Goal: Task Accomplishment & Management: Contribute content

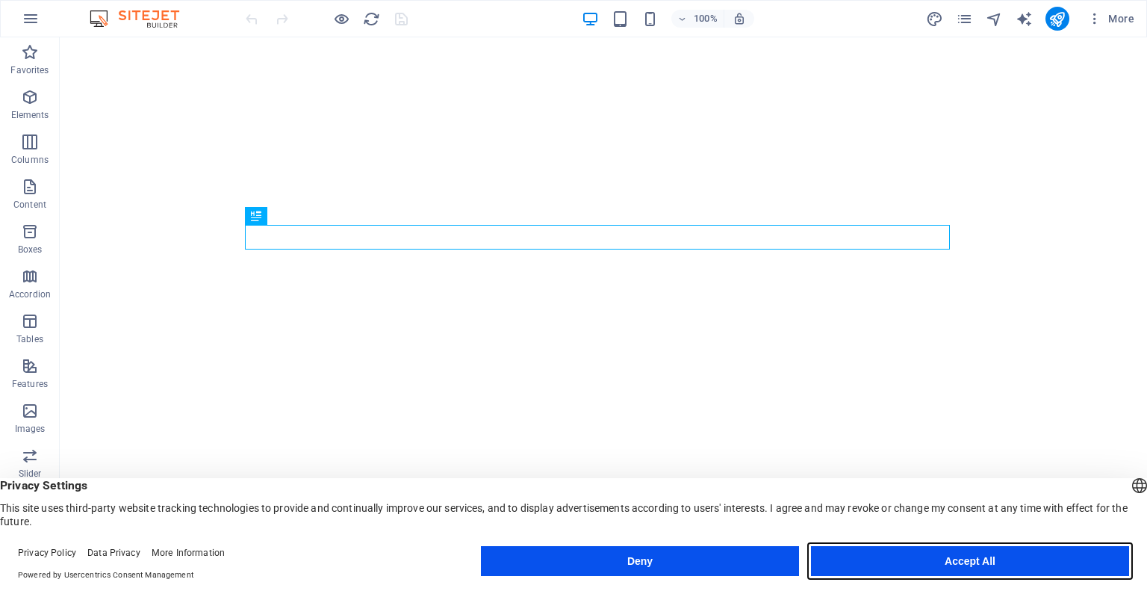
click at [988, 556] on button "Accept All" at bounding box center [970, 561] width 318 height 30
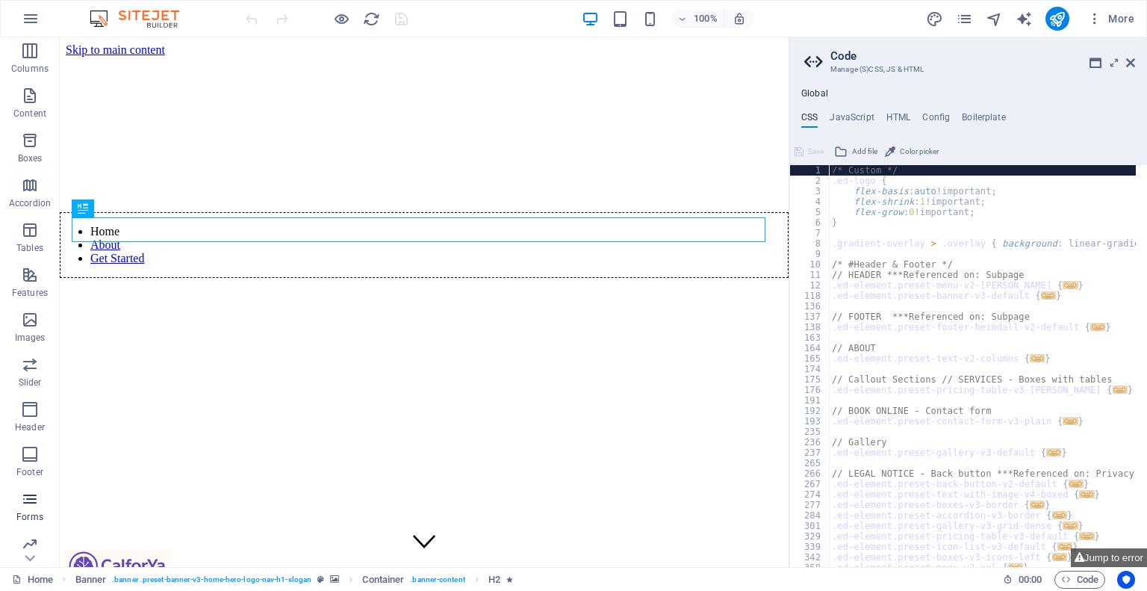
scroll to position [142, 0]
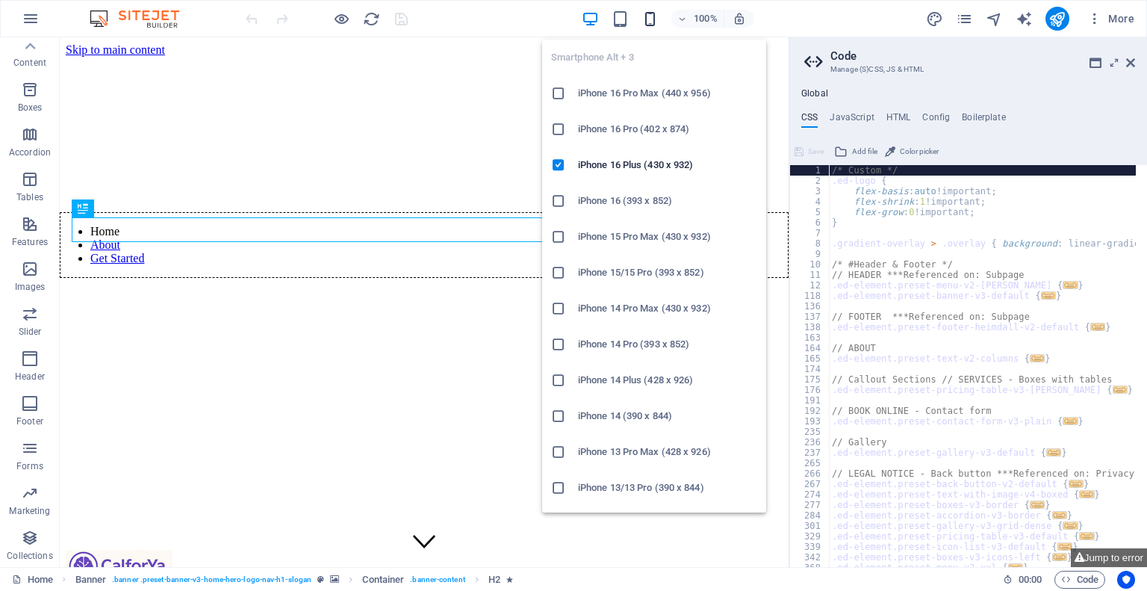
click at [645, 20] on icon "button" at bounding box center [649, 18] width 17 height 17
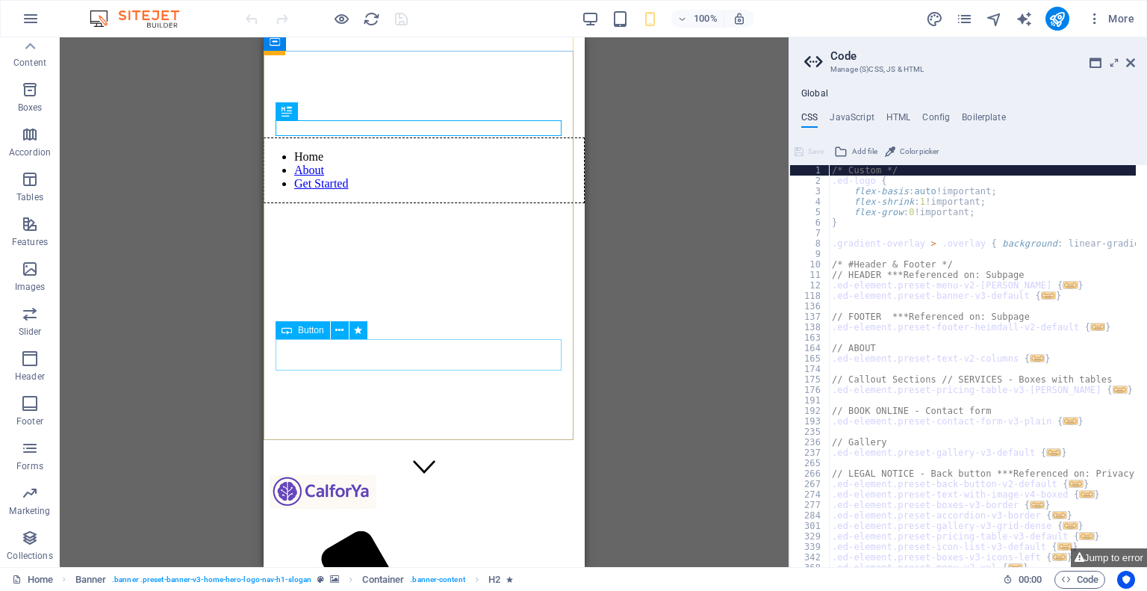
scroll to position [0, 0]
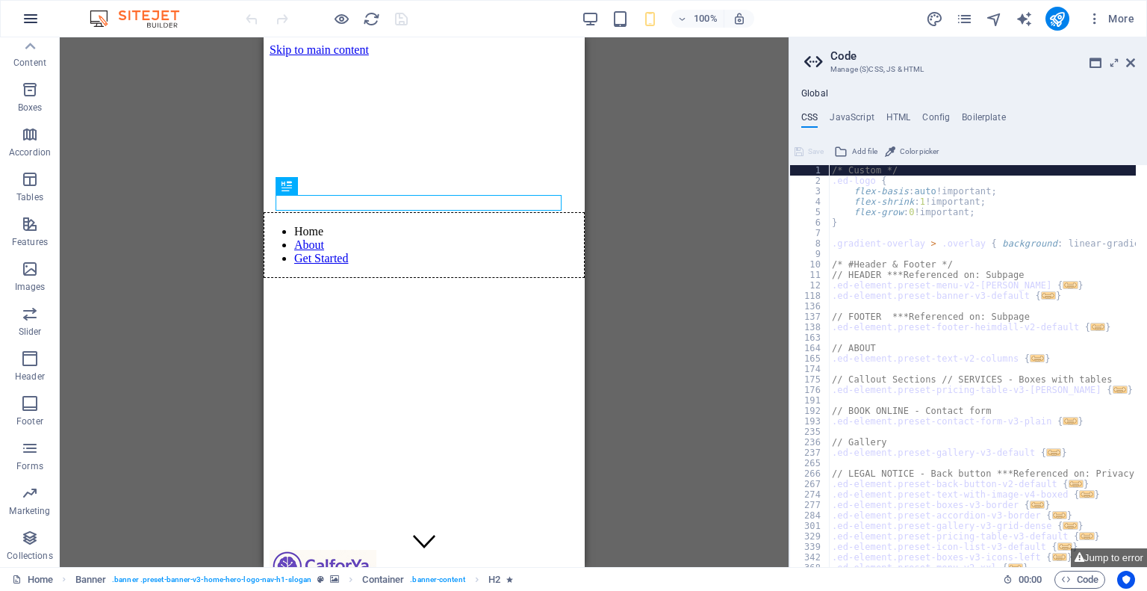
click at [41, 16] on button "button" at bounding box center [31, 19] width 36 height 36
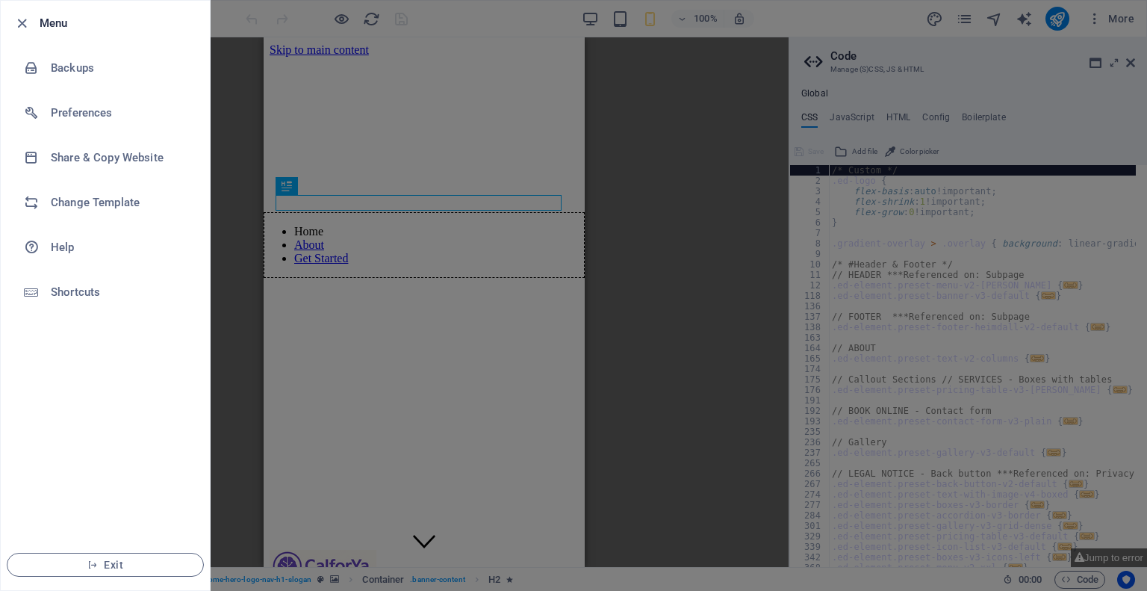
click at [223, 169] on div at bounding box center [573, 295] width 1147 height 591
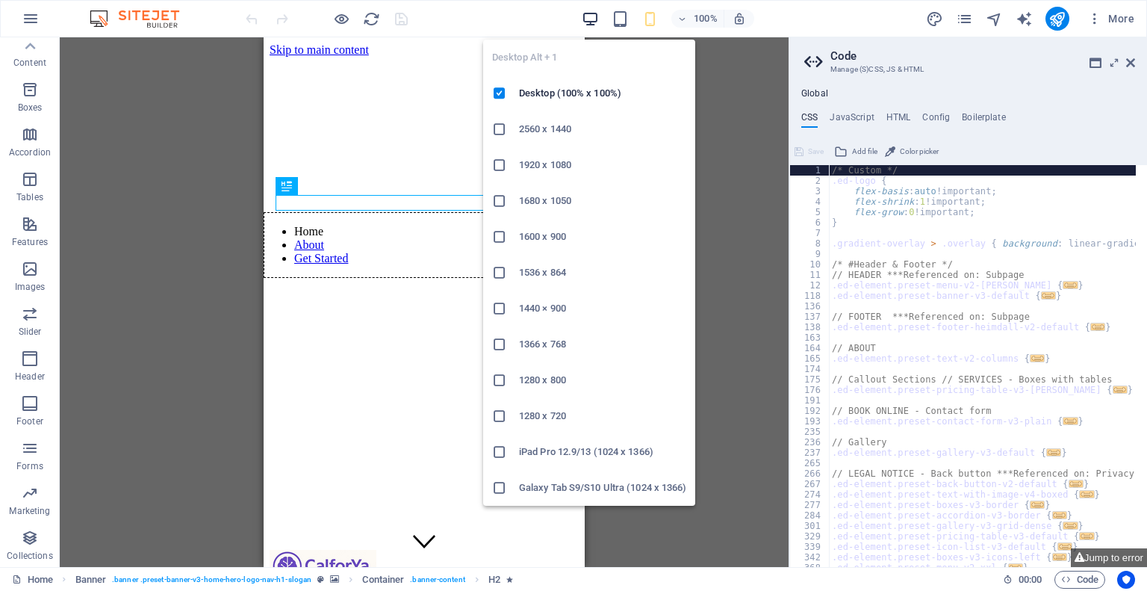
click at [588, 16] on icon "button" at bounding box center [590, 18] width 17 height 17
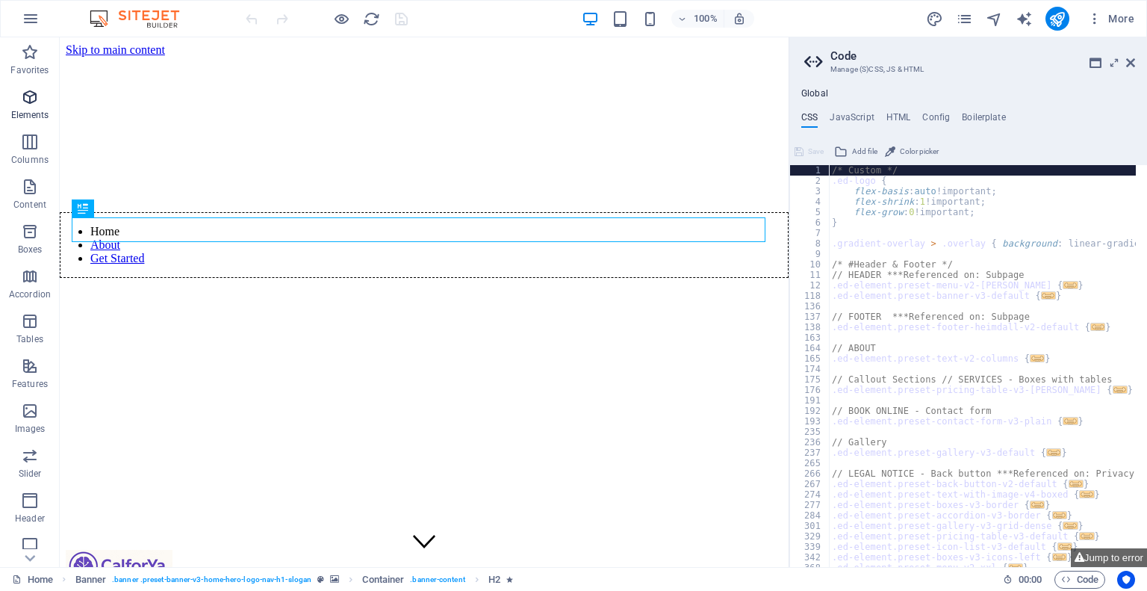
click at [27, 107] on span "Elements" at bounding box center [30, 106] width 60 height 36
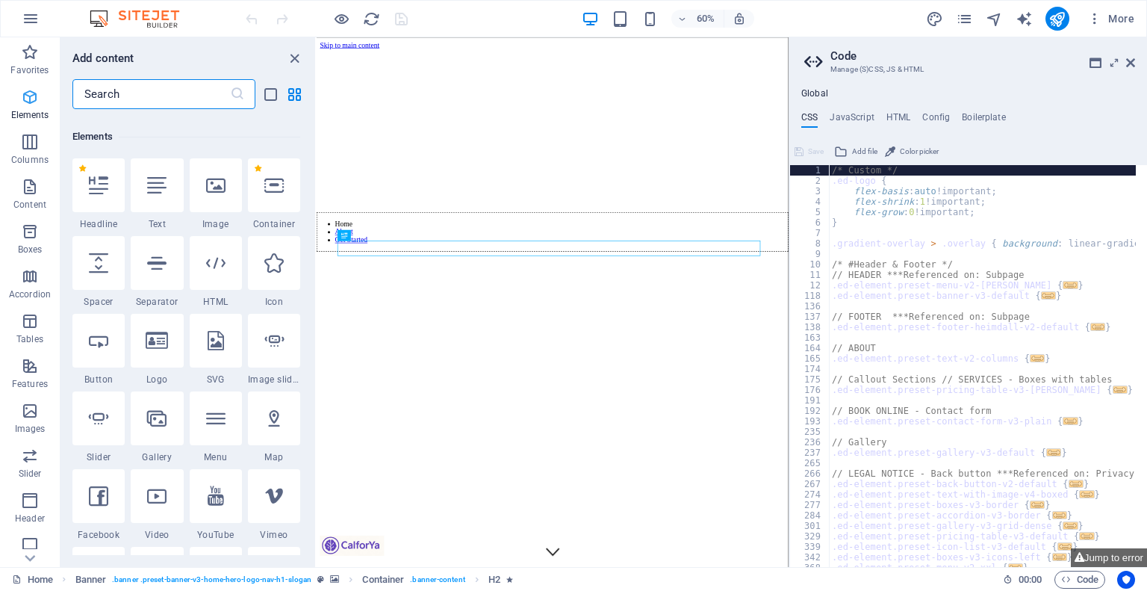
scroll to position [158, 0]
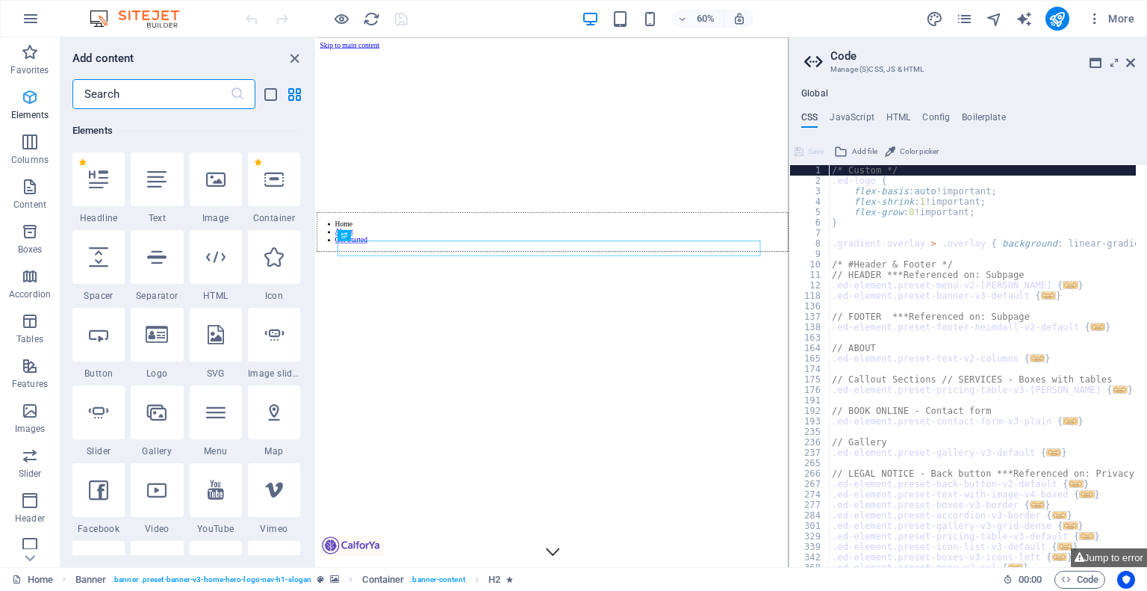
click at [24, 99] on icon "button" at bounding box center [30, 97] width 18 height 18
click at [293, 58] on icon "close panel" at bounding box center [294, 58] width 17 height 17
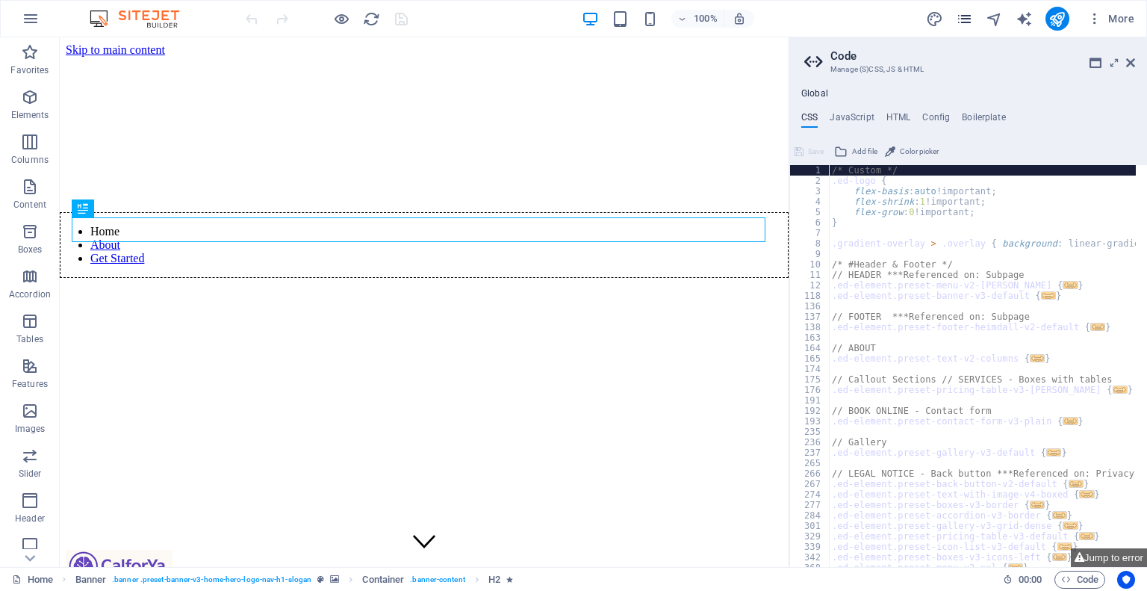
click at [959, 18] on icon "pages" at bounding box center [964, 18] width 17 height 17
click at [966, 19] on icon "pages" at bounding box center [964, 18] width 17 height 17
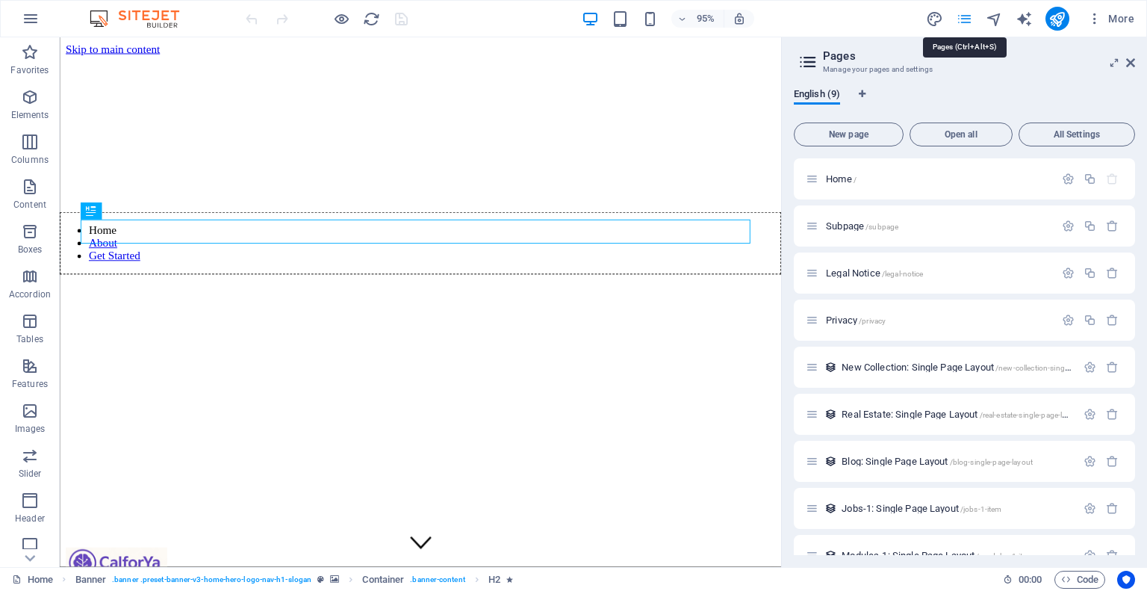
click at [963, 20] on icon "pages" at bounding box center [964, 18] width 17 height 17
click at [864, 137] on span "New page" at bounding box center [848, 134] width 96 height 9
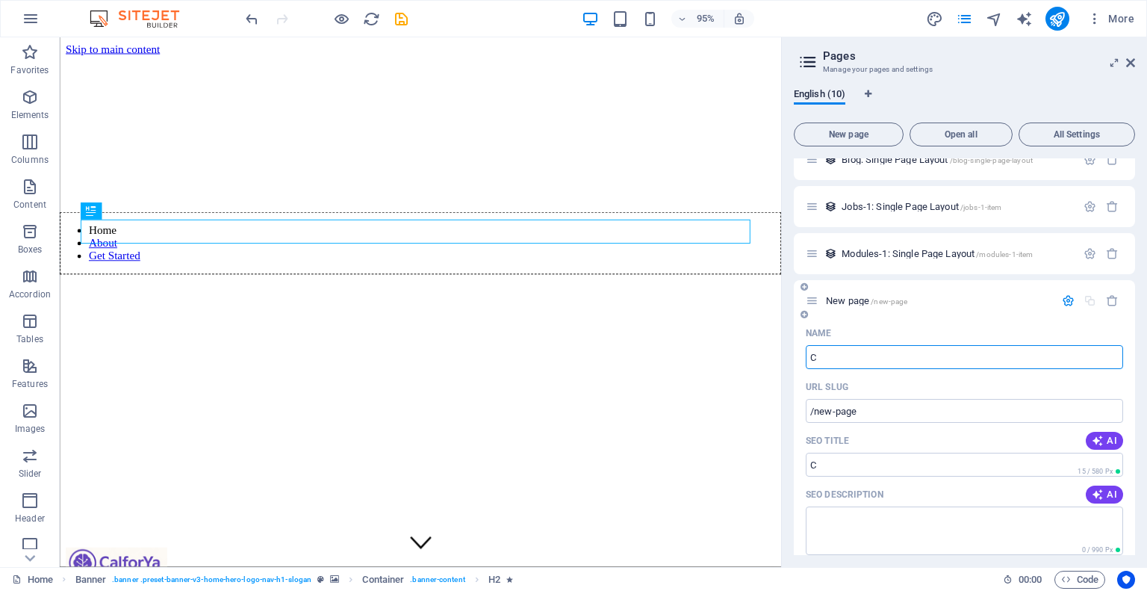
type input "C"
type input "/c"
type input "/"
type input "Concrete Cover Selector"
type input "/concrete-cover-selector"
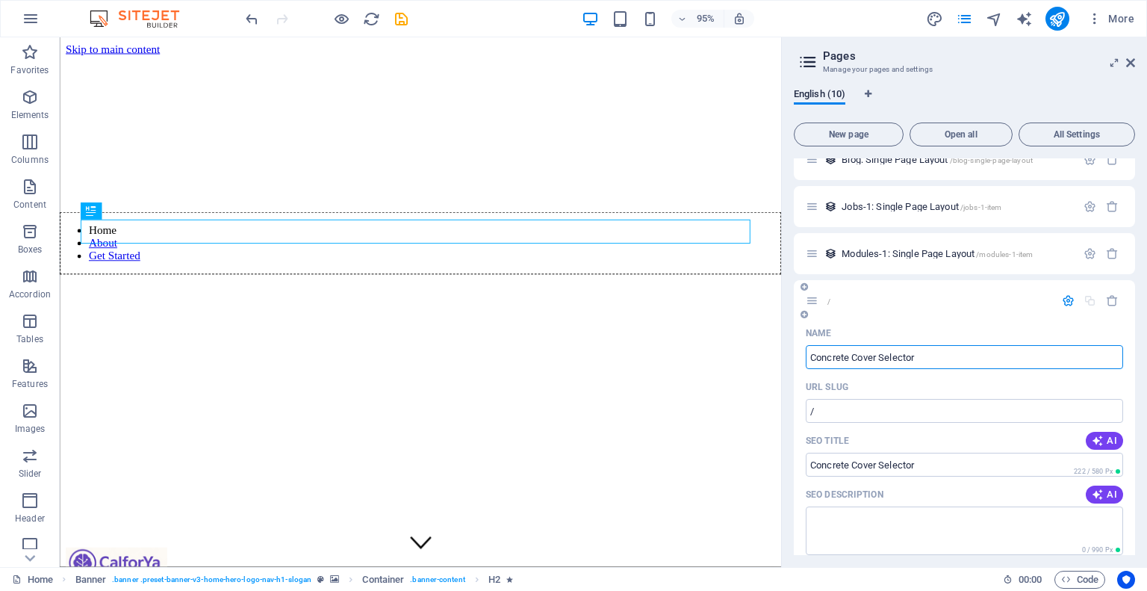
type input "Concrete Cover Selector"
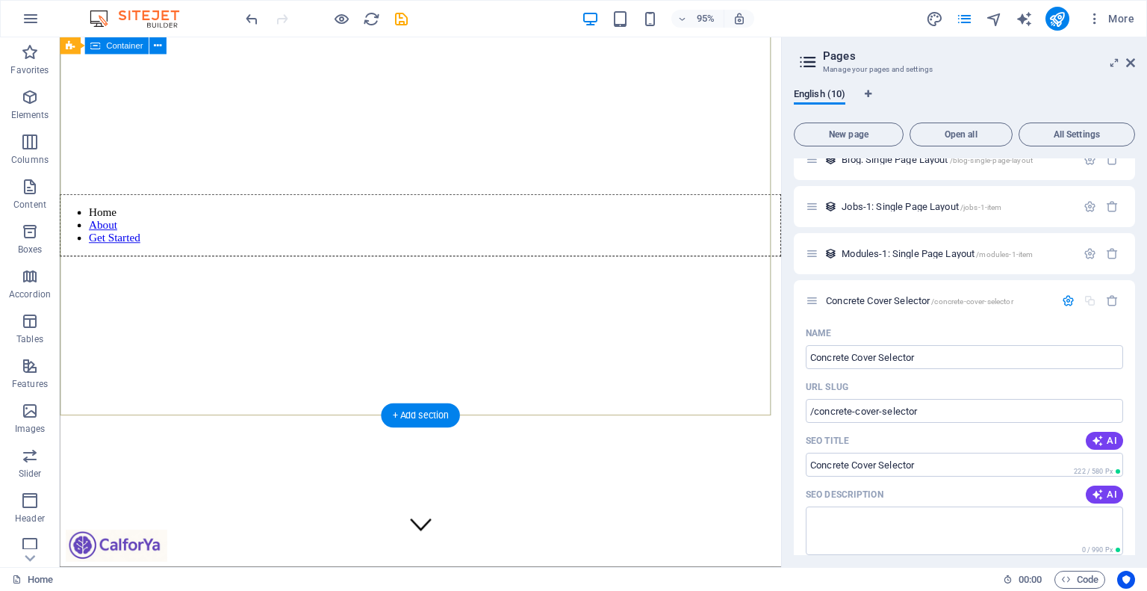
scroll to position [0, 0]
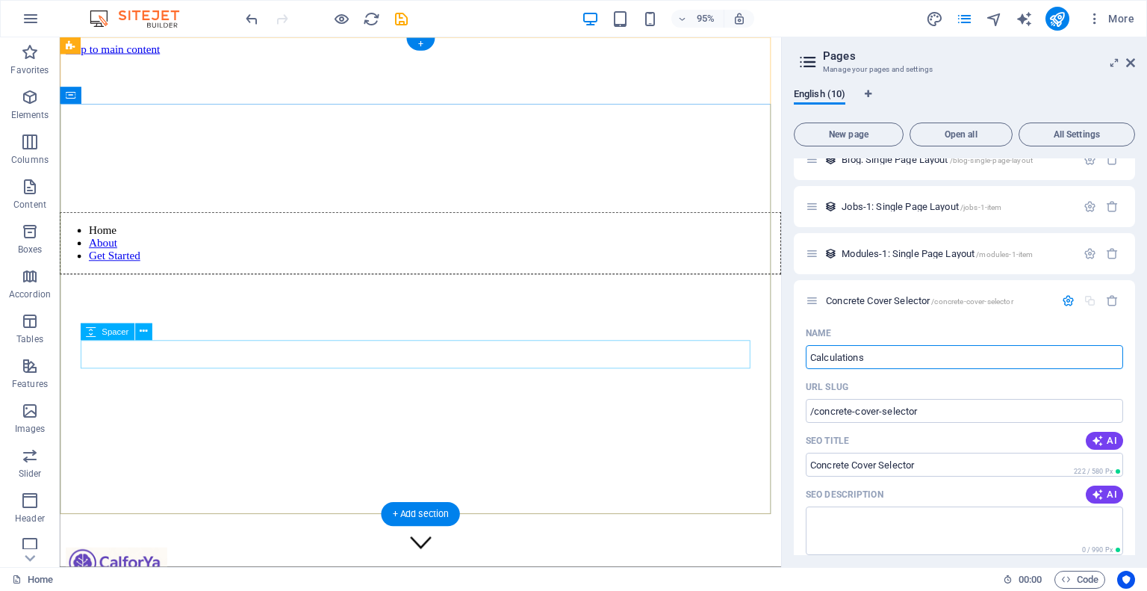
type input "Calculations"
type input "/calculations"
type input "Calculations"
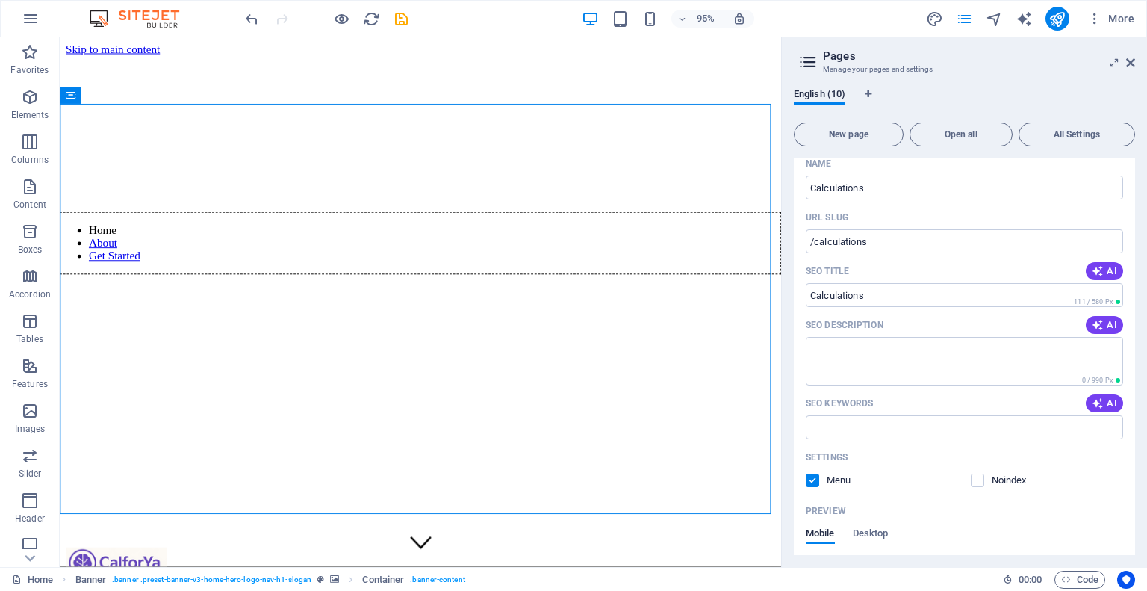
scroll to position [526, 0]
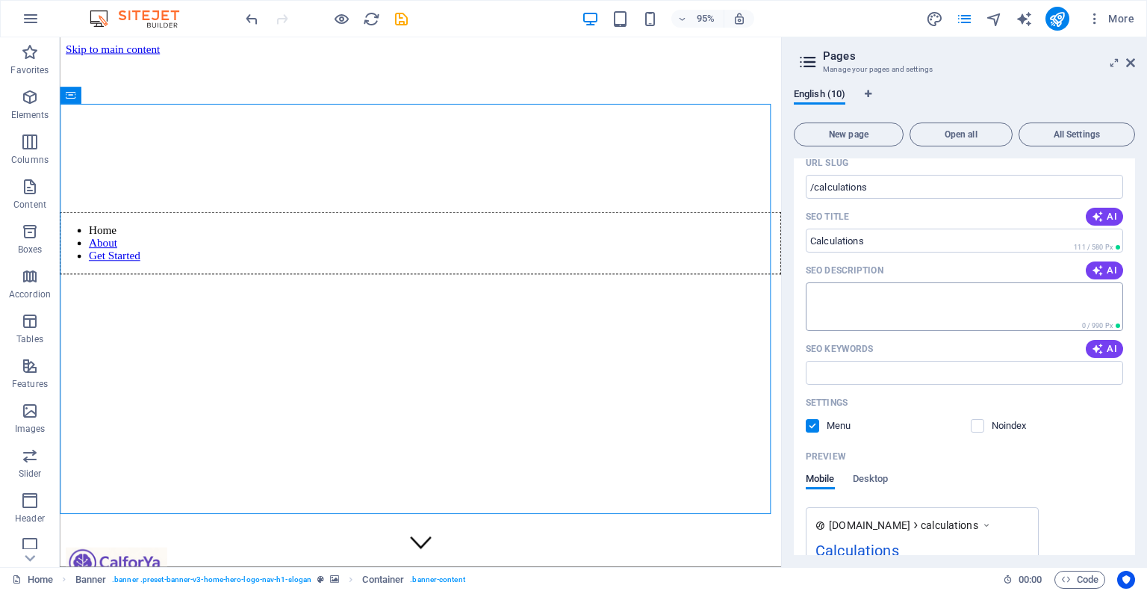
click at [875, 305] on textarea "SEO Description" at bounding box center [964, 306] width 317 height 49
type textarea "C"
type textarea "List all calculations for users to select"
click at [1104, 262] on button "AI" at bounding box center [1104, 270] width 37 height 18
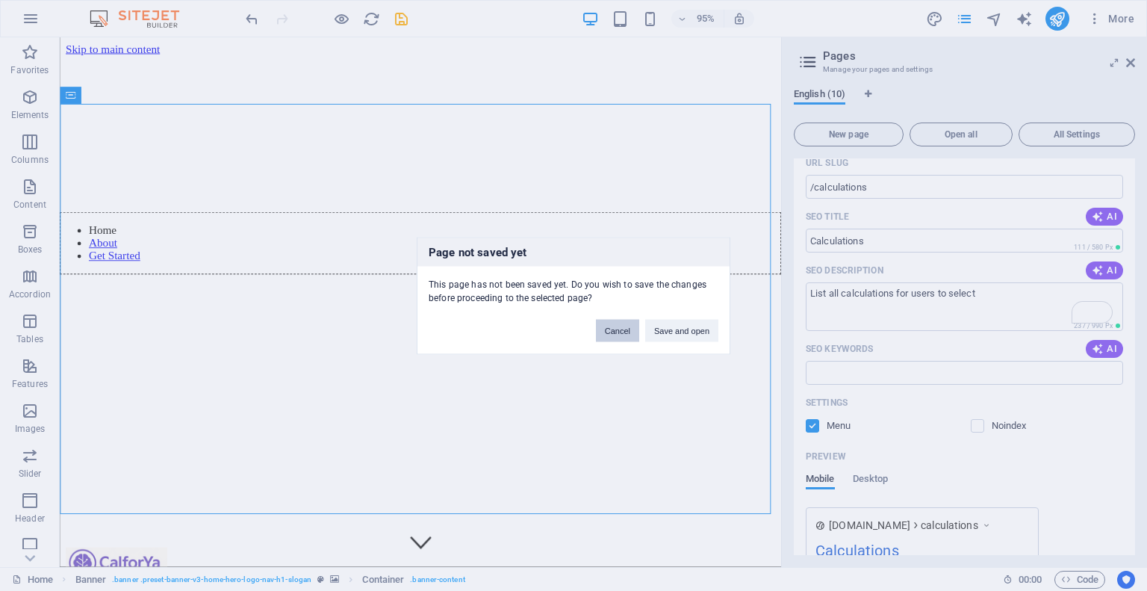
drag, startPoint x: 617, startPoint y: 333, endPoint x: 588, endPoint y: 309, distance: 37.7
click at [617, 333] on button "Cancel" at bounding box center [617, 330] width 43 height 22
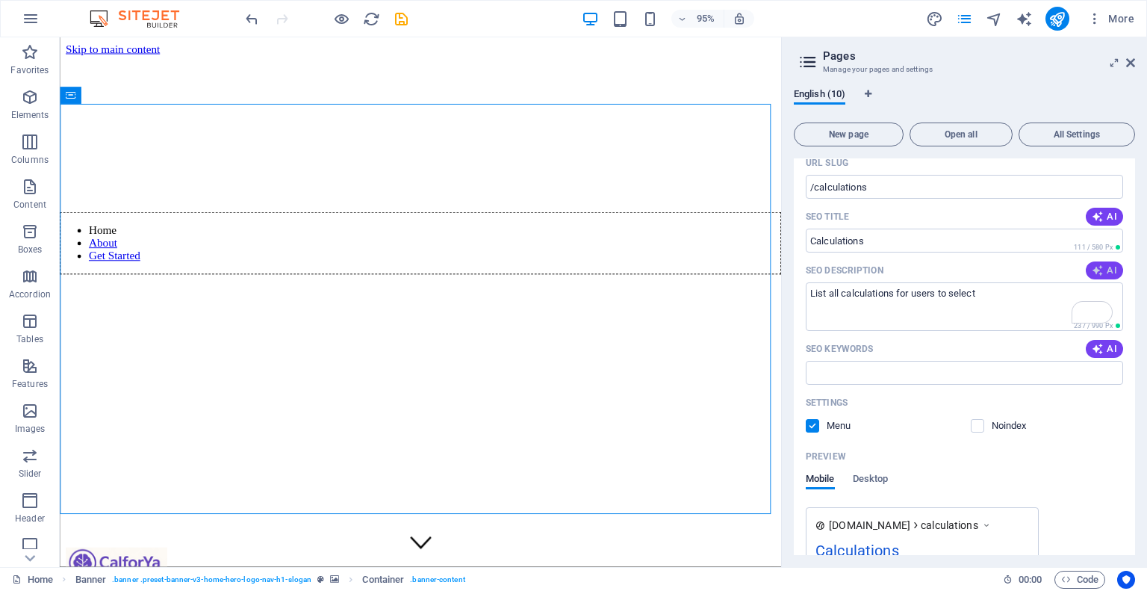
click at [1104, 270] on span "AI" at bounding box center [1104, 270] width 25 height 12
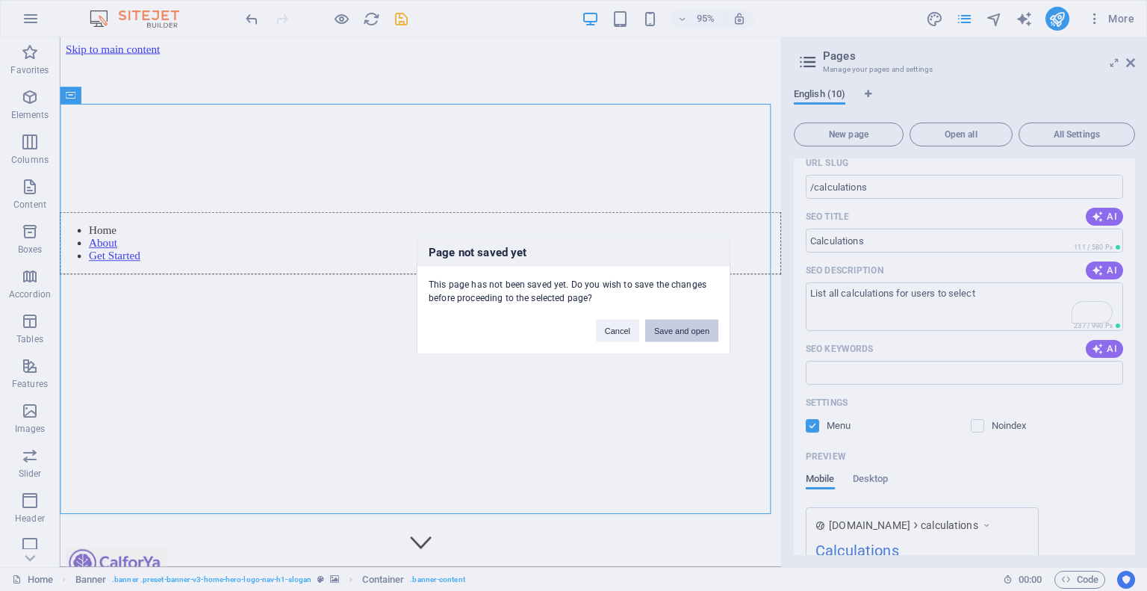
click at [663, 329] on button "Save and open" at bounding box center [681, 330] width 73 height 22
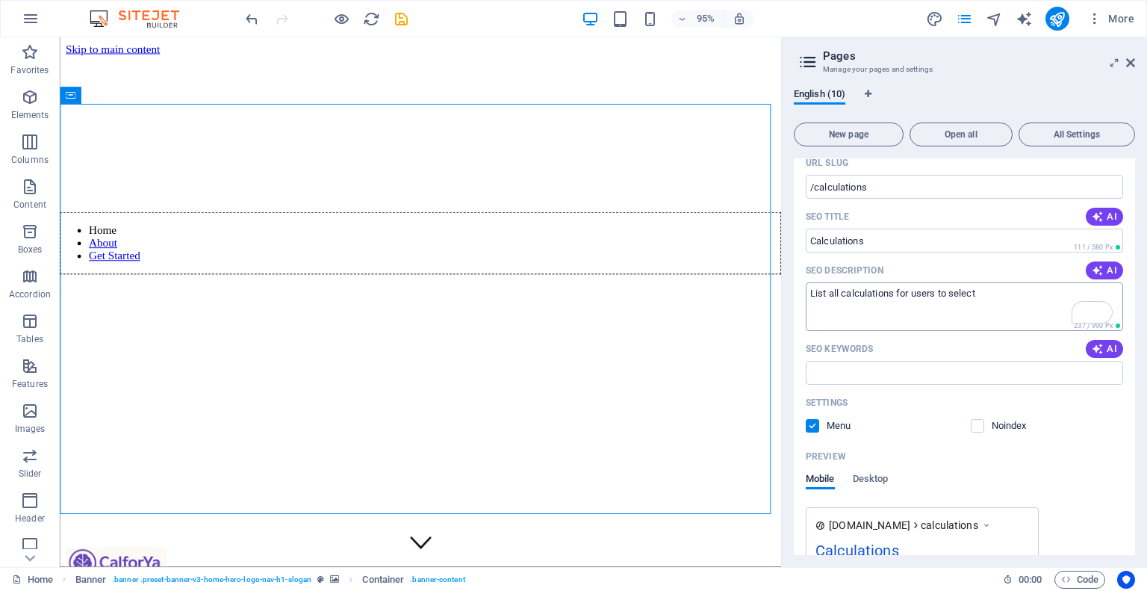
click at [1039, 292] on textarea "List all calculations for users to select" at bounding box center [964, 306] width 317 height 49
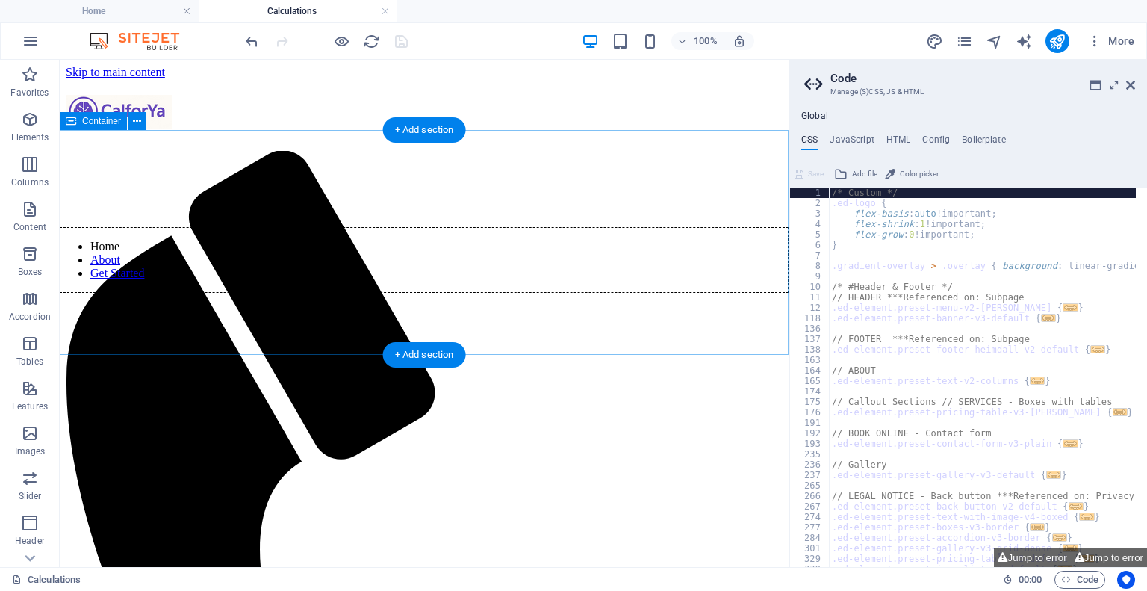
scroll to position [0, 0]
drag, startPoint x: 271, startPoint y: 350, endPoint x: 260, endPoint y: 364, distance: 17.5
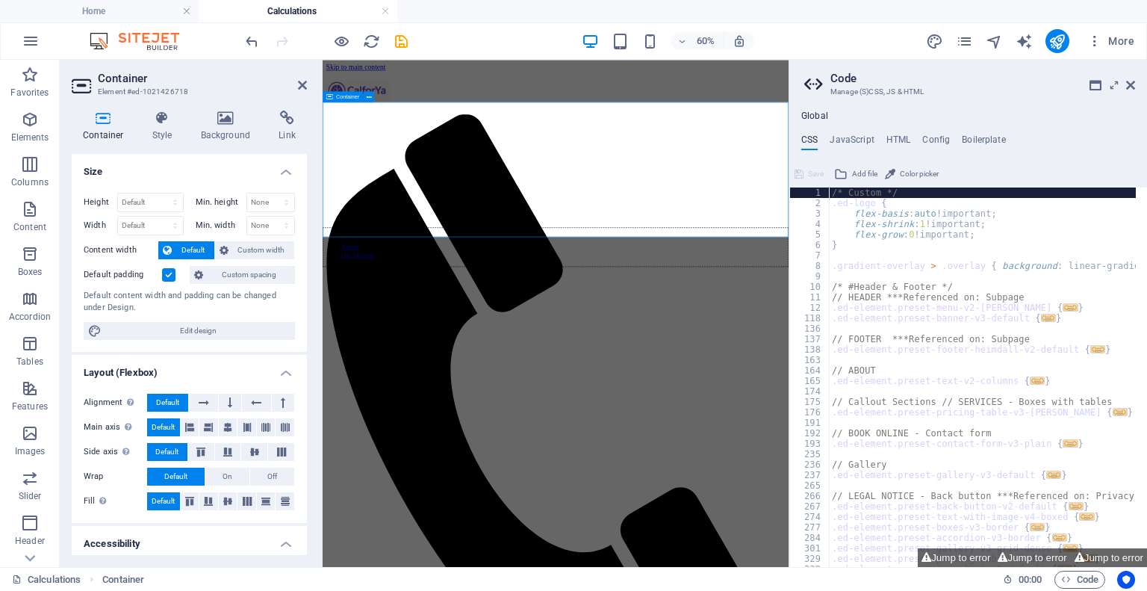
click at [33, 125] on icon "button" at bounding box center [30, 120] width 18 height 18
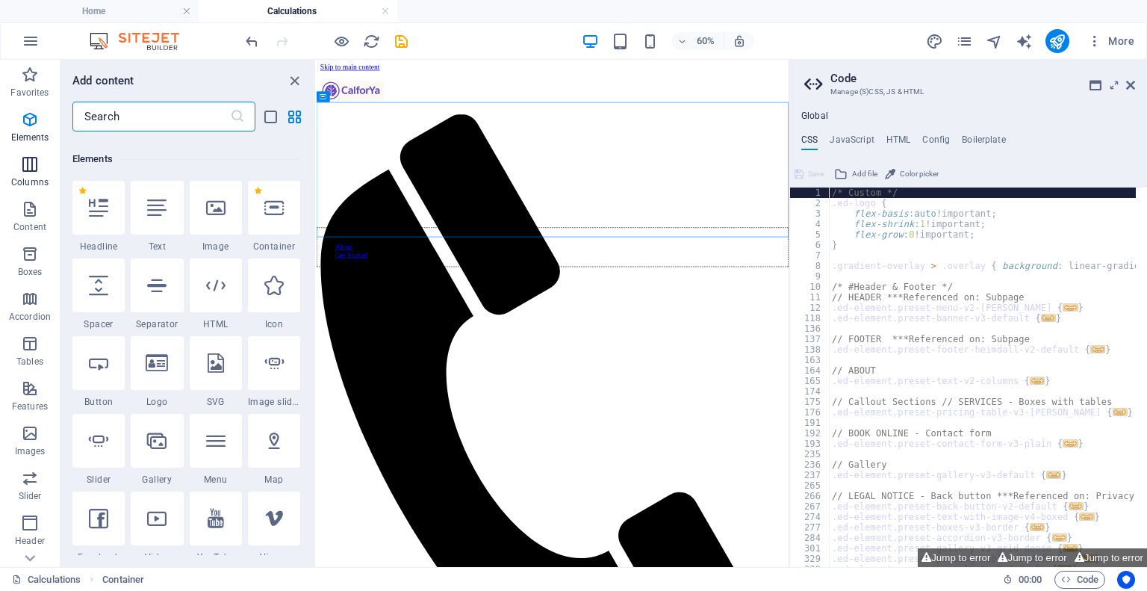
scroll to position [158, 0]
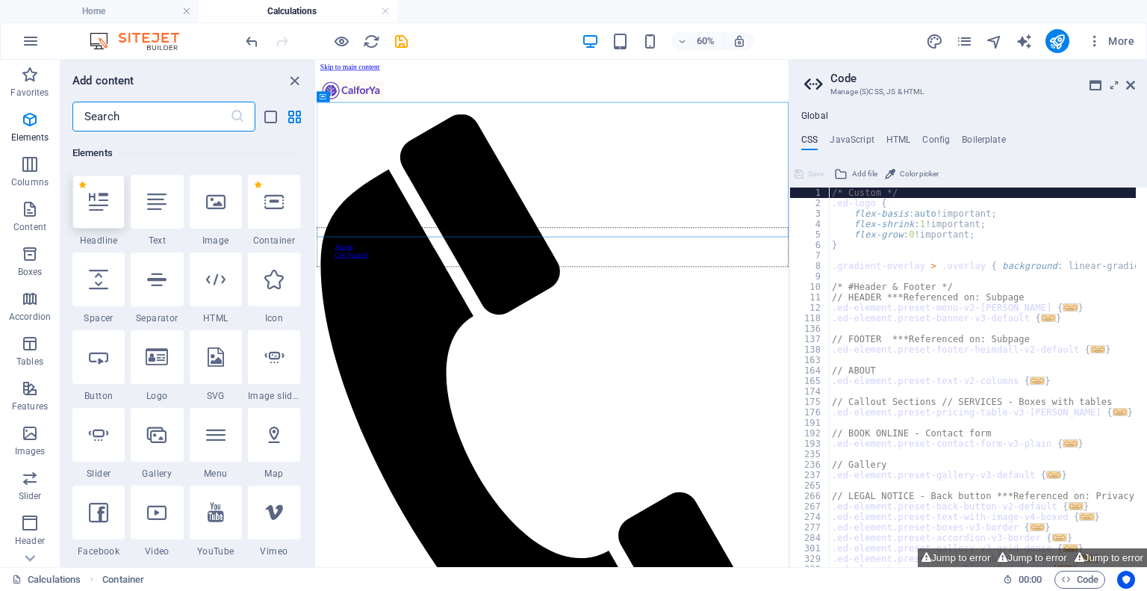
click at [110, 211] on div at bounding box center [98, 202] width 52 height 54
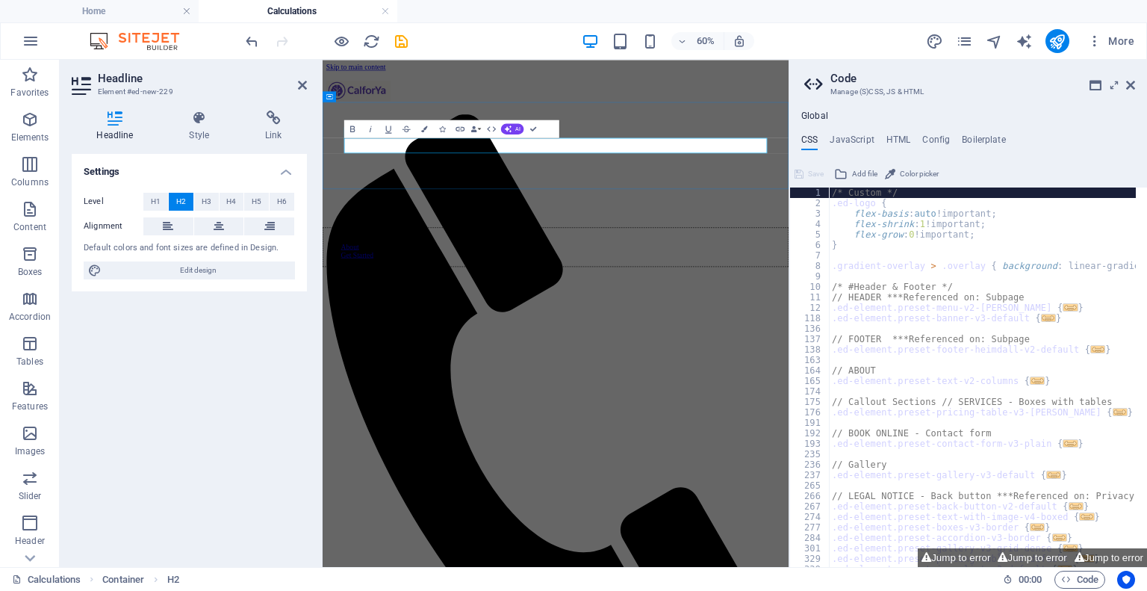
drag, startPoint x: 500, startPoint y: 199, endPoint x: 209, endPoint y: 199, distance: 291.2
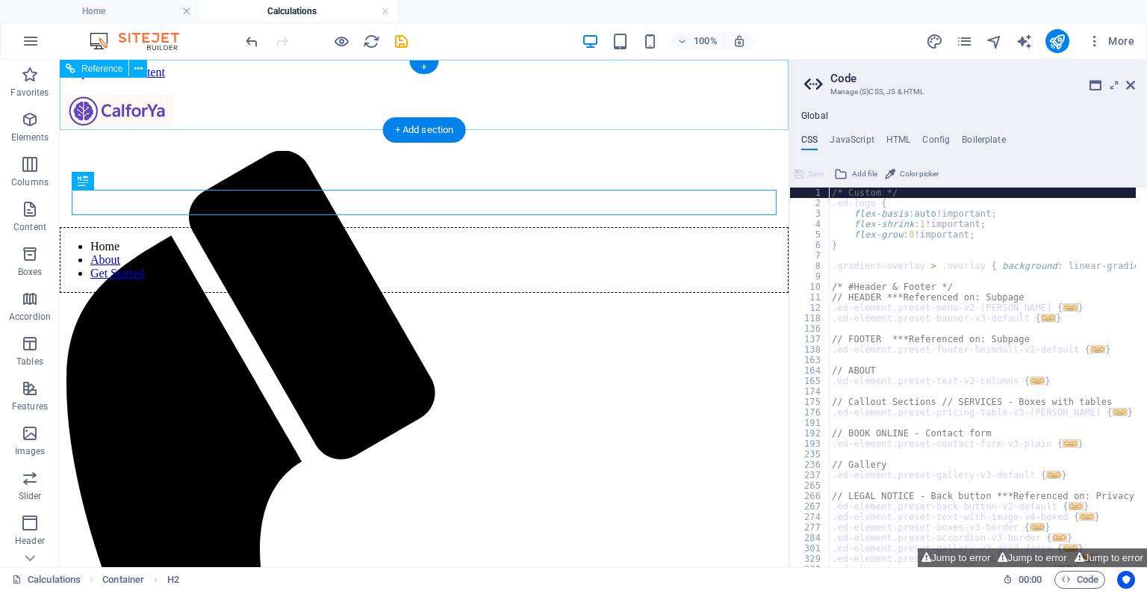
click at [343, 227] on nav "Home About Get Started" at bounding box center [424, 260] width 729 height 66
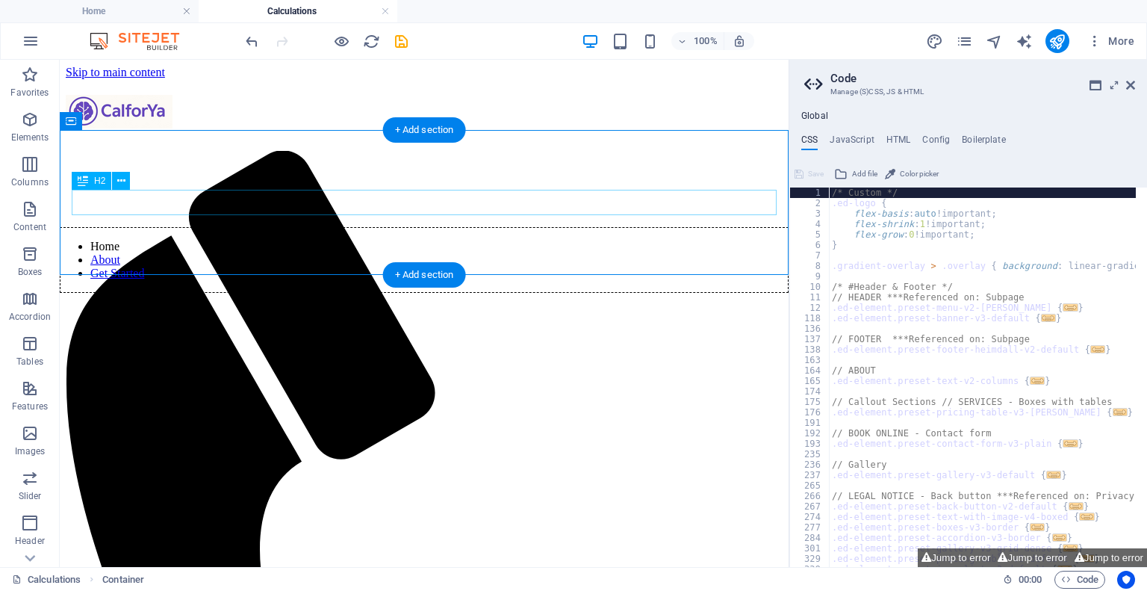
click at [122, 179] on icon at bounding box center [121, 181] width 8 height 16
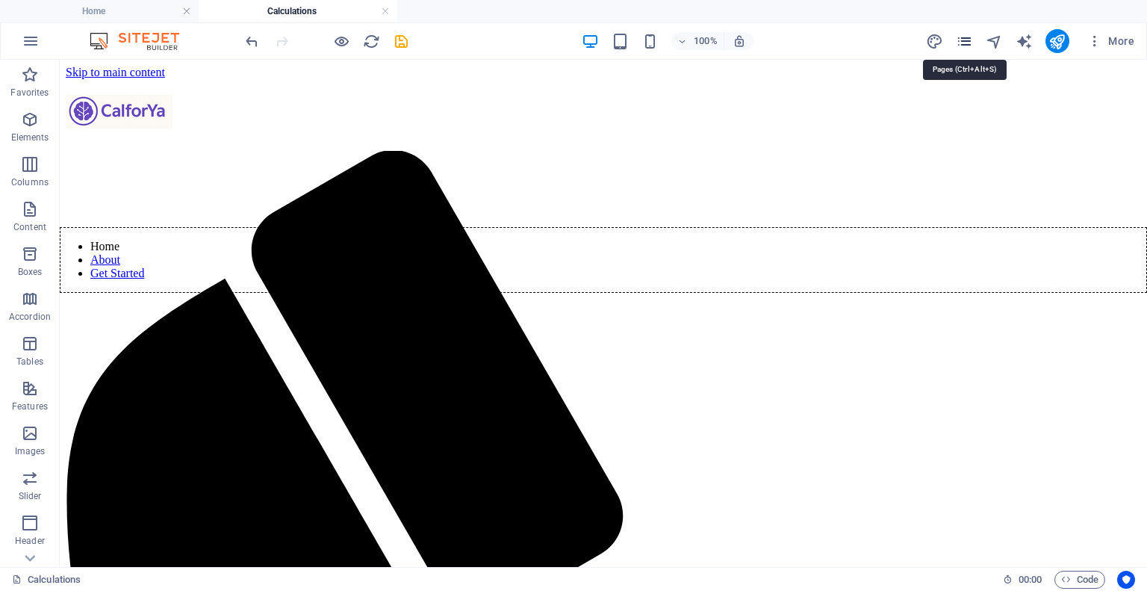
click at [968, 48] on icon "pages" at bounding box center [964, 41] width 17 height 17
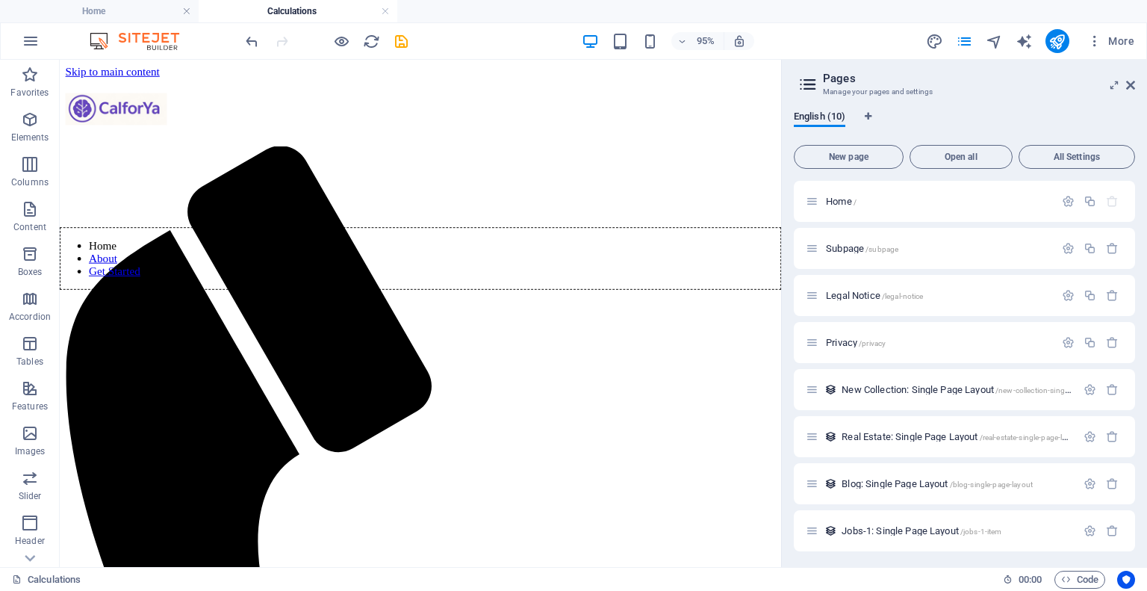
drag, startPoint x: 821, startPoint y: 84, endPoint x: 813, endPoint y: 86, distance: 7.6
click at [821, 84] on header "Pages Manage your pages and settings" at bounding box center [966, 79] width 338 height 39
click at [884, 483] on span "Blog: Single Page Layout /blog-single-page-layout" at bounding box center [937, 483] width 191 height 11
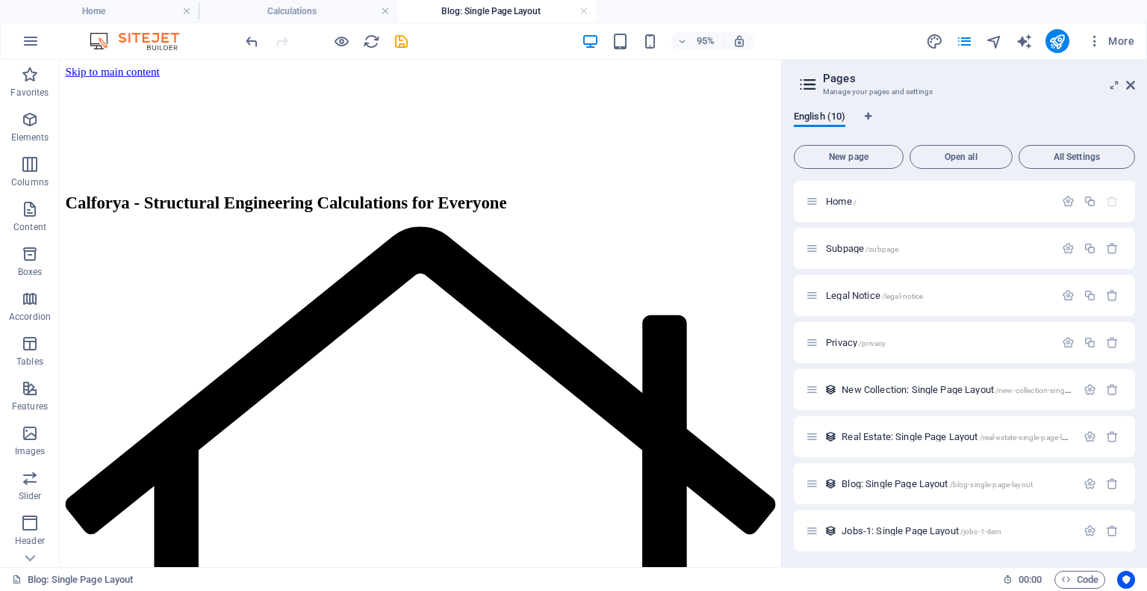
scroll to position [0, 0]
click at [837, 196] on span "Home /" at bounding box center [841, 201] width 31 height 11
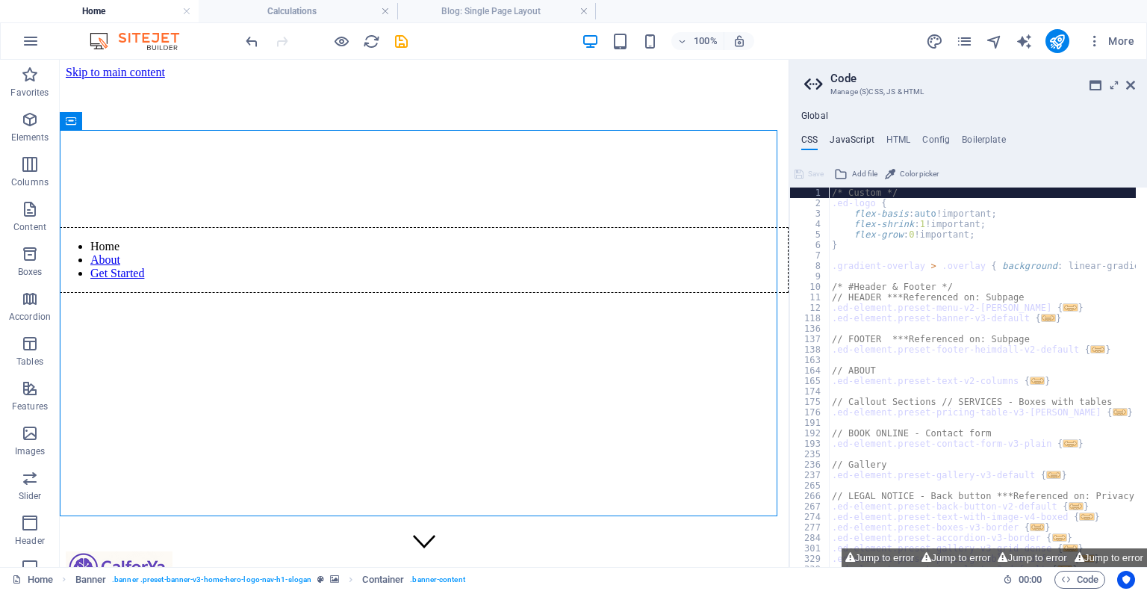
click at [847, 138] on h4 "JavaScript" at bounding box center [852, 142] width 44 height 16
type textarea "/* JS for preset "Menu V2" */"
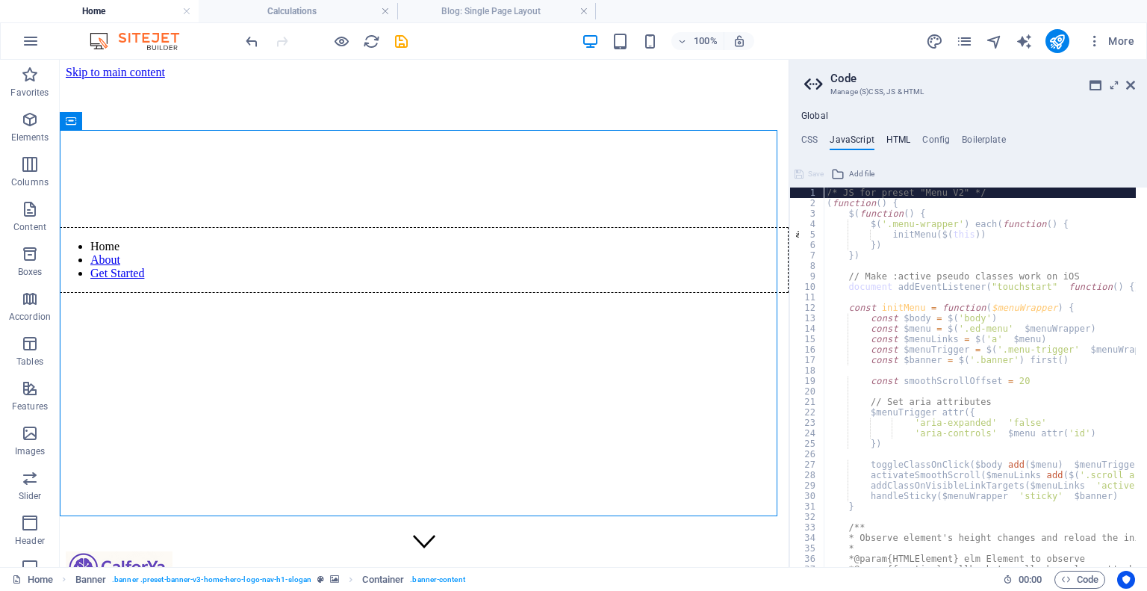
click at [899, 146] on h4 "HTML" at bounding box center [898, 142] width 25 height 16
type textarea "<a href="#main-content" class="wv-link-content button">Skip to main content</a>"
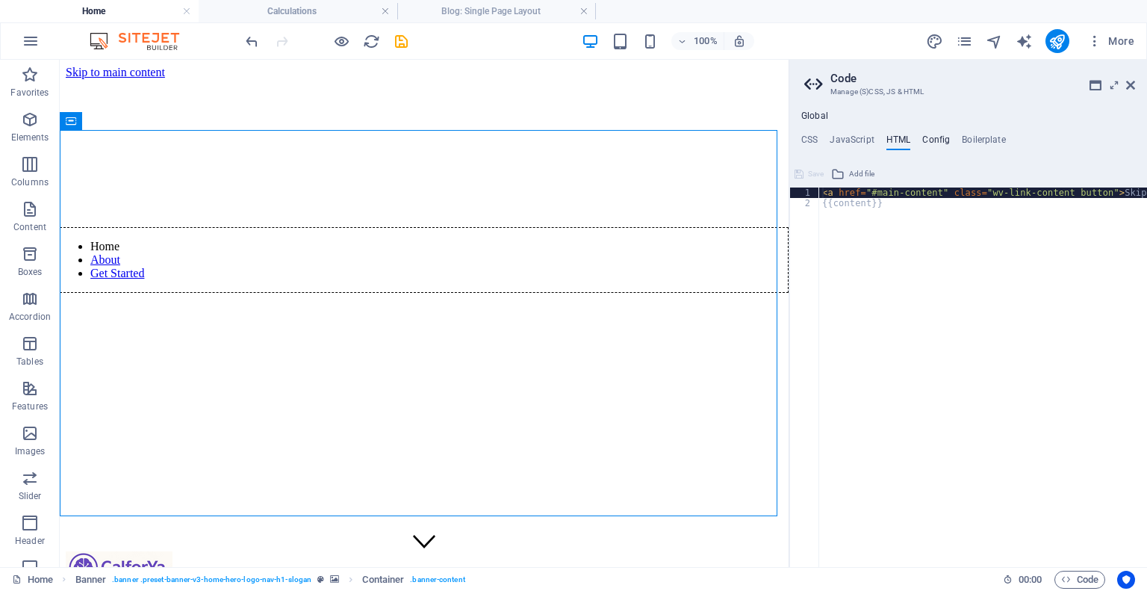
click at [941, 135] on h4 "Config" at bounding box center [936, 142] width 28 height 16
type textarea "$color-background: #FFFFFF;"
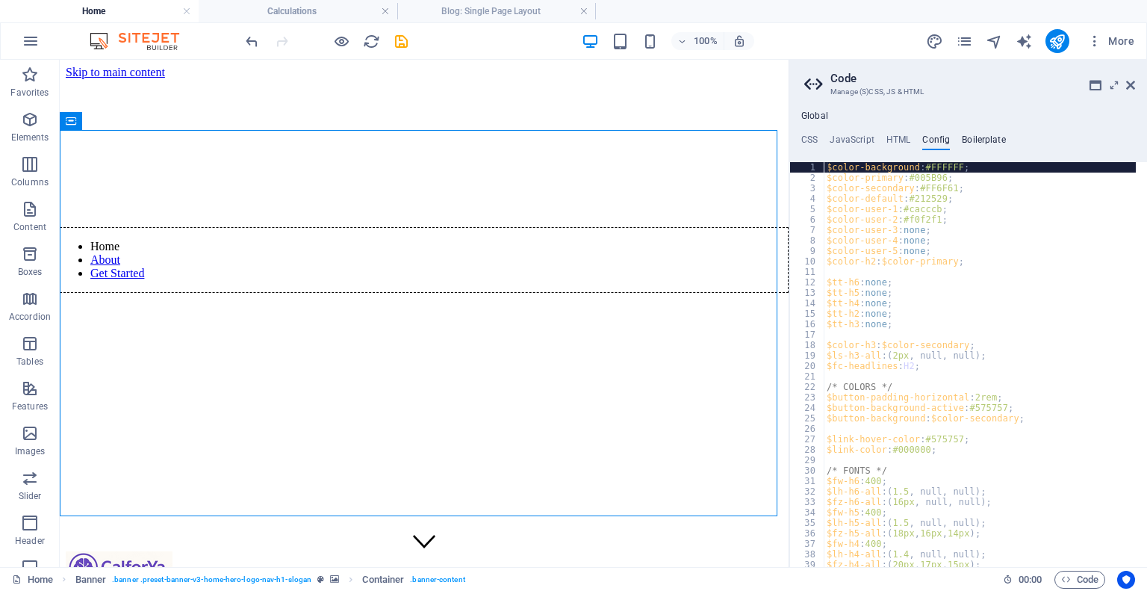
click at [991, 140] on h4 "Boilerplate" at bounding box center [984, 142] width 44 height 16
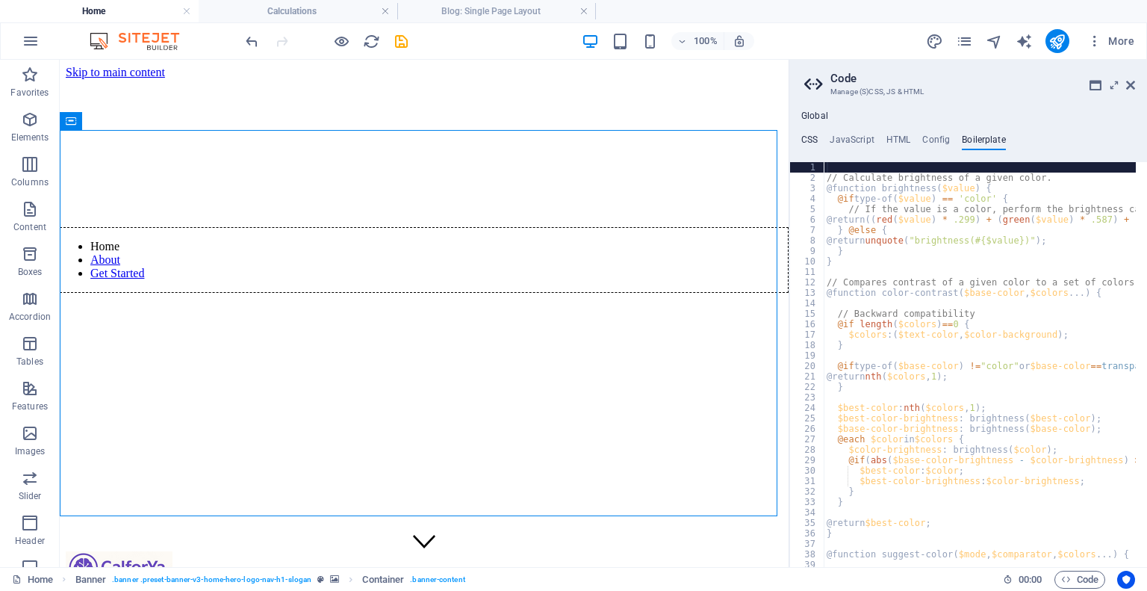
click at [821, 140] on ul "CSS JavaScript HTML Config Boilerplate" at bounding box center [968, 142] width 358 height 16
click at [809, 83] on icon at bounding box center [815, 84] width 22 height 21
click at [1095, 82] on icon at bounding box center [1095, 85] width 12 height 12
click at [809, 131] on div "Global CSS JavaScript HTML Config Boilerplate /* Custom */ 1 2 3 4 5 6 7 8 9 10…" at bounding box center [968, 339] width 358 height 456
click at [801, 84] on aside "Code Manage (S)CSS, JS & HTML Global CSS JavaScript HTML Config Boilerplate /* …" at bounding box center [968, 313] width 358 height 507
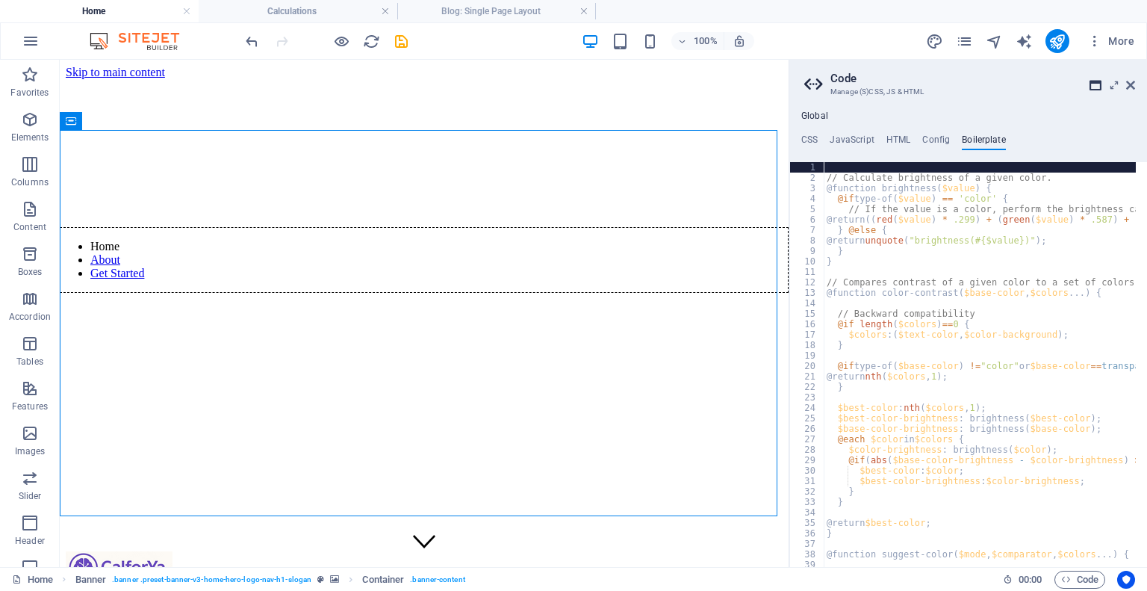
click at [1094, 86] on icon at bounding box center [1095, 85] width 12 height 12
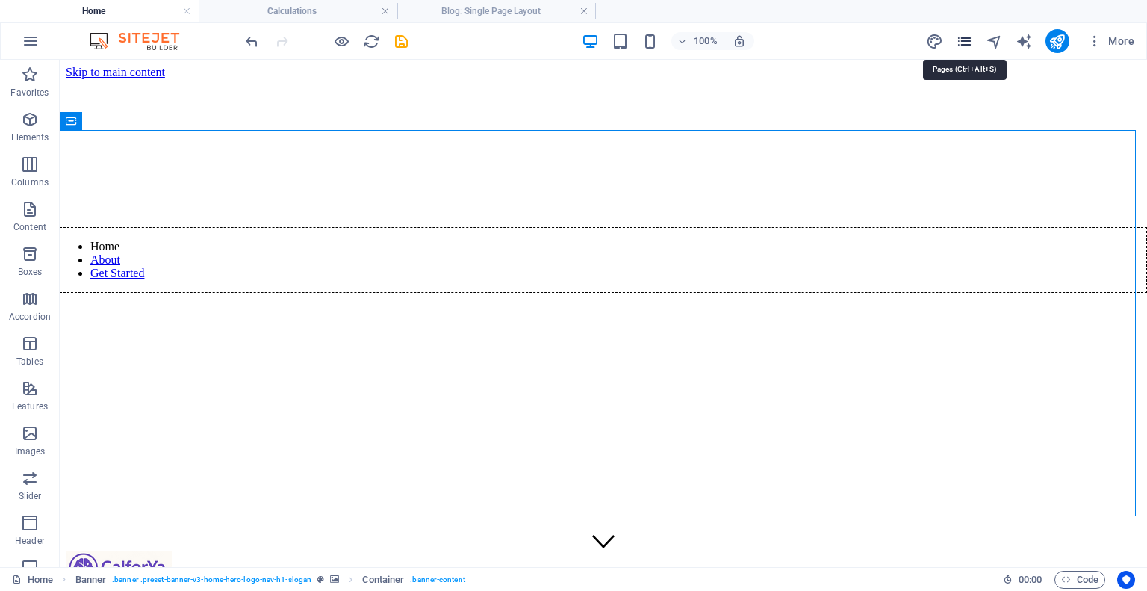
click at [969, 43] on icon "pages" at bounding box center [964, 41] width 17 height 17
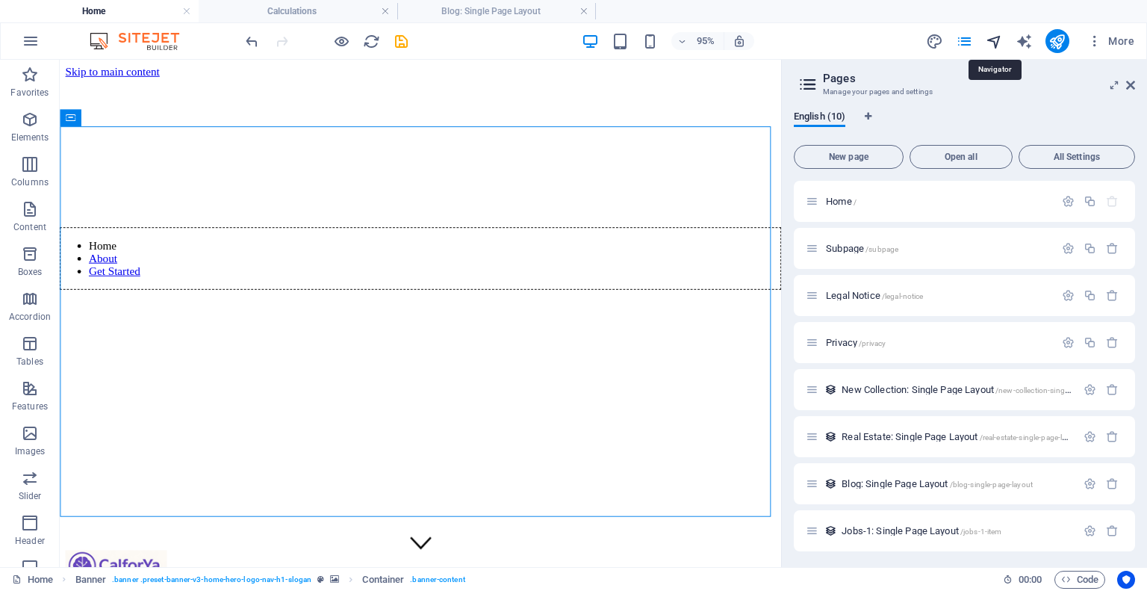
click at [995, 37] on icon "navigator" at bounding box center [994, 41] width 17 height 17
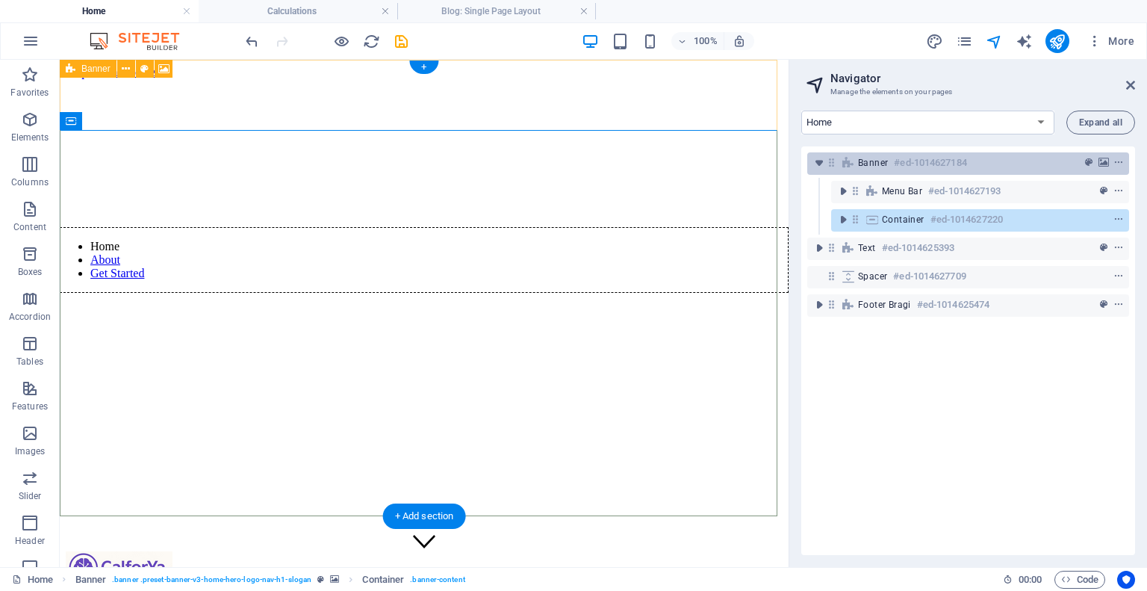
click at [871, 172] on div "Banner #ed-1014627184" at bounding box center [968, 163] width 322 height 22
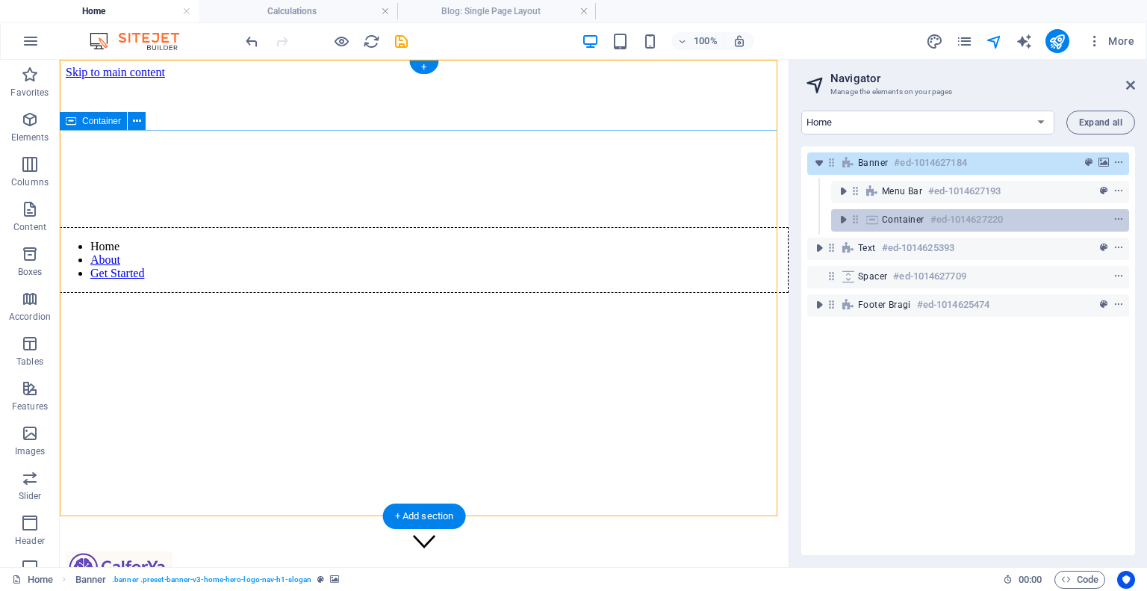
click at [890, 212] on div "Container #ed-1014627220" at bounding box center [968, 220] width 172 height 18
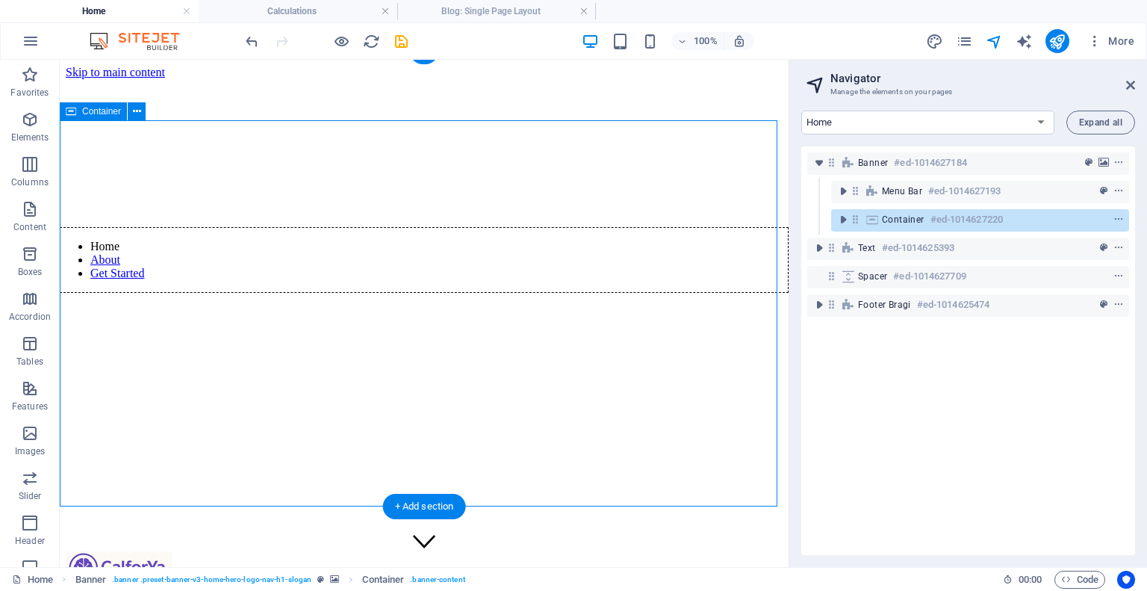
scroll to position [9, 0]
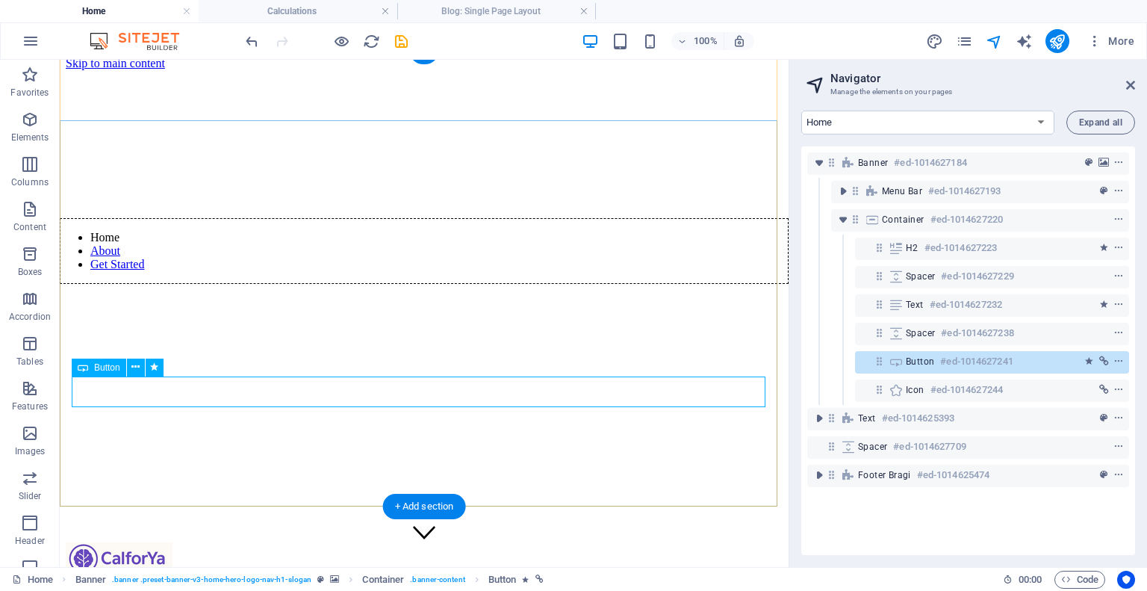
click at [947, 358] on h6 "#ed-1014627241" at bounding box center [976, 361] width 72 height 18
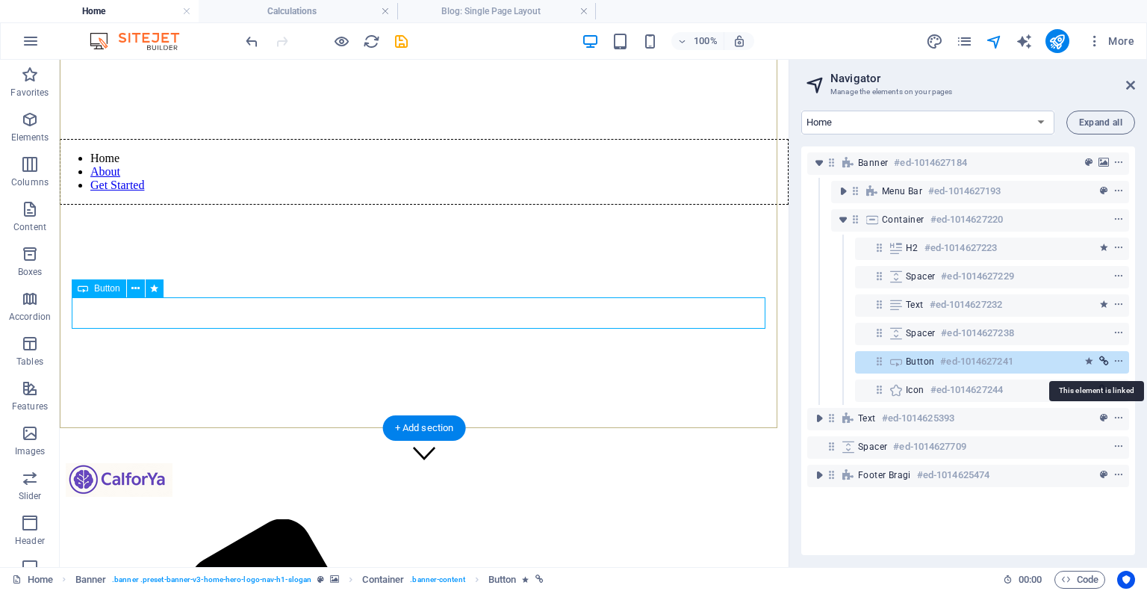
click at [1100, 360] on icon "link" at bounding box center [1104, 361] width 10 height 10
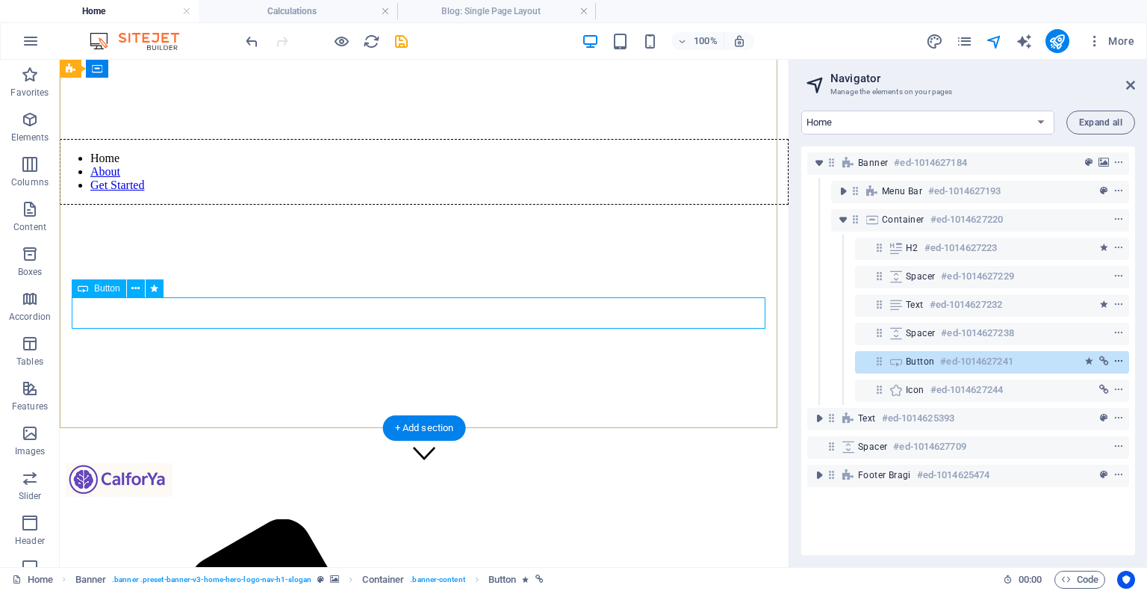
click at [1115, 361] on icon "context-menu" at bounding box center [1118, 361] width 10 height 10
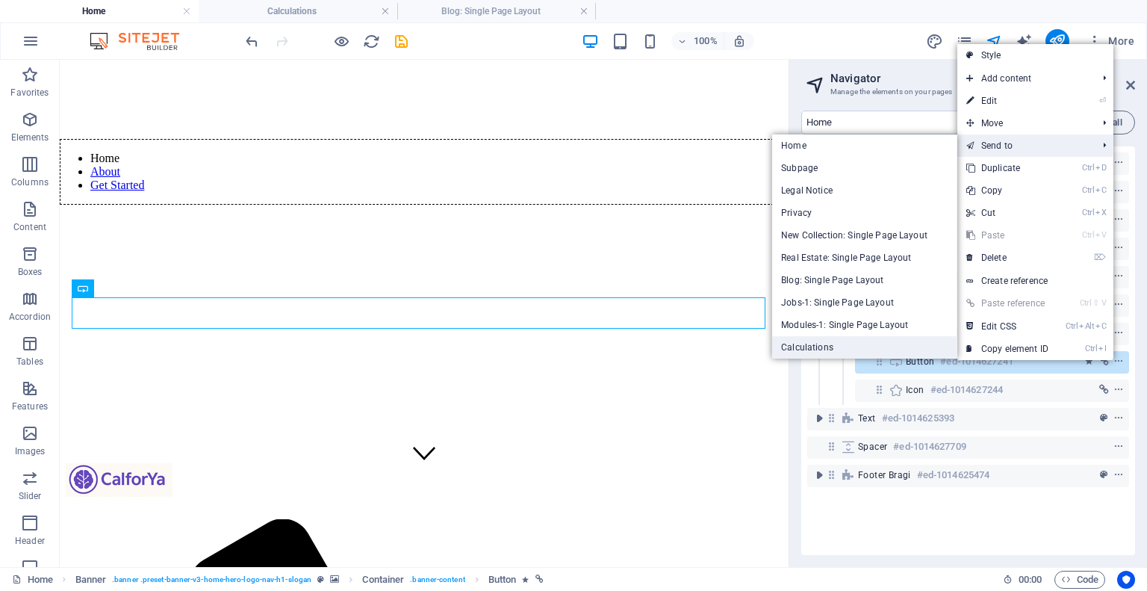
click at [815, 344] on link "Calculations" at bounding box center [864, 347] width 185 height 22
select select "18317453-en"
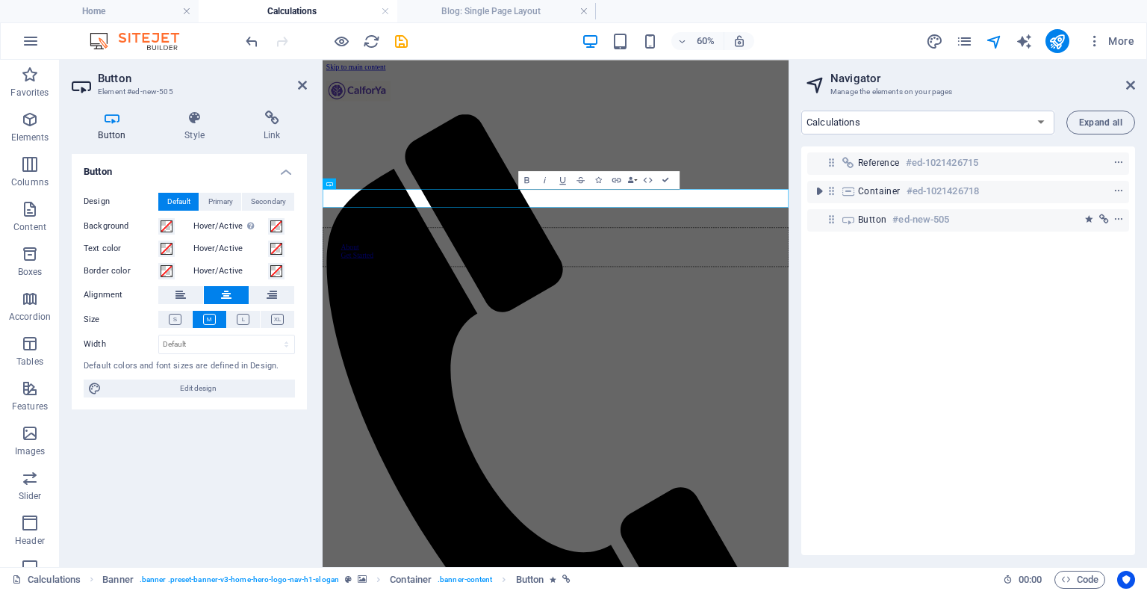
scroll to position [0, 0]
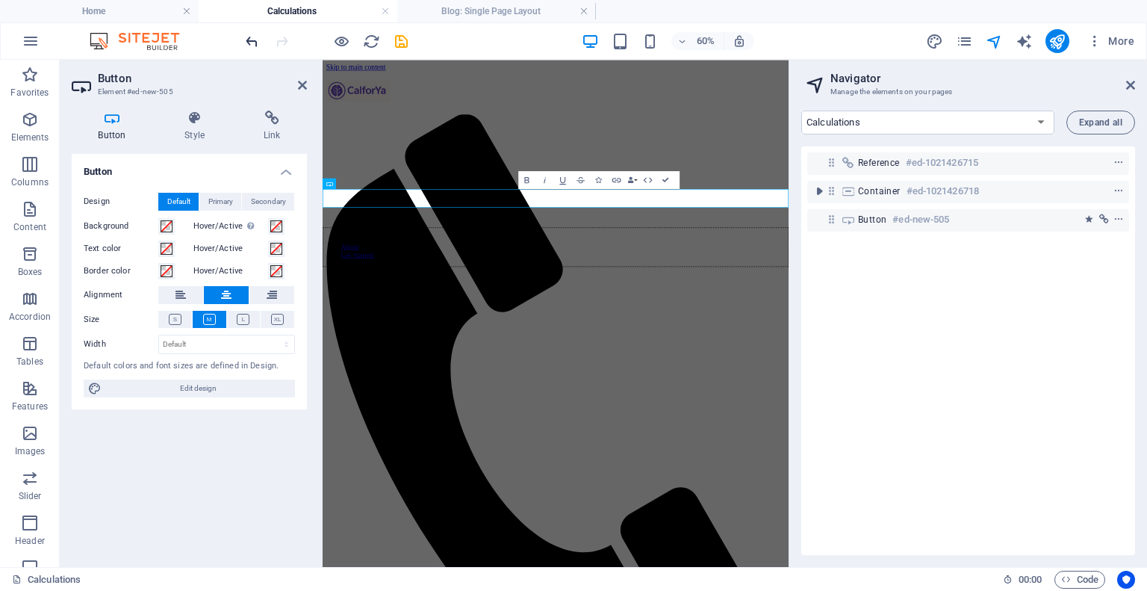
click at [246, 40] on icon "undo" at bounding box center [251, 41] width 17 height 17
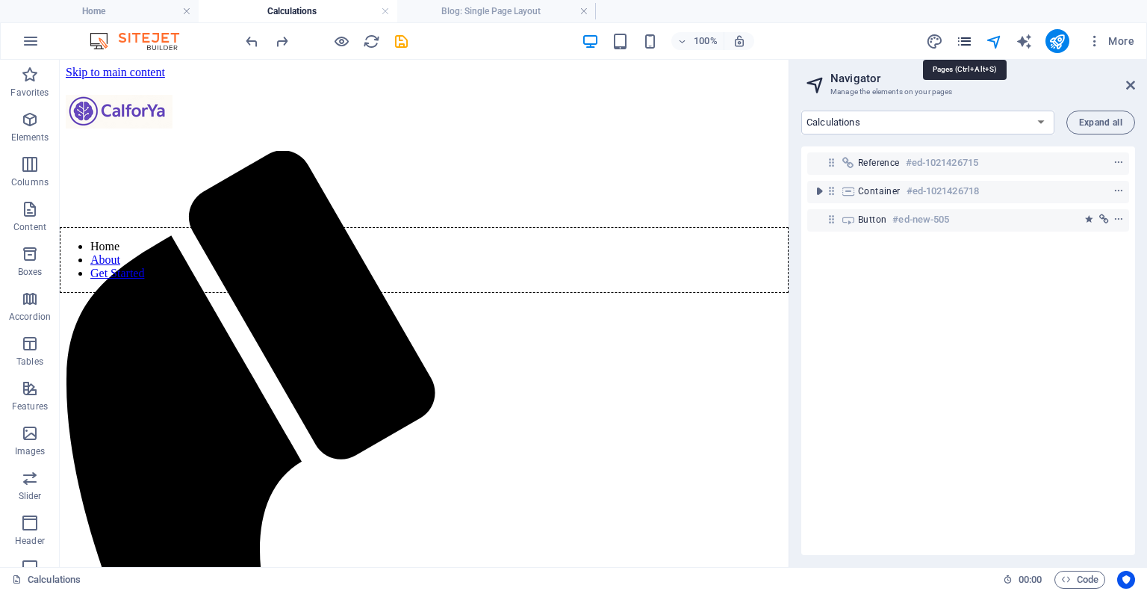
click at [968, 41] on icon "pages" at bounding box center [964, 41] width 17 height 17
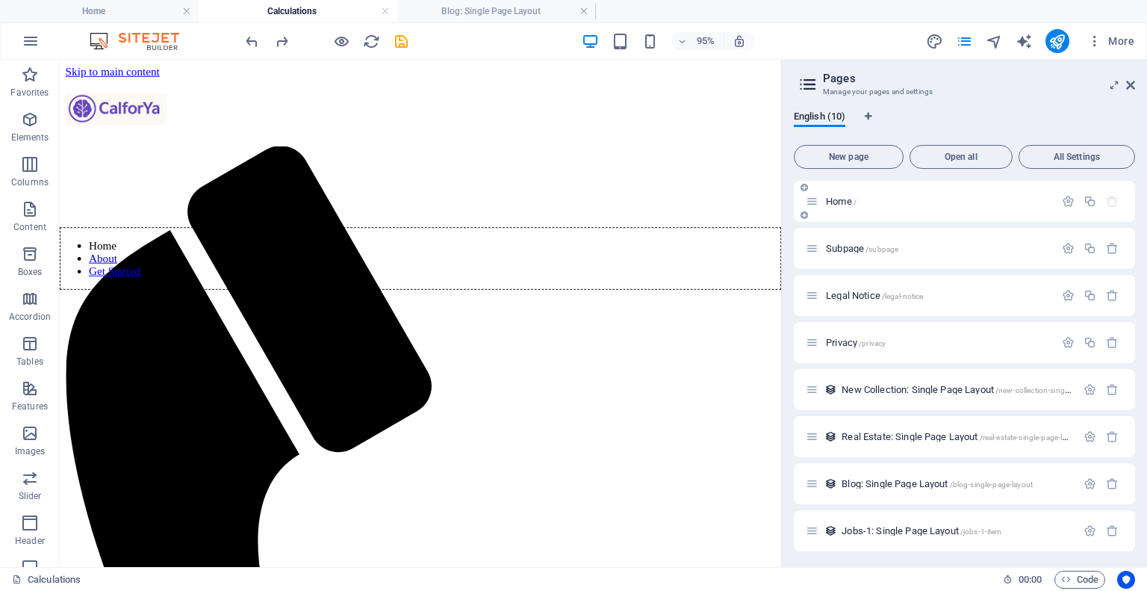
click at [845, 202] on span "Home /" at bounding box center [841, 201] width 31 height 11
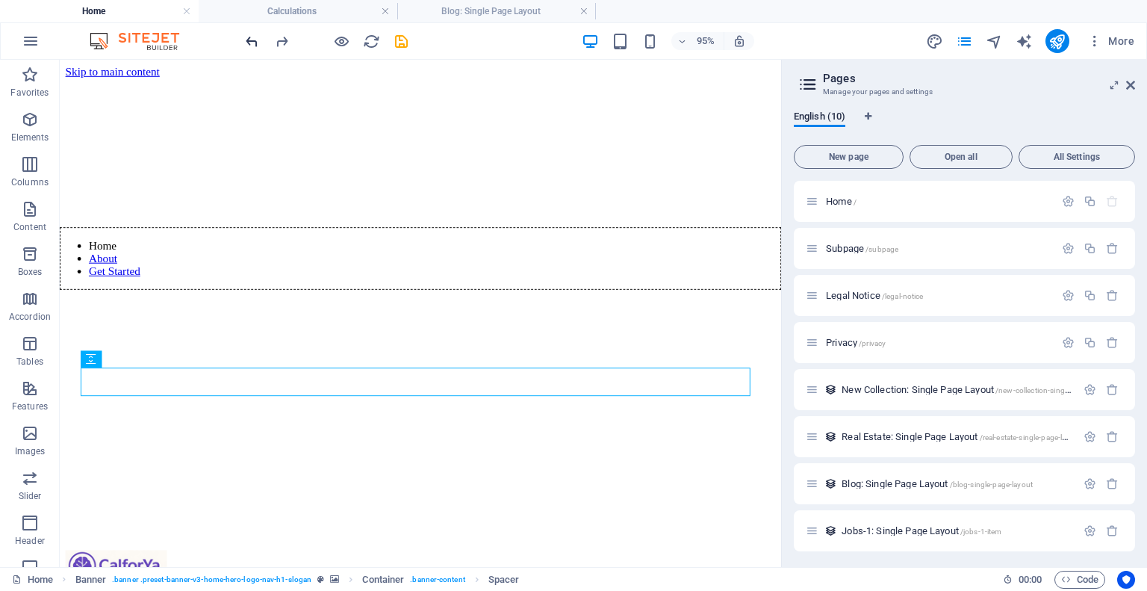
click at [244, 40] on icon "undo" at bounding box center [251, 41] width 17 height 17
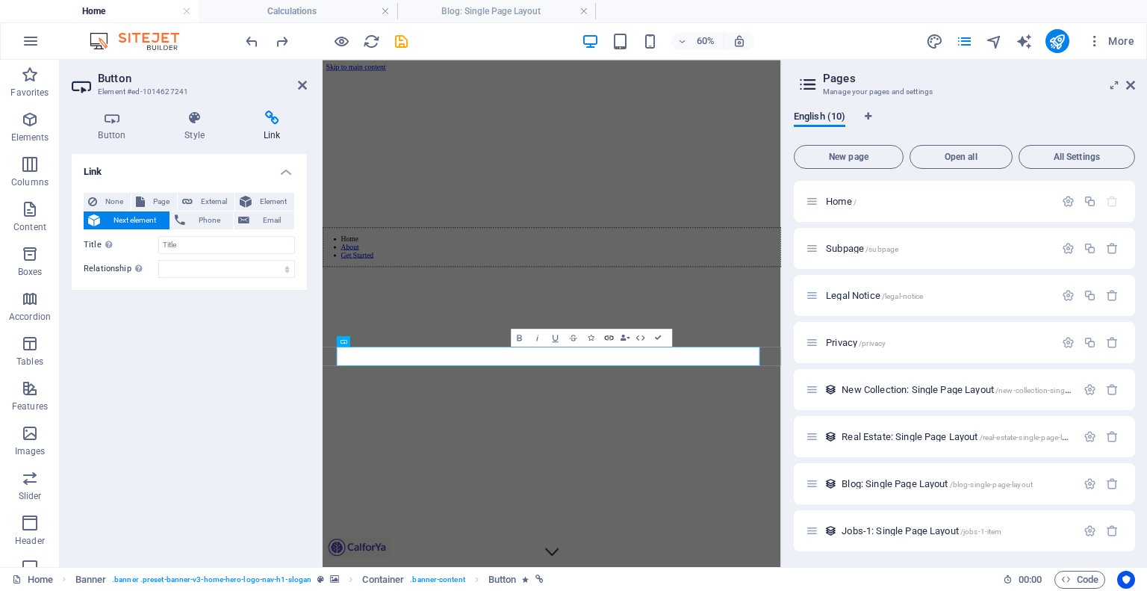
click at [606, 335] on icon "button" at bounding box center [609, 337] width 9 height 4
click at [606, 338] on icon "button" at bounding box center [609, 337] width 9 height 4
click at [266, 269] on select "alternate author bookmark external help license next nofollow noreferrer noopen…" at bounding box center [226, 269] width 137 height 18
click at [125, 304] on div "Link None Page External Element Next element Phone Email Page Home Subpage Lega…" at bounding box center [189, 354] width 235 height 401
click at [183, 267] on select "alternate author bookmark external help license next nofollow noreferrer noopen…" at bounding box center [226, 269] width 137 height 18
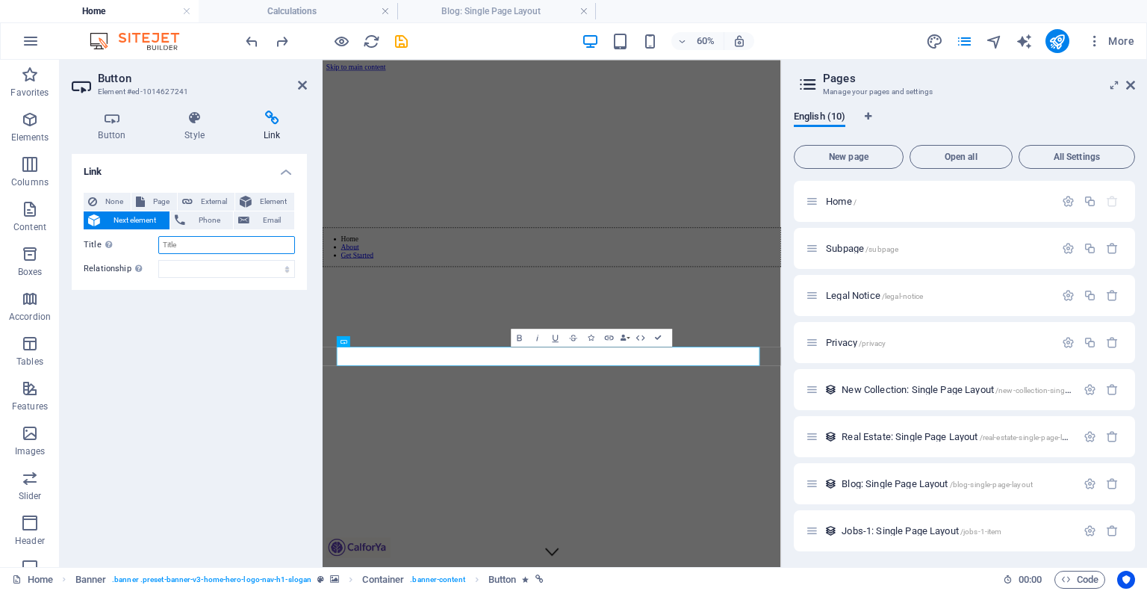
click at [182, 250] on input "Title Additional link description, should not be the same as the link text. The…" at bounding box center [226, 245] width 137 height 18
click at [185, 245] on input "Title Additional link description, should not be the same as the link text. The…" at bounding box center [226, 245] width 137 height 18
click at [185, 240] on input "Title Additional link description, should not be the same as the link text. The…" at bounding box center [226, 245] width 137 height 18
type input "Calculations"
click at [234, 265] on select "alternate author bookmark external help license next nofollow noreferrer noopen…" at bounding box center [226, 269] width 137 height 18
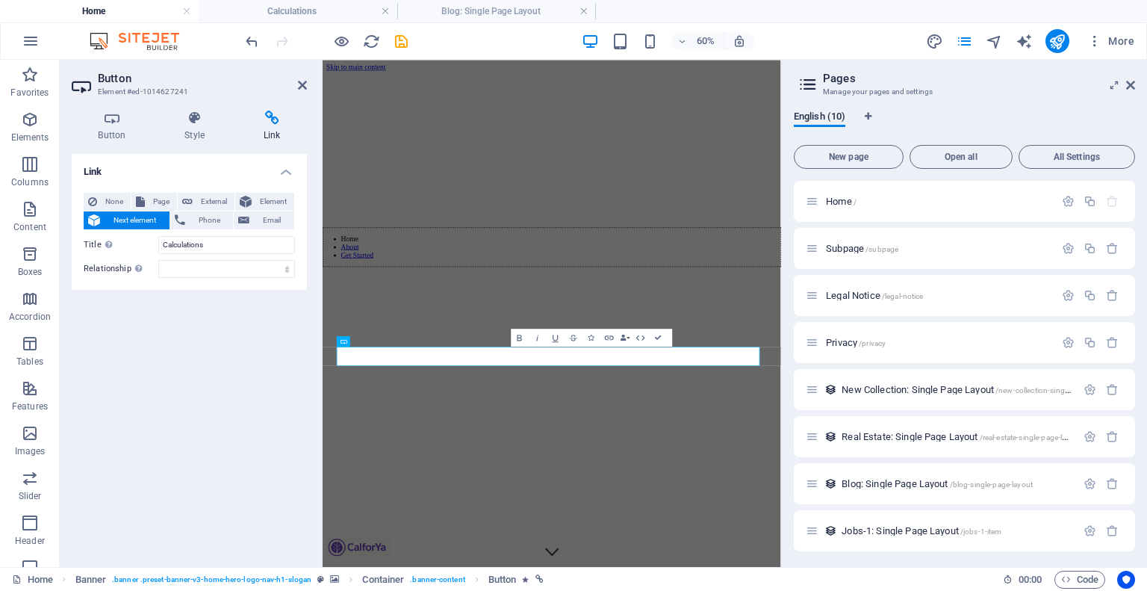
click at [122, 236] on label "Title Additional link description, should not be the same as the link text. The…" at bounding box center [121, 245] width 75 height 18
click at [158, 236] on input "Calculations" at bounding box center [226, 245] width 137 height 18
click at [116, 122] on icon at bounding box center [112, 118] width 81 height 15
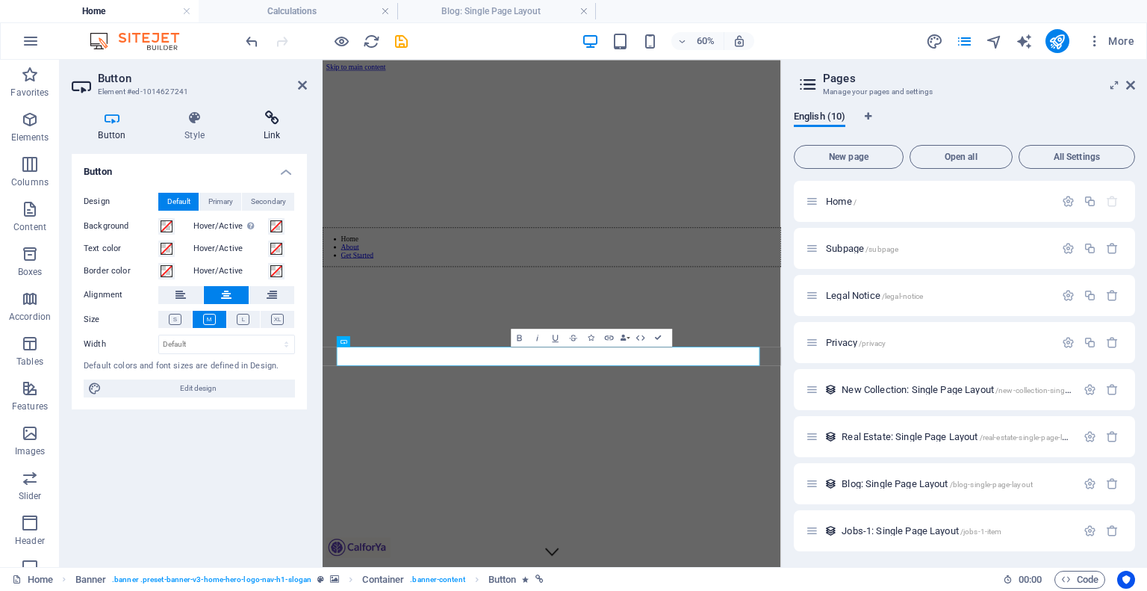
click at [268, 121] on icon at bounding box center [272, 118] width 70 height 15
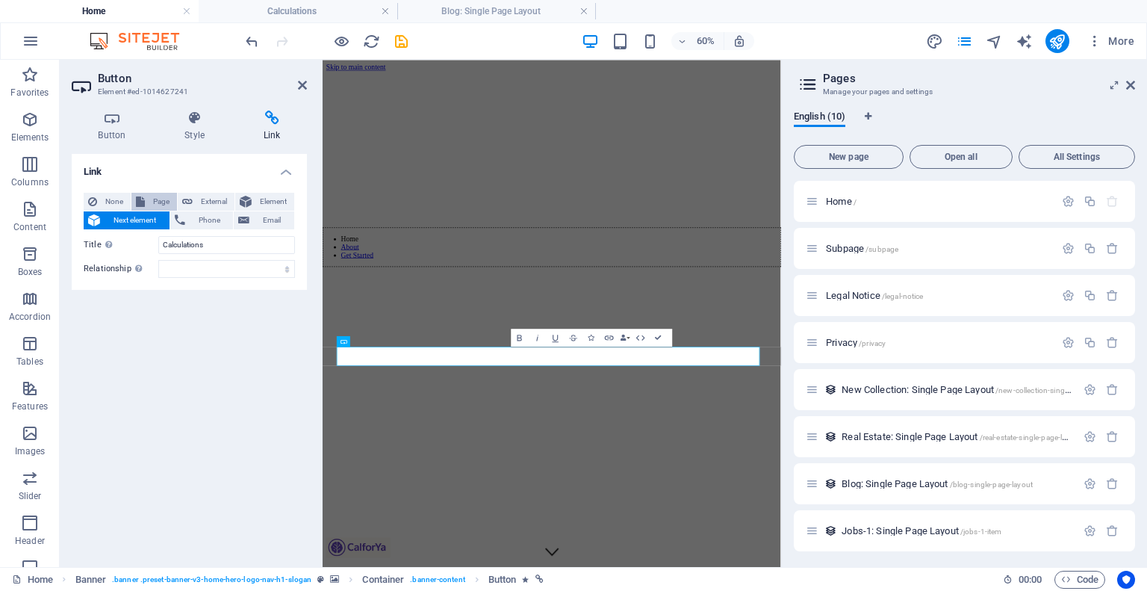
click at [160, 193] on span "Page" at bounding box center [160, 202] width 23 height 18
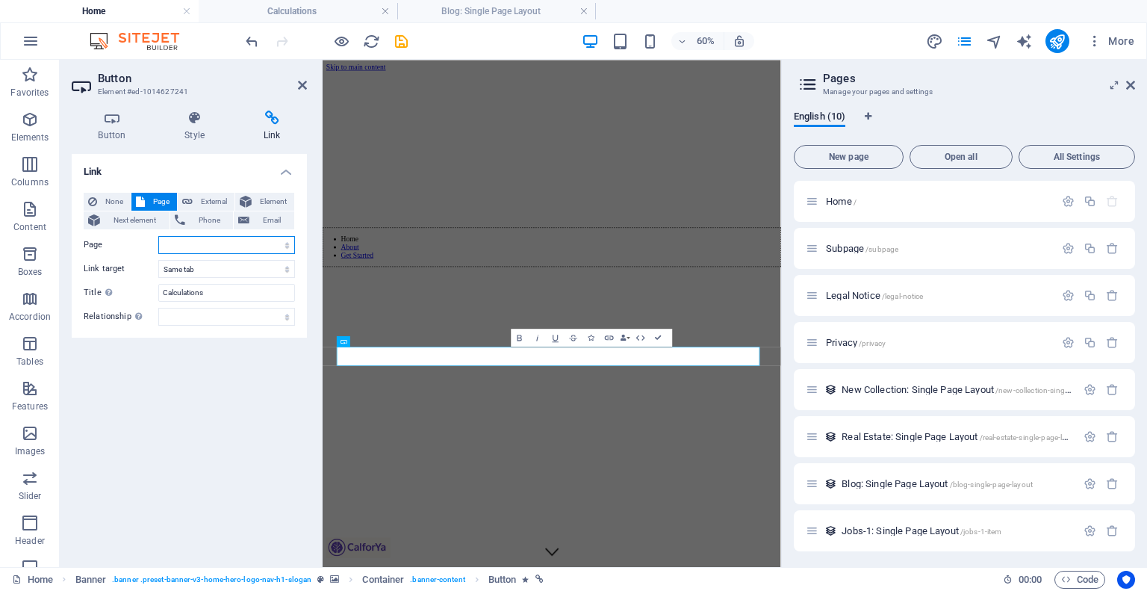
click at [196, 241] on select "Home Subpage Legal Notice Privacy Calculations" at bounding box center [226, 245] width 137 height 18
select select "4"
click at [158, 236] on select "Home Subpage Legal Notice Privacy Calculations" at bounding box center [226, 245] width 137 height 18
click at [195, 315] on select "alternate author bookmark external help license next nofollow noreferrer noopen…" at bounding box center [226, 317] width 137 height 18
click at [110, 378] on div "Link None Page External Element Next element Phone Email Page Home Subpage Lega…" at bounding box center [189, 354] width 235 height 401
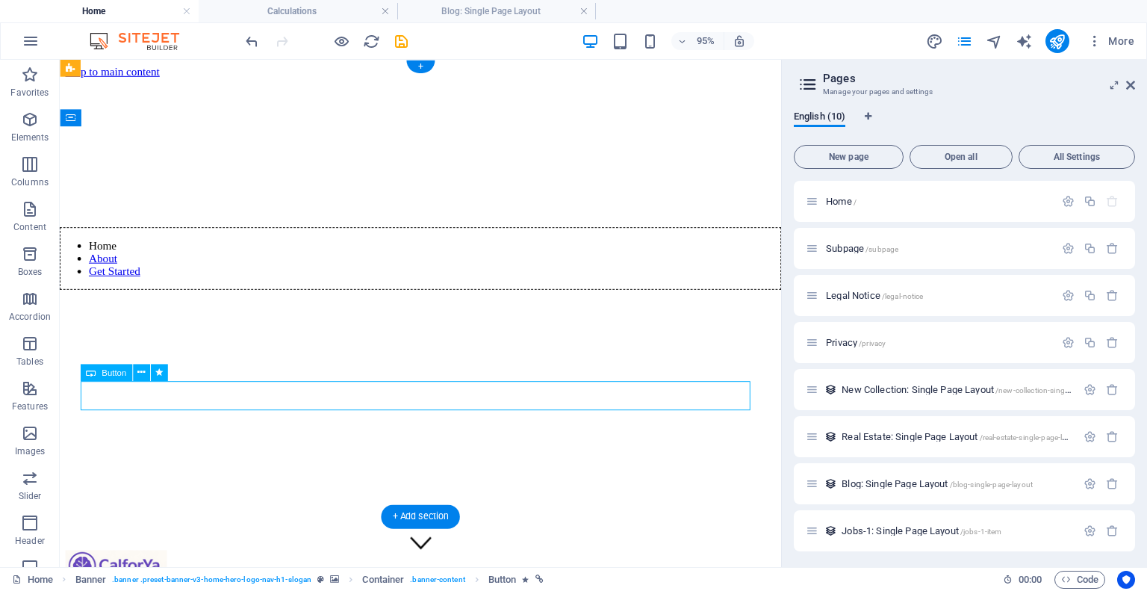
select select "4"
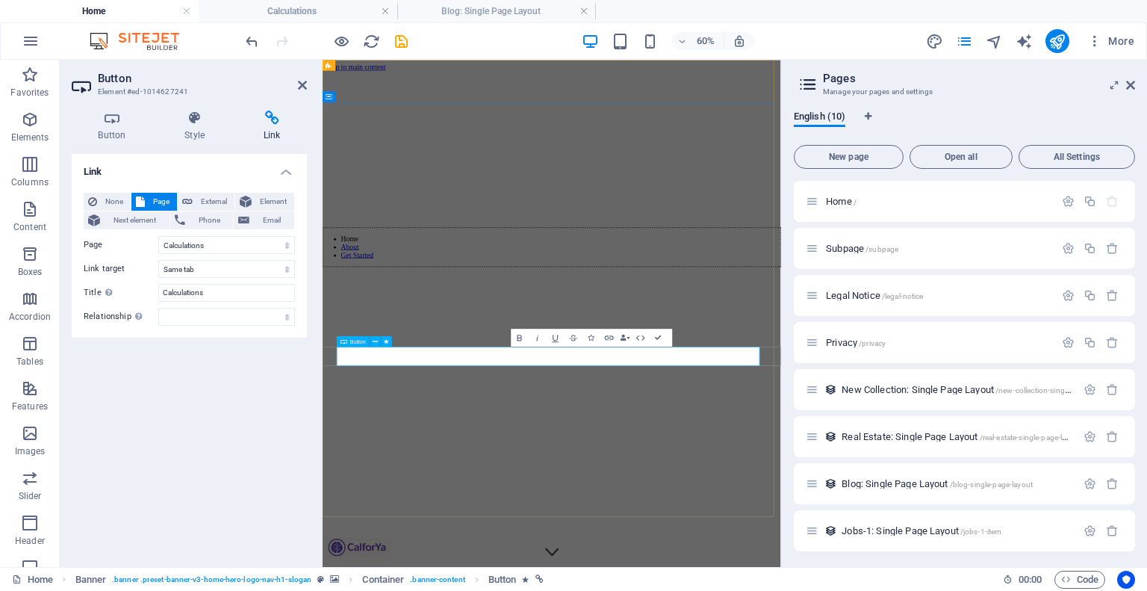
click at [192, 265] on select "New tab Same tab Overlay" at bounding box center [226, 269] width 137 height 18
select select "blank"
click at [158, 260] on select "New tab Same tab Overlay" at bounding box center [226, 269] width 137 height 18
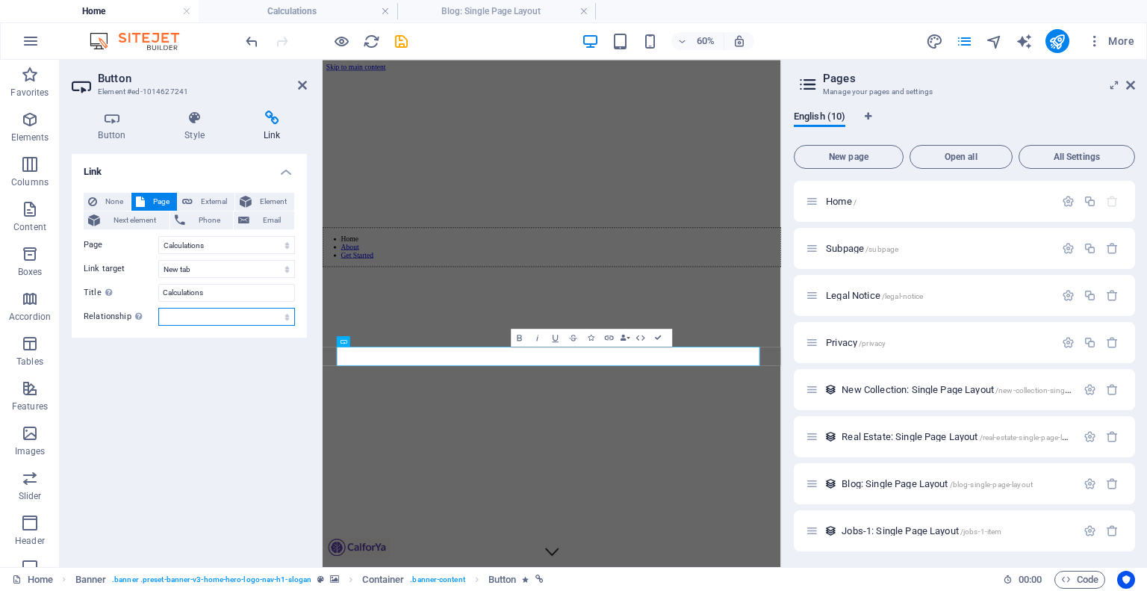
click at [186, 323] on select "alternate author bookmark external help license next nofollow noreferrer noopen…" at bounding box center [226, 317] width 137 height 18
select select "bookmark"
click at [158, 308] on select "alternate author bookmark external help license next nofollow noreferrer noopen…" at bounding box center [226, 317] width 137 height 18
click at [140, 376] on div "Link None Page External Element Next element Phone Email Page Home Subpage Lega…" at bounding box center [189, 354] width 235 height 401
click at [204, 122] on icon at bounding box center [194, 118] width 73 height 15
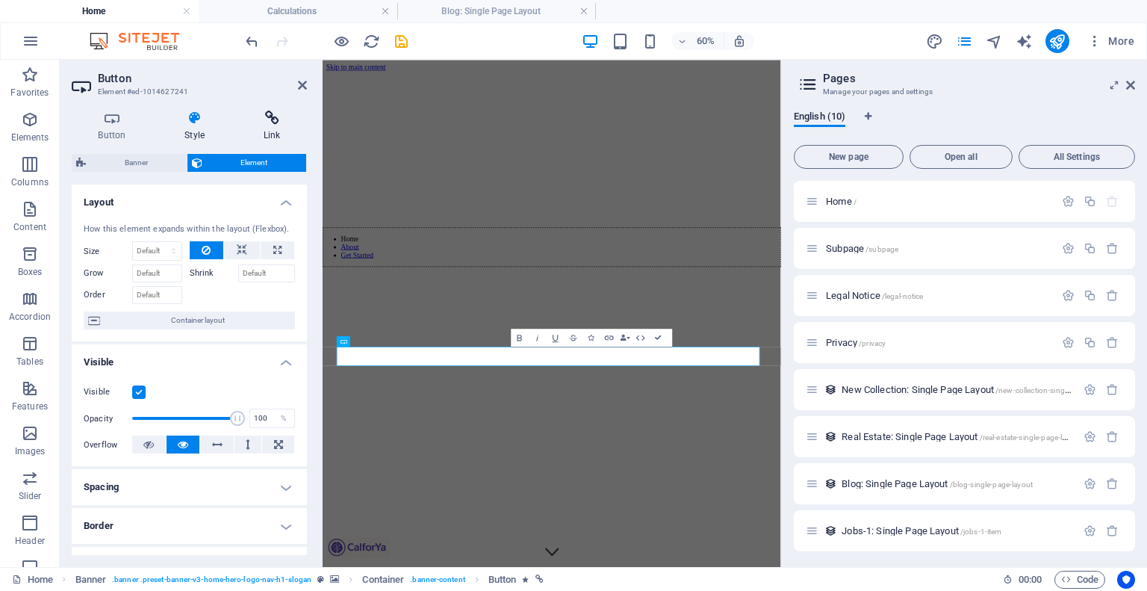
click at [263, 123] on icon at bounding box center [272, 118] width 70 height 15
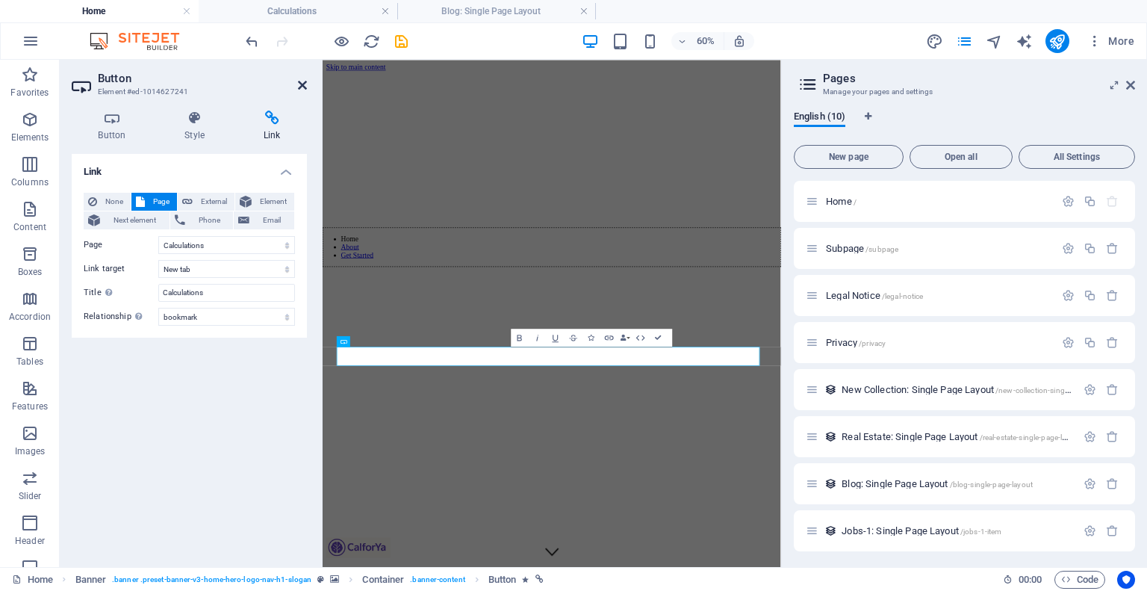
click at [302, 84] on icon at bounding box center [302, 85] width 9 height 12
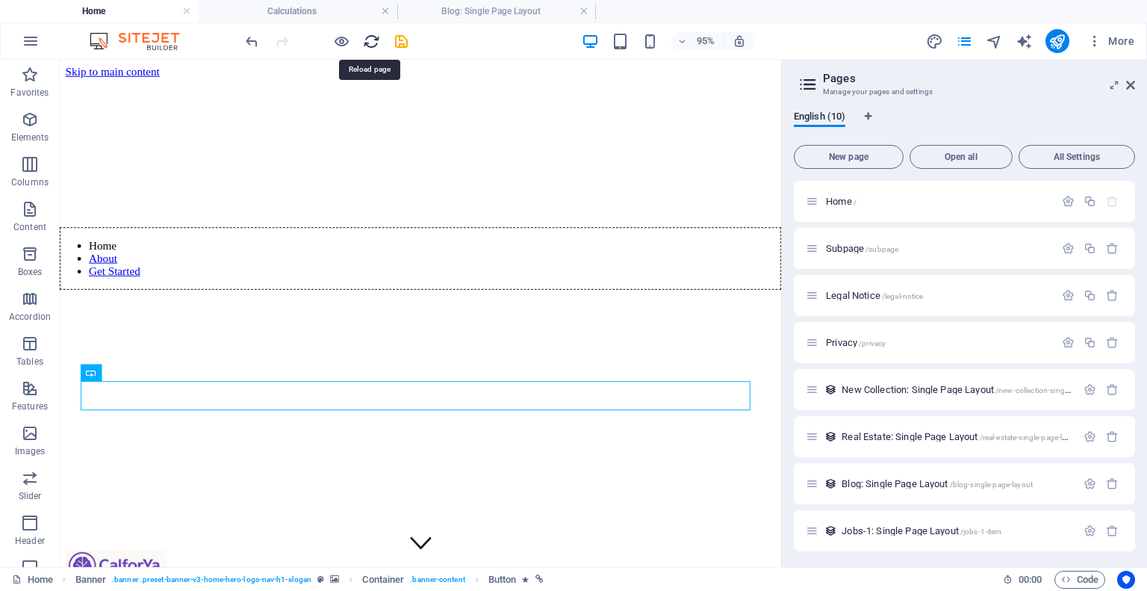
click at [373, 35] on icon "reload" at bounding box center [371, 41] width 17 height 17
click at [376, 40] on icon "reload" at bounding box center [371, 41] width 17 height 17
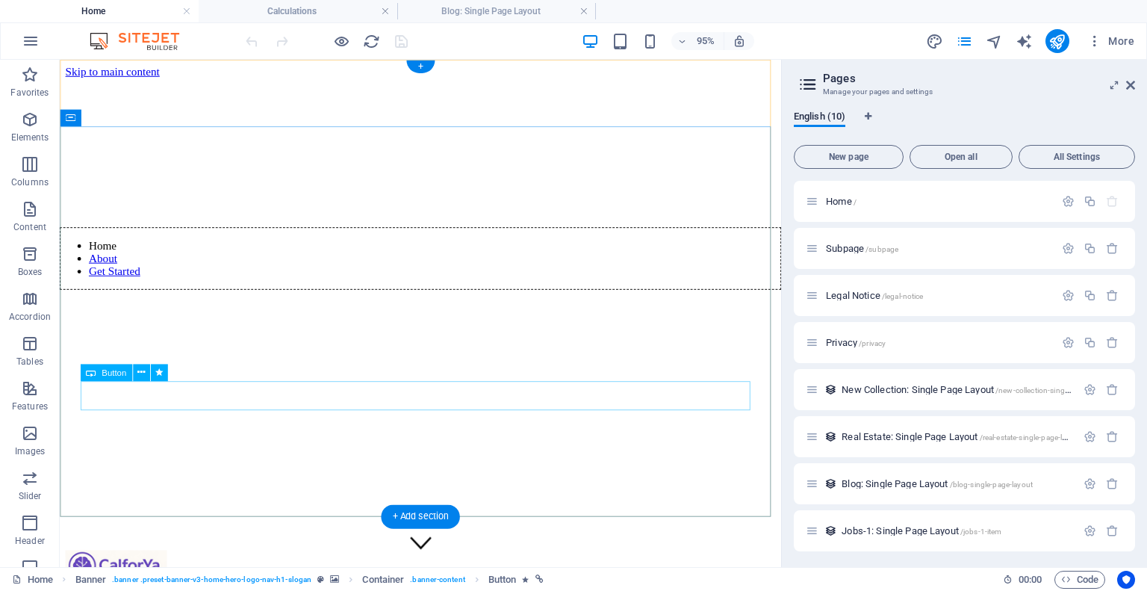
click at [396, 40] on div at bounding box center [326, 41] width 167 height 24
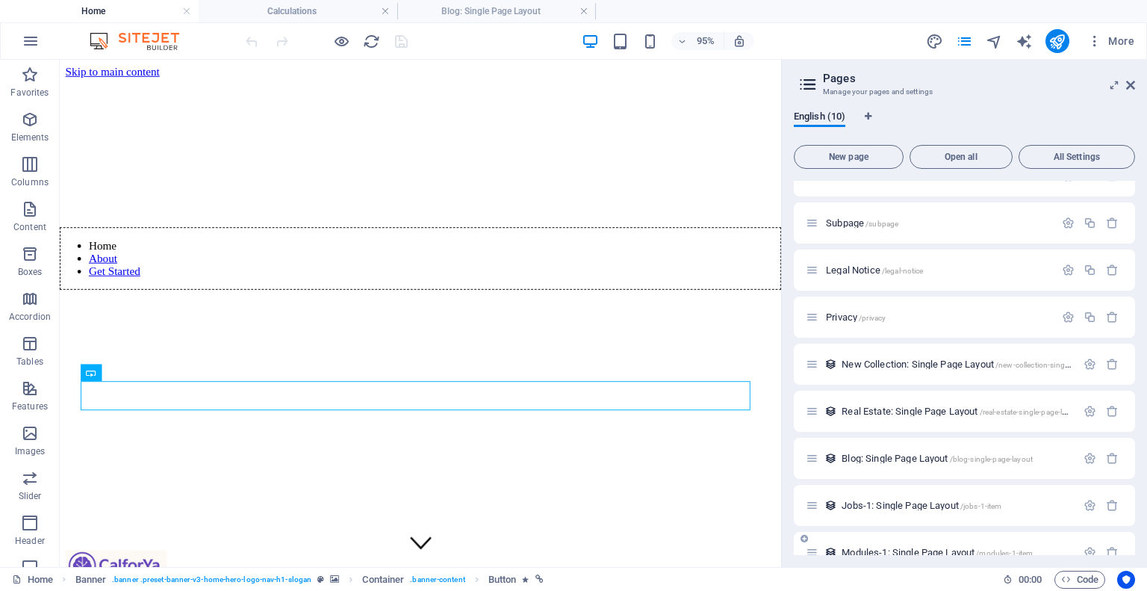
scroll to position [96, 0]
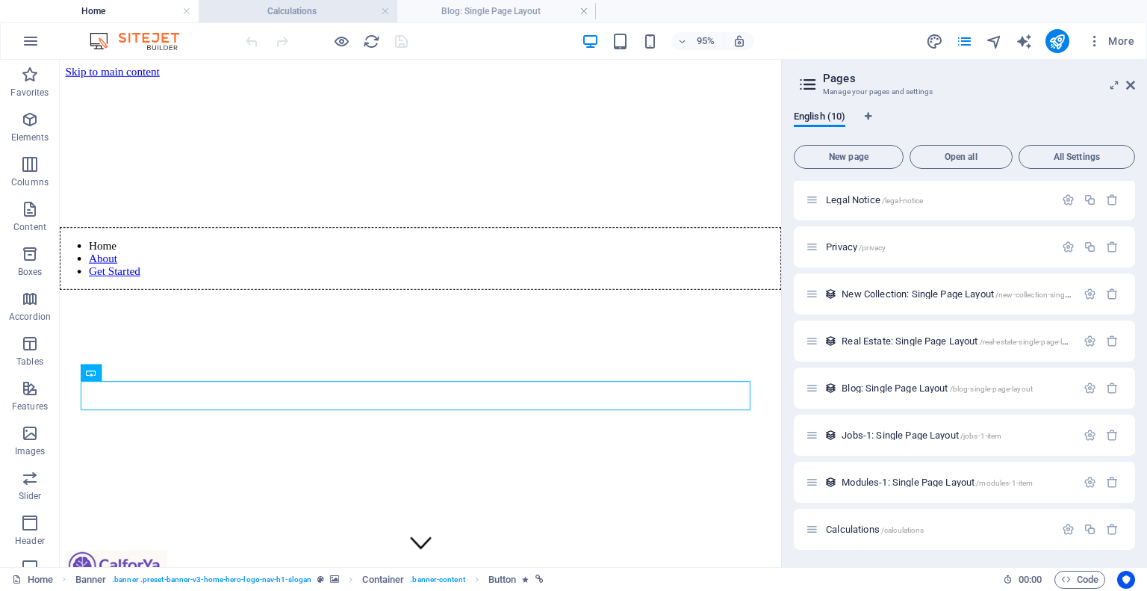
click at [284, 18] on h4 "Calculations" at bounding box center [298, 11] width 199 height 16
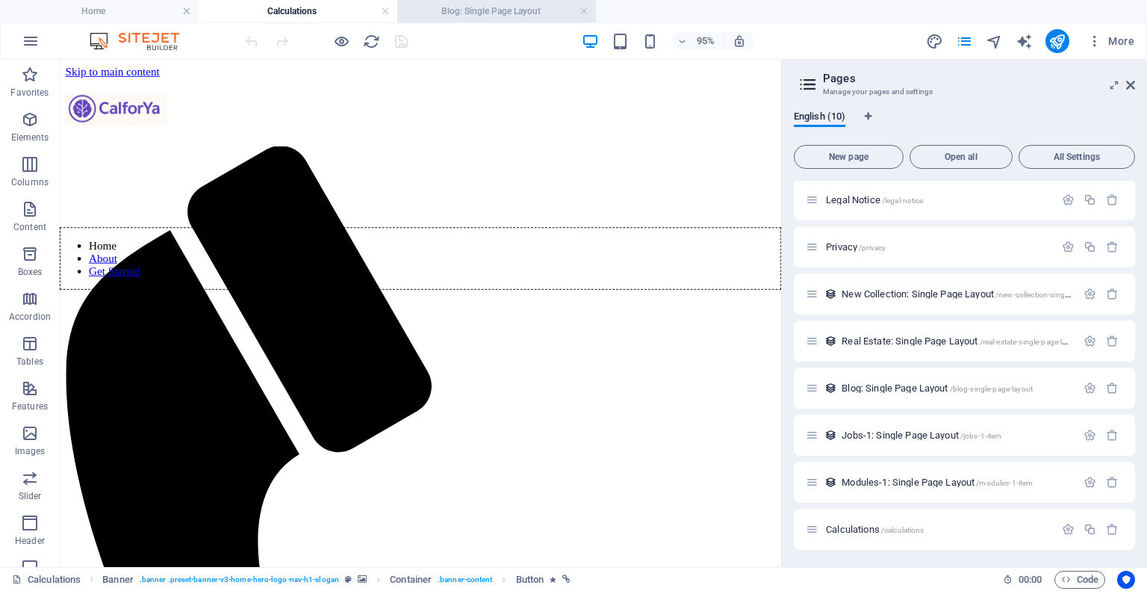
click at [445, 9] on h4 "Blog: Single Page Layout" at bounding box center [496, 11] width 199 height 16
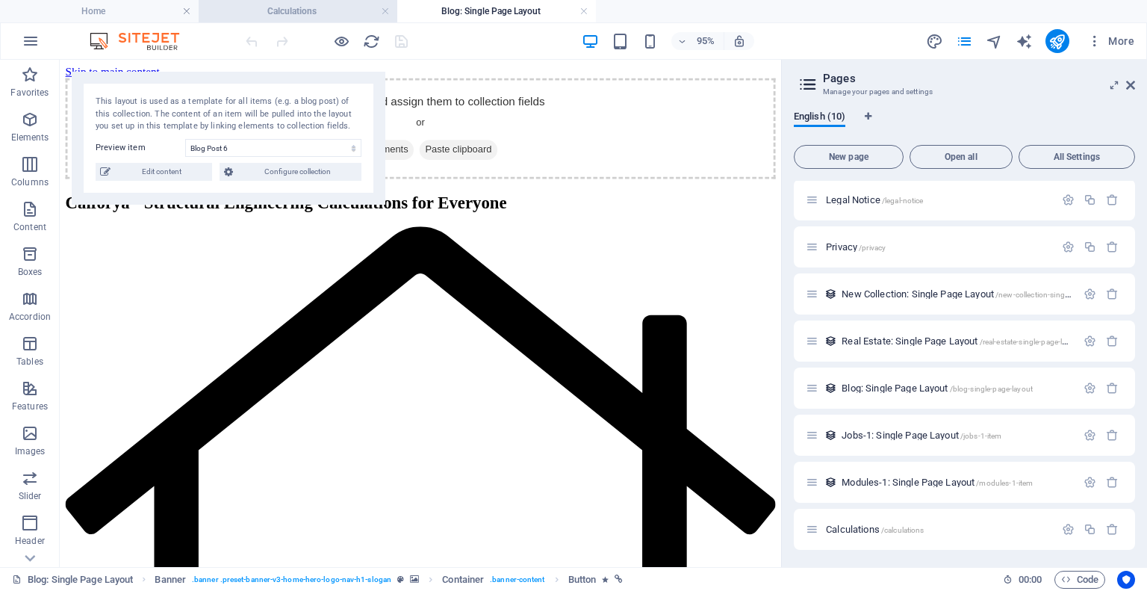
click at [296, 6] on h4 "Calculations" at bounding box center [298, 11] width 199 height 16
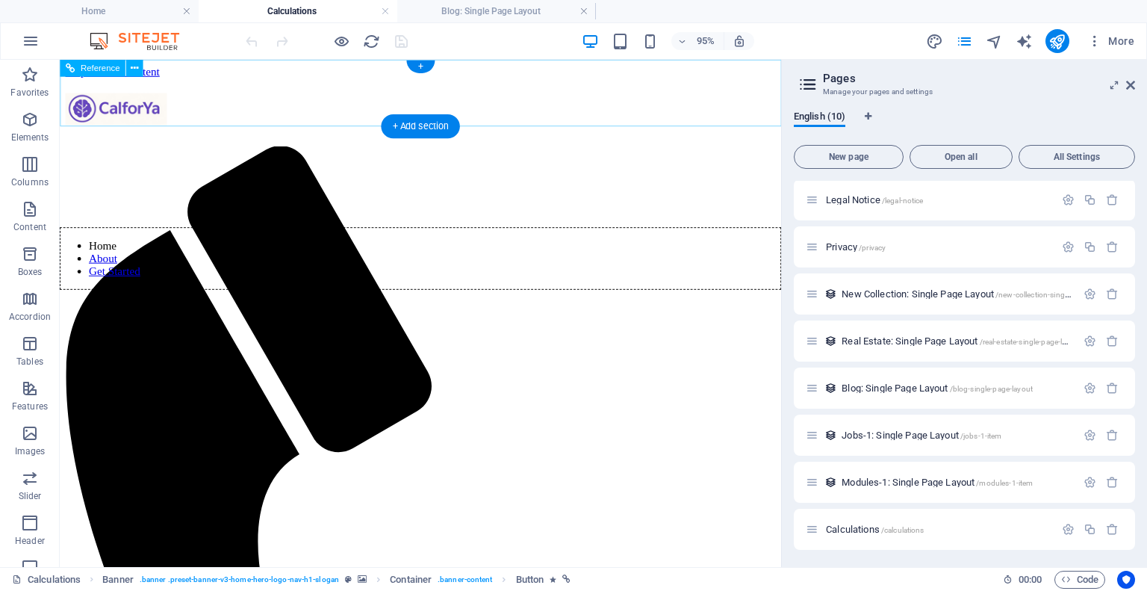
click at [364, 236] on nav "Home About Get Started" at bounding box center [439, 269] width 759 height 66
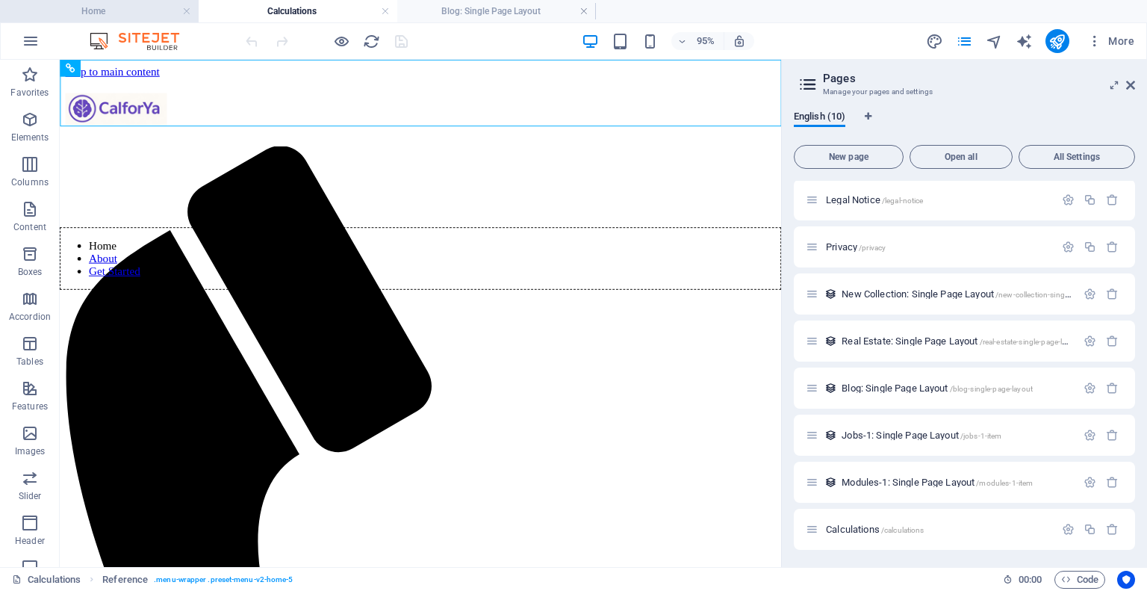
click at [131, 2] on li "Home" at bounding box center [99, 11] width 199 height 22
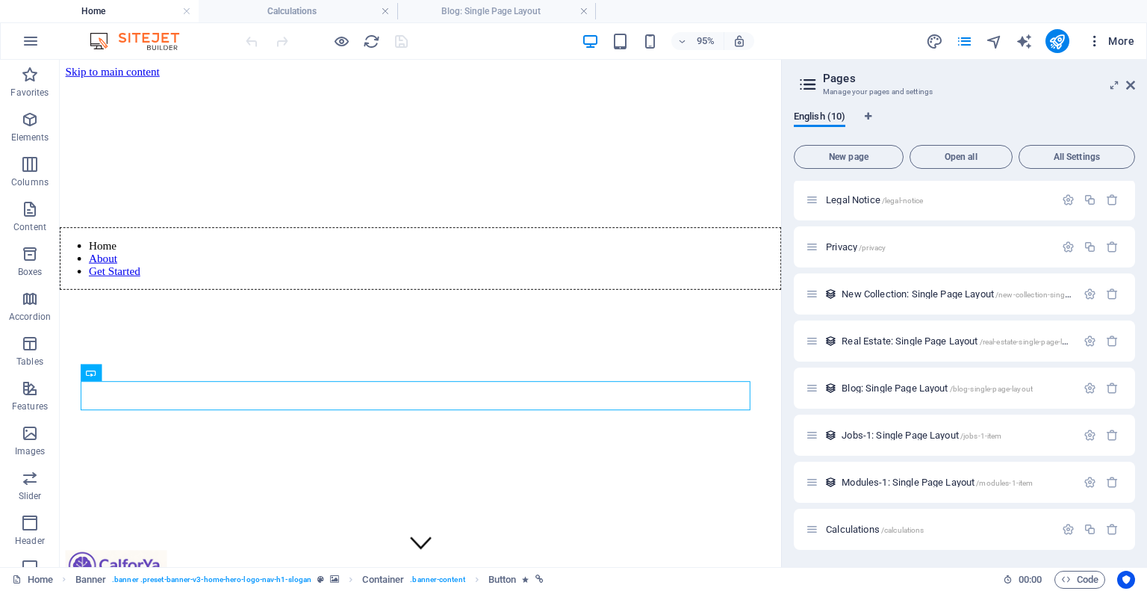
click at [1116, 40] on span "More" at bounding box center [1110, 41] width 47 height 15
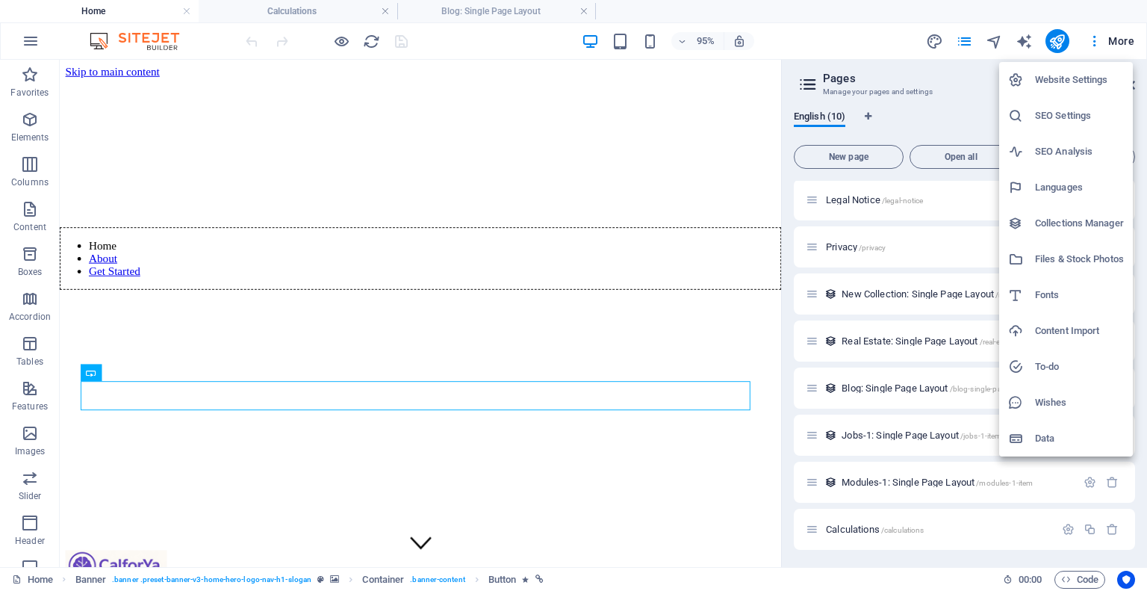
click at [932, 40] on div at bounding box center [573, 295] width 1147 height 591
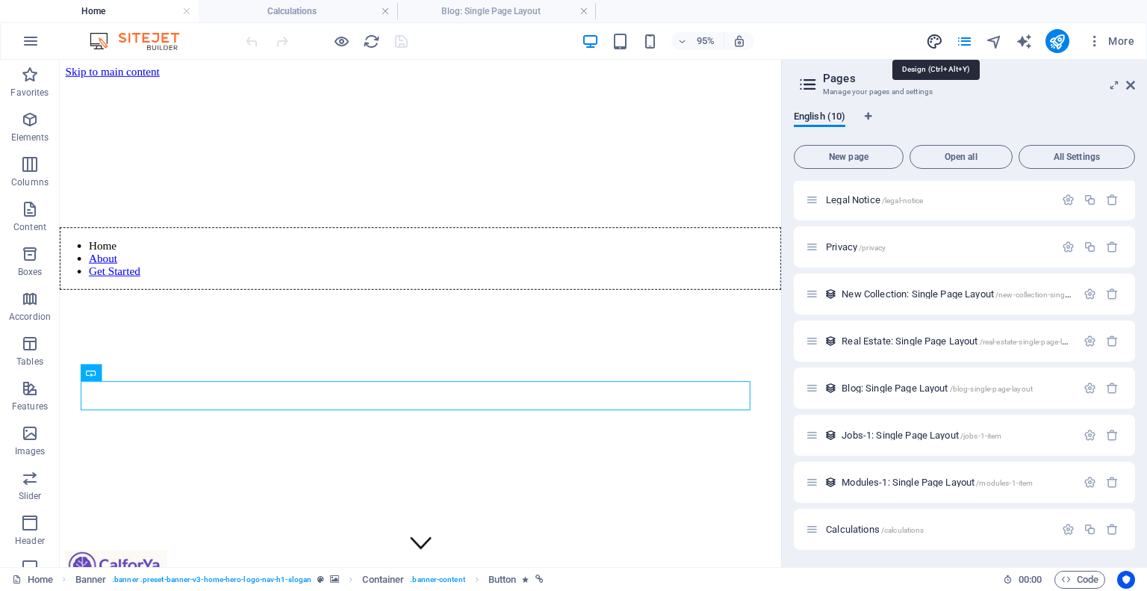
click at [935, 41] on icon "design" at bounding box center [934, 41] width 17 height 17
select select "px"
select select "200"
select select "px"
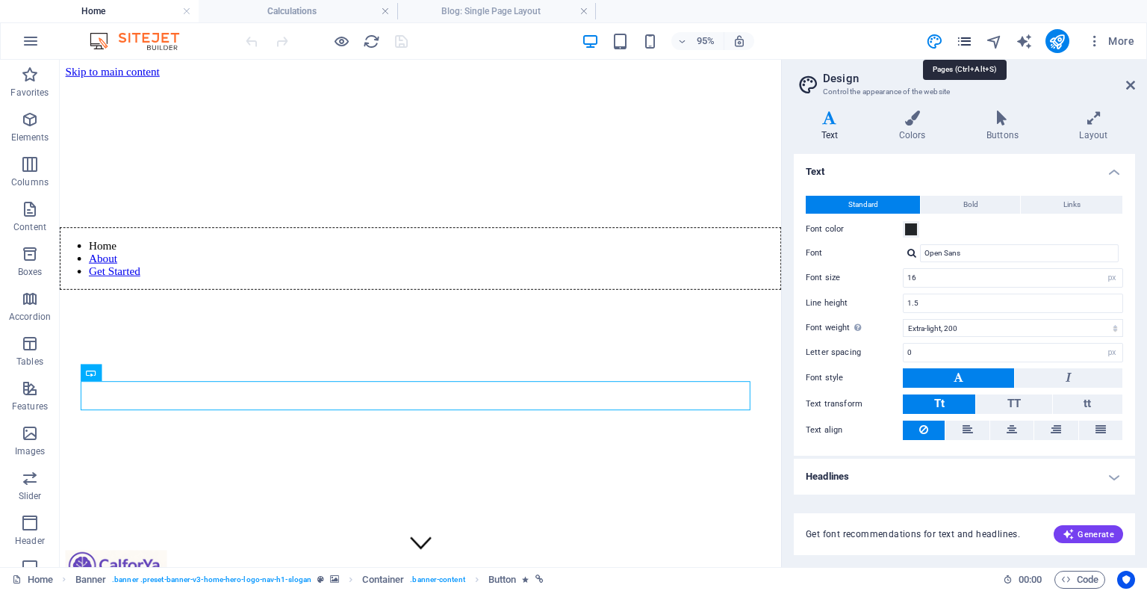
click at [968, 39] on icon "pages" at bounding box center [964, 41] width 17 height 17
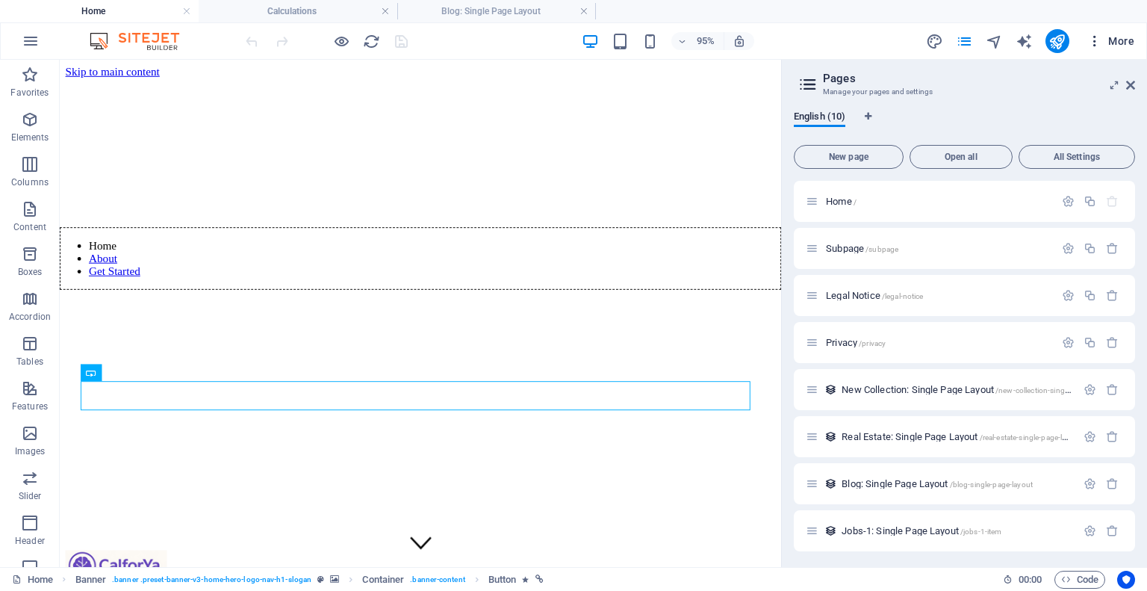
click at [1122, 39] on span "More" at bounding box center [1110, 41] width 47 height 15
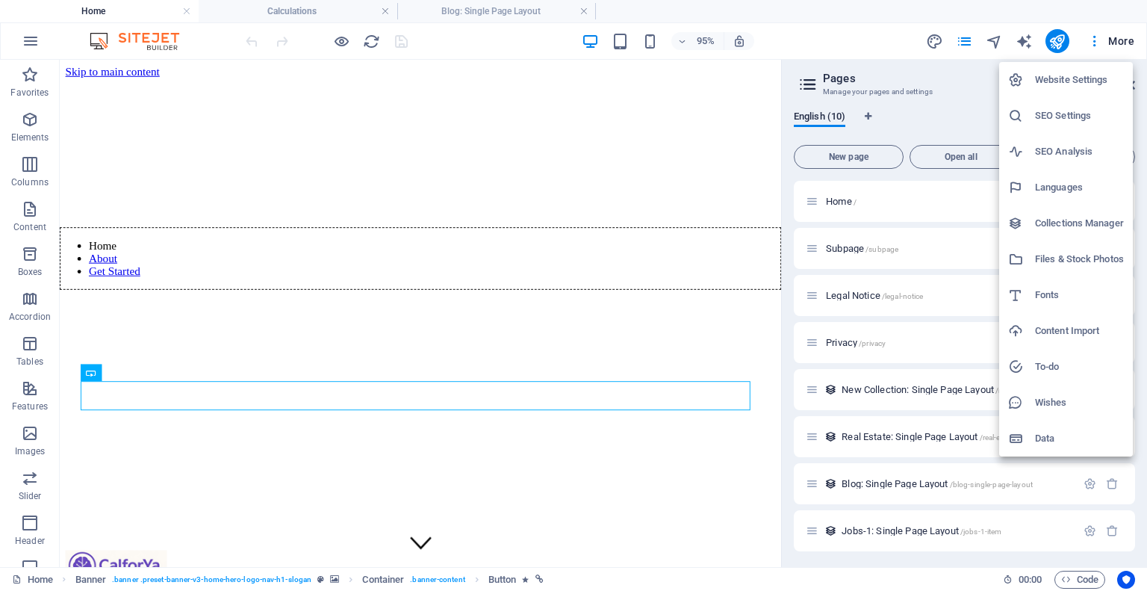
click at [576, 181] on div at bounding box center [573, 295] width 1147 height 591
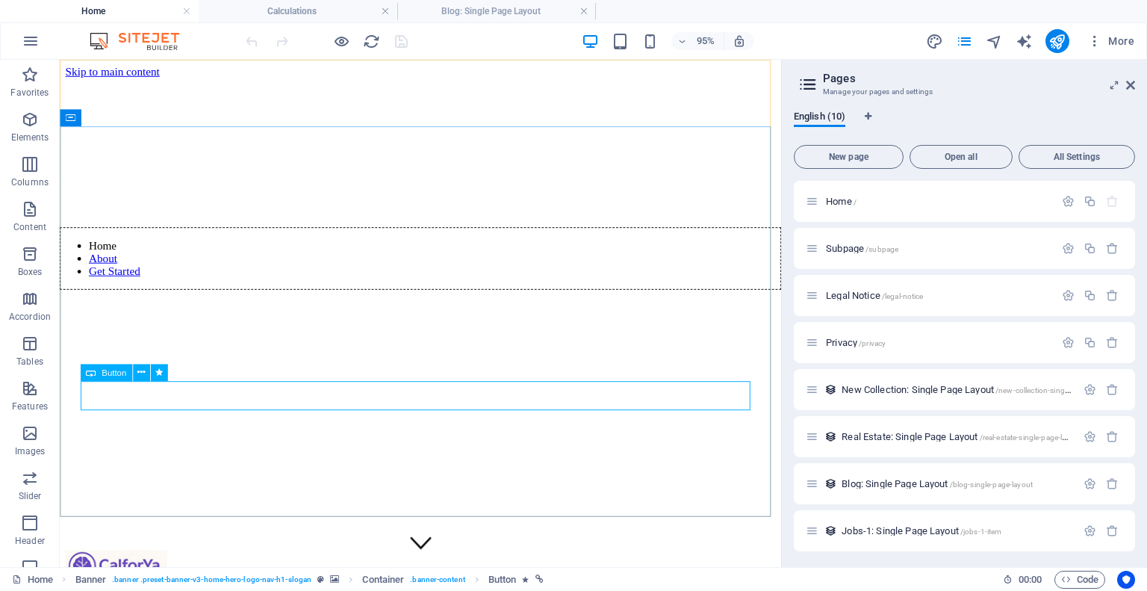
click at [89, 371] on icon at bounding box center [91, 372] width 10 height 17
click at [137, 372] on icon at bounding box center [140, 372] width 7 height 15
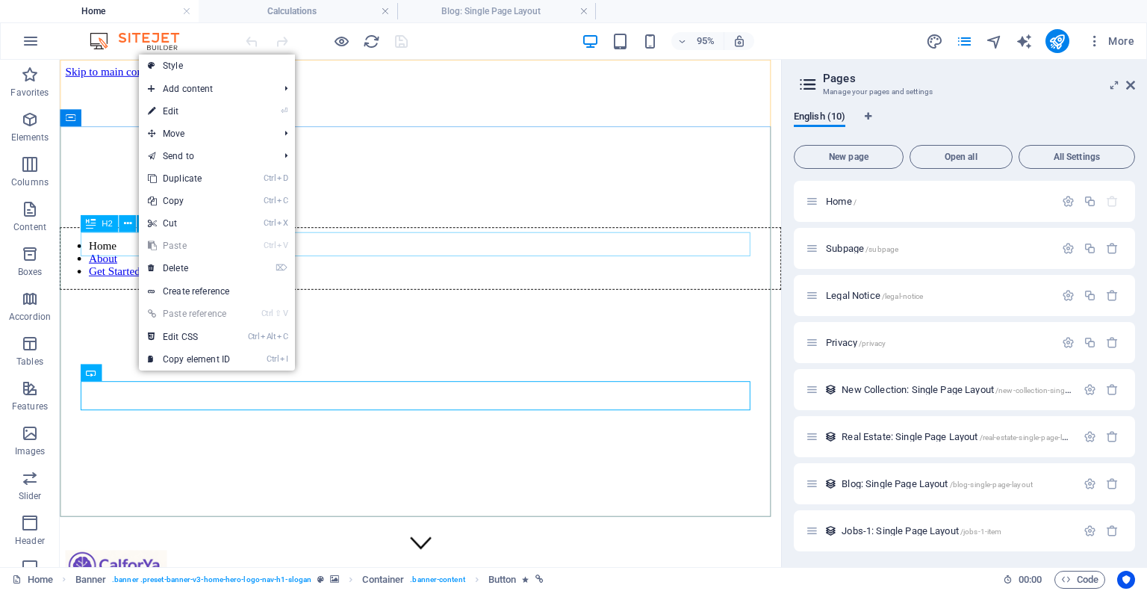
click at [105, 222] on span "H2" at bounding box center [107, 224] width 11 height 8
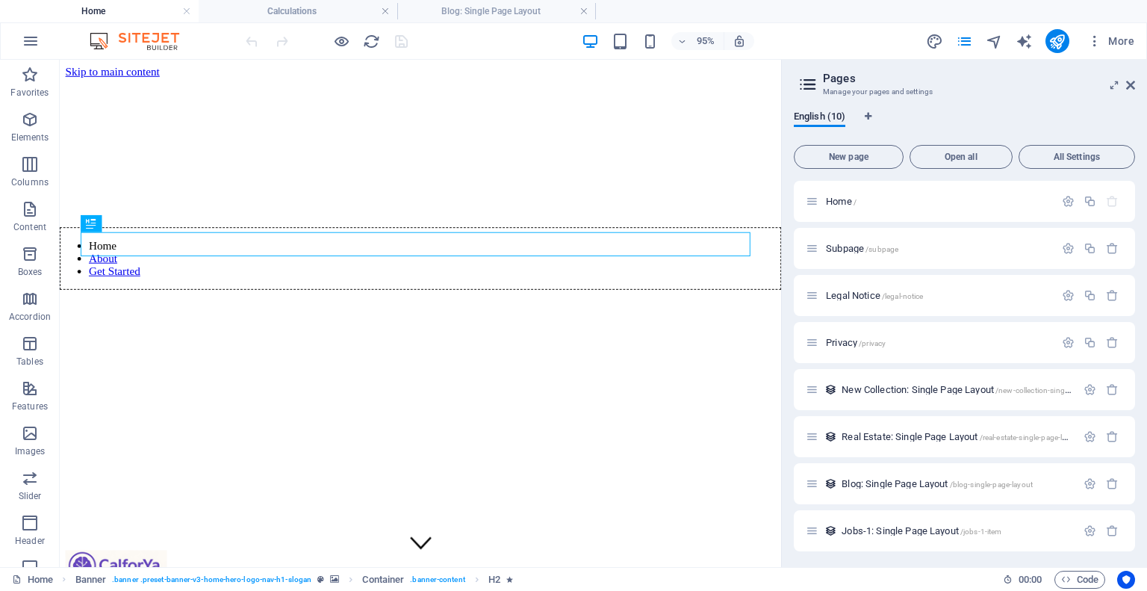
click at [108, 11] on h4 "Home" at bounding box center [99, 11] width 199 height 16
click at [339, 40] on icon "button" at bounding box center [341, 41] width 17 height 17
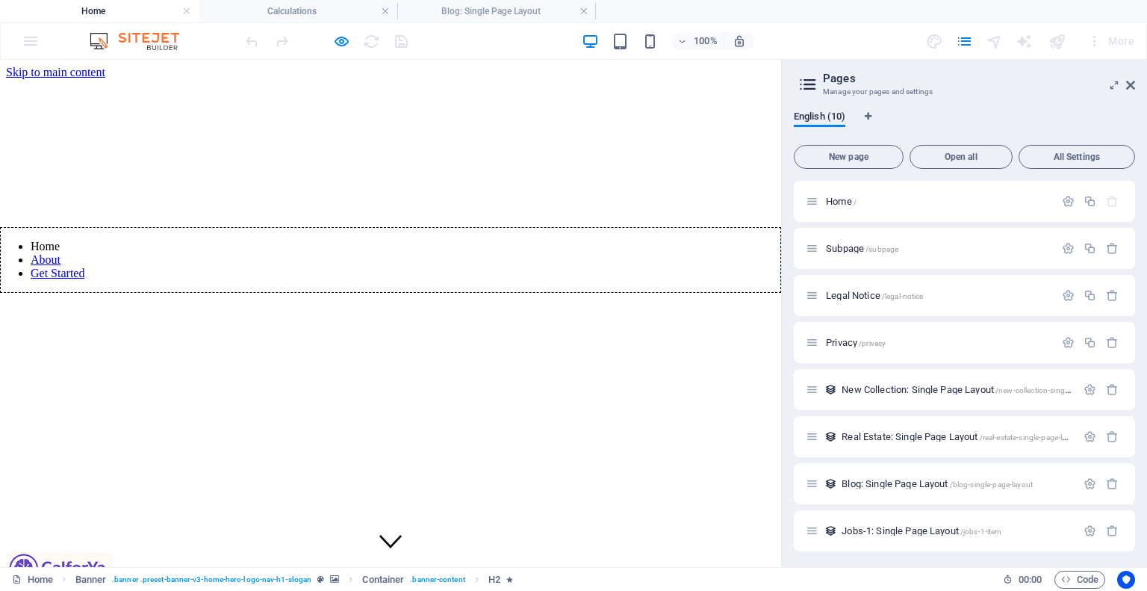
click at [60, 253] on link "About" at bounding box center [46, 259] width 30 height 13
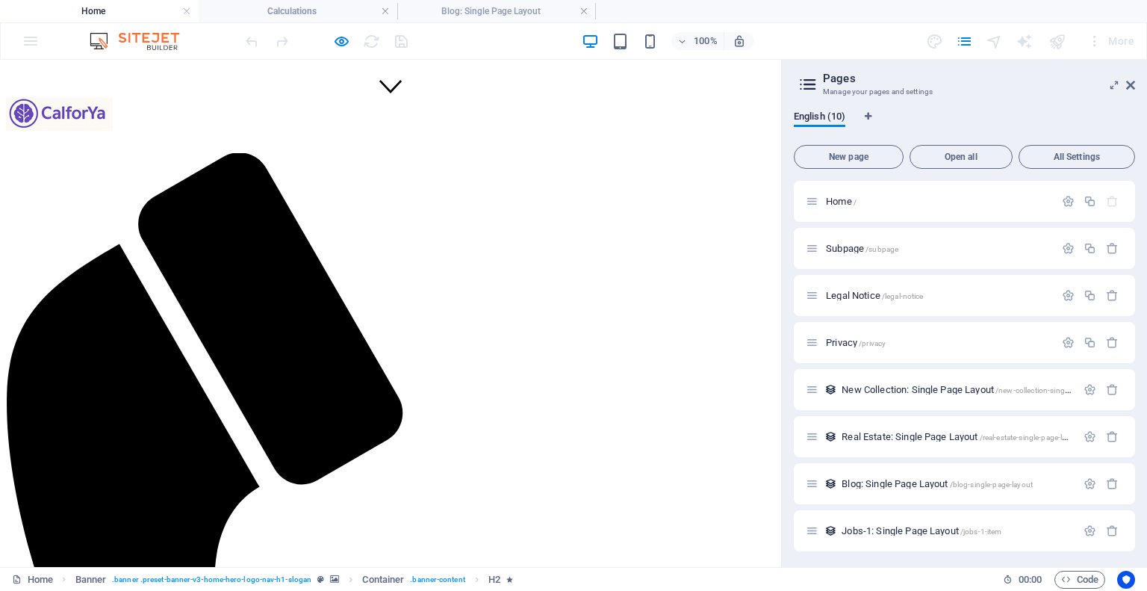
scroll to position [386, 0]
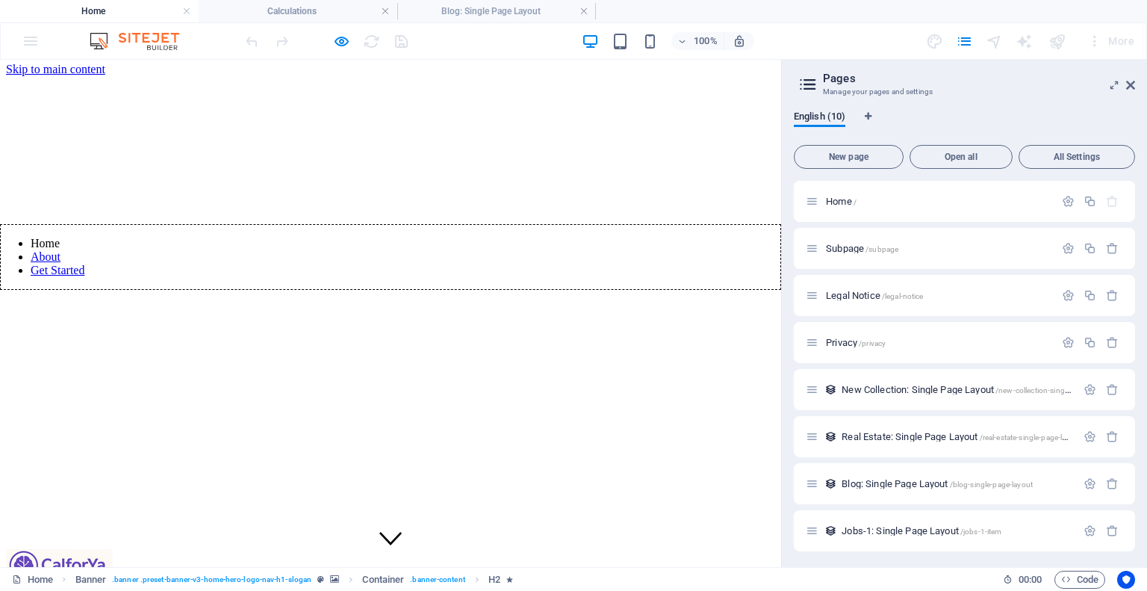
scroll to position [0, 0]
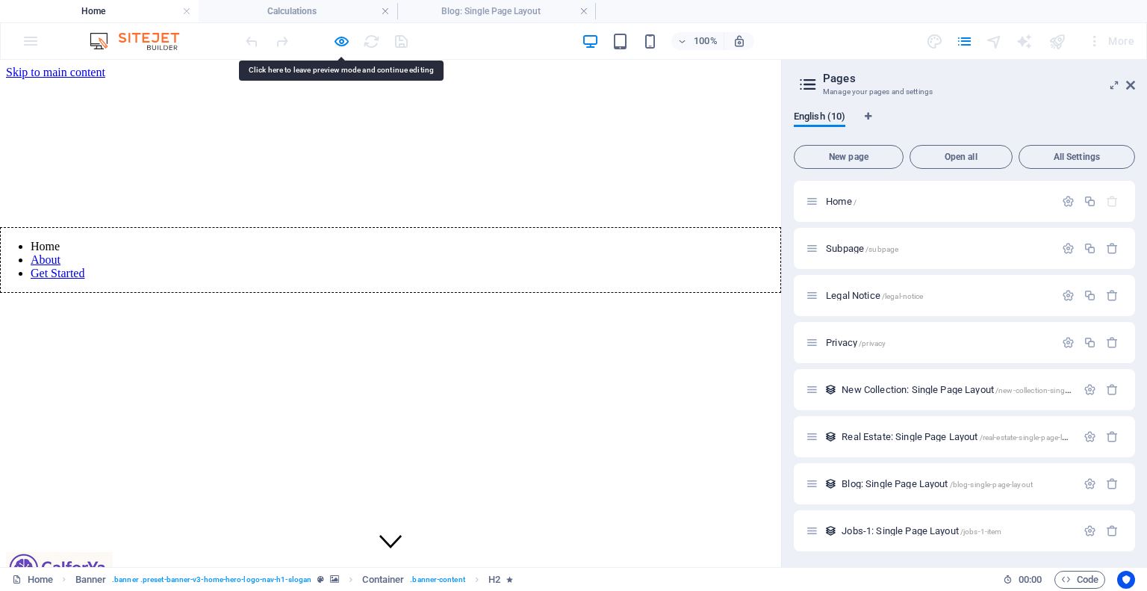
drag, startPoint x: 383, startPoint y: 407, endPoint x: 376, endPoint y: 388, distance: 20.8
click at [338, 43] on icon "button" at bounding box center [341, 41] width 17 height 17
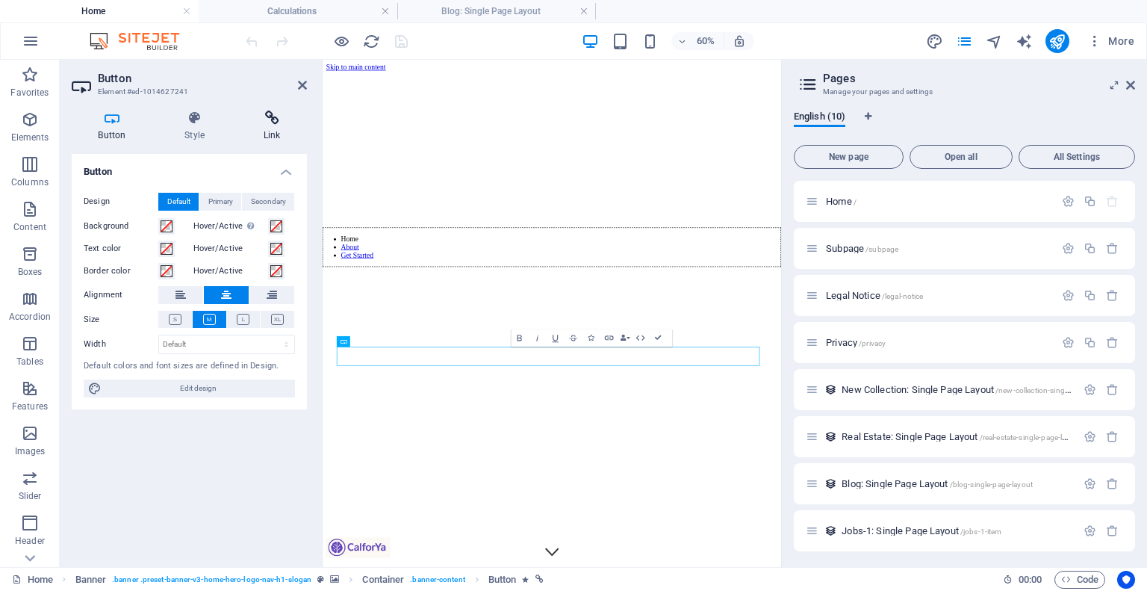
click at [263, 119] on icon at bounding box center [272, 118] width 70 height 15
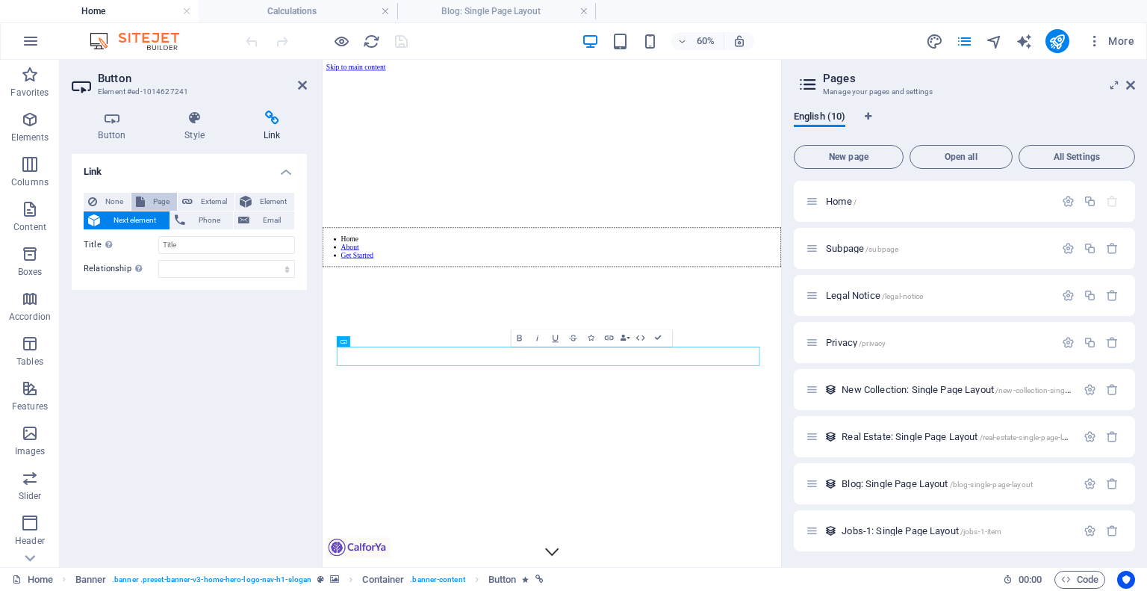
click at [158, 204] on span "Page" at bounding box center [160, 202] width 23 height 18
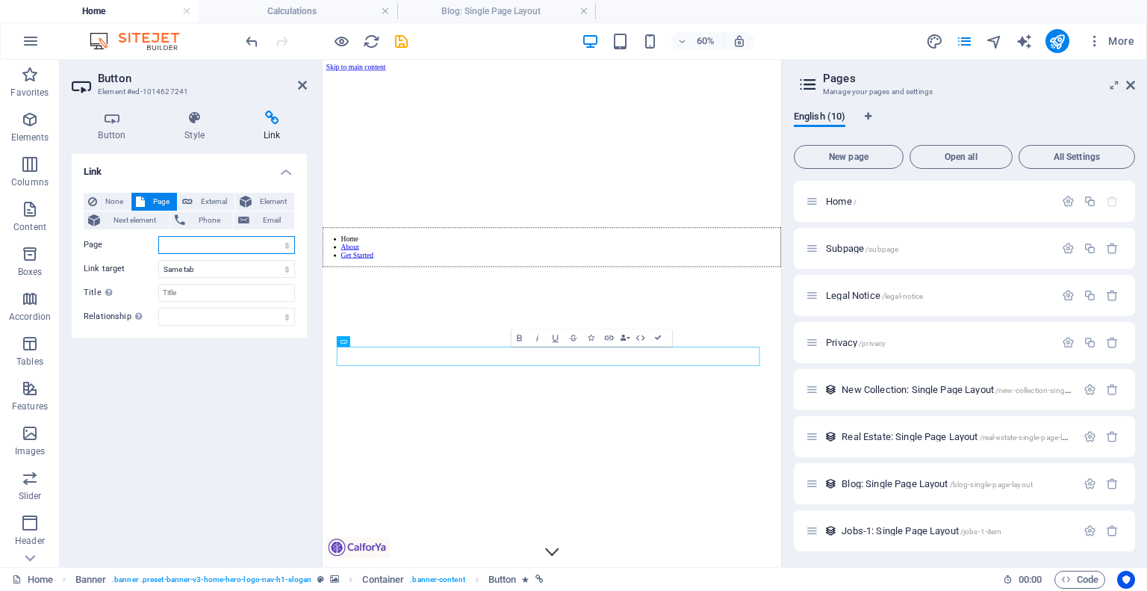
click at [221, 245] on select "Home Subpage Legal Notice Privacy Calculations" at bounding box center [226, 245] width 137 height 18
select select "4"
click at [158, 236] on select "Home Subpage Legal Notice Privacy Calculations" at bounding box center [226, 245] width 137 height 18
click at [217, 266] on select "New tab Same tab Overlay" at bounding box center [226, 269] width 137 height 18
select select "blank"
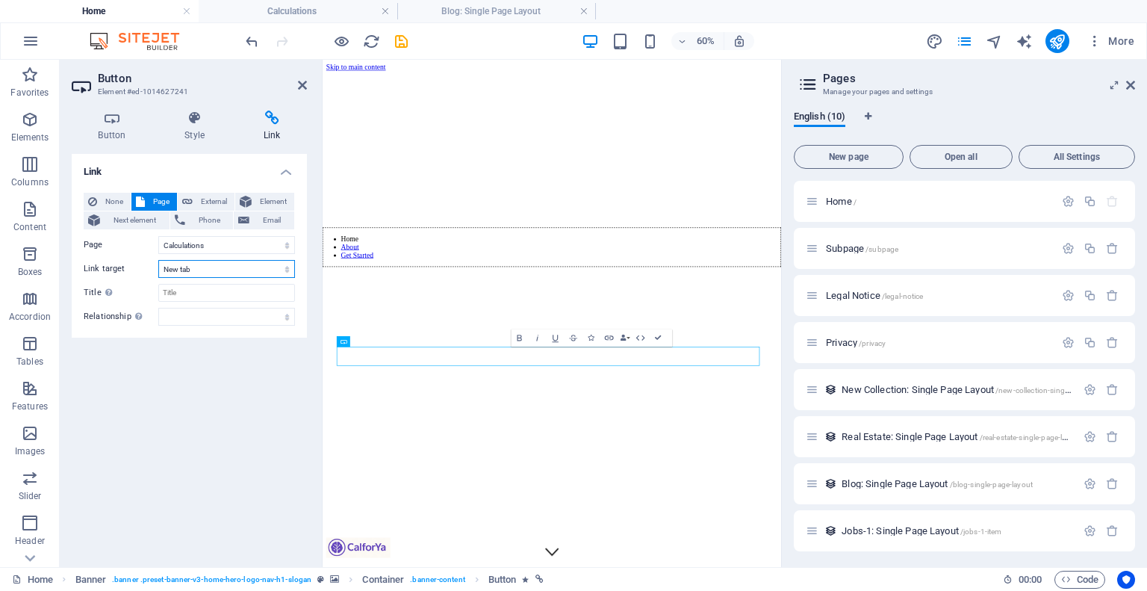
click at [158, 260] on select "New tab Same tab Overlay" at bounding box center [226, 269] width 137 height 18
click at [192, 294] on input "Title Additional link description, should not be the same as the link text. The…" at bounding box center [226, 293] width 137 height 18
type input "Calculations"
click at [187, 376] on div "Link None Page External Element Next element Phone Email Page Home Subpage Lega…" at bounding box center [189, 354] width 235 height 401
click at [402, 41] on icon "save" at bounding box center [401, 41] width 17 height 17
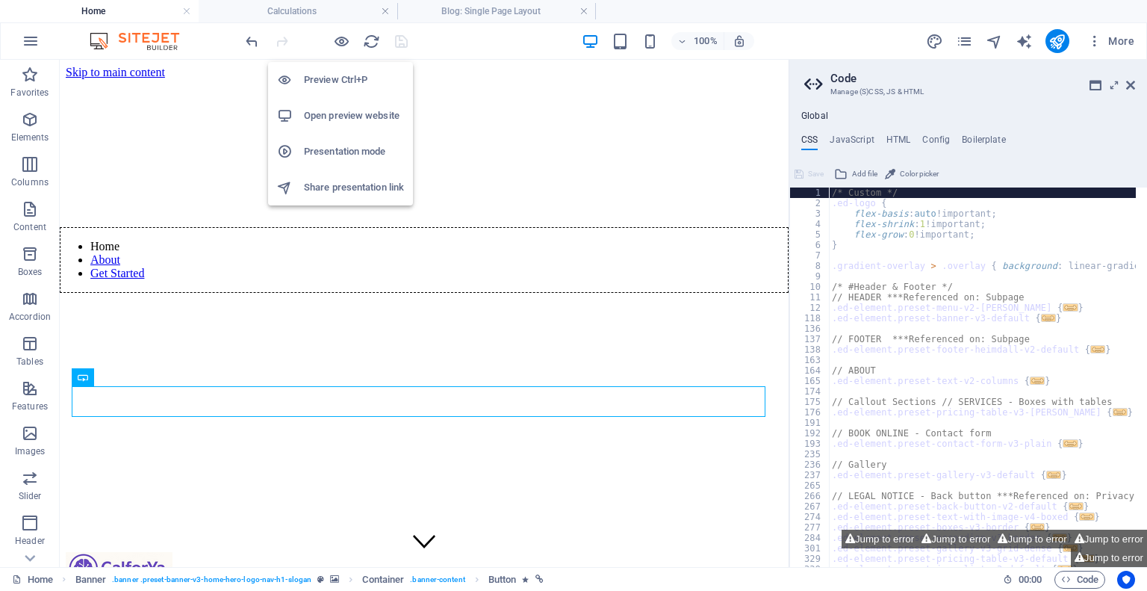
drag, startPoint x: 338, startPoint y: 45, endPoint x: 343, endPoint y: 57, distance: 13.7
click at [338, 44] on icon "button" at bounding box center [341, 41] width 17 height 17
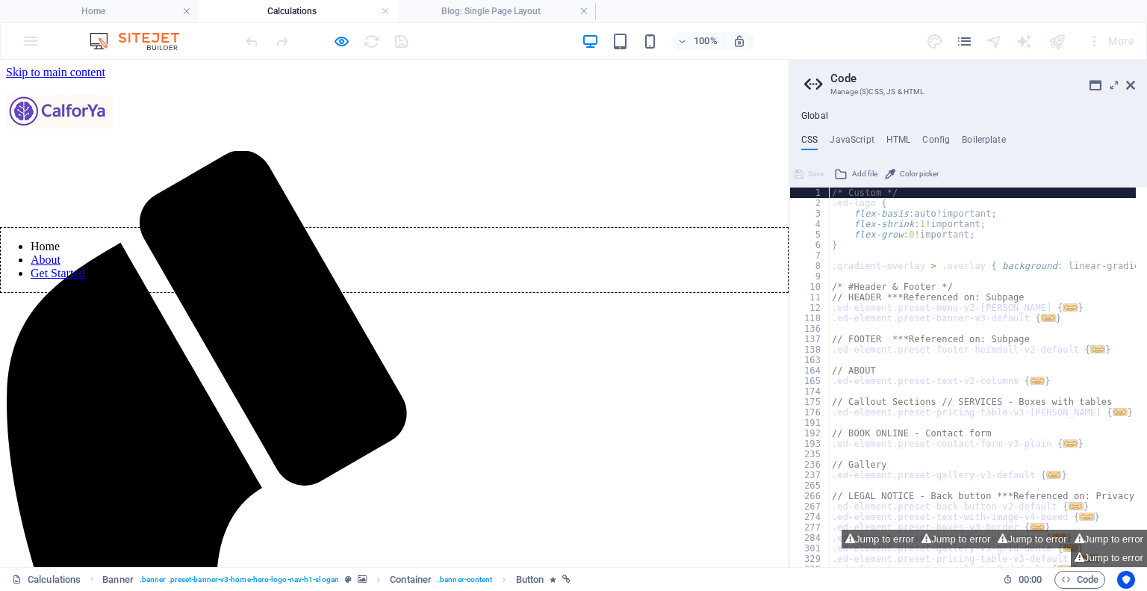
click at [340, 4] on h4 "Calculations" at bounding box center [298, 11] width 199 height 16
click at [514, 14] on h4 "Blog: Single Page Layout" at bounding box center [496, 11] width 199 height 16
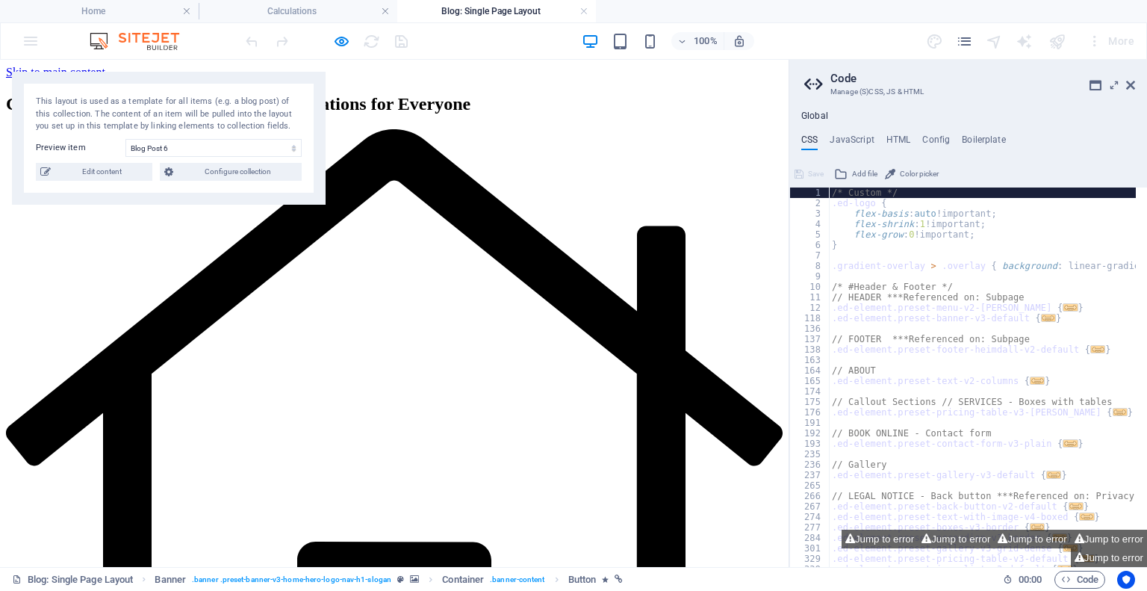
click at [629, 20] on ul "Home Calculations Blog: Single Page Layout" at bounding box center [573, 11] width 1147 height 22
click at [966, 40] on icon "pages" at bounding box center [964, 41] width 17 height 17
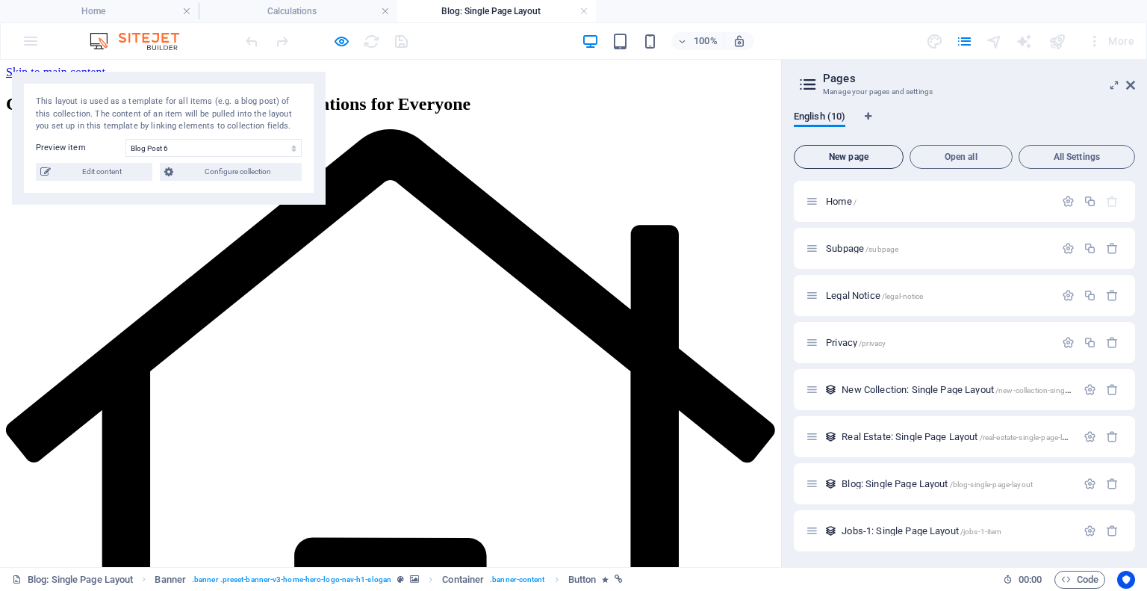
click at [860, 155] on span "New page" at bounding box center [848, 156] width 96 height 9
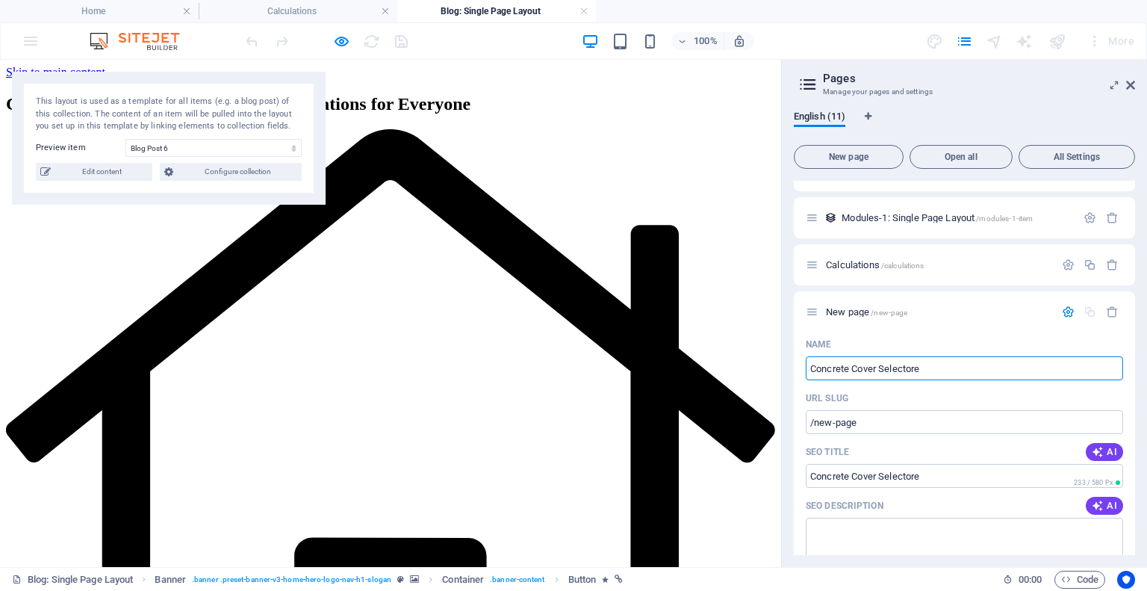
type input "Concrete Cover Selectore"
type input "/concrete-cover-selectore"
type input "Concrete Cover Selector"
type input "/concrete-cover-selector"
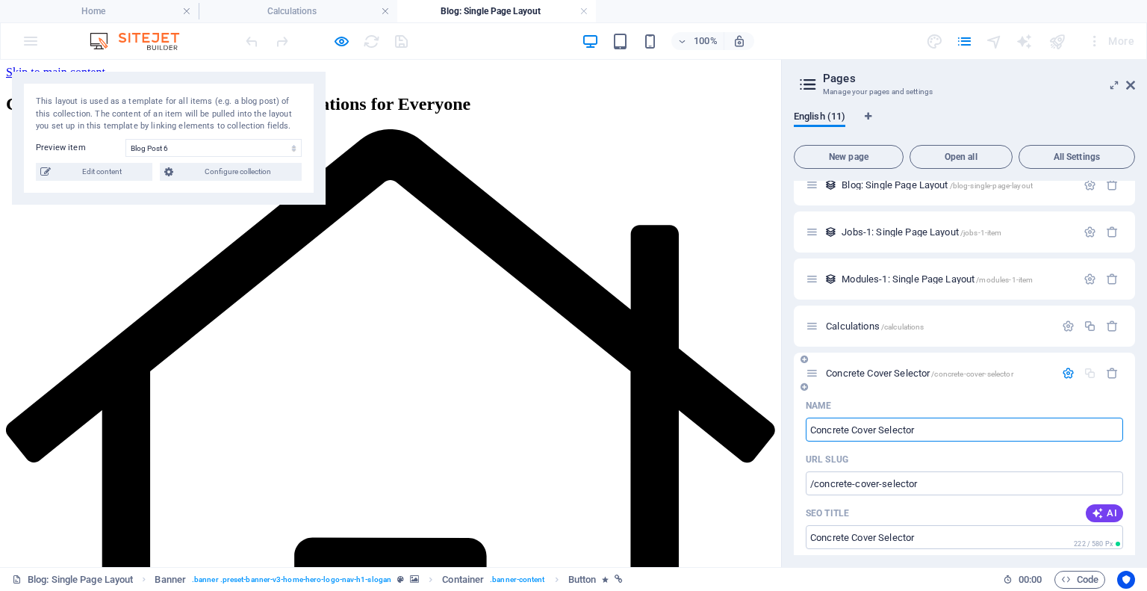
scroll to position [523, 0]
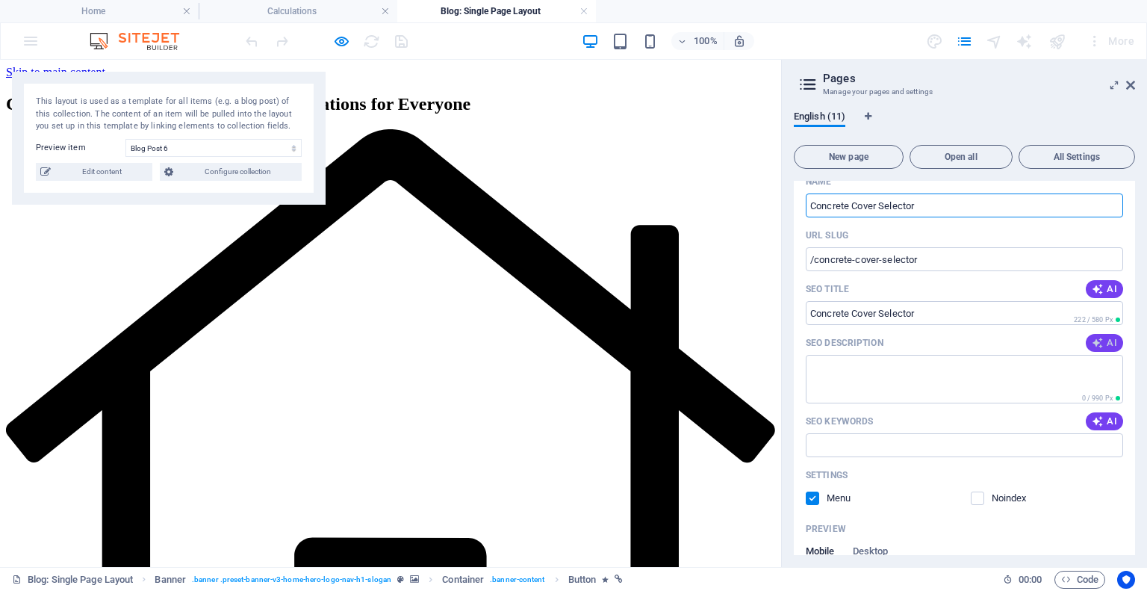
type input "Concrete Cover Selector"
click at [1098, 340] on icon "button" at bounding box center [1098, 343] width 12 height 12
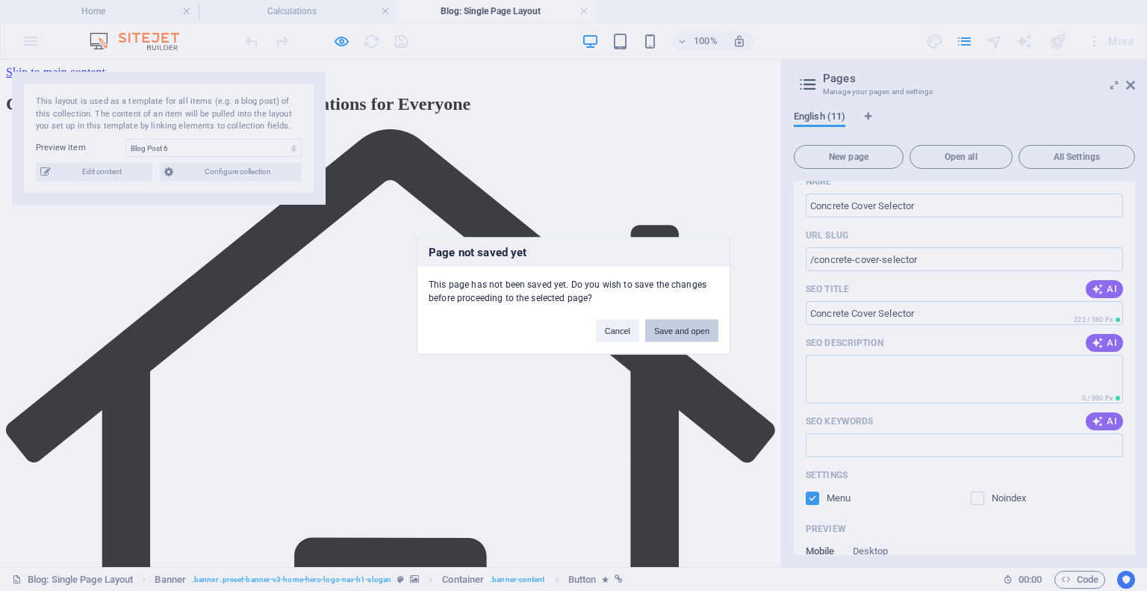
click at [696, 331] on button "Save and open" at bounding box center [681, 330] width 73 height 22
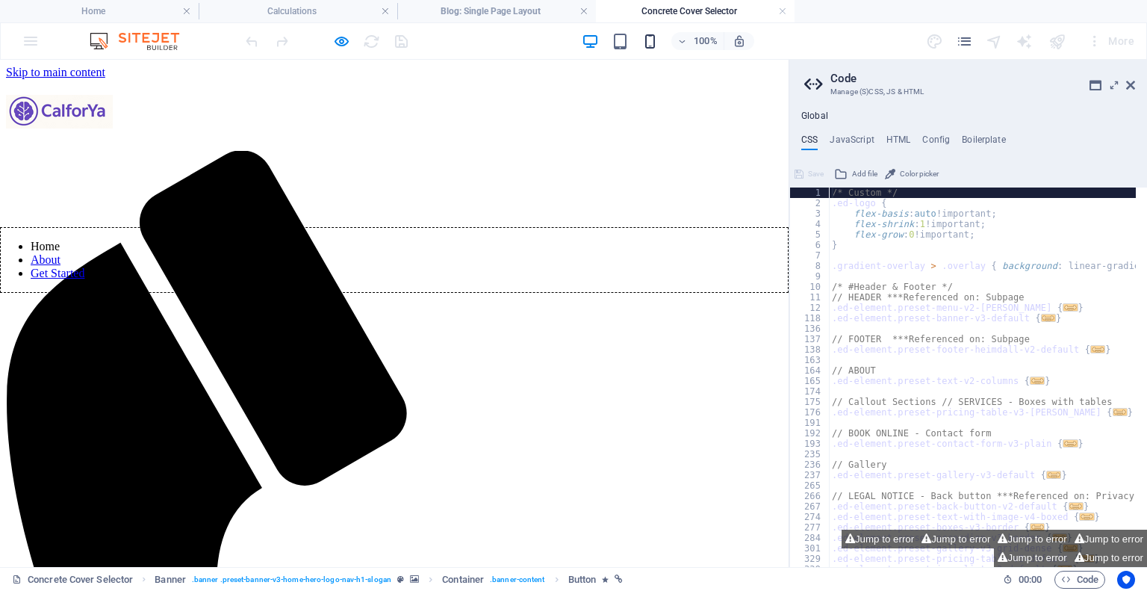
scroll to position [0, 0]
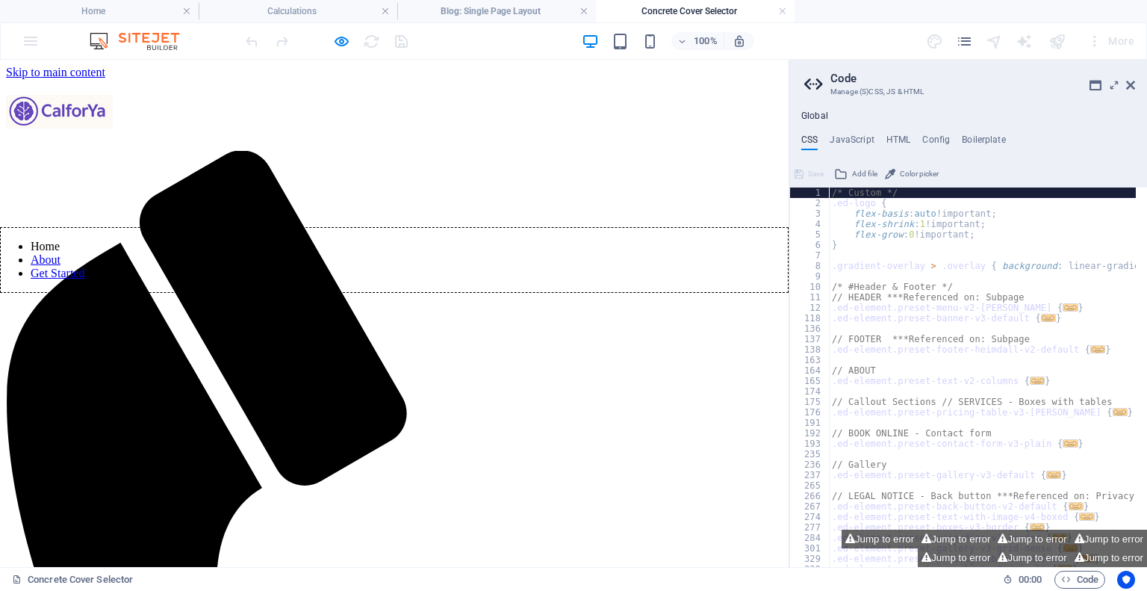
type textarea "flex-shrink: 1!important;"
click at [927, 228] on div "/* Custom */ .ed-logo { flex-basis : auto !important; flex-shrink : 1 !importan…" at bounding box center [1136, 381] width 615 height 389
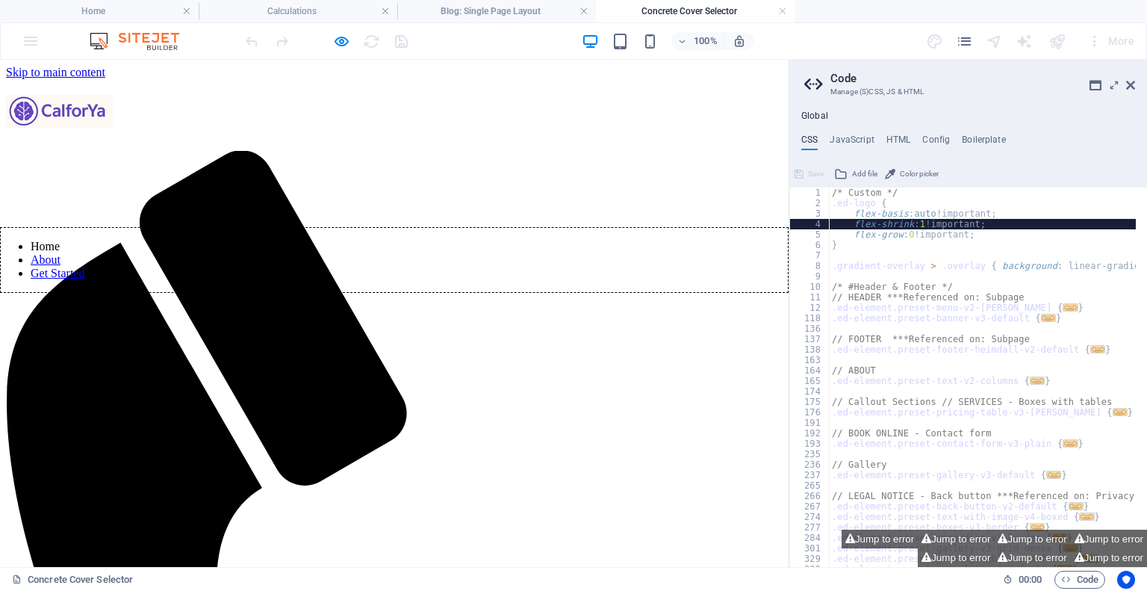
click at [901, 125] on div "Global CSS JavaScript HTML Config Boilerplate flex-shrink: 1!important; 1 2 3 4…" at bounding box center [968, 339] width 358 height 456
click at [895, 137] on h4 "HTML" at bounding box center [898, 142] width 25 height 16
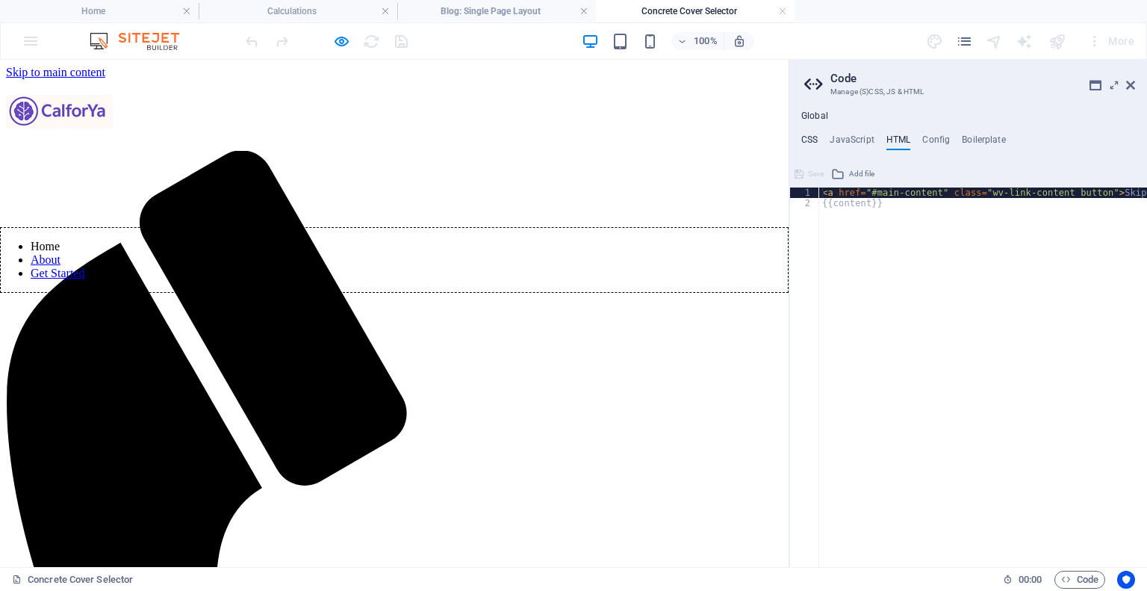
click at [812, 138] on h4 "CSS" at bounding box center [809, 142] width 16 height 16
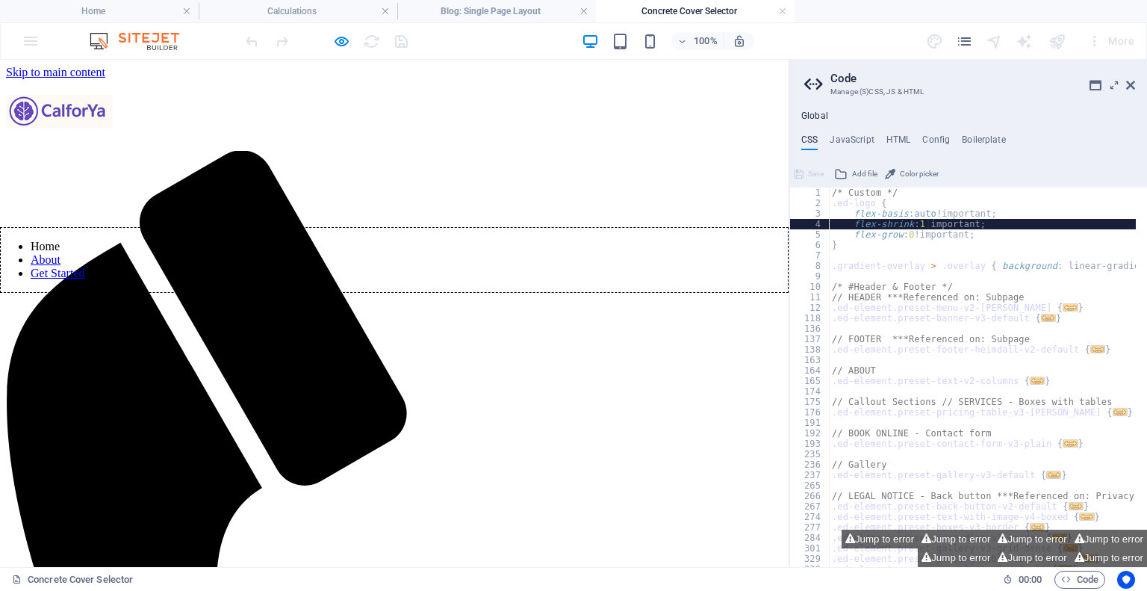
click at [24, 38] on div "100% More" at bounding box center [573, 41] width 1145 height 36
drag, startPoint x: 1131, startPoint y: 83, endPoint x: 1131, endPoint y: 23, distance: 59.7
click at [1131, 83] on icon at bounding box center [1130, 85] width 9 height 12
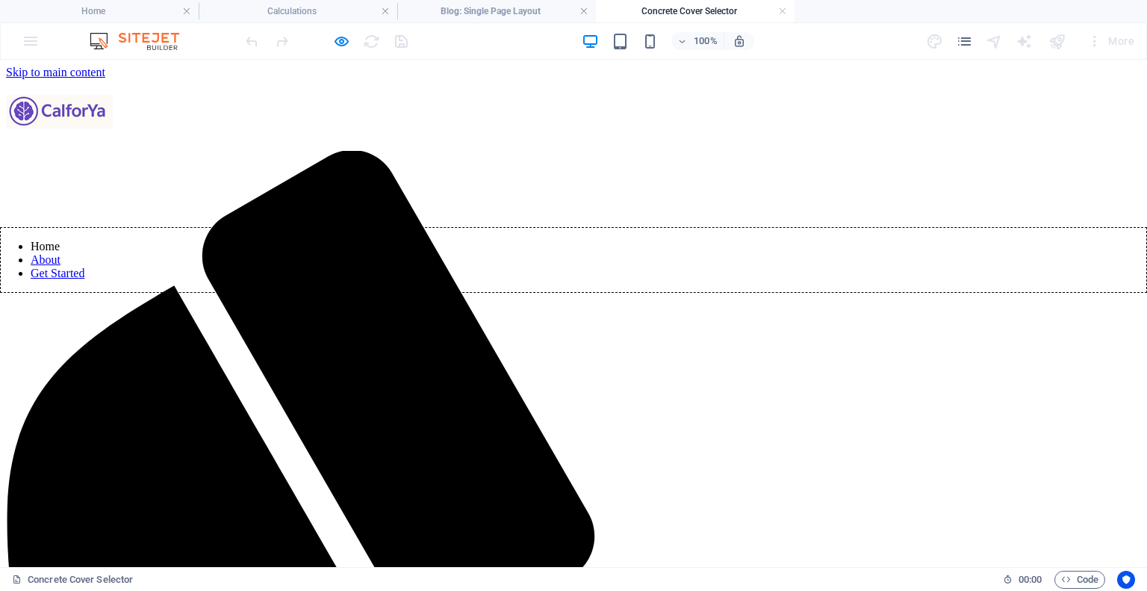
drag, startPoint x: 38, startPoint y: 40, endPoint x: 102, endPoint y: 77, distance: 73.6
click at [38, 40] on div "100% More" at bounding box center [573, 41] width 1145 height 36
click at [966, 38] on icon "pages" at bounding box center [964, 41] width 17 height 17
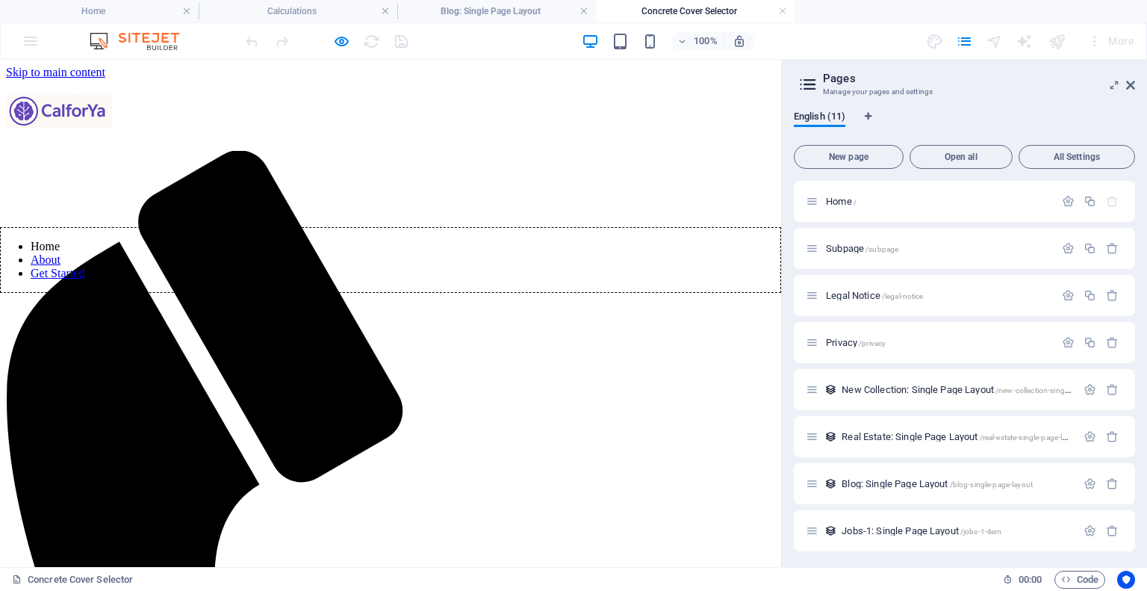
drag, startPoint x: 1131, startPoint y: 82, endPoint x: 1063, endPoint y: 43, distance: 77.6
click at [1131, 82] on icon at bounding box center [1130, 85] width 9 height 12
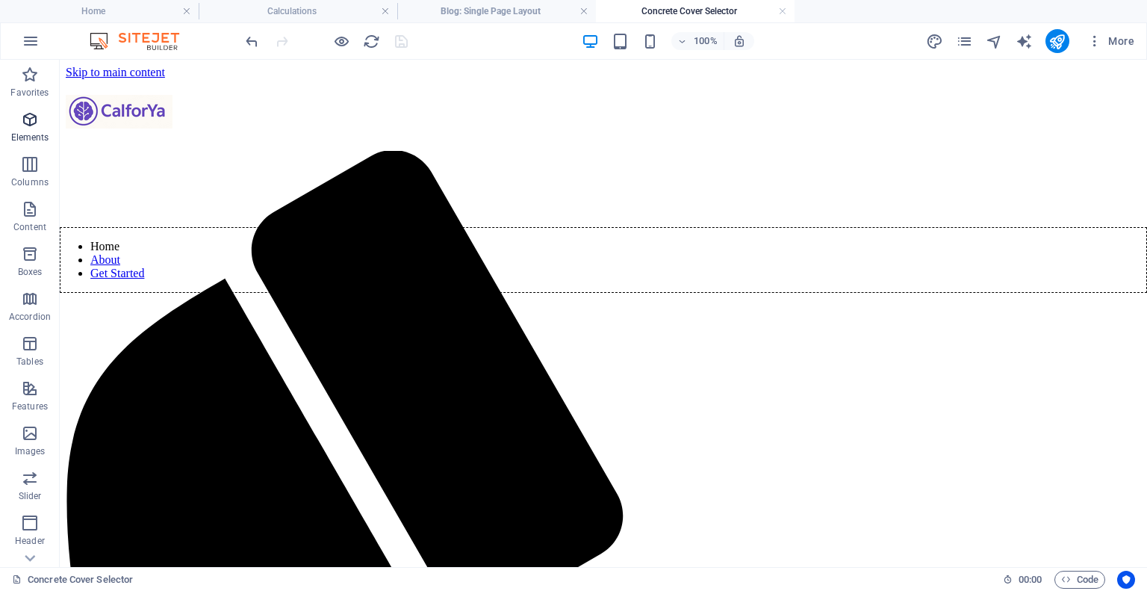
click at [39, 123] on icon "button" at bounding box center [30, 120] width 18 height 18
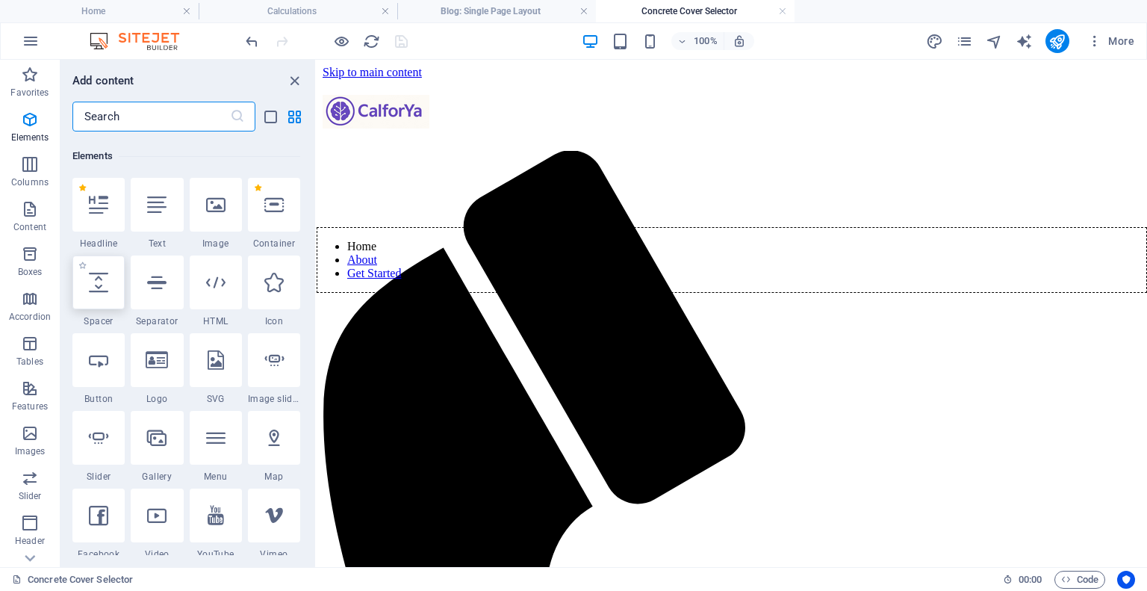
scroll to position [158, 0]
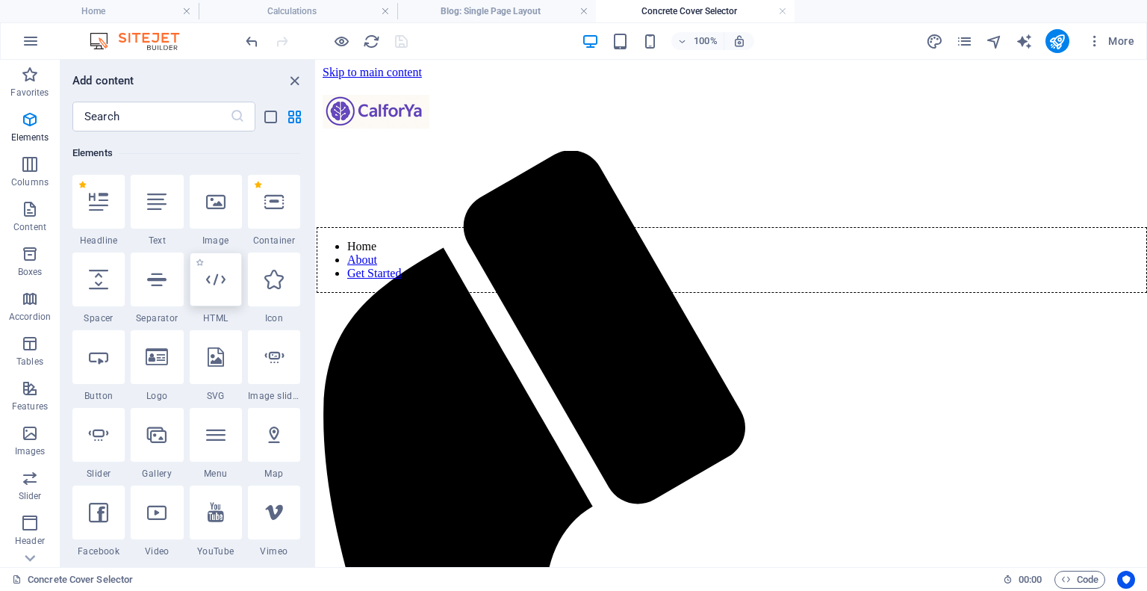
click at [217, 285] on icon at bounding box center [215, 279] width 19 height 19
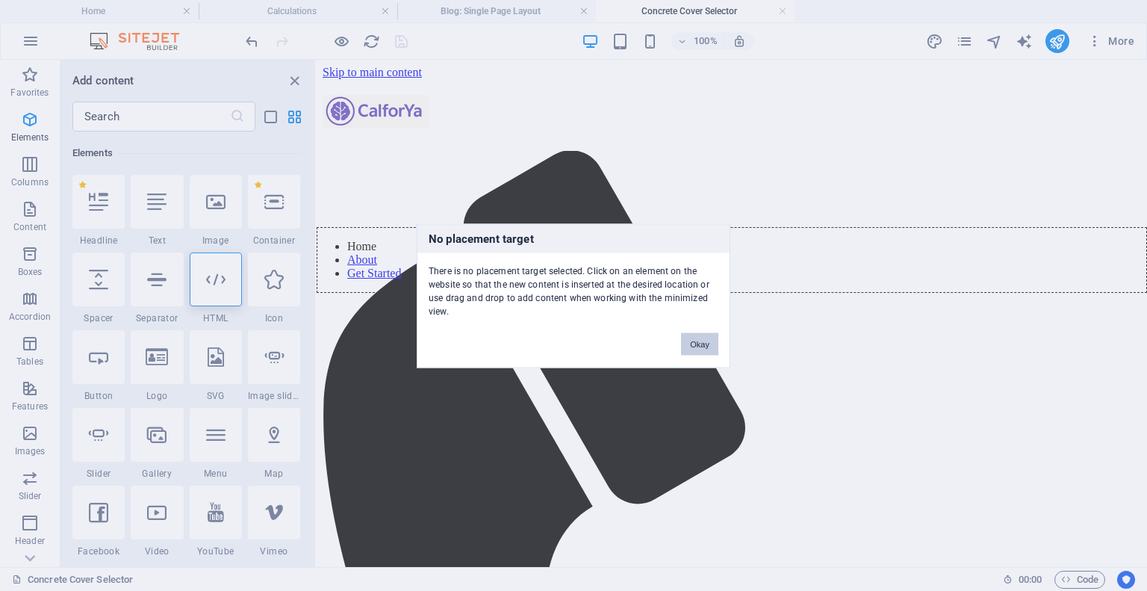
click at [699, 341] on button "Okay" at bounding box center [699, 343] width 37 height 22
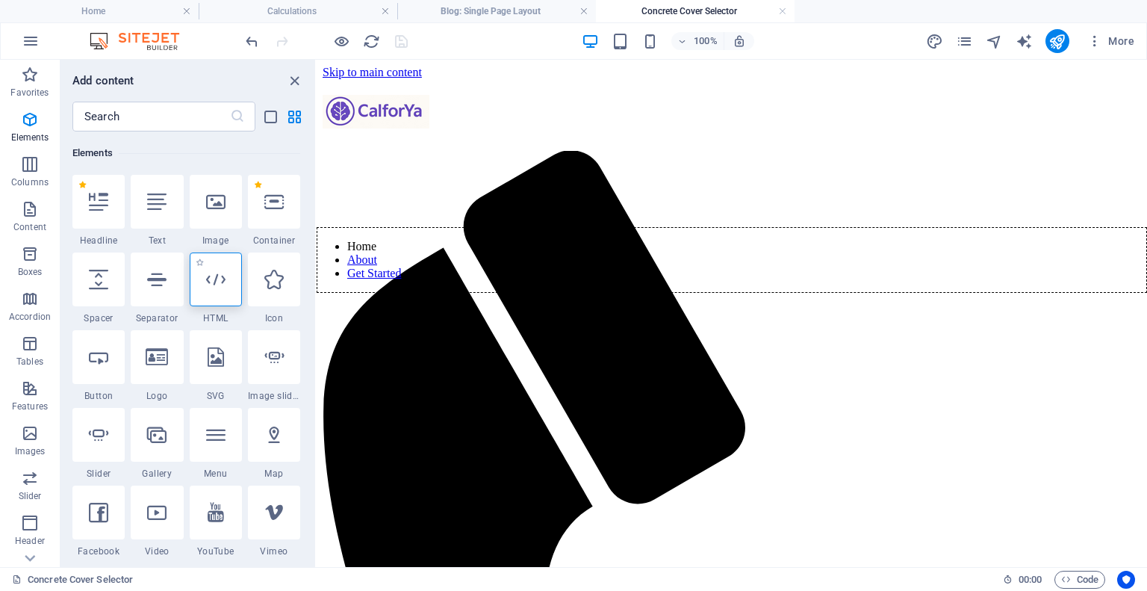
click at [221, 272] on icon at bounding box center [215, 279] width 19 height 19
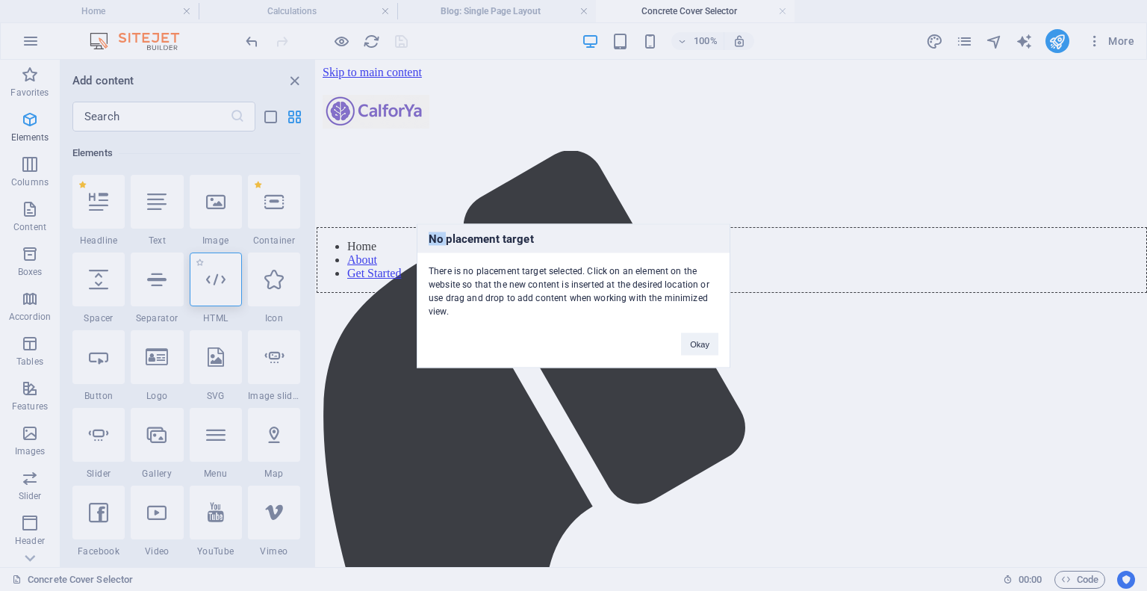
click at [221, 272] on div "No placement target There is no placement target selected. Click on an element …" at bounding box center [573, 295] width 1147 height 591
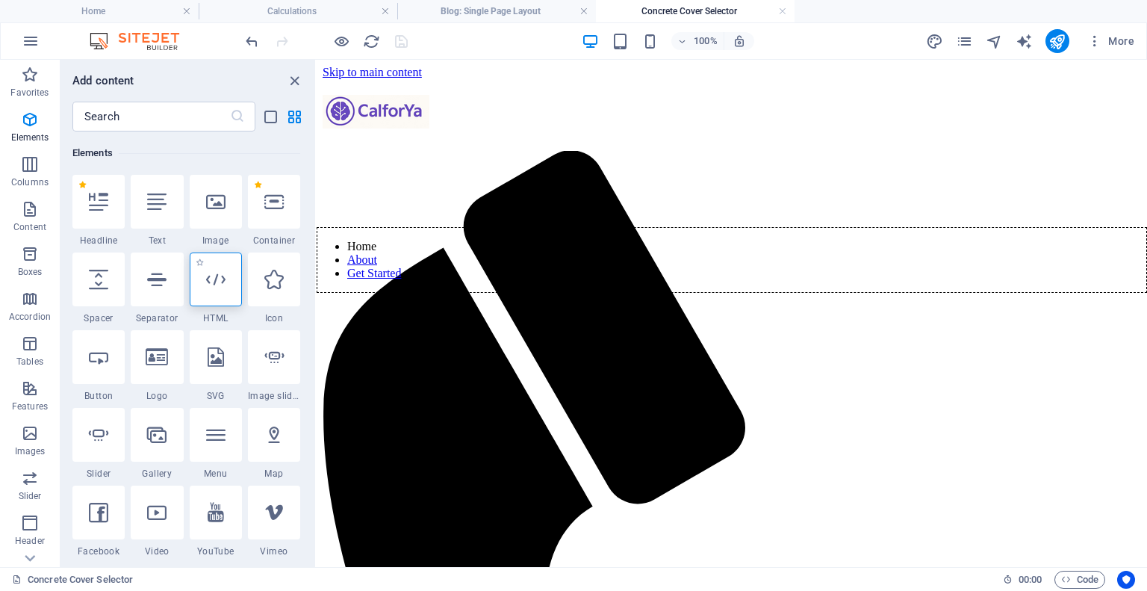
click at [220, 282] on icon at bounding box center [215, 279] width 19 height 19
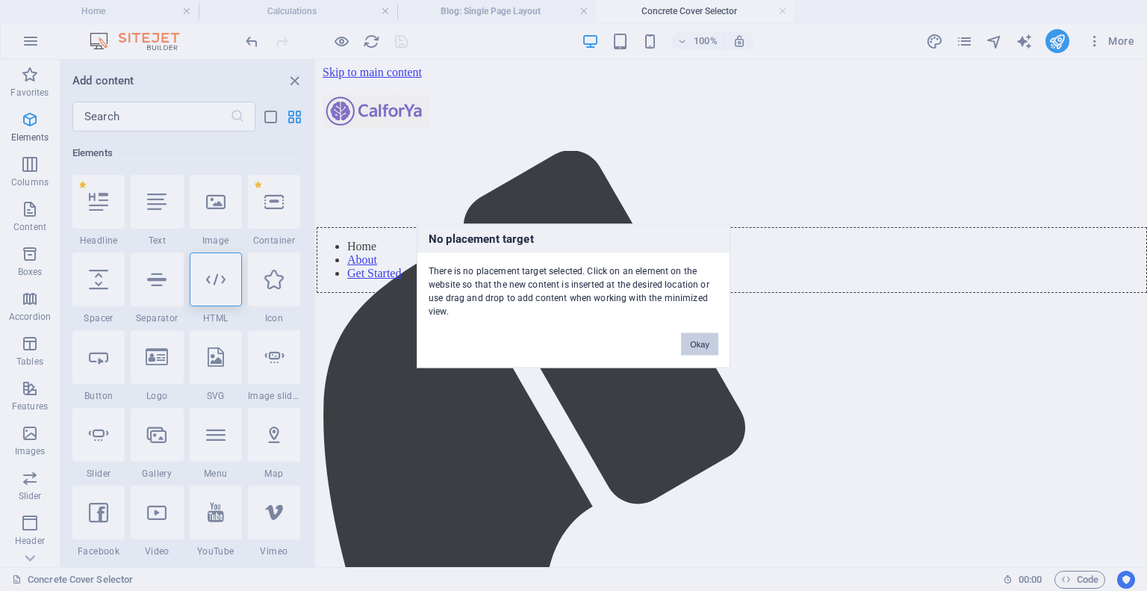
click at [691, 346] on button "Okay" at bounding box center [699, 343] width 37 height 22
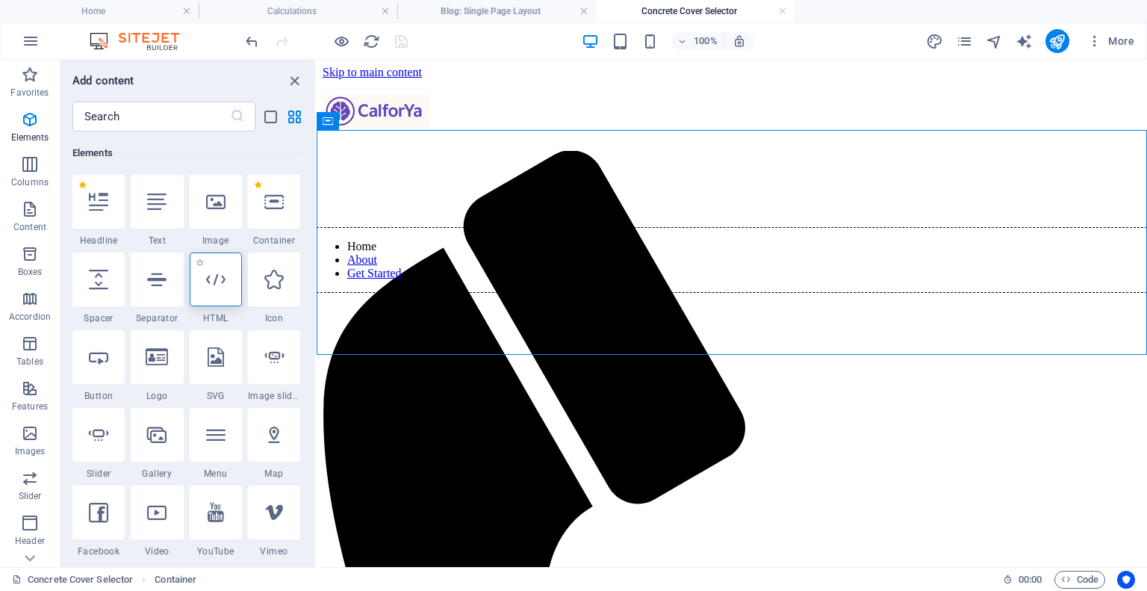
click at [230, 275] on div at bounding box center [216, 279] width 52 height 54
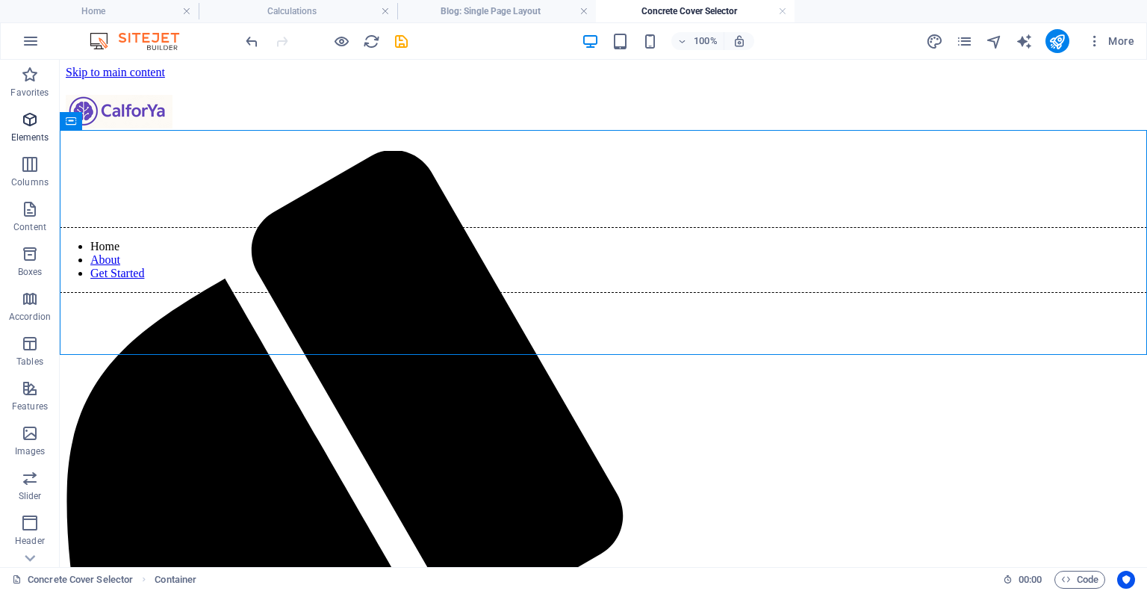
click at [25, 134] on p "Elements" at bounding box center [30, 137] width 38 height 12
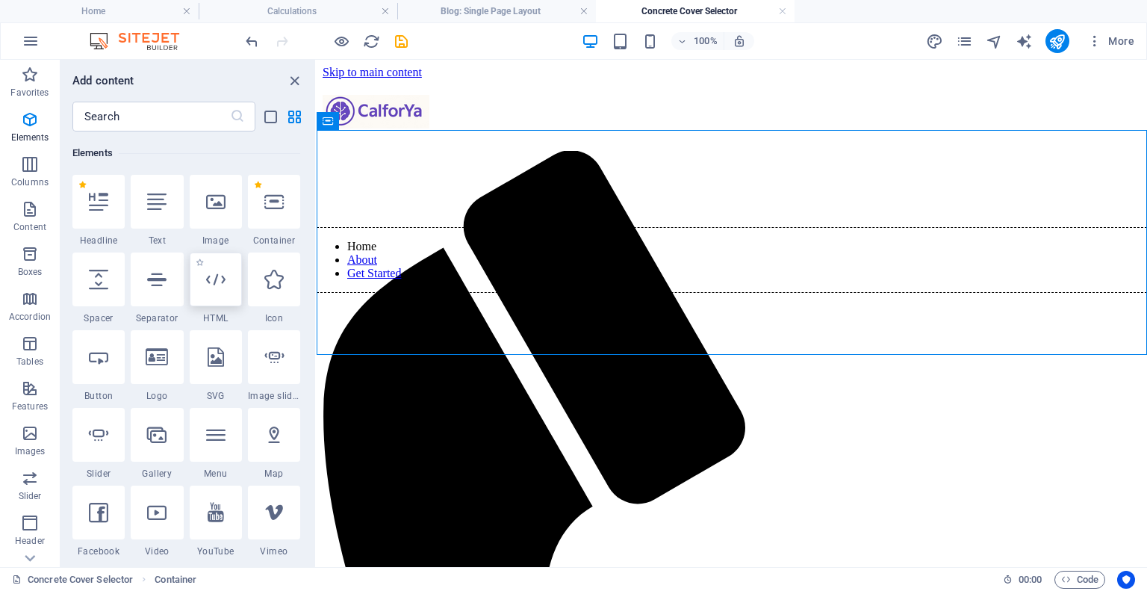
drag, startPoint x: 218, startPoint y: 292, endPoint x: 115, endPoint y: 205, distance: 134.6
click at [218, 292] on div at bounding box center [216, 279] width 52 height 54
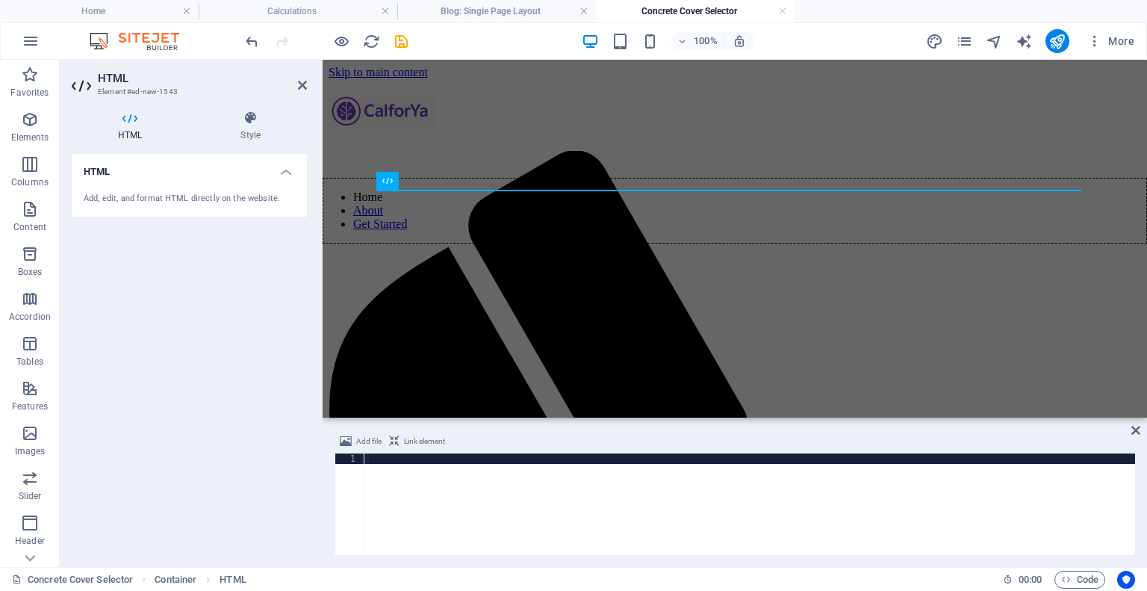
click at [470, 482] on div at bounding box center [749, 514] width 771 height 122
click at [448, 461] on div at bounding box center [749, 514] width 771 height 122
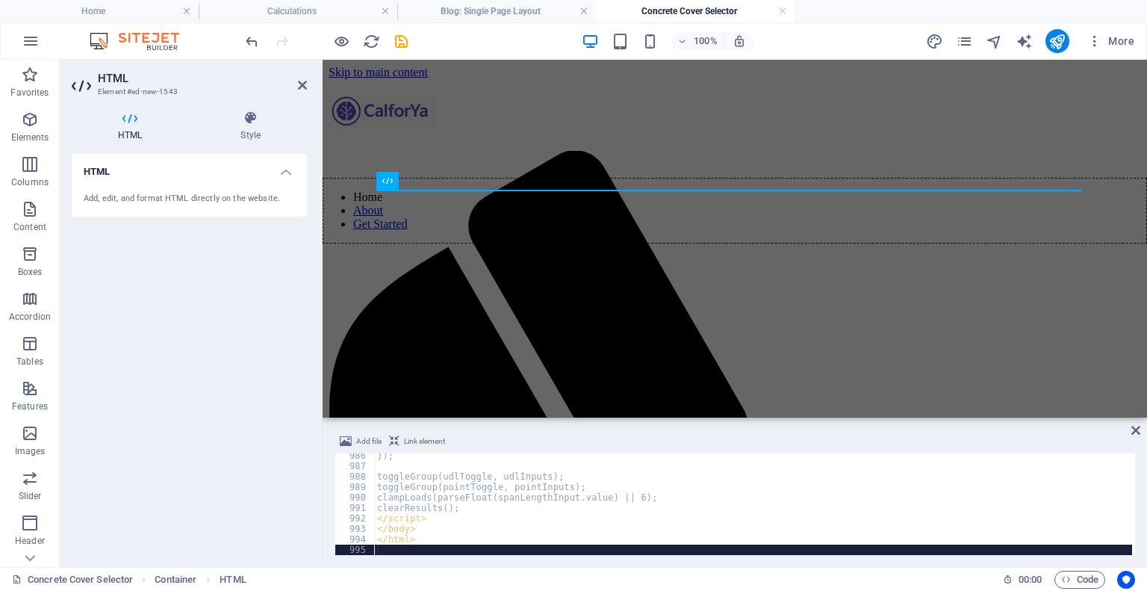
scroll to position [10300, 0]
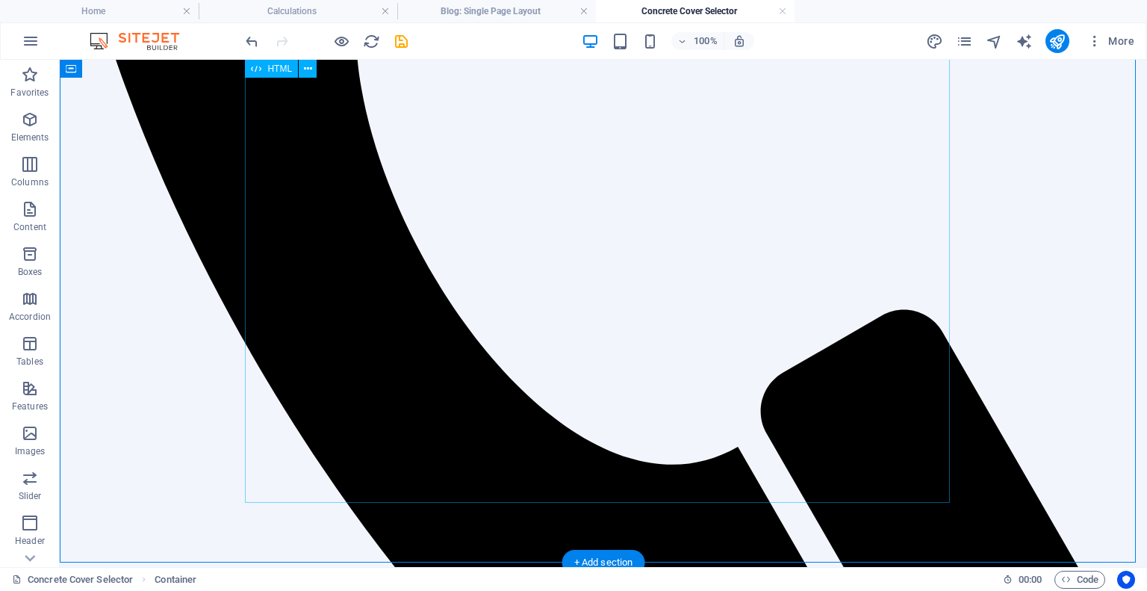
scroll to position [896, 0]
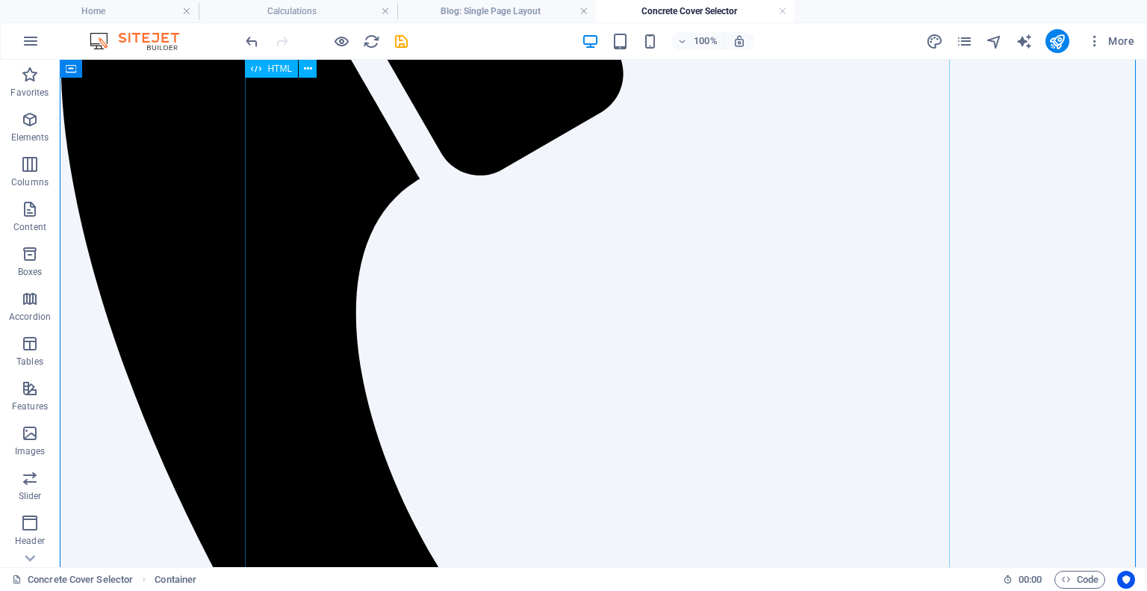
scroll to position [75, 0]
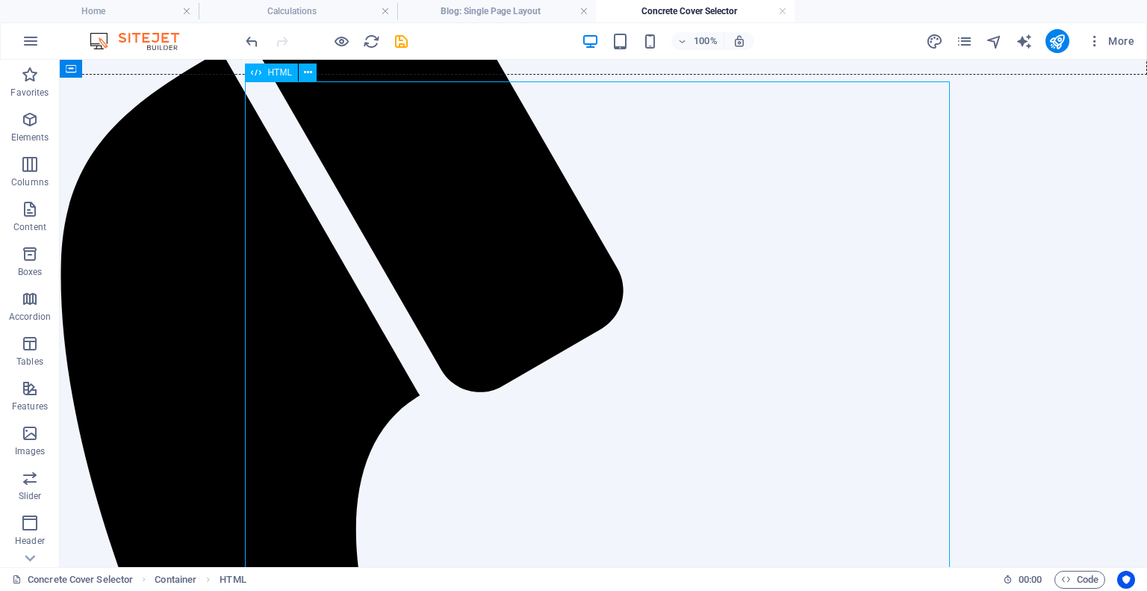
scroll to position [299, 0]
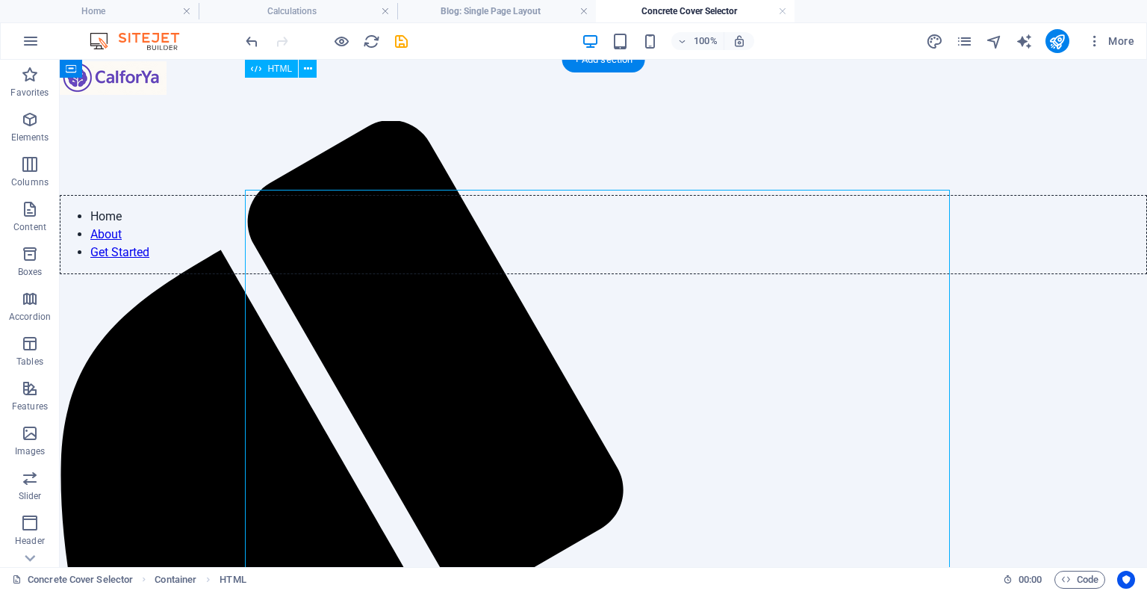
scroll to position [0, 0]
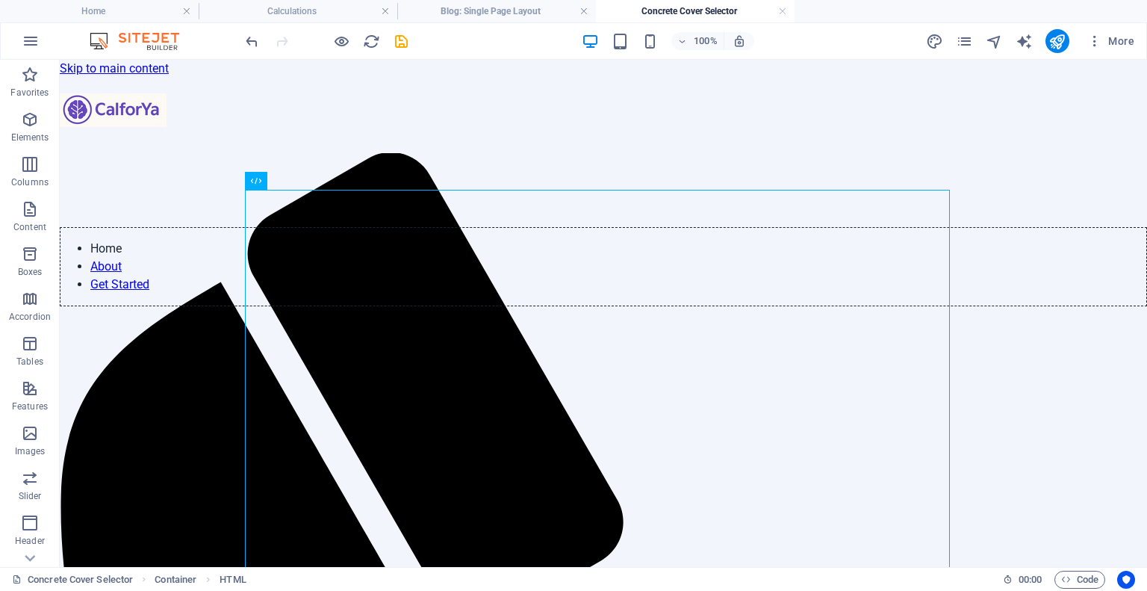
drag, startPoint x: 672, startPoint y: 13, endPoint x: 662, endPoint y: 13, distance: 10.5
click at [965, 41] on icon "pages" at bounding box center [964, 41] width 17 height 17
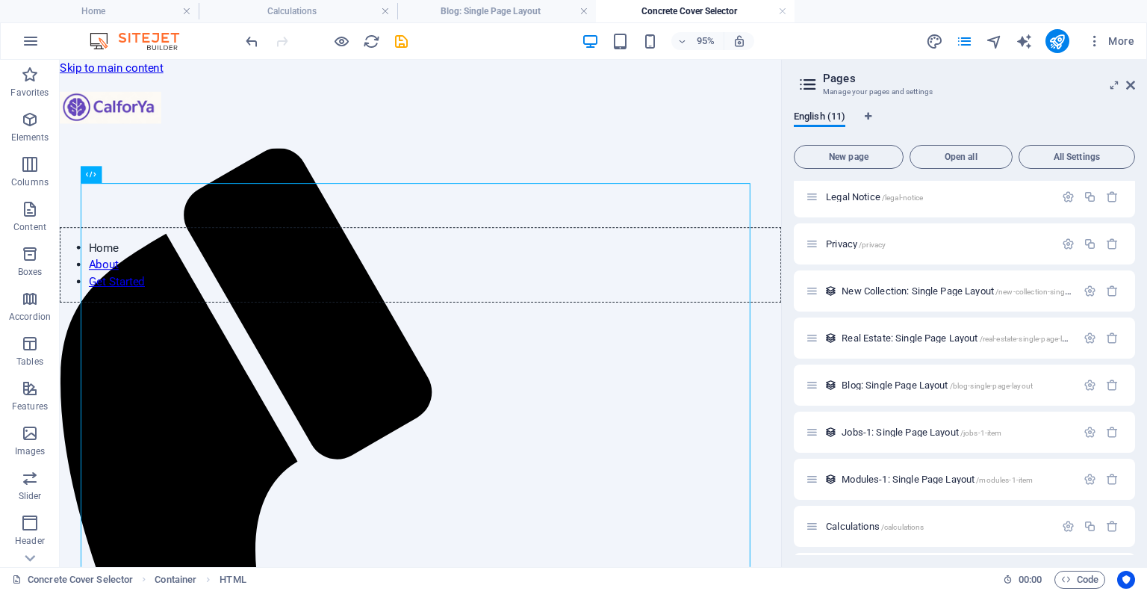
scroll to position [143, 0]
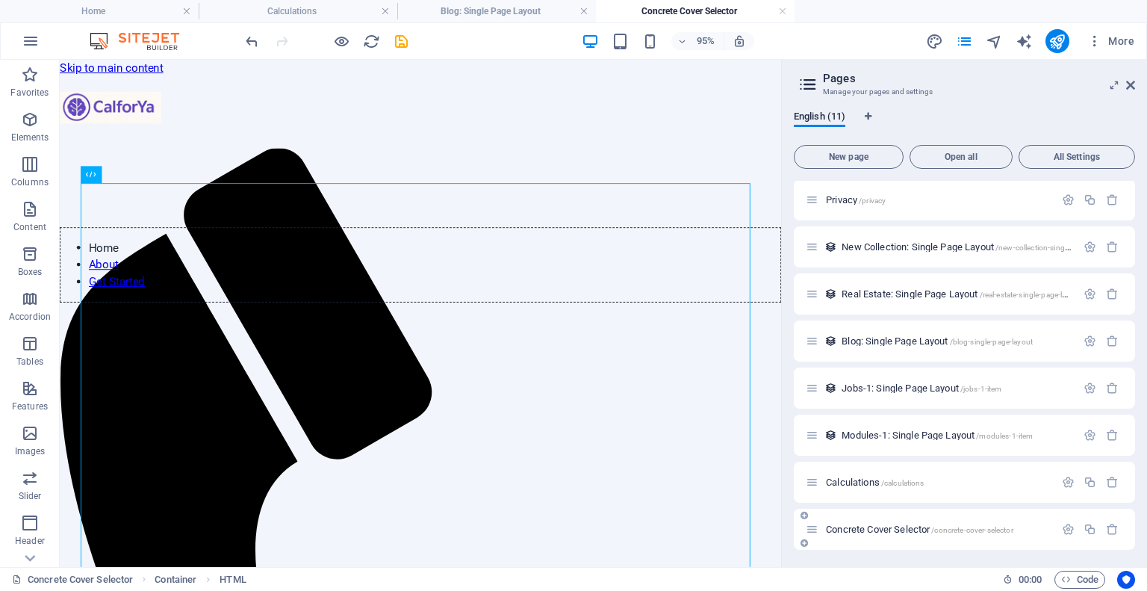
click at [871, 534] on div "Concrete Cover Selector /concrete-cover-selector" at bounding box center [930, 528] width 249 height 17
drag, startPoint x: 898, startPoint y: 525, endPoint x: 875, endPoint y: 532, distance: 23.4
click at [875, 532] on span "Concrete Cover Selector /concrete-cover-selector" at bounding box center [919, 528] width 187 height 11
click at [1062, 527] on icon "button" at bounding box center [1068, 529] width 13 height 13
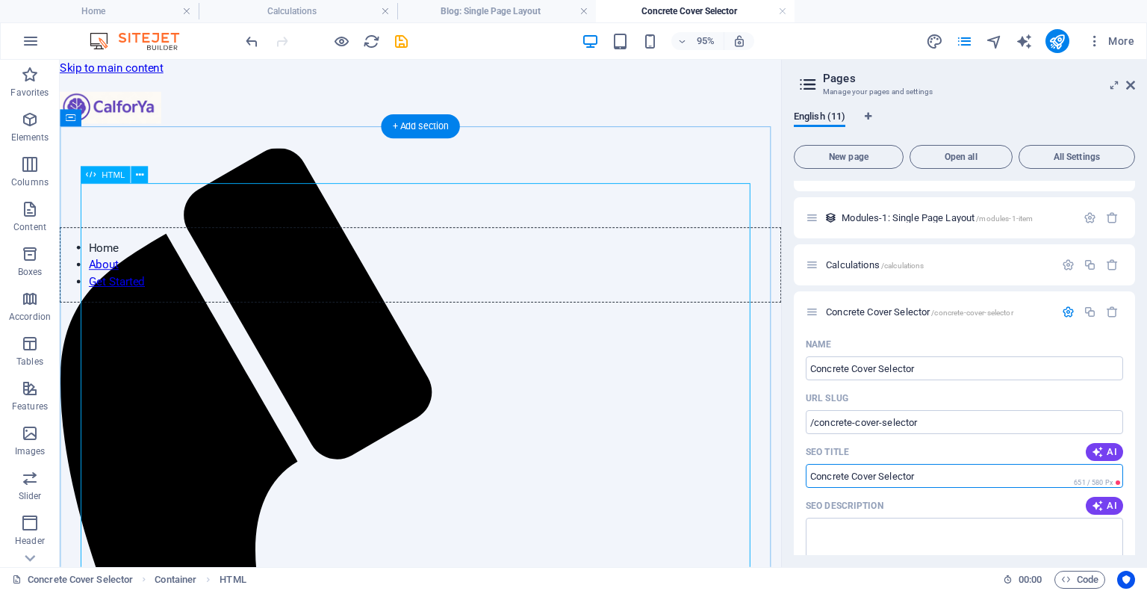
drag, startPoint x: 989, startPoint y: 538, endPoint x: 660, endPoint y: 475, distance: 334.5
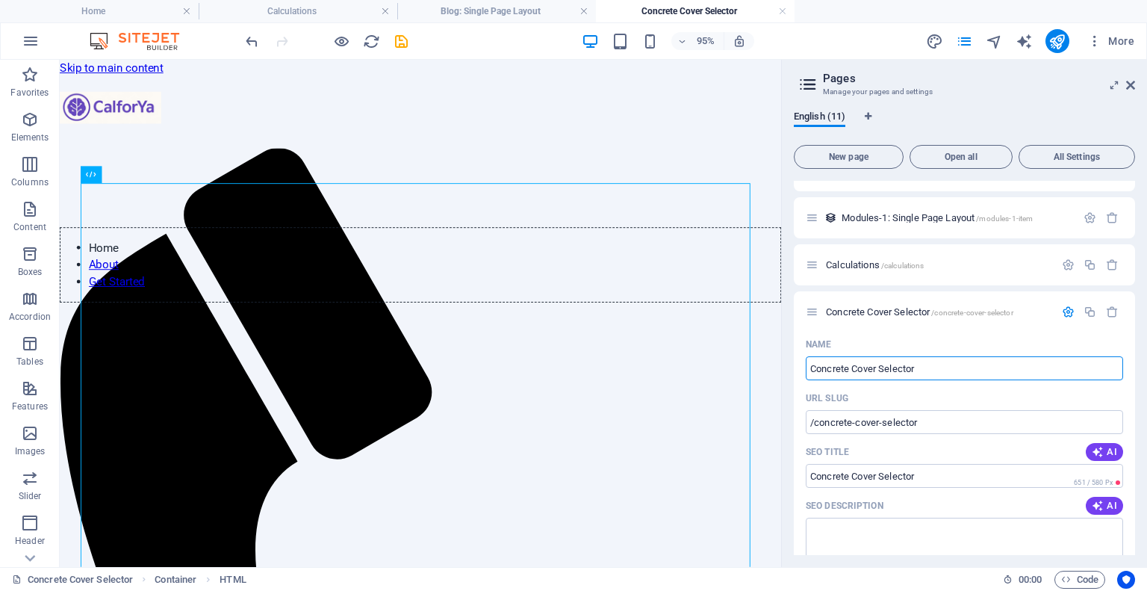
drag, startPoint x: 992, startPoint y: 429, endPoint x: 851, endPoint y: 434, distance: 140.5
type input "Beam"
type input "/beam"
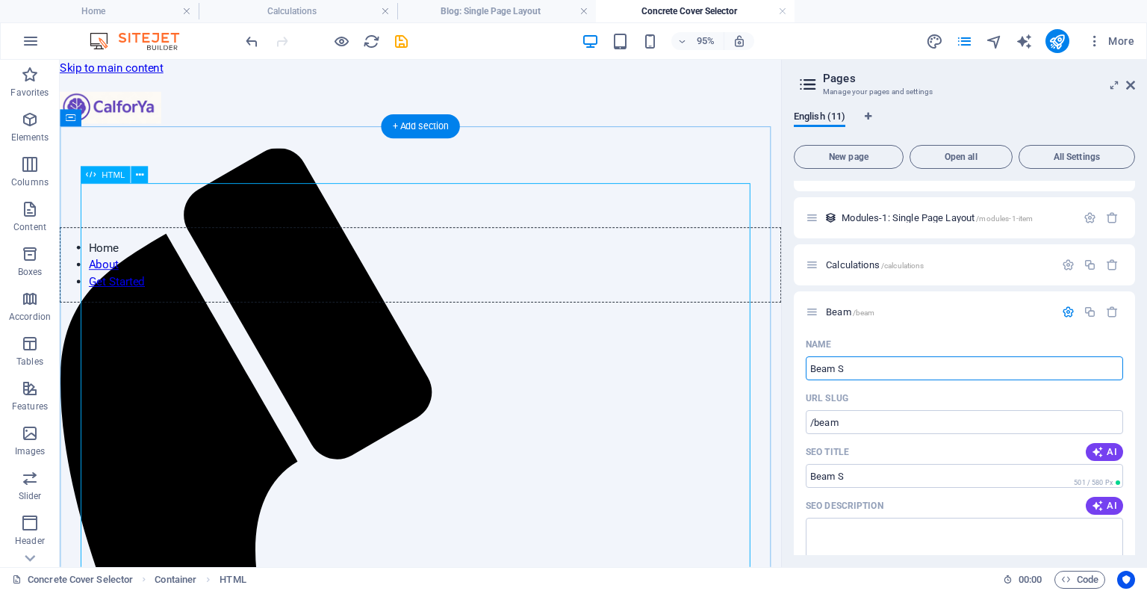
type input "Beam Sl"
type input "/beam-s"
type input "[PERSON_NAME]"
type input "/beam-solver"
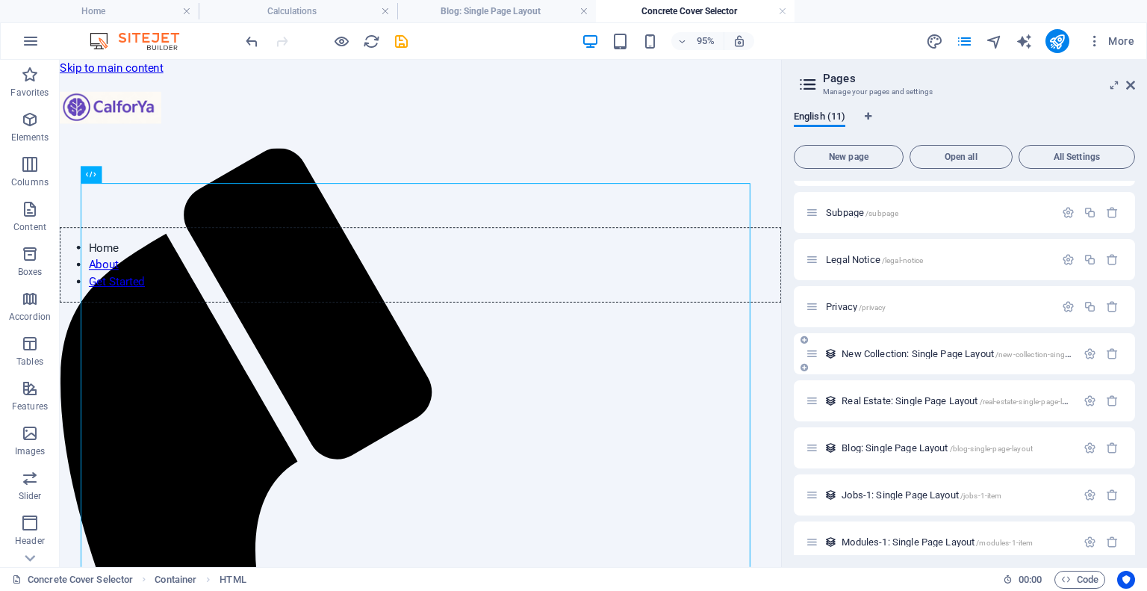
scroll to position [0, 0]
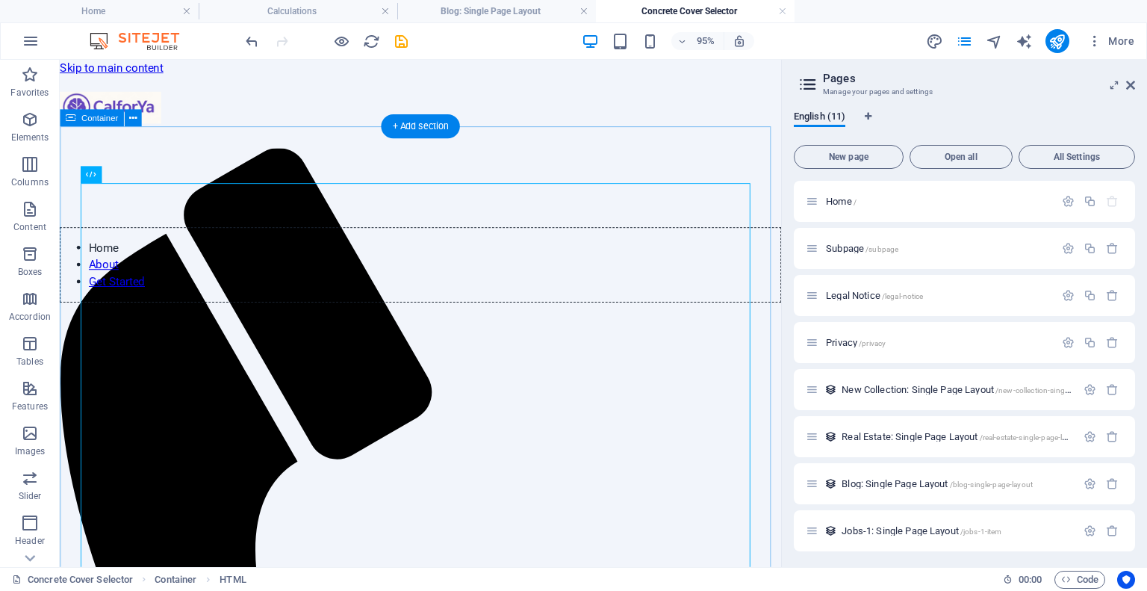
type input "[PERSON_NAME]"
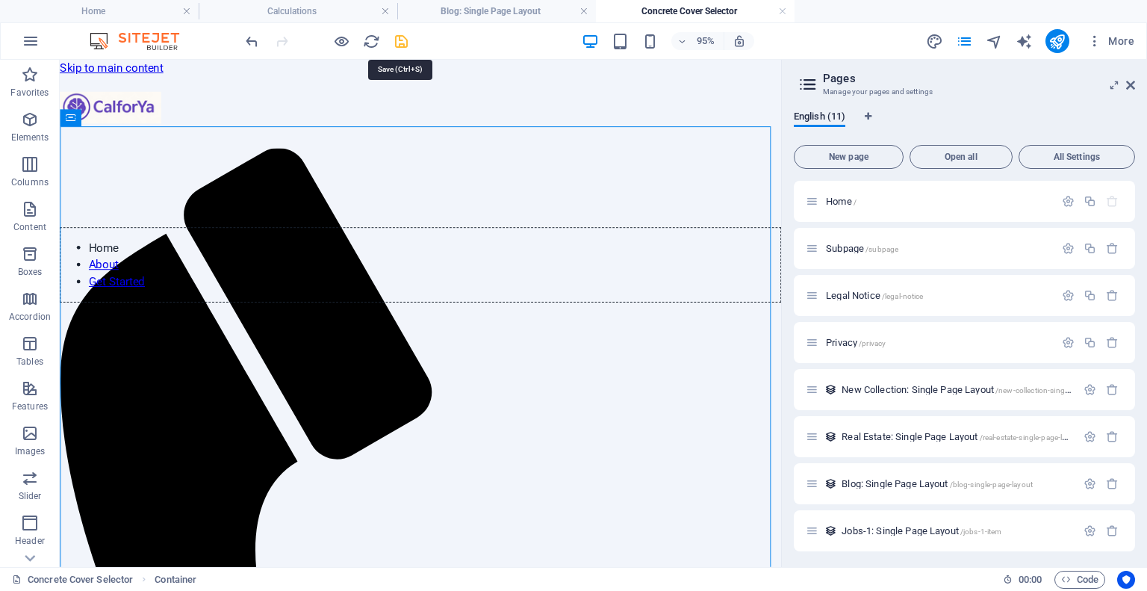
click at [403, 37] on icon "save" at bounding box center [401, 41] width 17 height 17
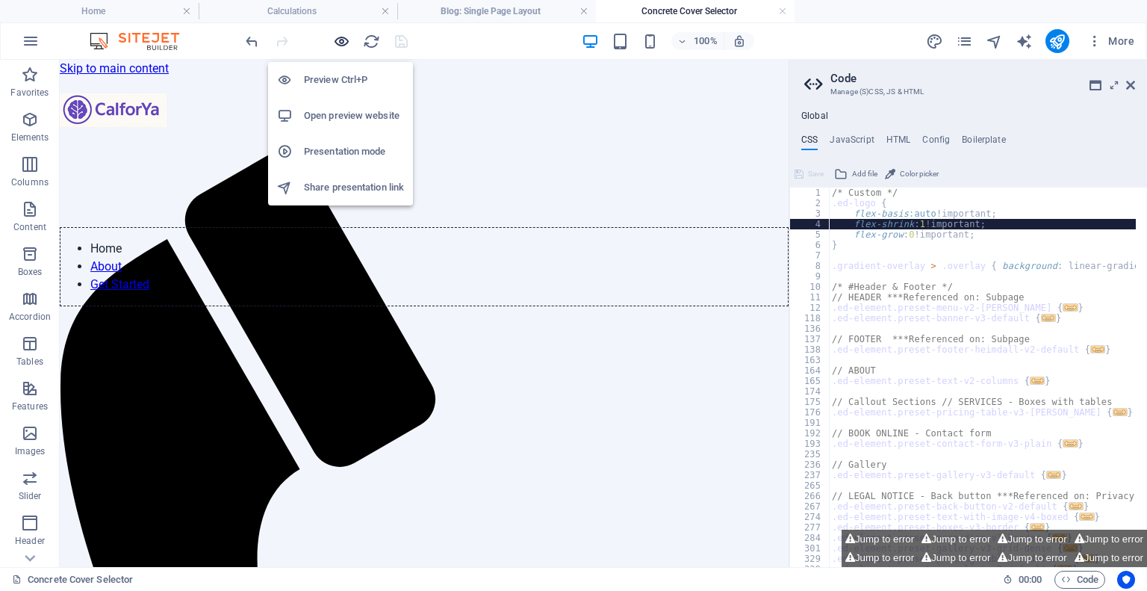
click at [338, 34] on icon "button" at bounding box center [341, 41] width 17 height 17
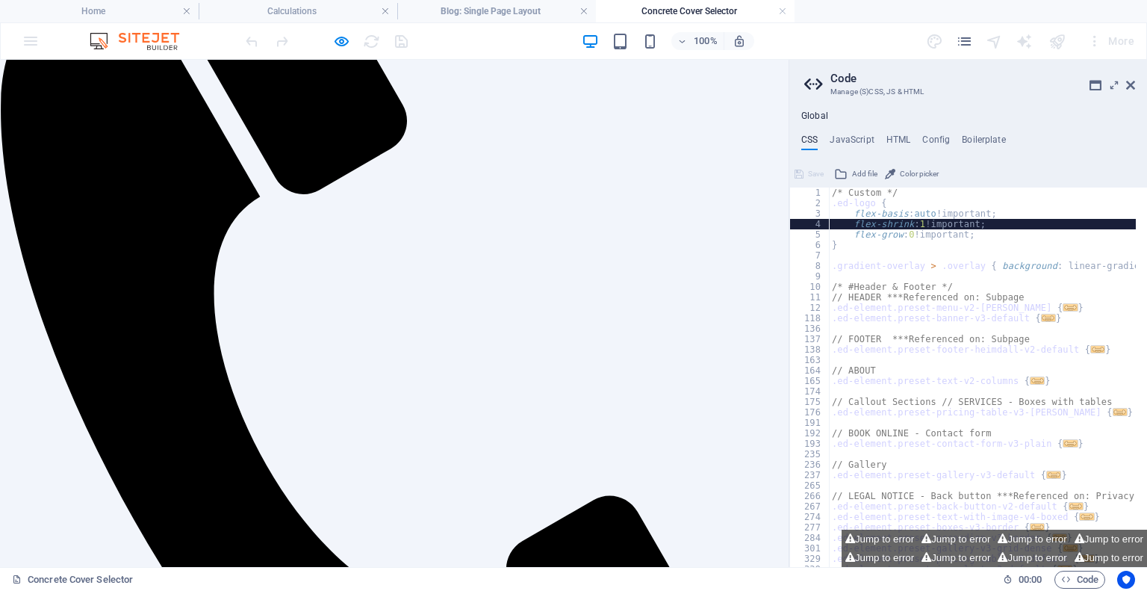
scroll to position [597, 0]
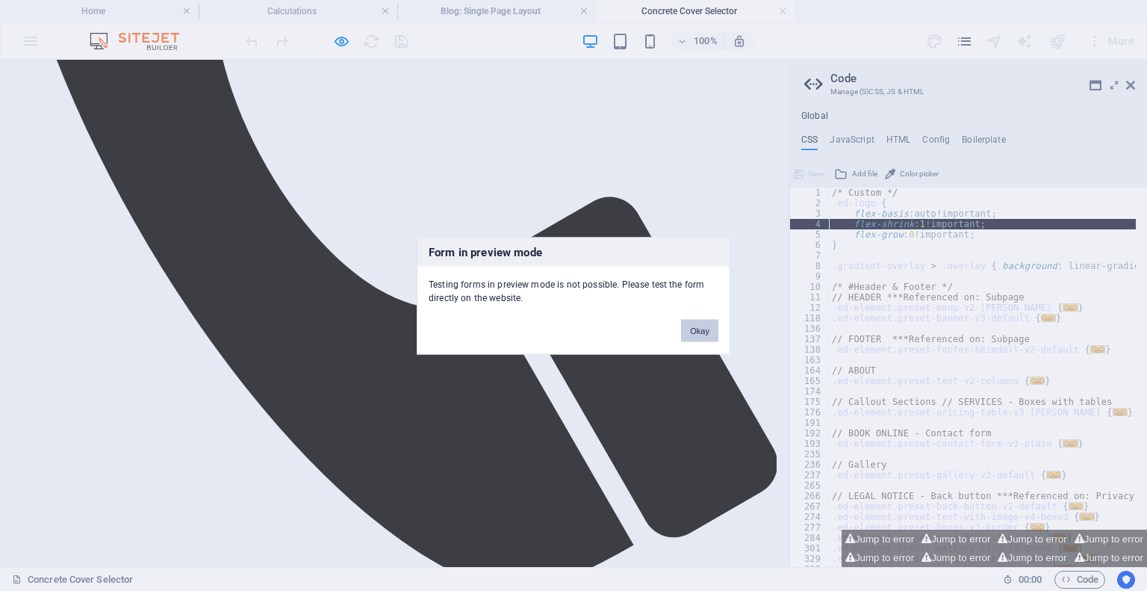
click at [694, 331] on button "Okay" at bounding box center [699, 330] width 37 height 22
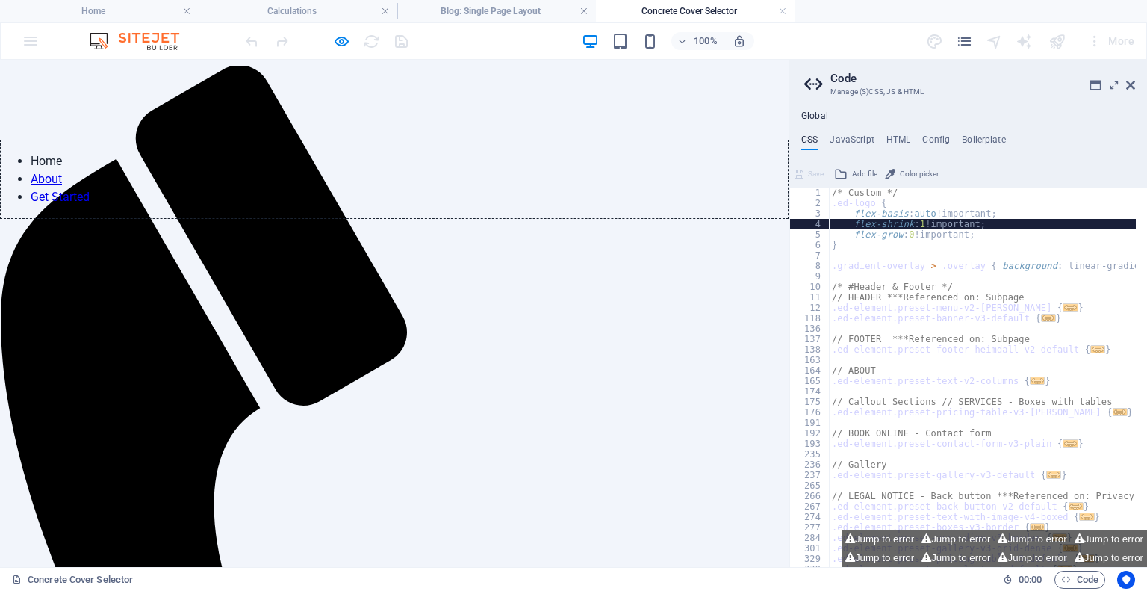
scroll to position [75, 0]
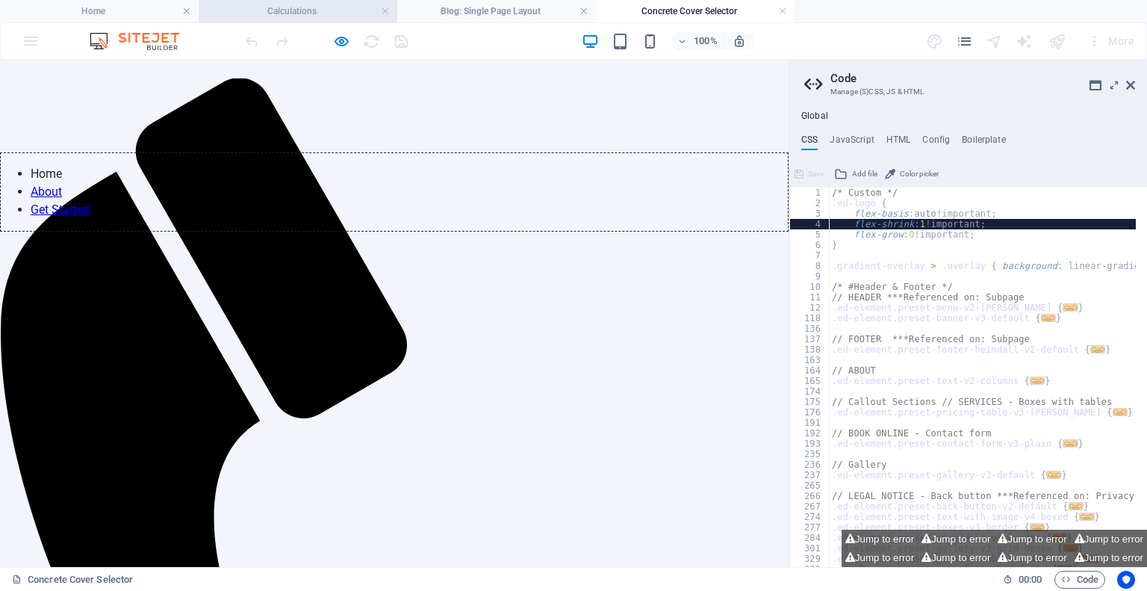
click at [293, 8] on h4 "Calculations" at bounding box center [298, 11] width 199 height 16
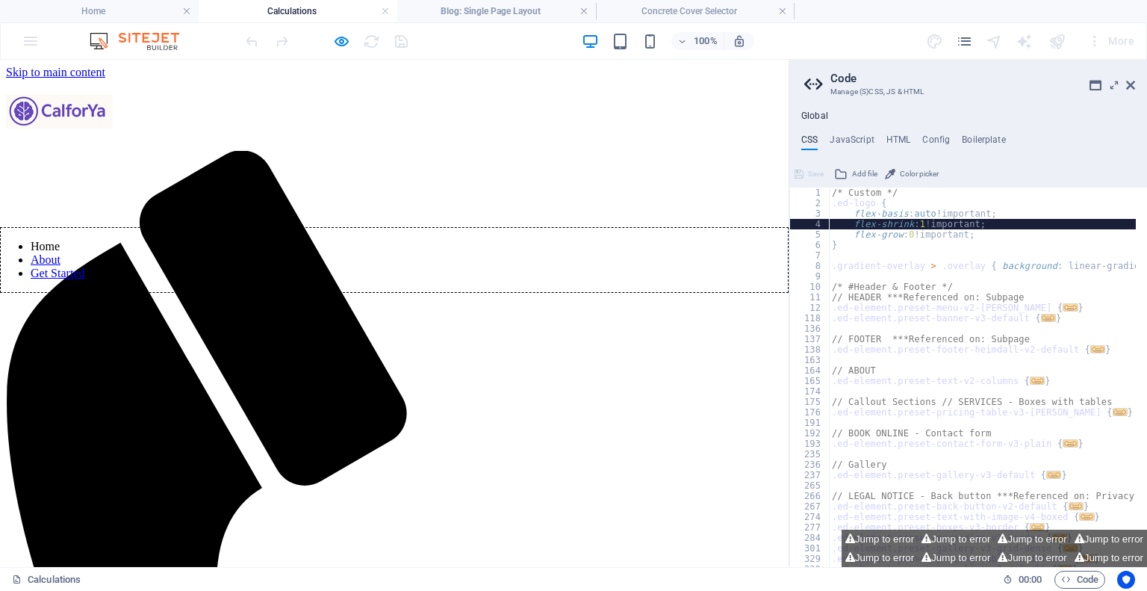
click at [1126, 86] on icon at bounding box center [1130, 85] width 9 height 12
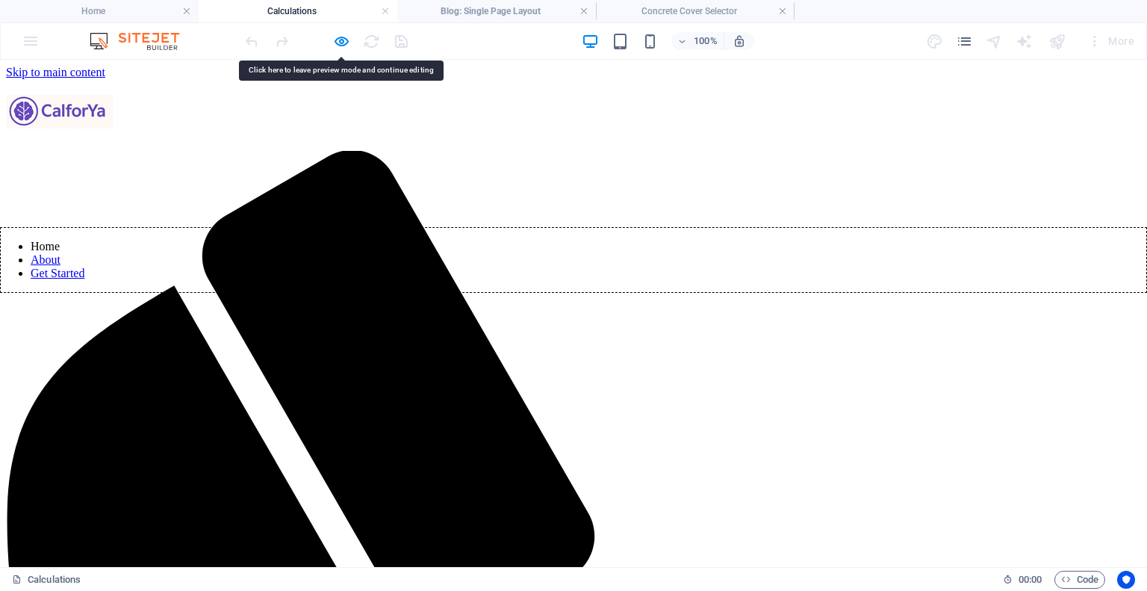
click at [965, 44] on icon "pages" at bounding box center [964, 41] width 17 height 17
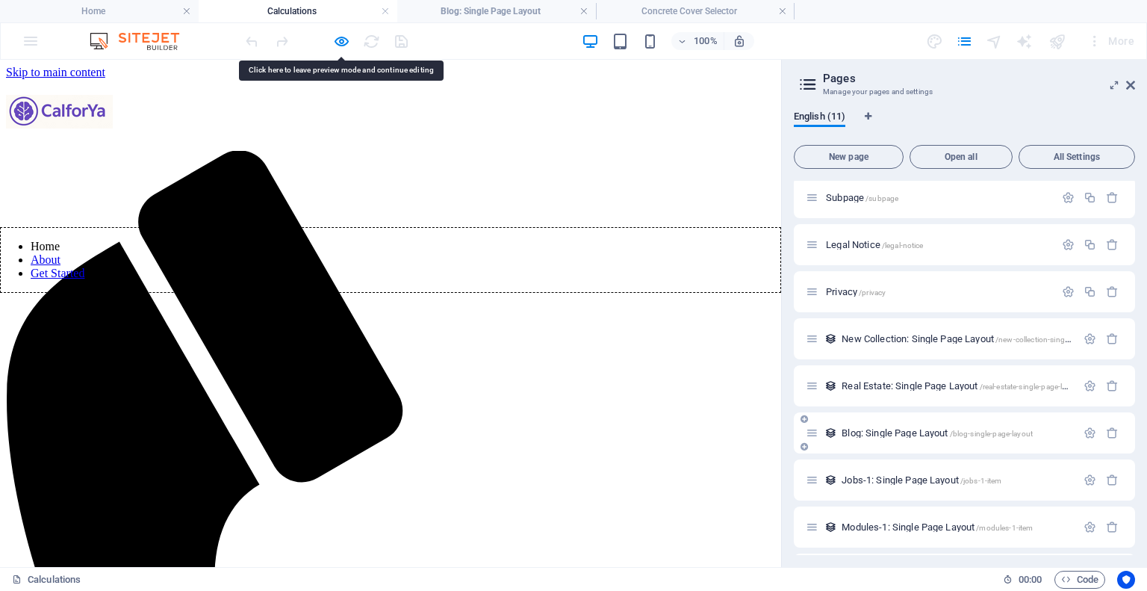
scroll to position [143, 0]
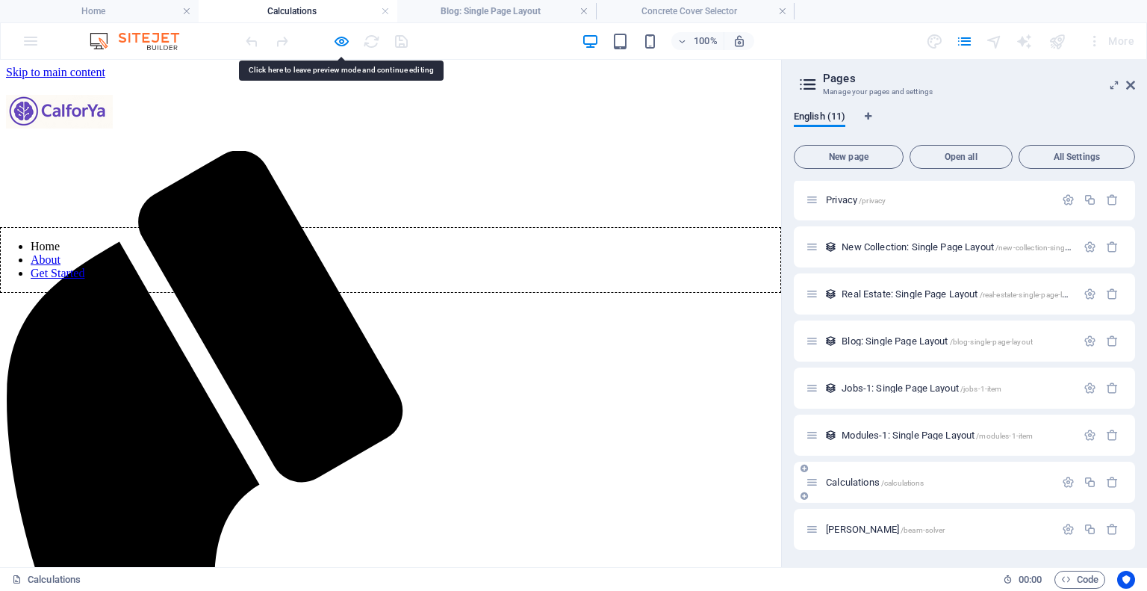
click at [865, 471] on div "Calculations /calculations" at bounding box center [964, 481] width 341 height 41
click at [860, 484] on span "Calculations /calculations" at bounding box center [875, 481] width 98 height 11
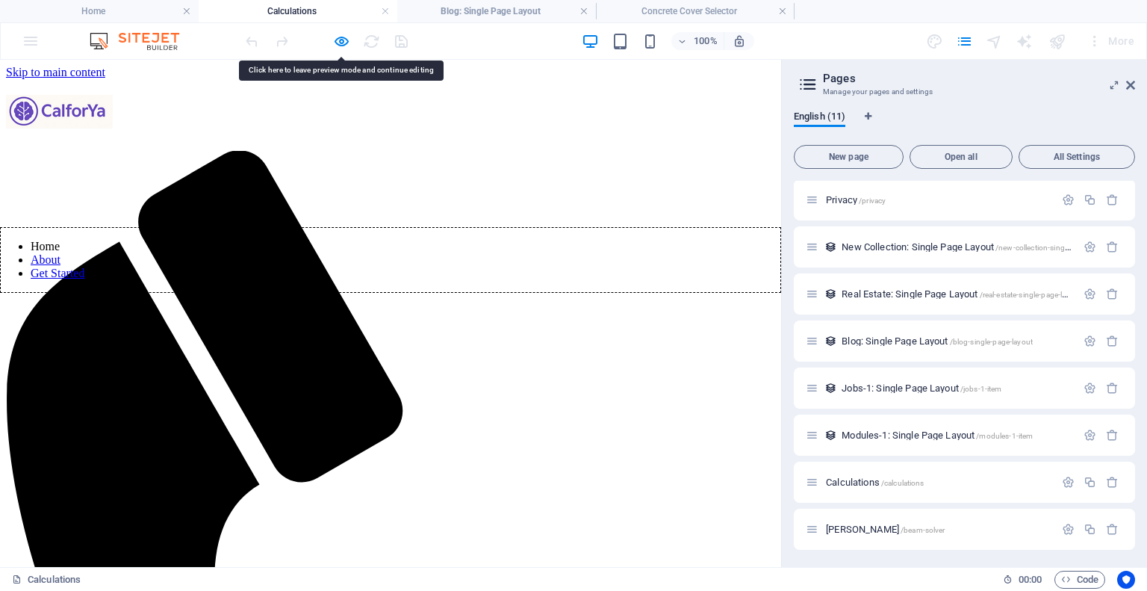
click at [27, 41] on div "100% More" at bounding box center [573, 41] width 1145 height 36
click at [1135, 83] on aside "Pages Manage your pages and settings English (11) New page Open all All Setting…" at bounding box center [964, 313] width 366 height 507
drag, startPoint x: 1126, startPoint y: 83, endPoint x: 1114, endPoint y: 25, distance: 59.5
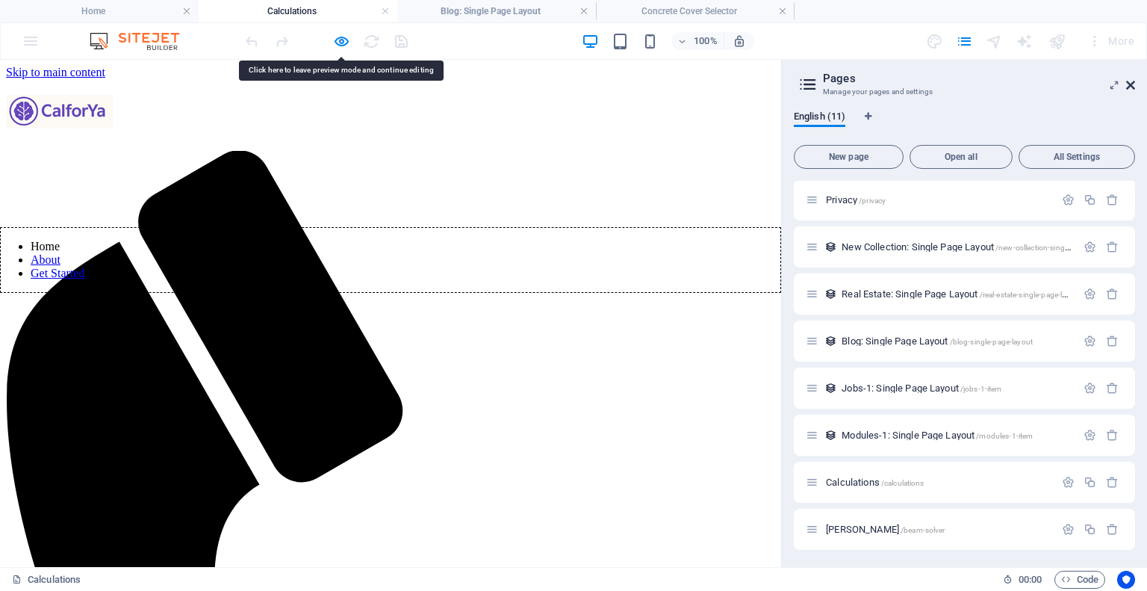
click at [1126, 83] on icon at bounding box center [1130, 85] width 9 height 12
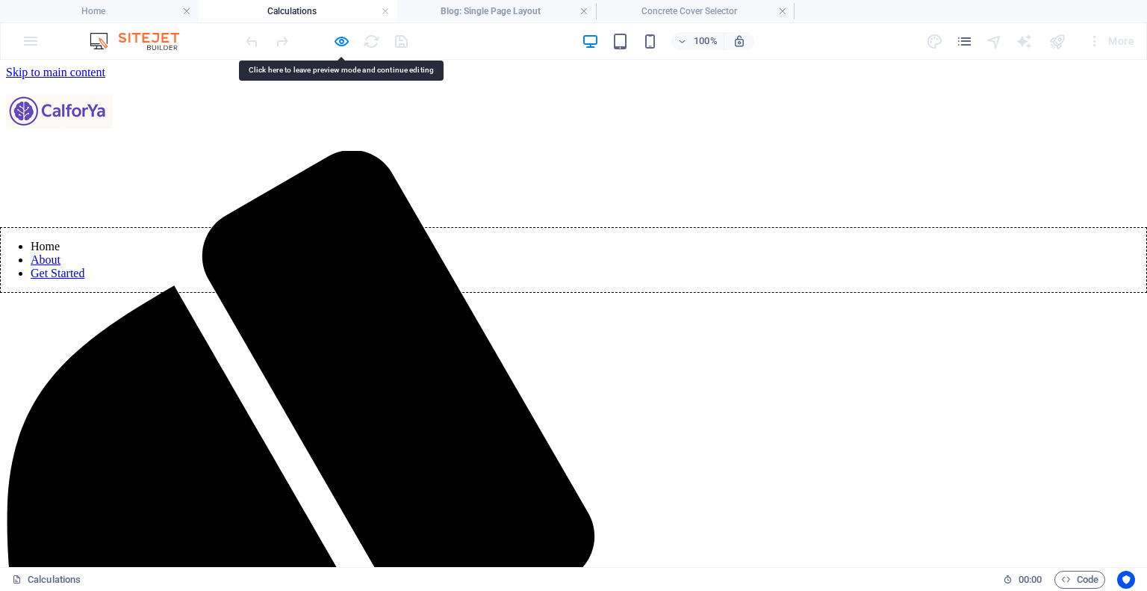
drag, startPoint x: 200, startPoint y: 146, endPoint x: 143, endPoint y: 143, distance: 57.6
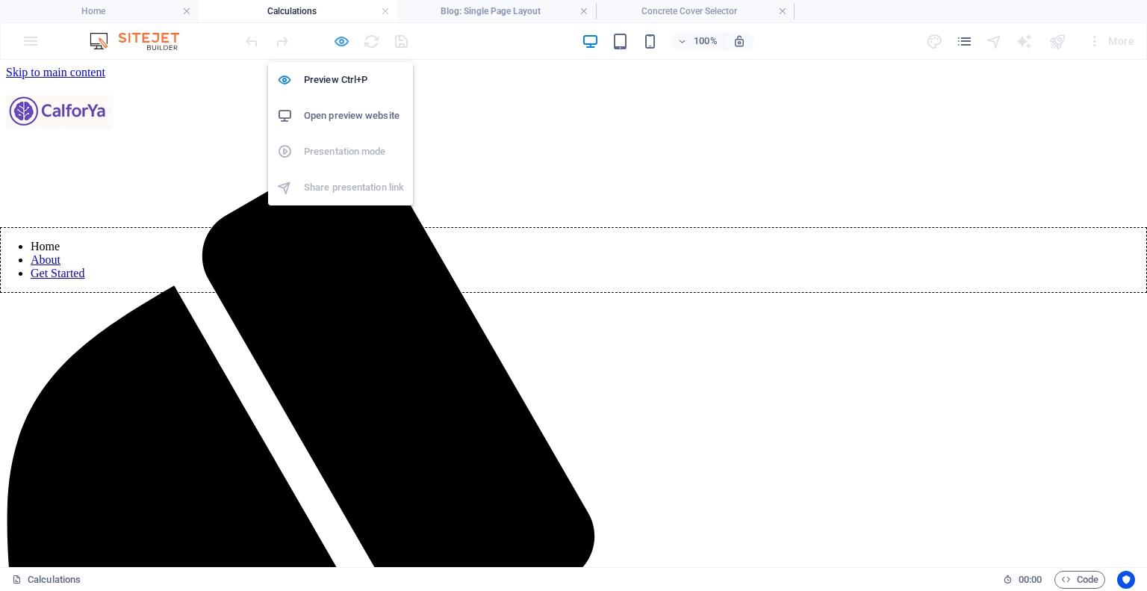
click at [346, 38] on icon "button" at bounding box center [341, 41] width 17 height 17
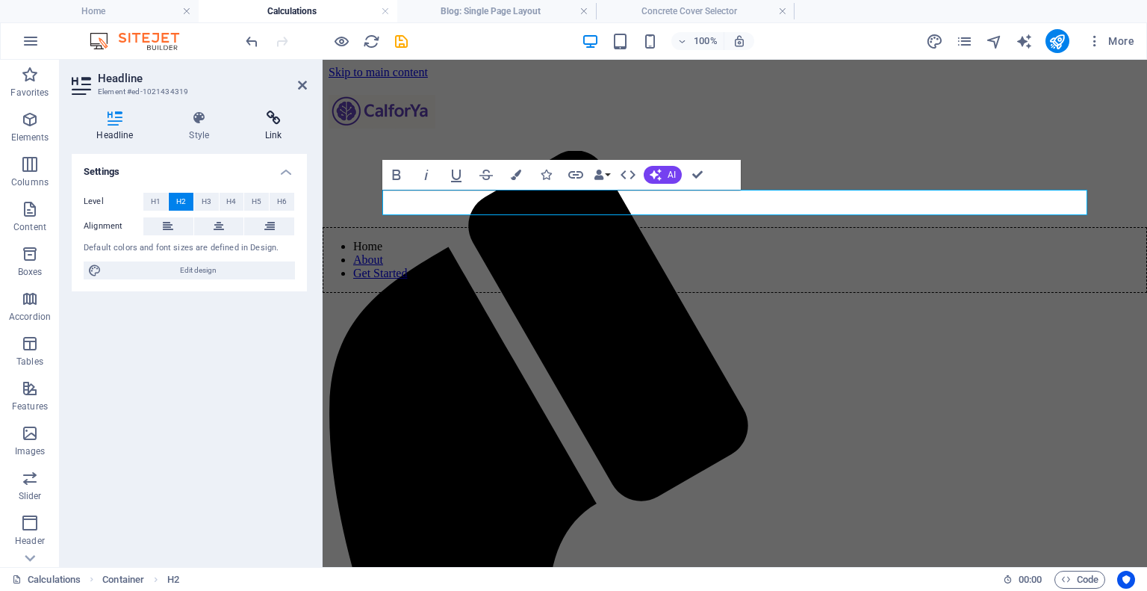
click at [264, 119] on icon at bounding box center [273, 118] width 66 height 15
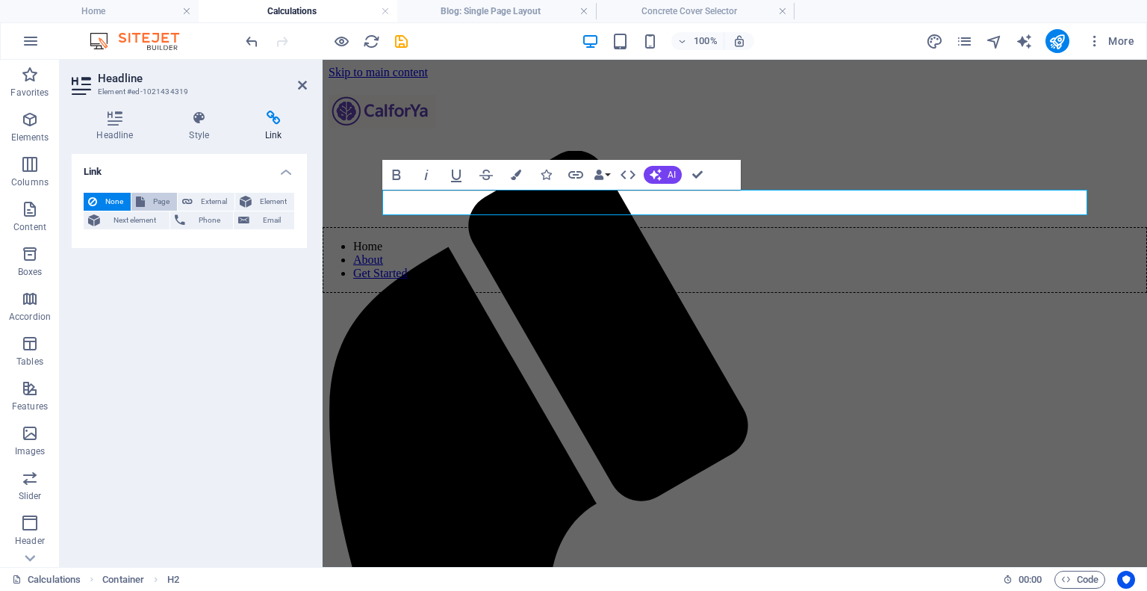
click at [166, 200] on span "Page" at bounding box center [160, 202] width 23 height 18
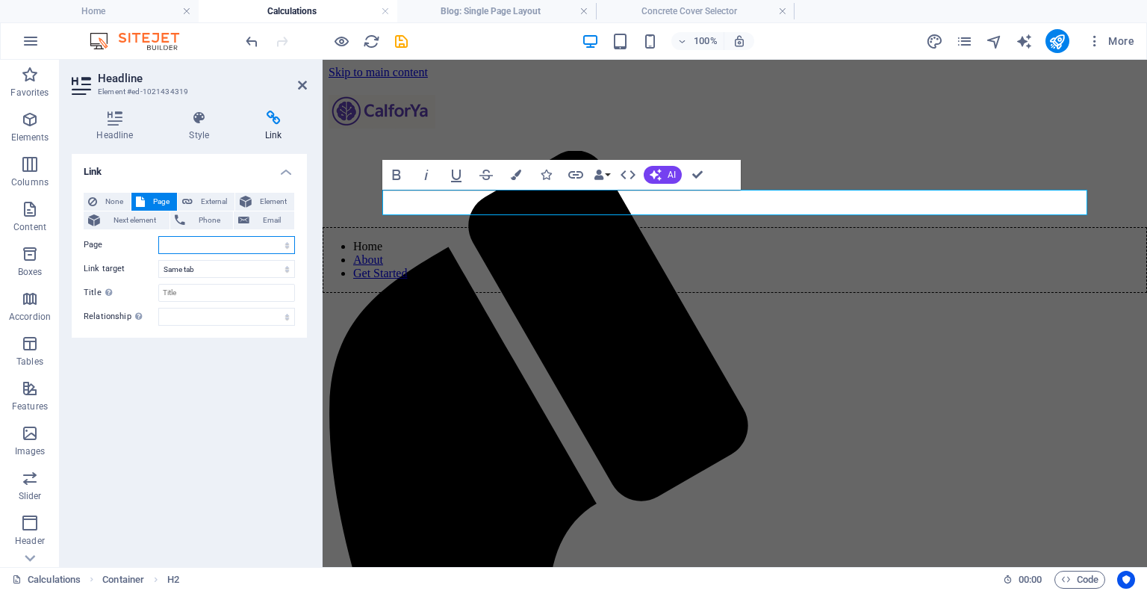
click at [231, 238] on select "Home Subpage Legal Notice Privacy Calculations Beam Solver" at bounding box center [226, 245] width 137 height 18
select select "5"
click at [158, 236] on select "Home Subpage Legal Notice Privacy Calculations Beam Solver" at bounding box center [226, 245] width 137 height 18
click at [202, 357] on div "Link None Page External Element Next element Phone Email Page Home Subpage Lega…" at bounding box center [189, 354] width 235 height 401
click at [188, 255] on div "None Page External Element Next element Phone Email Page Home Subpage Legal Not…" at bounding box center [189, 259] width 211 height 133
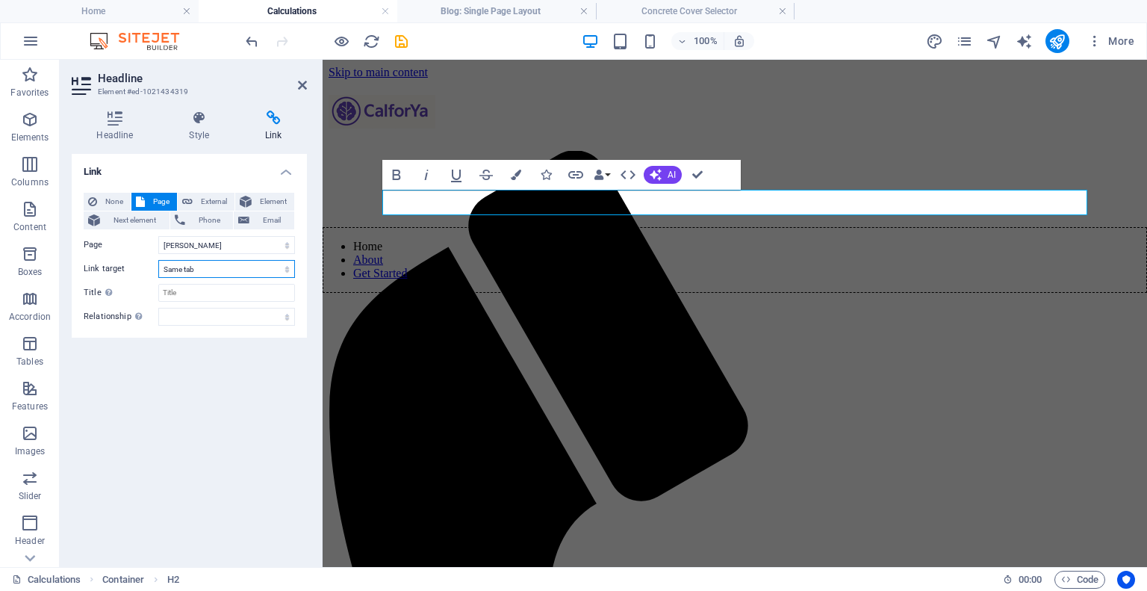
click at [192, 265] on select "New tab Same tab Overlay" at bounding box center [226, 269] width 137 height 18
select select "blank"
click at [158, 260] on select "New tab Same tab Overlay" at bounding box center [226, 269] width 137 height 18
drag, startPoint x: 188, startPoint y: 349, endPoint x: 187, endPoint y: 340, distance: 9.0
click at [188, 349] on div "Link None Page External Element Next element Phone Email Page Home Subpage Lega…" at bounding box center [189, 354] width 235 height 401
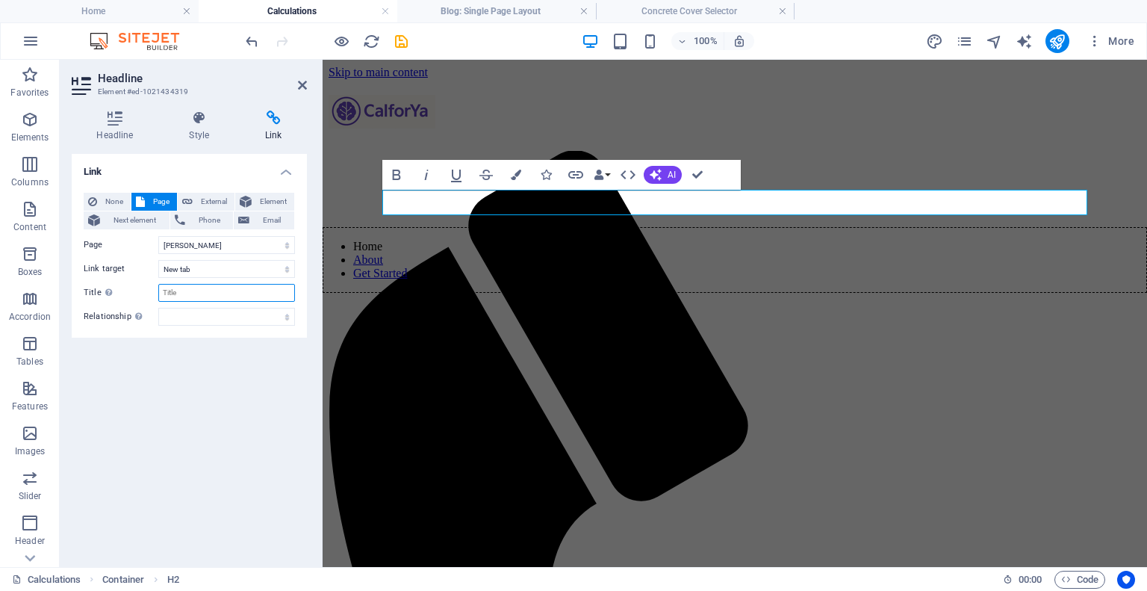
click at [178, 295] on input "Title Additional link description, should not be the same as the link text. The…" at bounding box center [226, 293] width 137 height 18
type input "[PERSON_NAME]"
click at [205, 349] on div "Link None Page External Element Next element Phone Email Page Home Subpage Lega…" at bounding box center [189, 354] width 235 height 401
click at [399, 36] on icon "save" at bounding box center [401, 41] width 17 height 17
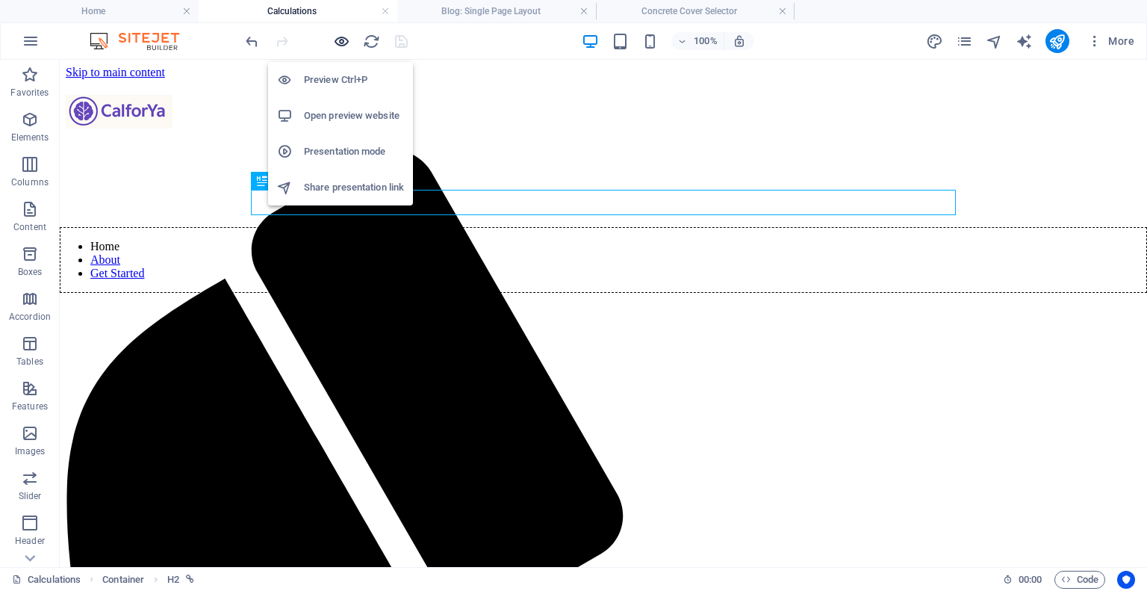
click at [342, 41] on icon "button" at bounding box center [341, 41] width 17 height 17
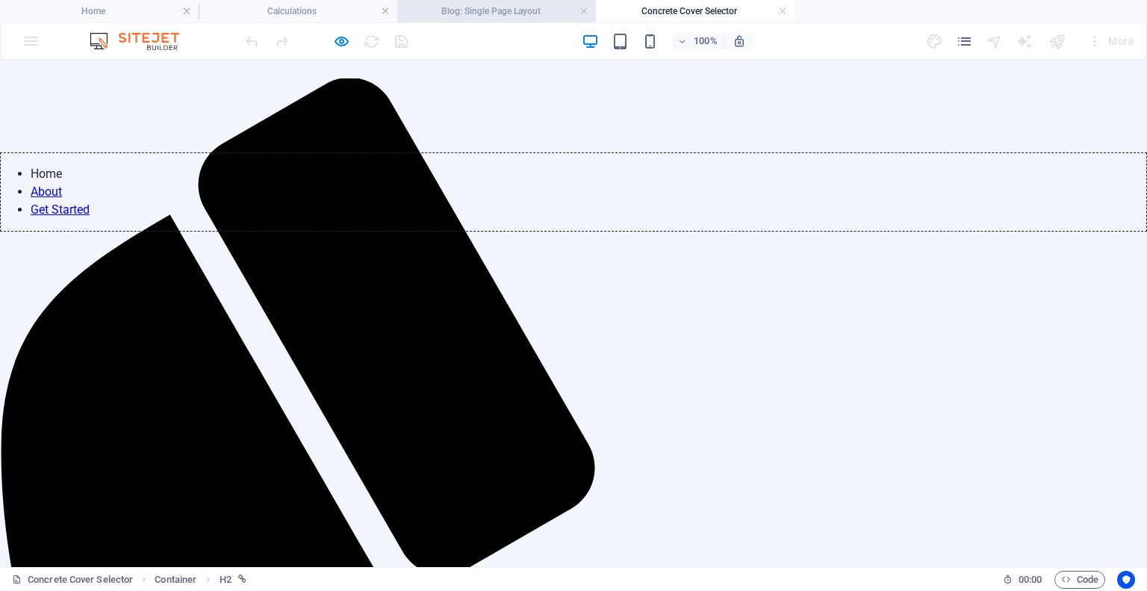
click at [463, 10] on h4 "Blog: Single Page Layout" at bounding box center [496, 11] width 199 height 16
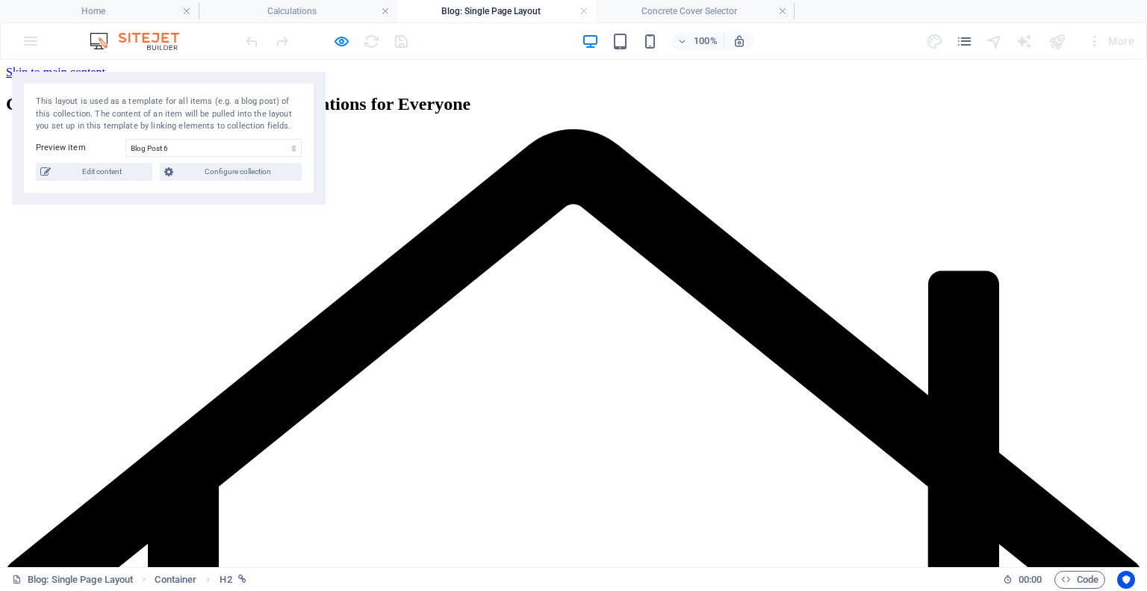
click at [418, 94] on div "Add elements and assign them to collection fields or Add elements Paste clipboa…" at bounding box center [573, 94] width 1135 height 0
click at [119, 4] on h4 "Home" at bounding box center [99, 11] width 199 height 16
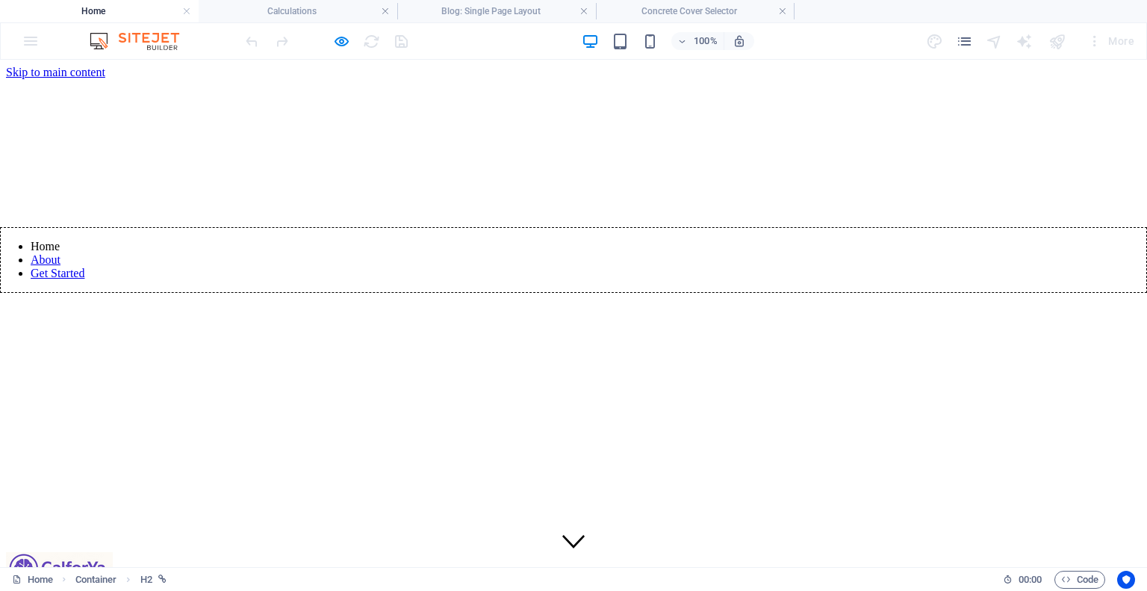
click at [335, 37] on icon "button" at bounding box center [341, 41] width 17 height 17
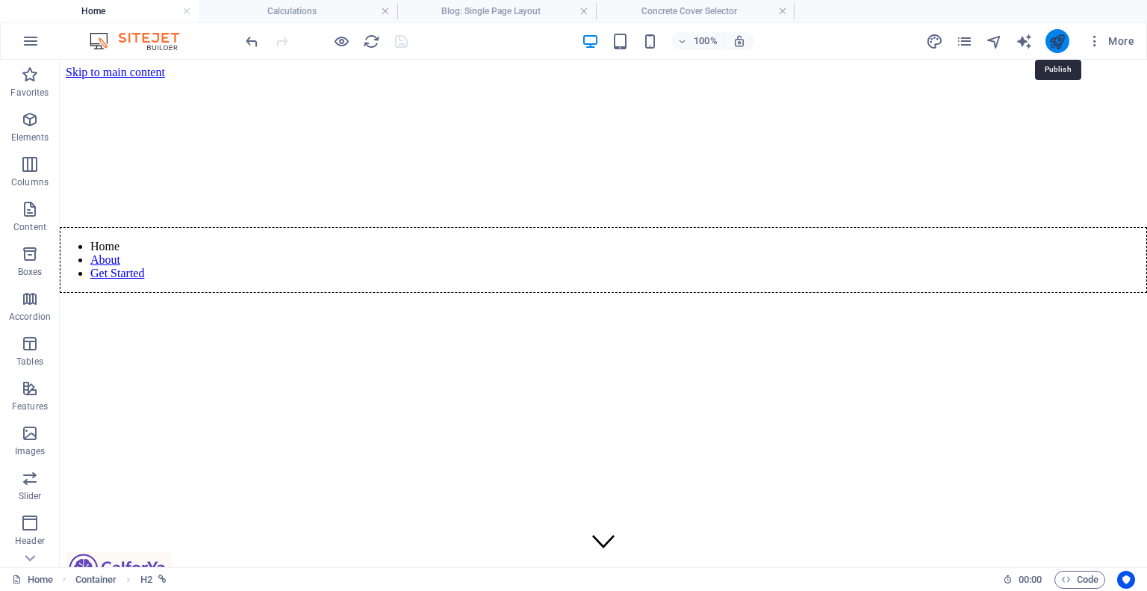
click at [1060, 43] on icon "publish" at bounding box center [1056, 41] width 17 height 17
click at [1054, 41] on icon "publish" at bounding box center [1056, 41] width 17 height 17
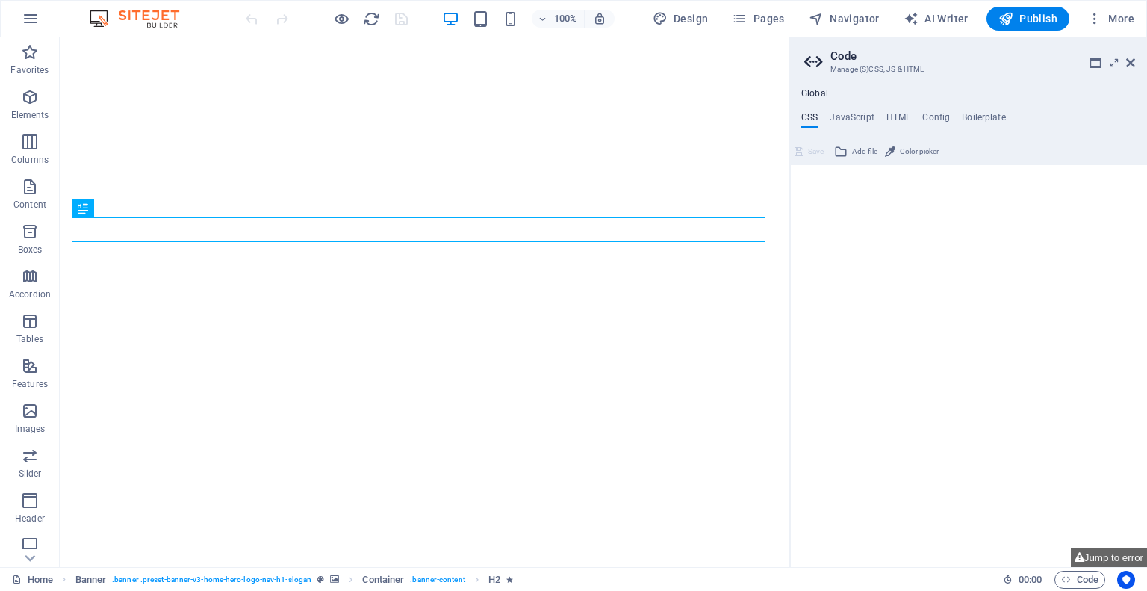
type textarea "/* Custom */"
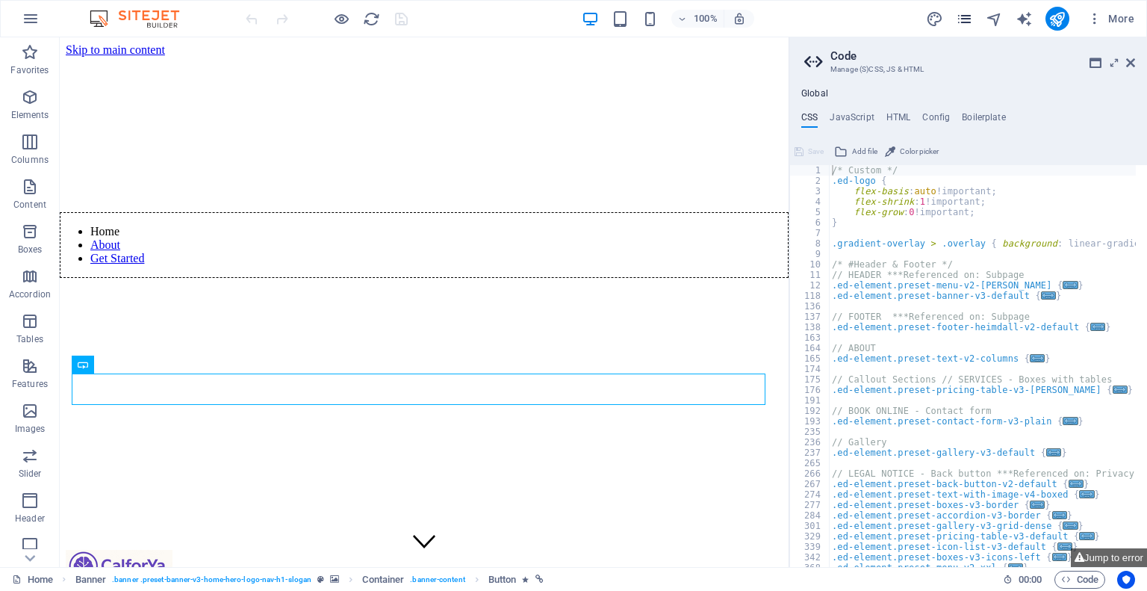
click at [963, 21] on icon "pages" at bounding box center [964, 18] width 17 height 17
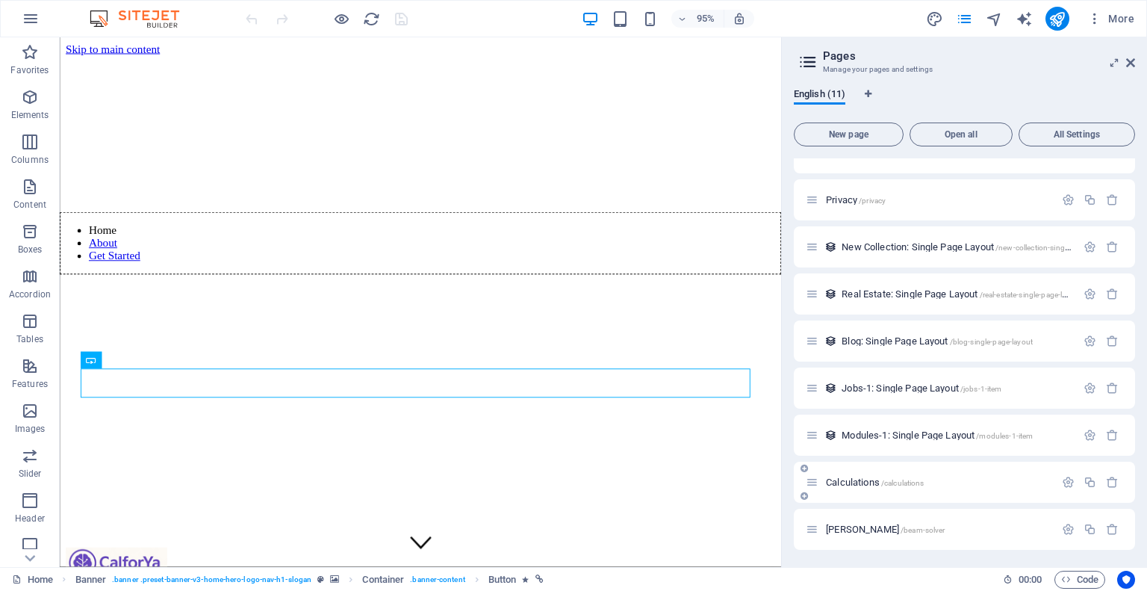
click at [874, 480] on span "Calculations /calculations" at bounding box center [875, 481] width 98 height 11
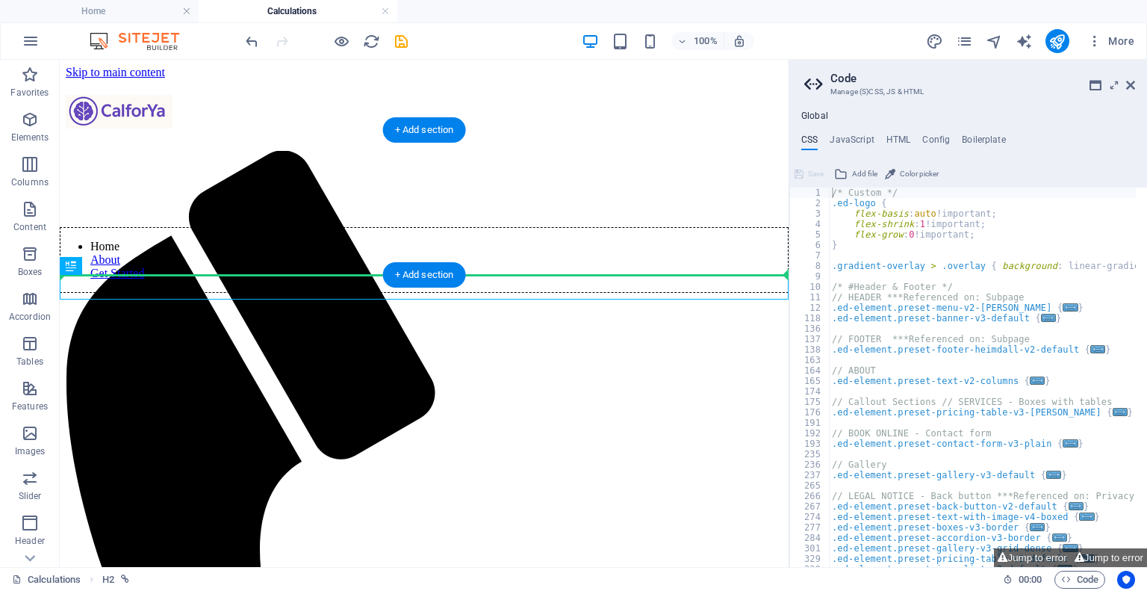
drag, startPoint x: 115, startPoint y: 288, endPoint x: 121, endPoint y: 245, distance: 43.7
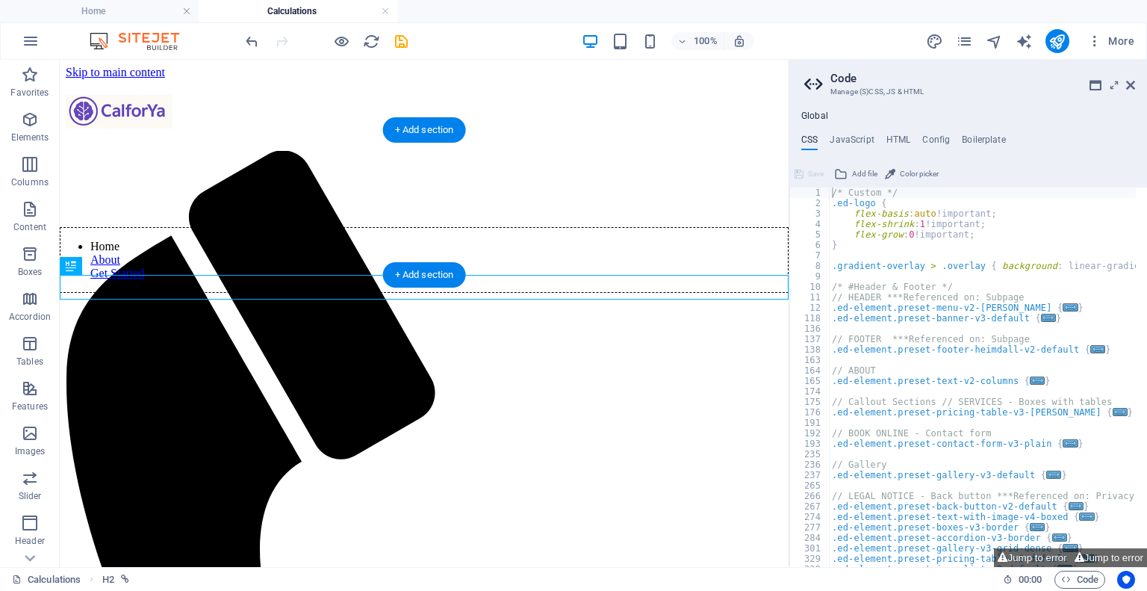
drag, startPoint x: 293, startPoint y: 293, endPoint x: 294, endPoint y: 278, distance: 15.8
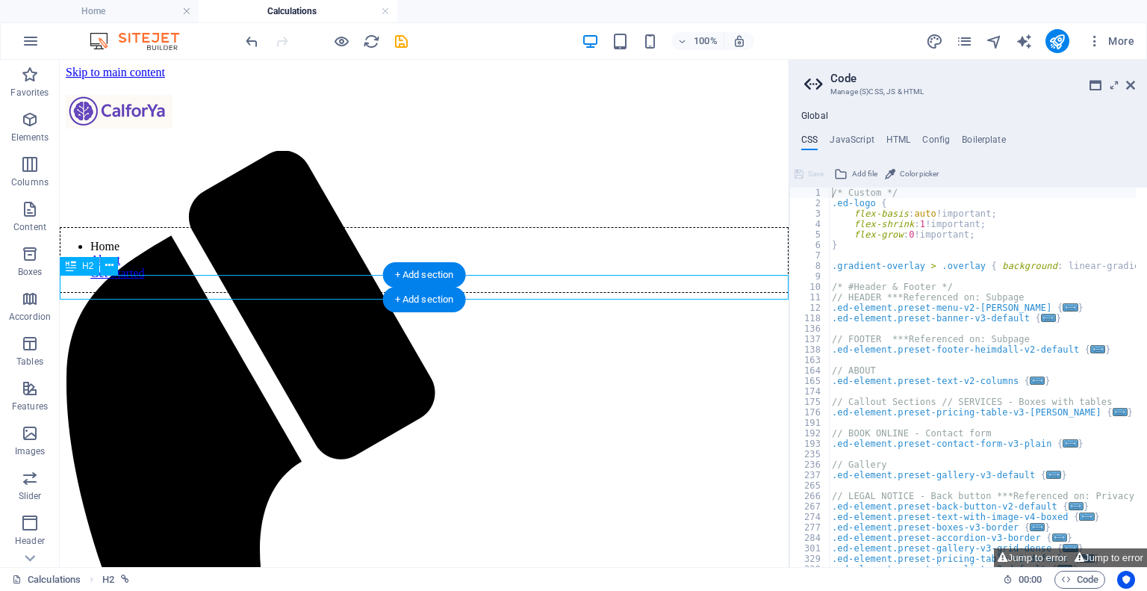
drag, startPoint x: 217, startPoint y: 298, endPoint x: 247, endPoint y: 311, distance: 33.4
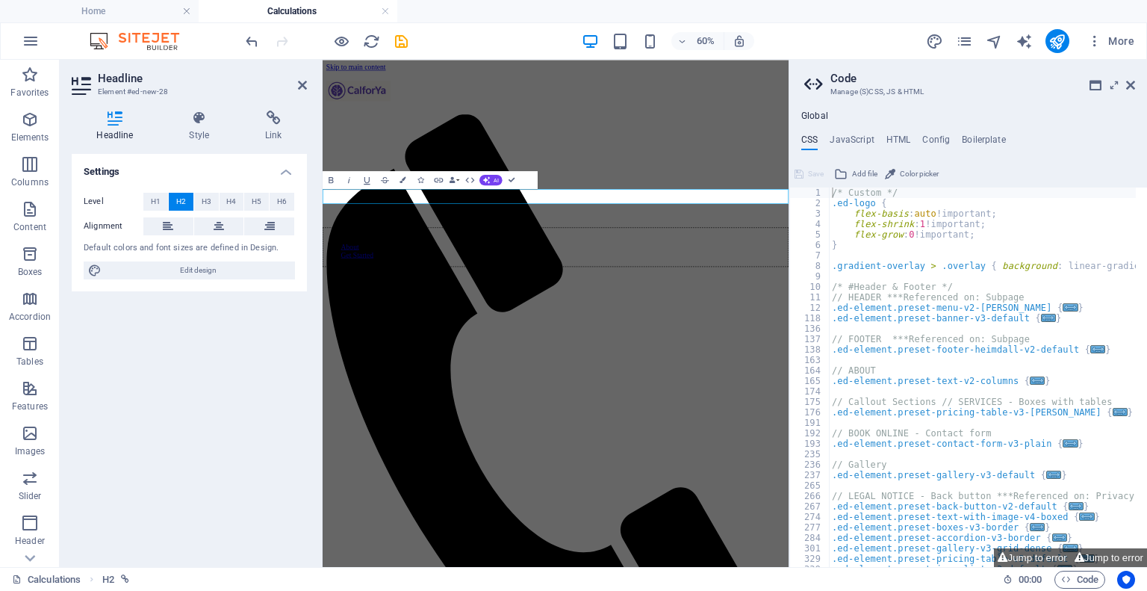
click at [299, 86] on icon at bounding box center [302, 85] width 9 height 12
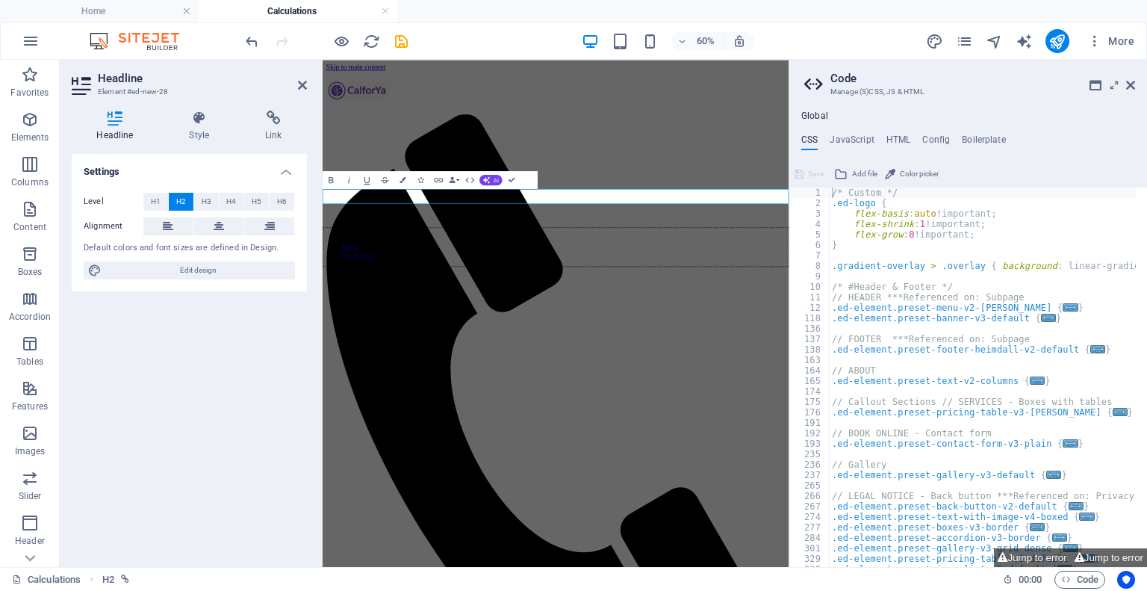
drag, startPoint x: 299, startPoint y: 84, endPoint x: 224, endPoint y: 147, distance: 97.5
click at [299, 84] on icon at bounding box center [302, 85] width 9 height 12
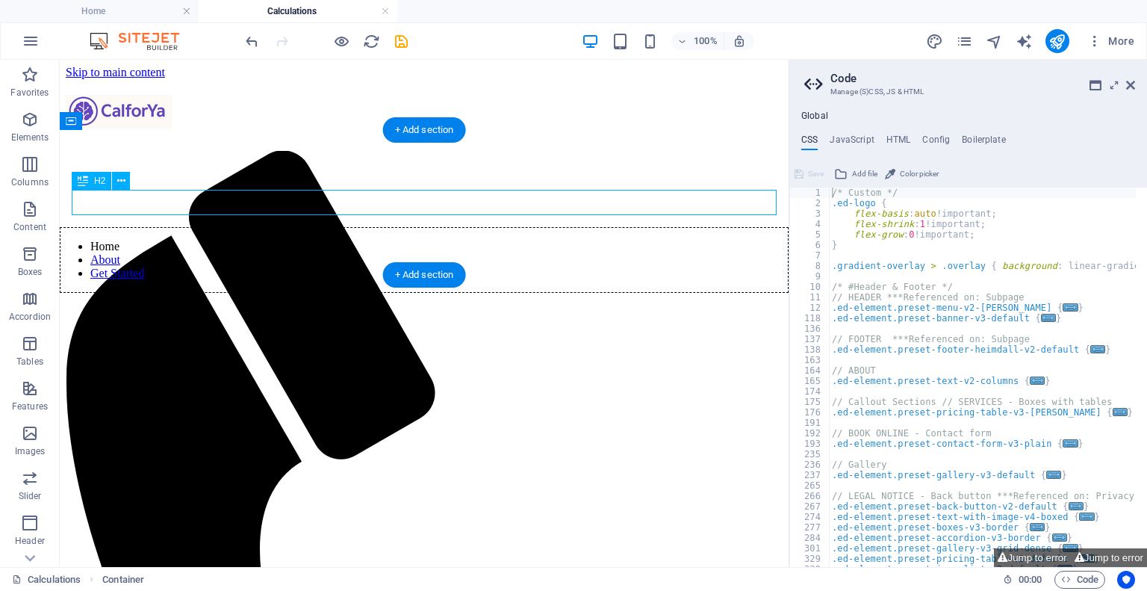
drag, startPoint x: 90, startPoint y: 203, endPoint x: 76, endPoint y: 208, distance: 14.4
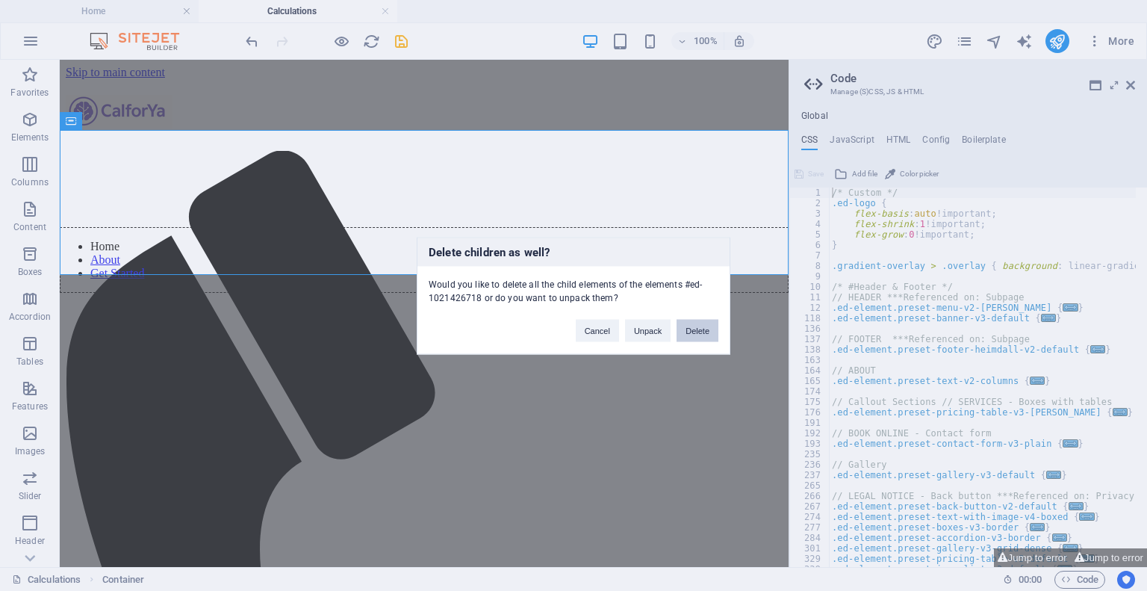
drag, startPoint x: 207, startPoint y: 211, endPoint x: 640, endPoint y: 268, distance: 436.9
click at [700, 328] on button "Delete" at bounding box center [698, 330] width 42 height 22
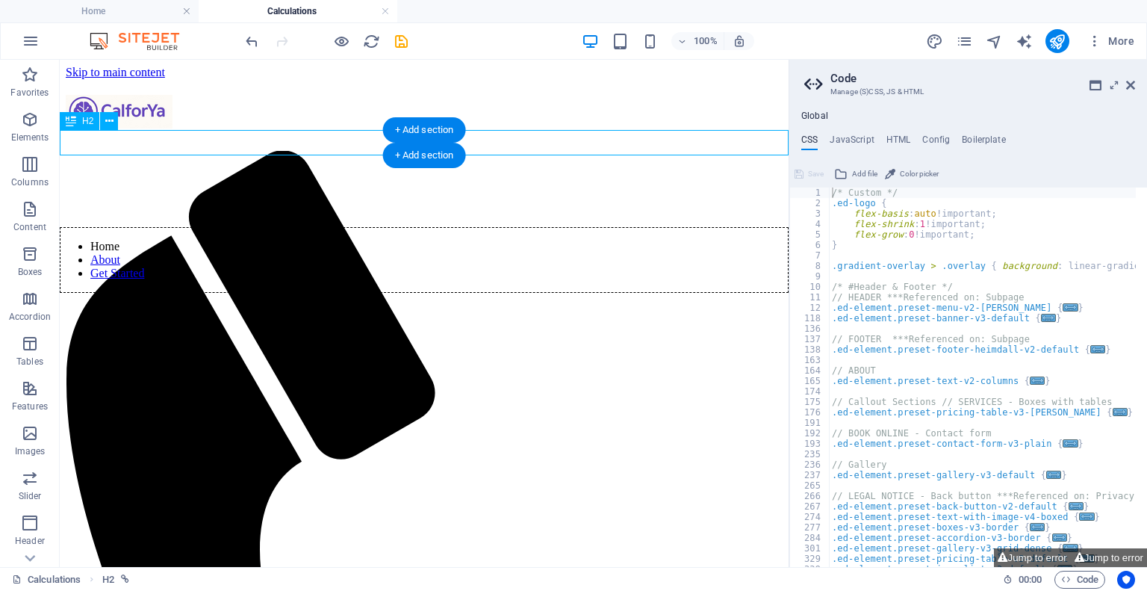
select select "5"
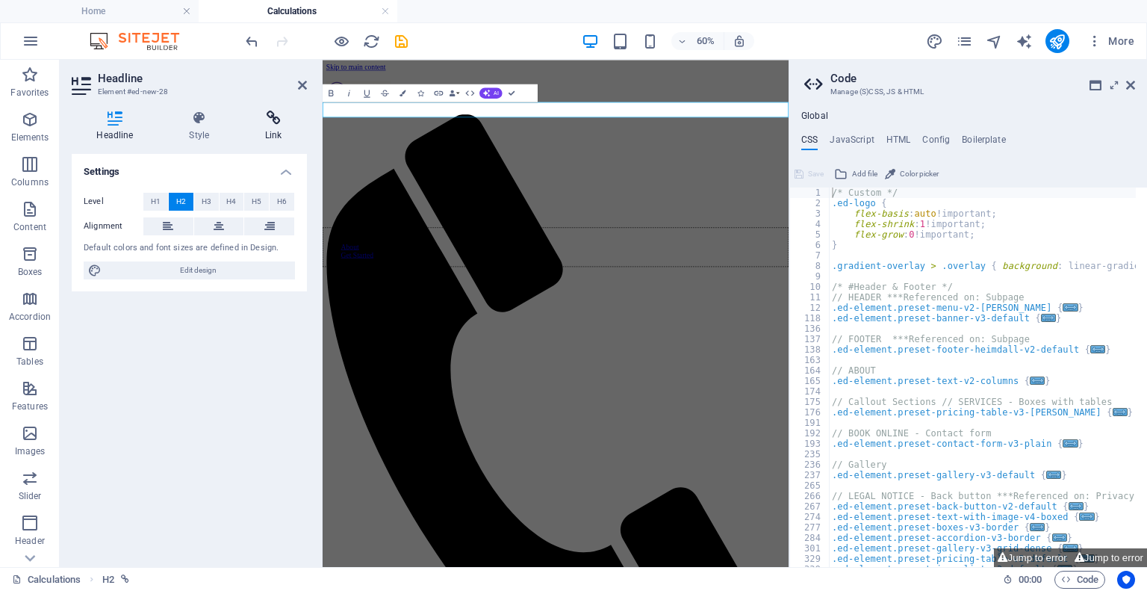
click at [264, 118] on icon at bounding box center [273, 118] width 66 height 15
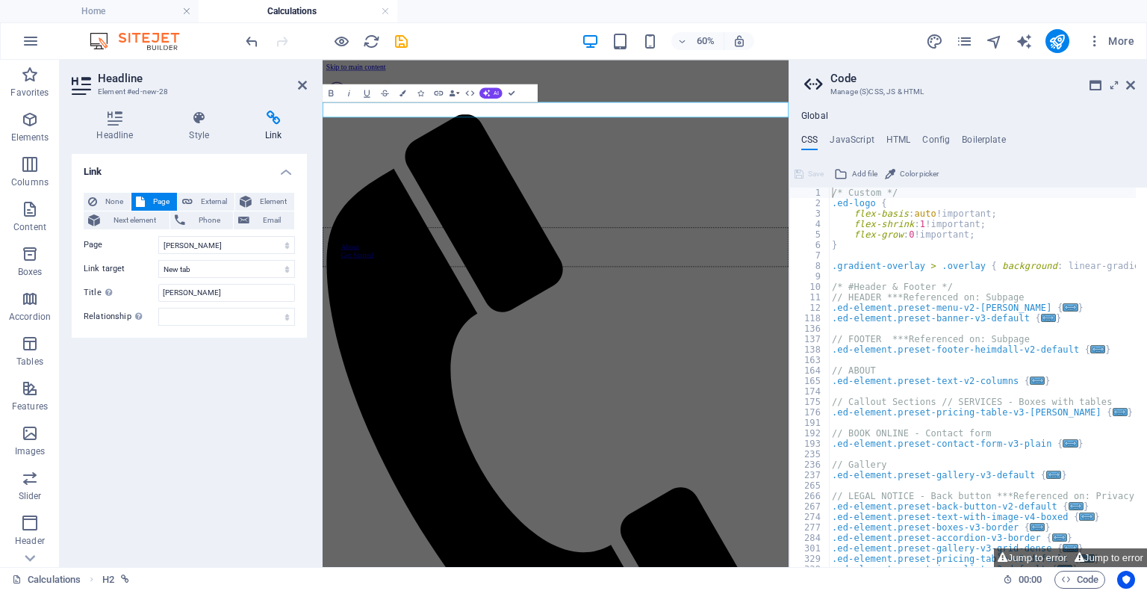
click at [303, 84] on icon at bounding box center [302, 85] width 9 height 12
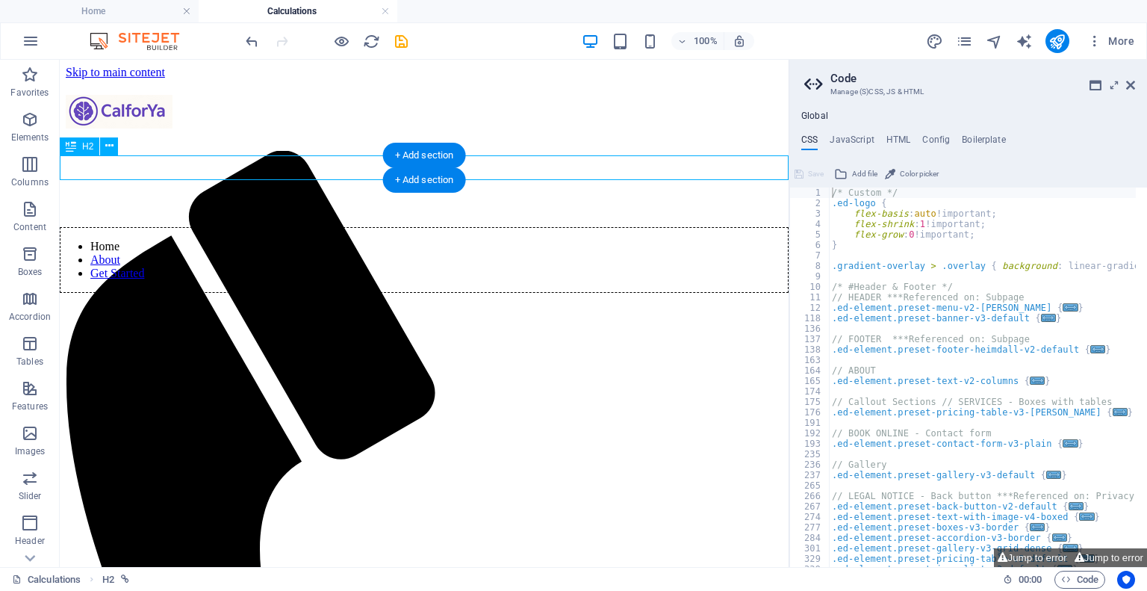
select select "5"
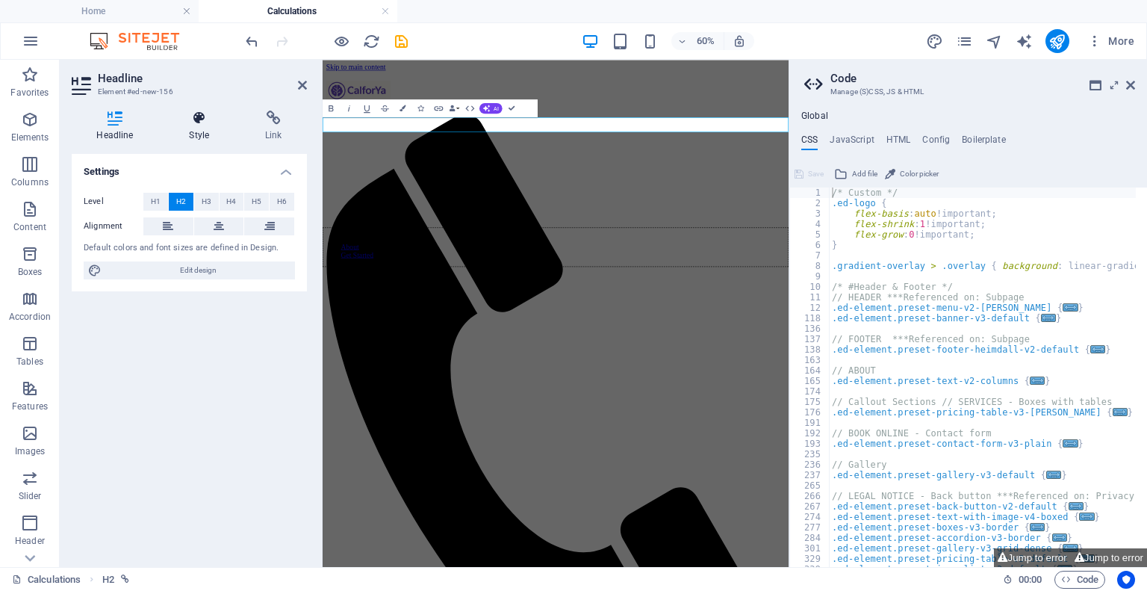
drag, startPoint x: 193, startPoint y: 122, endPoint x: 206, endPoint y: 122, distance: 12.7
click at [193, 122] on icon at bounding box center [199, 118] width 70 height 15
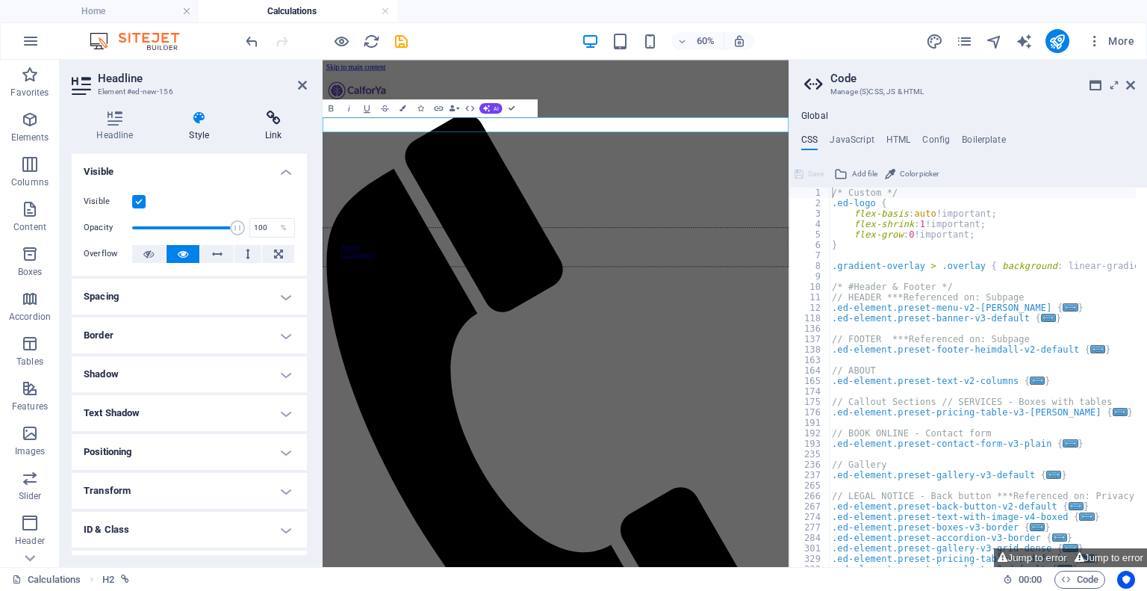
click at [263, 123] on icon at bounding box center [273, 118] width 66 height 15
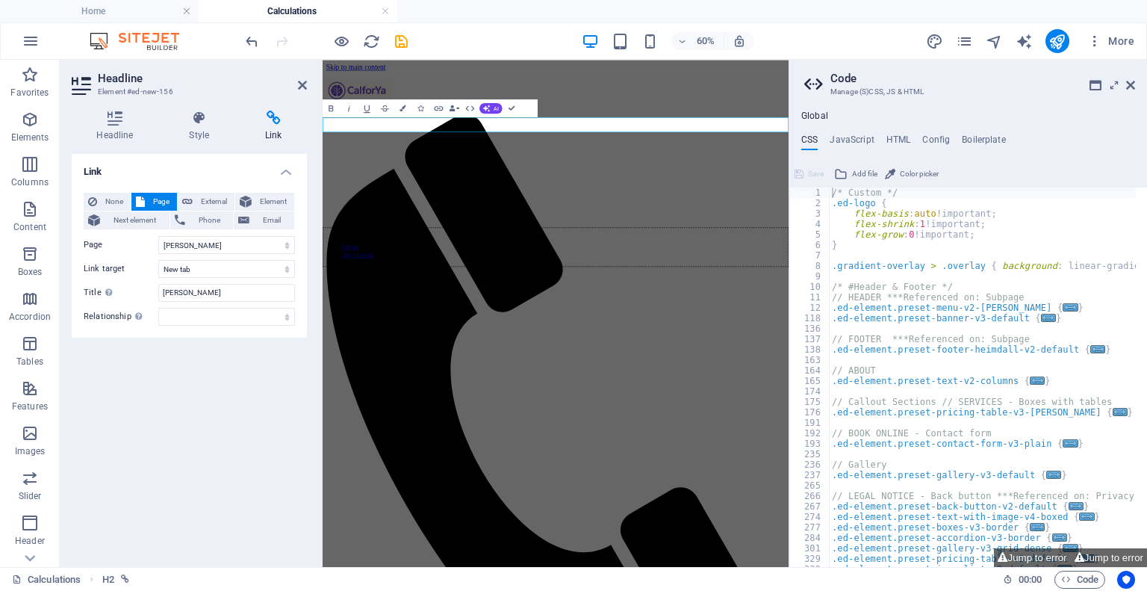
click at [274, 122] on icon at bounding box center [273, 118] width 66 height 15
click at [301, 78] on h2 "Headline" at bounding box center [202, 78] width 209 height 13
click at [305, 80] on icon at bounding box center [302, 85] width 9 height 12
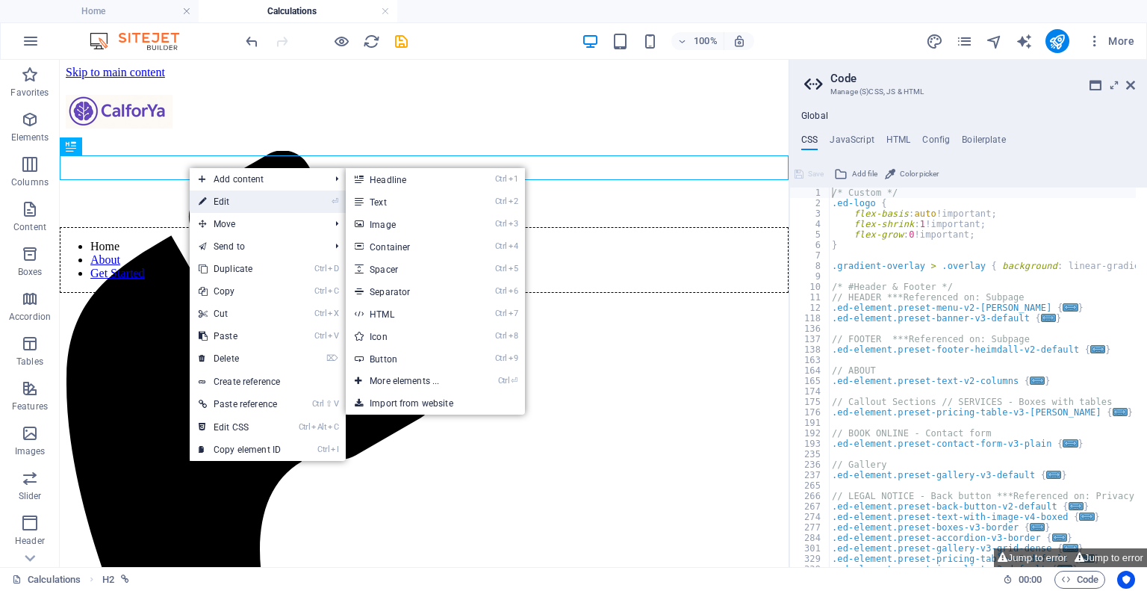
click at [226, 199] on link "⏎ Edit" at bounding box center [240, 201] width 100 height 22
select select "5"
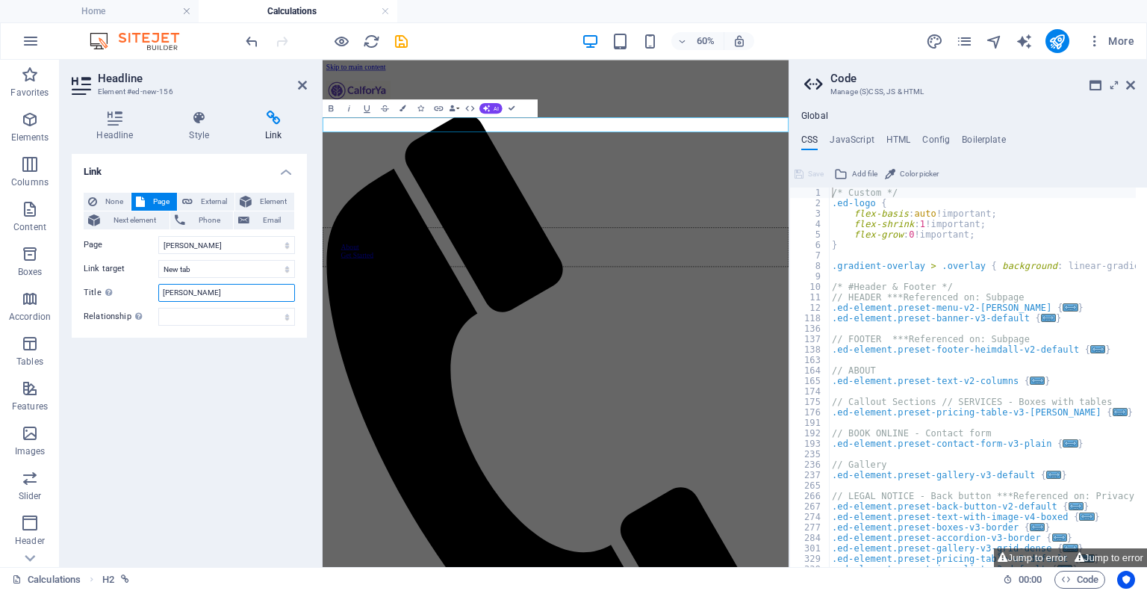
click at [182, 293] on input "[PERSON_NAME]" at bounding box center [226, 293] width 137 height 18
drag, startPoint x: 95, startPoint y: 289, endPoint x: 0, endPoint y: 296, distance: 95.1
click at [0, 297] on section "Favorites Elements Columns Content Boxes Accordion Tables Features Images Slide…" at bounding box center [394, 313] width 789 height 507
type input "C"
type input "Rebar Development Length"
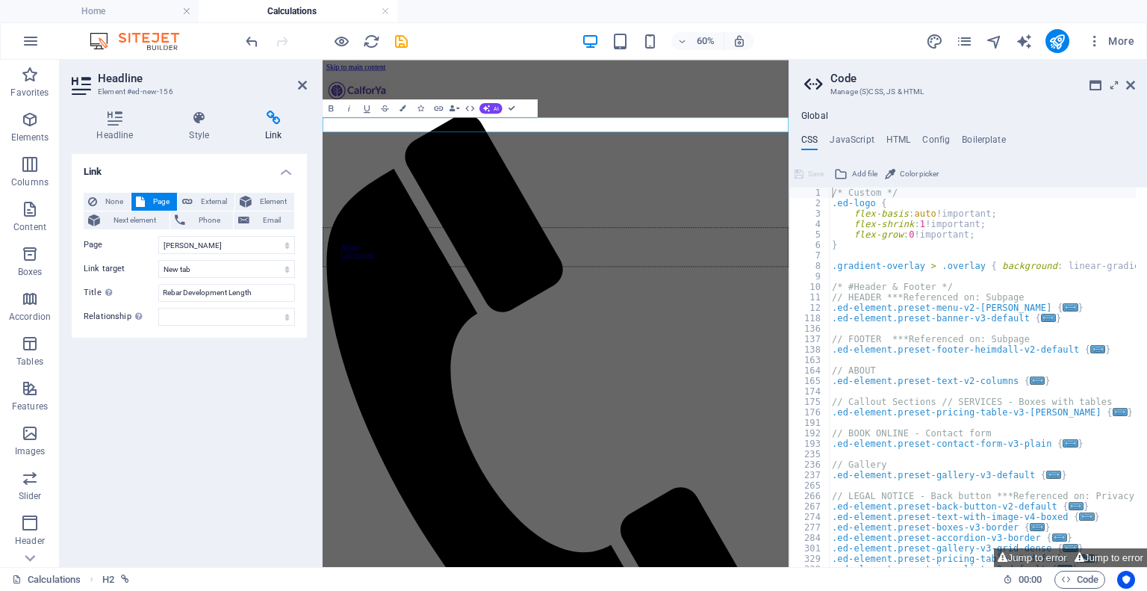
click at [308, 83] on aside "Headline Element #ed-new-156 Headline Style Link Settings Level H1 H2 H3 H4 H5 …" at bounding box center [191, 313] width 263 height 507
click at [295, 83] on h2 "Headline" at bounding box center [202, 78] width 209 height 13
click at [299, 83] on icon at bounding box center [302, 85] width 9 height 12
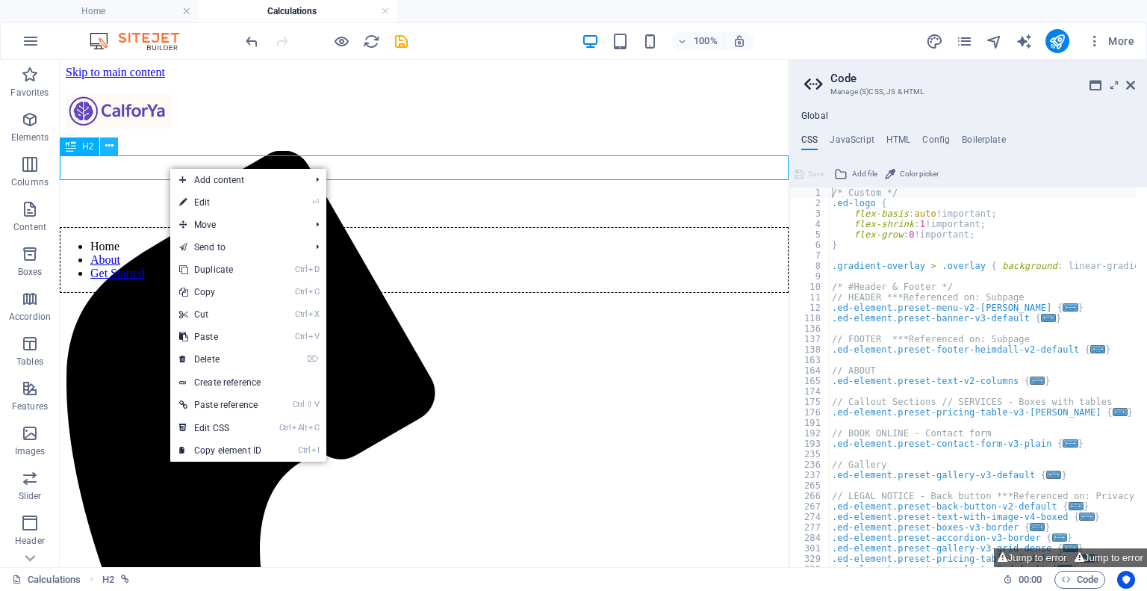
click at [106, 146] on icon at bounding box center [109, 146] width 8 height 16
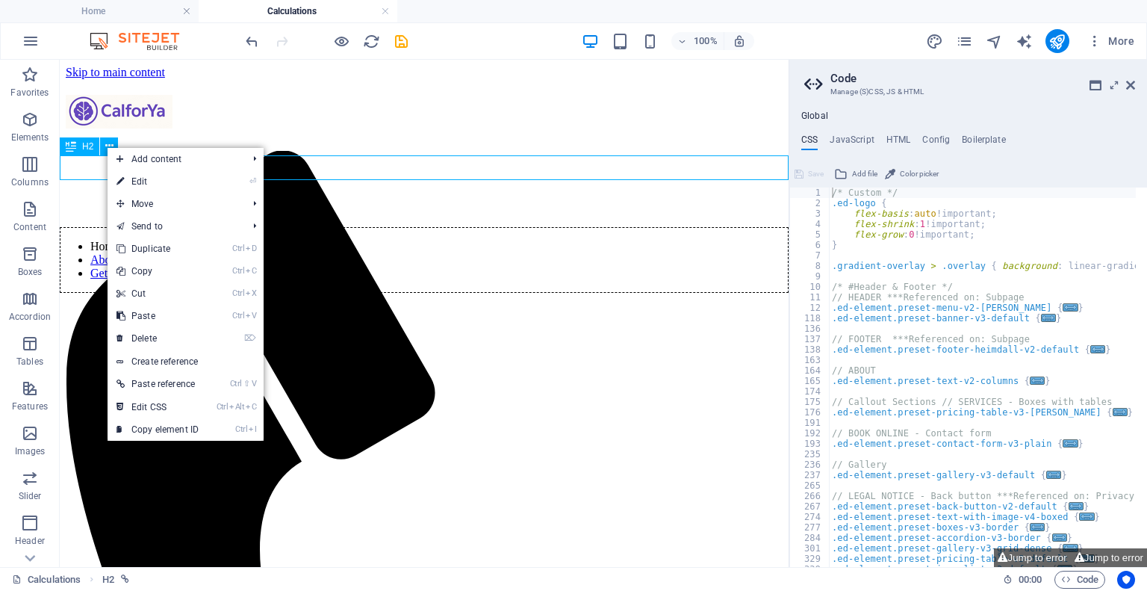
click at [87, 142] on span "H2" at bounding box center [87, 146] width 11 height 9
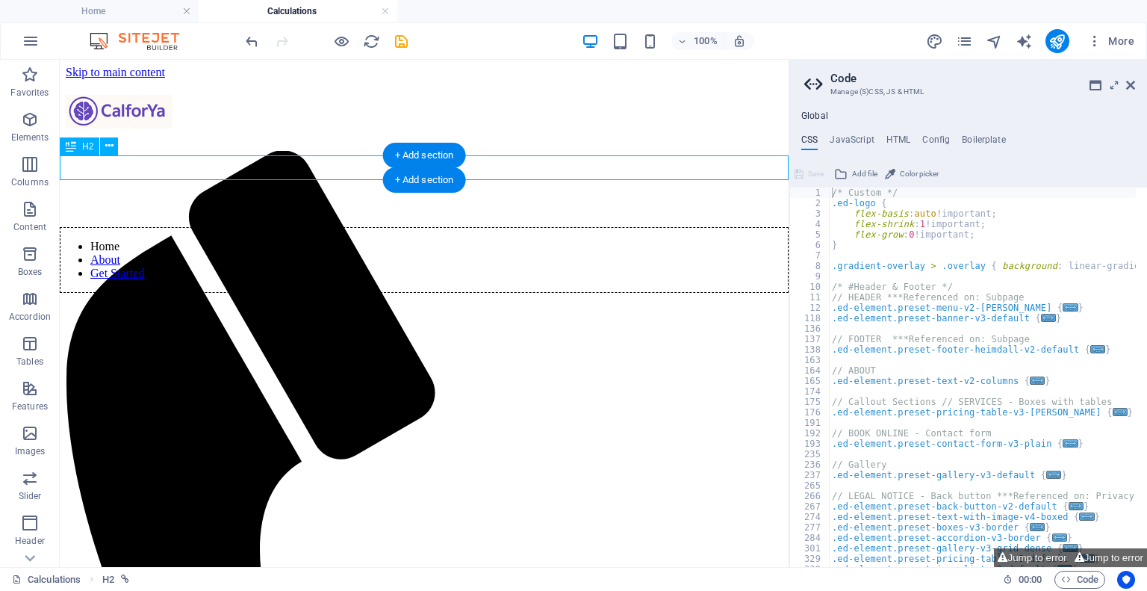
click at [856, 143] on h4 "JavaScript" at bounding box center [852, 142] width 44 height 16
type textarea "/* JS for preset "Menu V2" */"
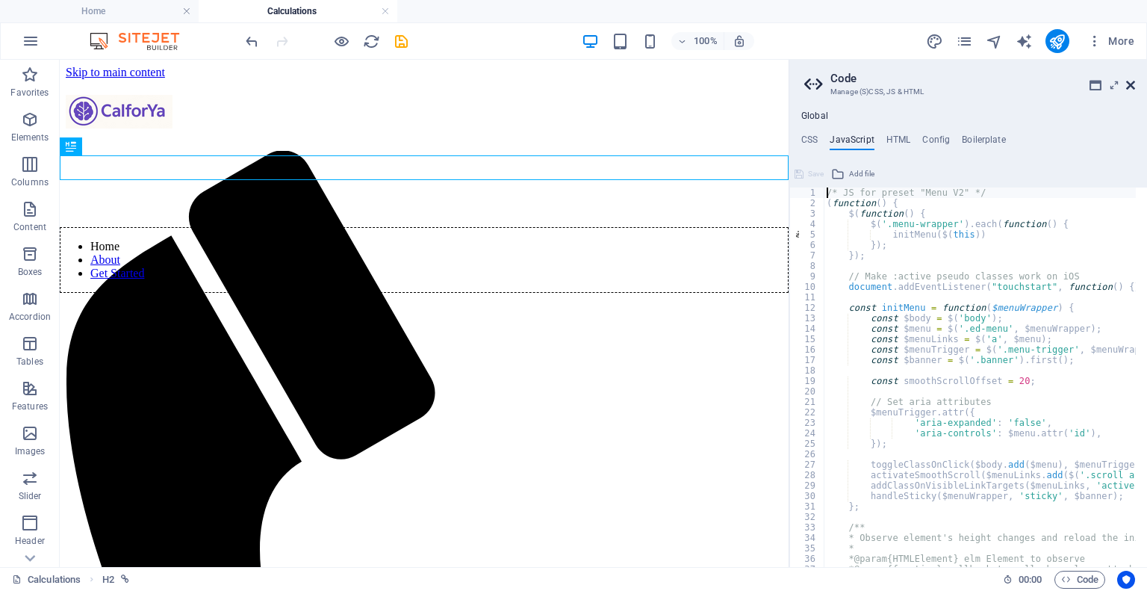
click at [1126, 84] on icon at bounding box center [1130, 85] width 9 height 12
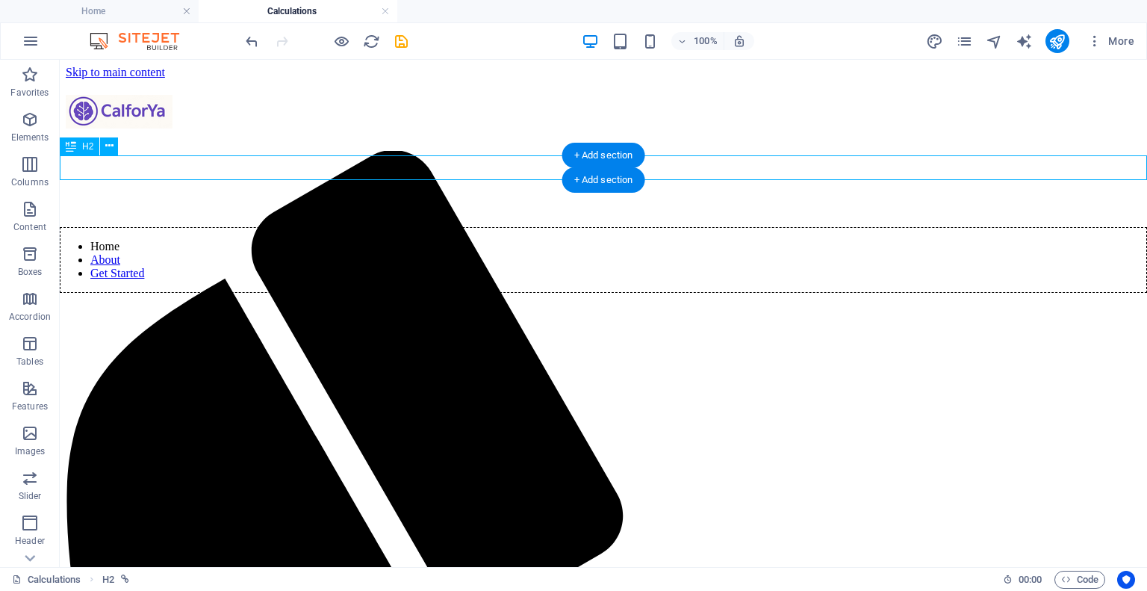
select select "5"
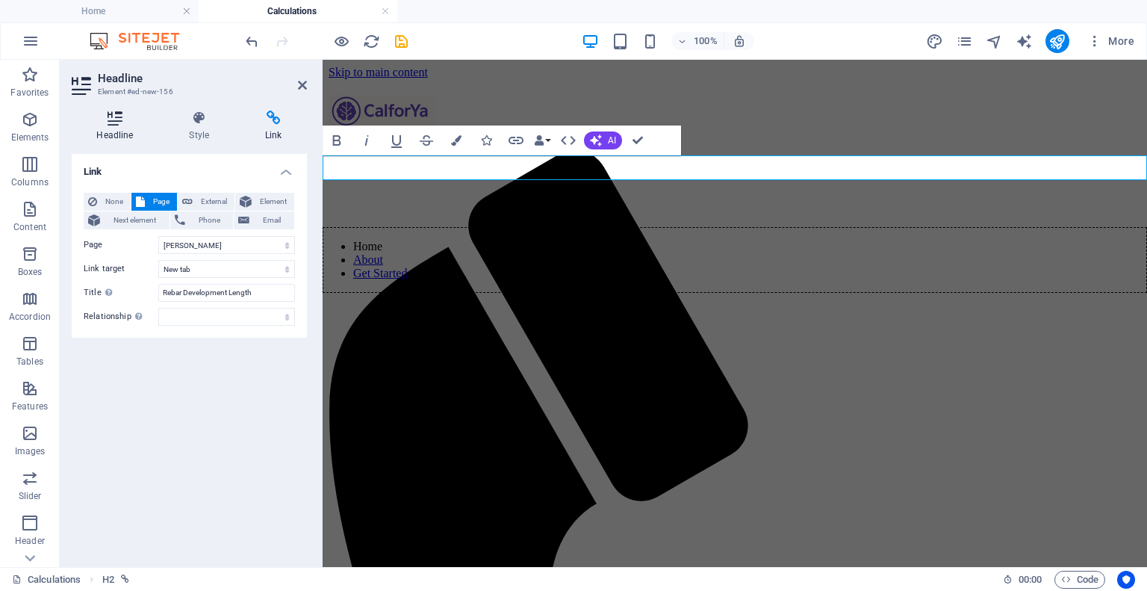
click at [125, 124] on icon at bounding box center [115, 118] width 87 height 15
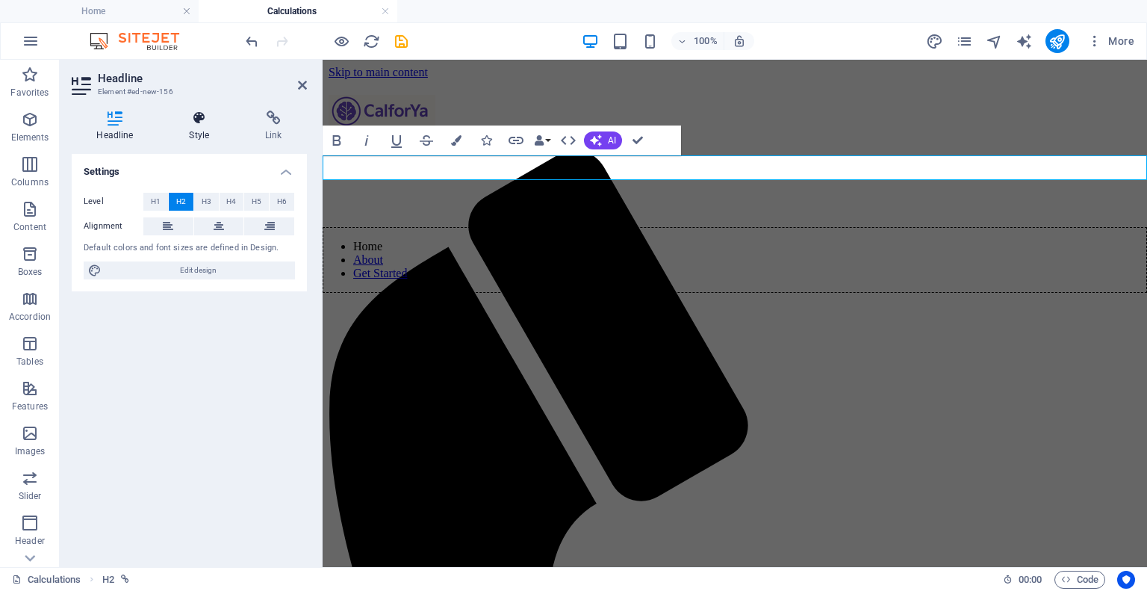
click at [169, 119] on icon at bounding box center [199, 118] width 70 height 15
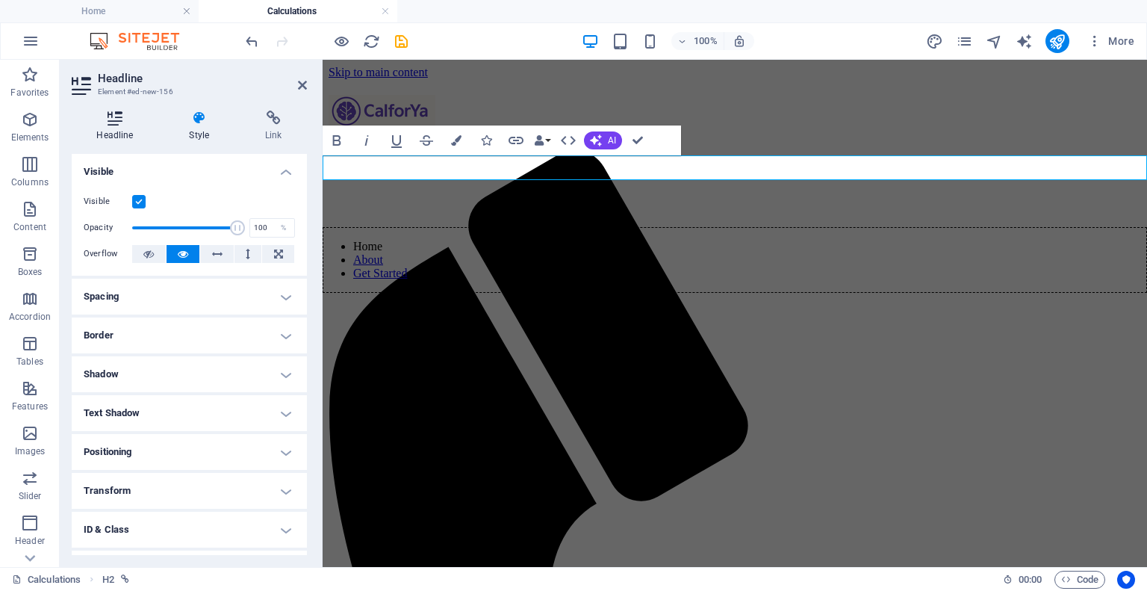
click at [105, 126] on h4 "Headline" at bounding box center [118, 126] width 93 height 31
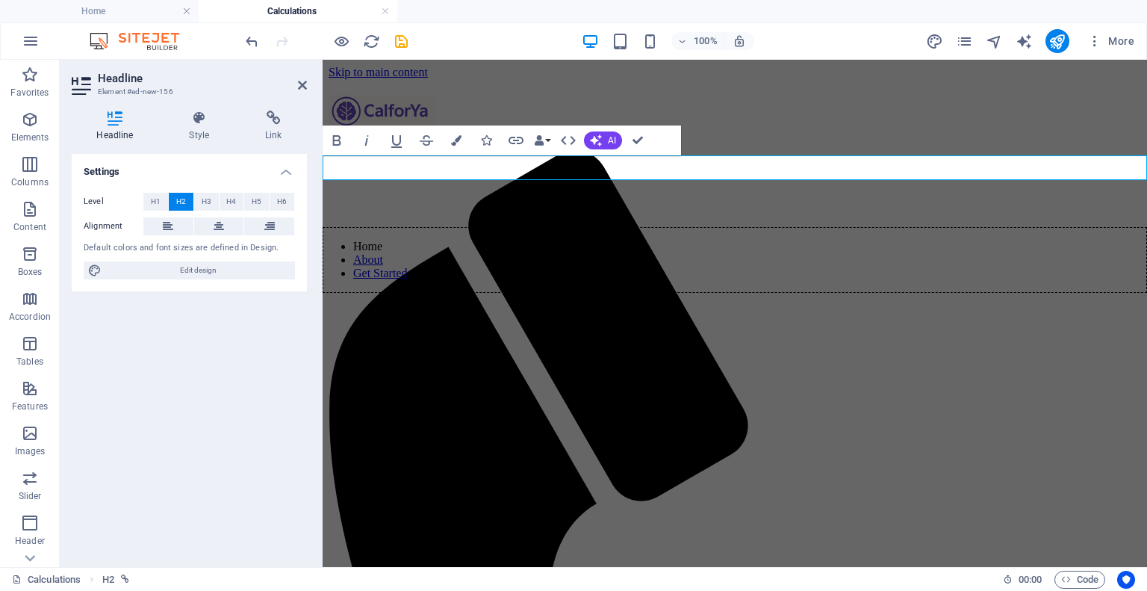
drag, startPoint x: 645, startPoint y: 134, endPoint x: 583, endPoint y: 74, distance: 86.1
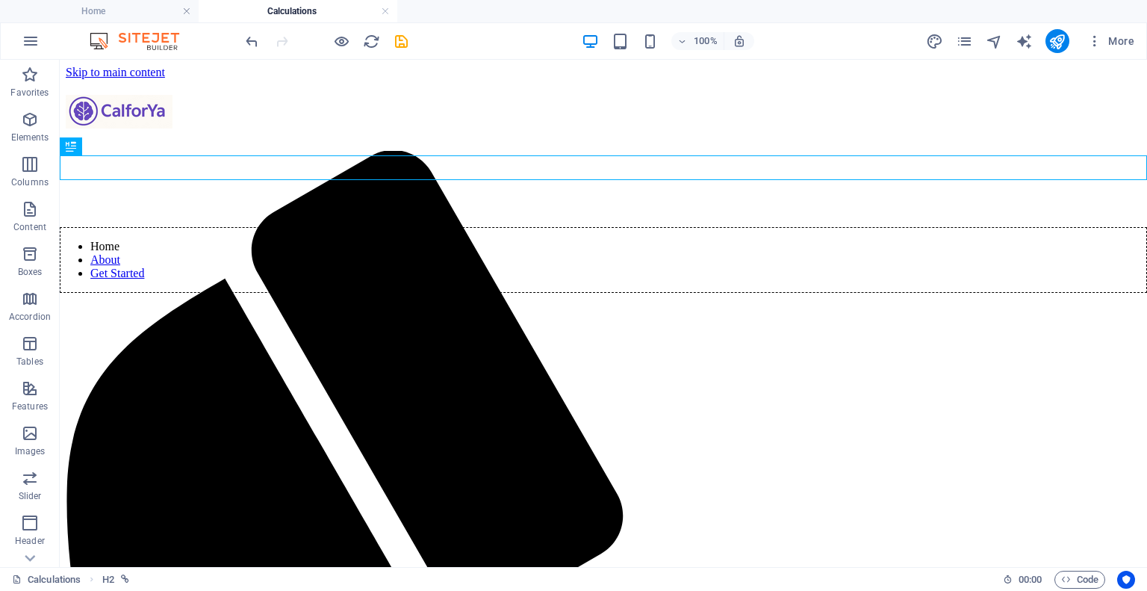
drag, startPoint x: 314, startPoint y: 40, endPoint x: 433, endPoint y: 10, distance: 122.4
drag, startPoint x: 433, startPoint y: 10, endPoint x: 966, endPoint y: 36, distance: 533.8
click at [966, 36] on icon "pages" at bounding box center [964, 41] width 17 height 17
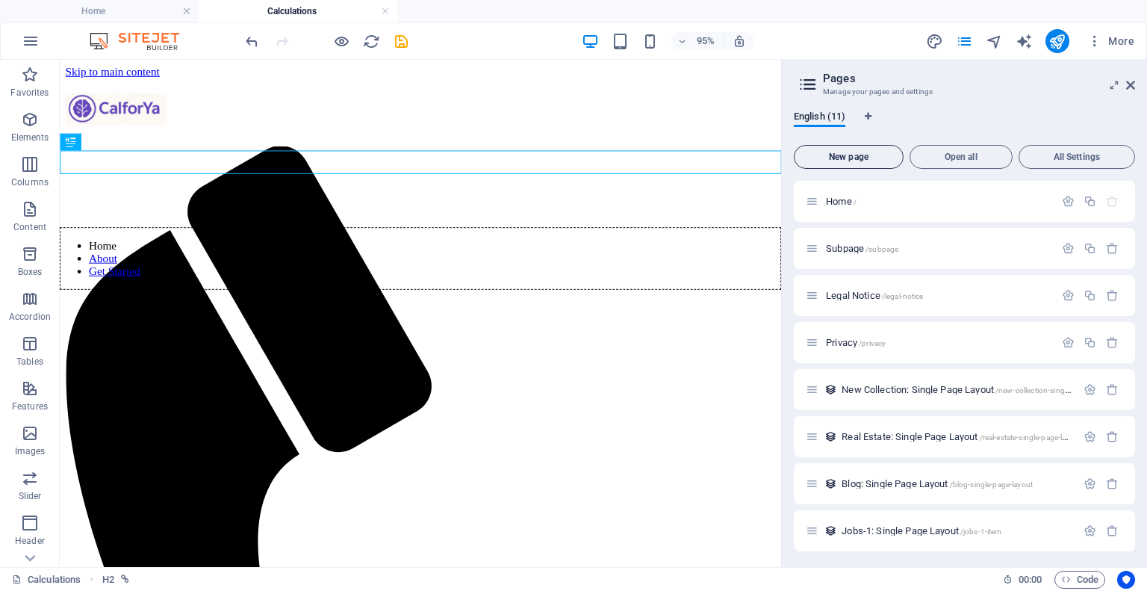
click at [869, 160] on span "New page" at bounding box center [848, 156] width 96 height 9
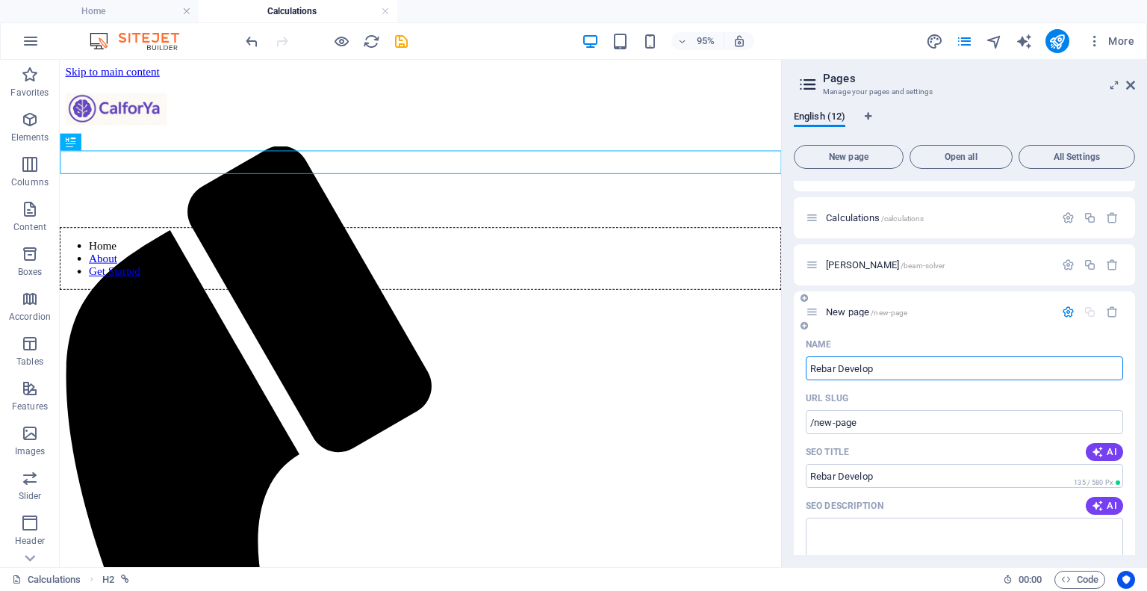
type input "Rebar Develop"
type input "/rebar-develop"
type input "Rebar Development Length"
type input "/rebar-development-length"
type input "Rebar Development Length"
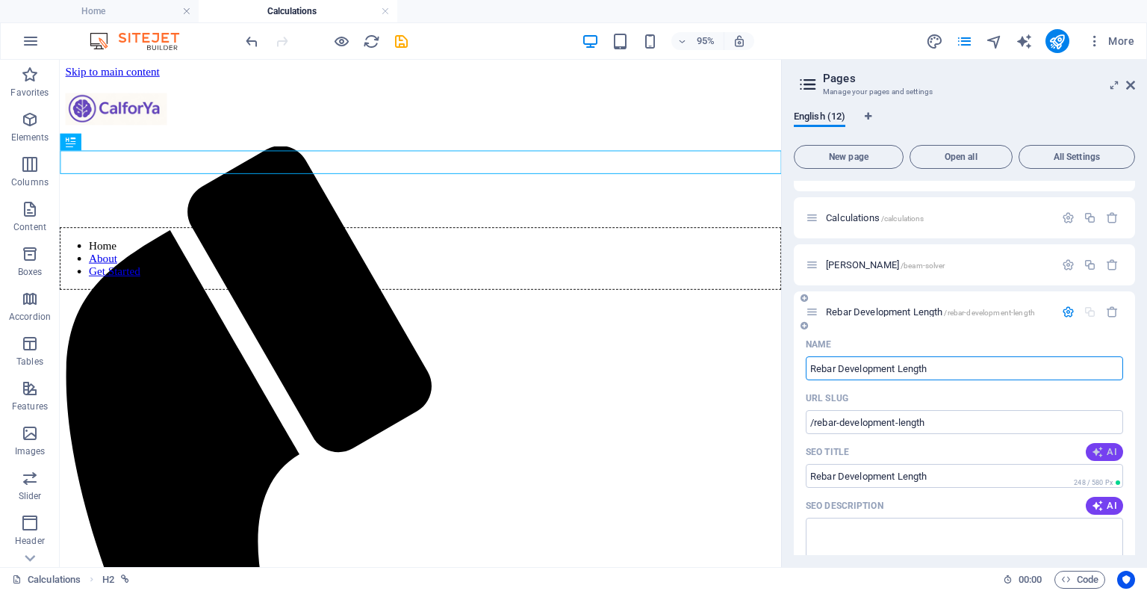
click at [1102, 452] on span "AI" at bounding box center [1104, 452] width 25 height 12
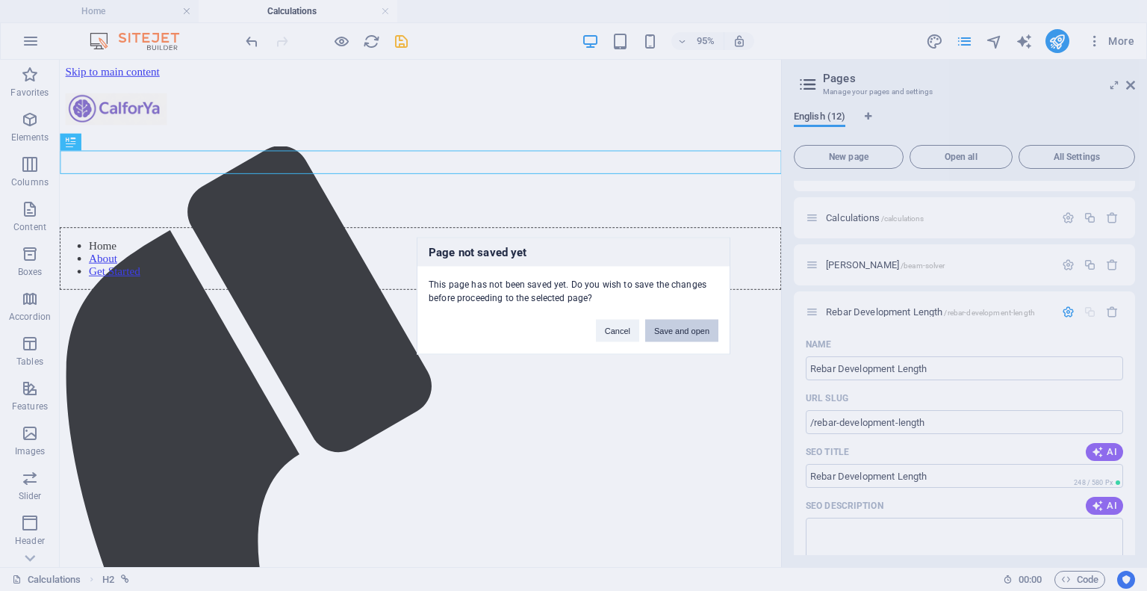
drag, startPoint x: 682, startPoint y: 328, endPoint x: 444, endPoint y: 273, distance: 243.6
click at [682, 328] on button "Save and open" at bounding box center [681, 330] width 73 height 22
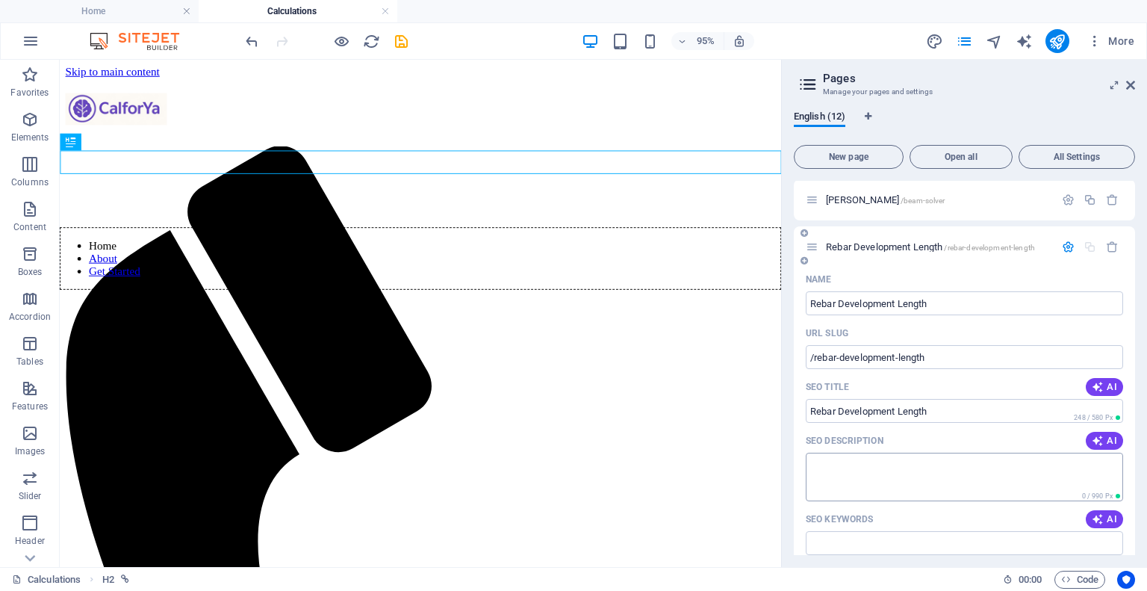
scroll to position [482, 0]
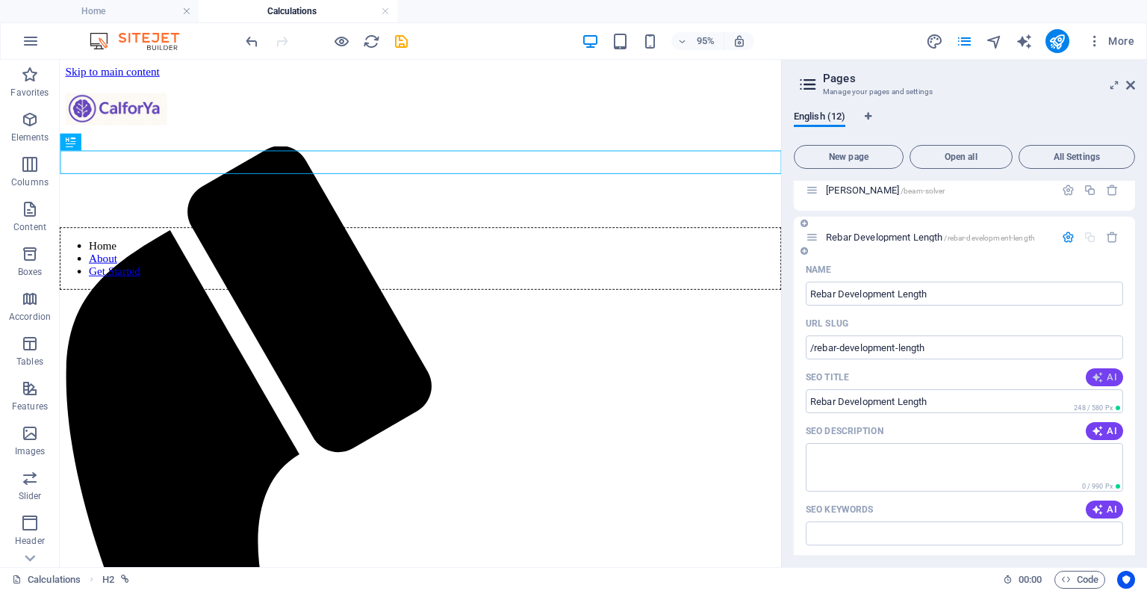
click at [1099, 373] on icon "button" at bounding box center [1098, 377] width 12 height 12
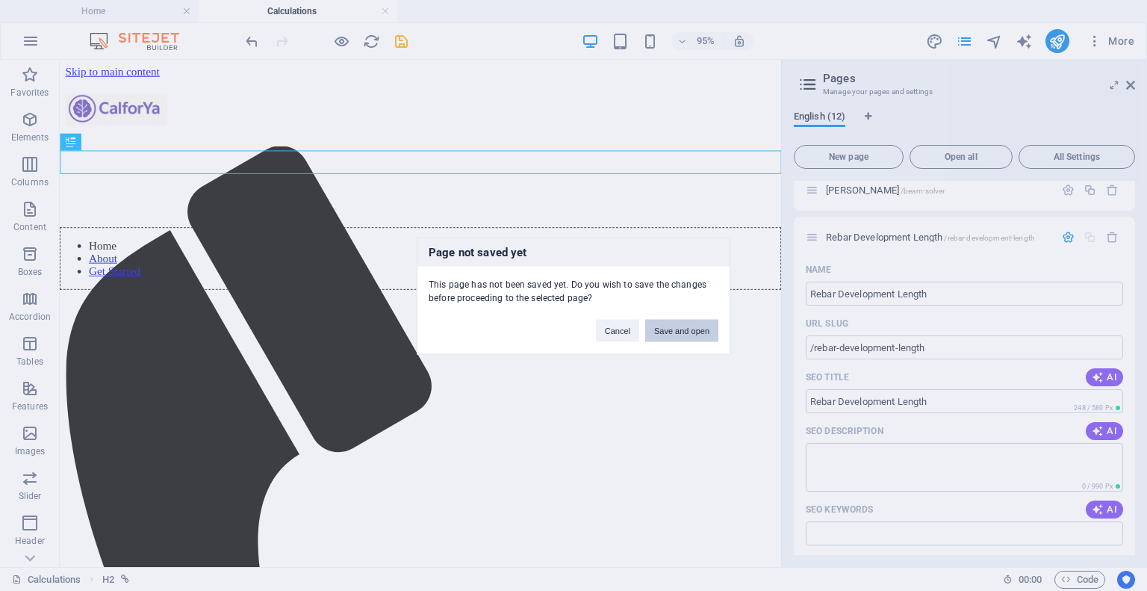
click at [668, 327] on button "Save and open" at bounding box center [681, 330] width 73 height 22
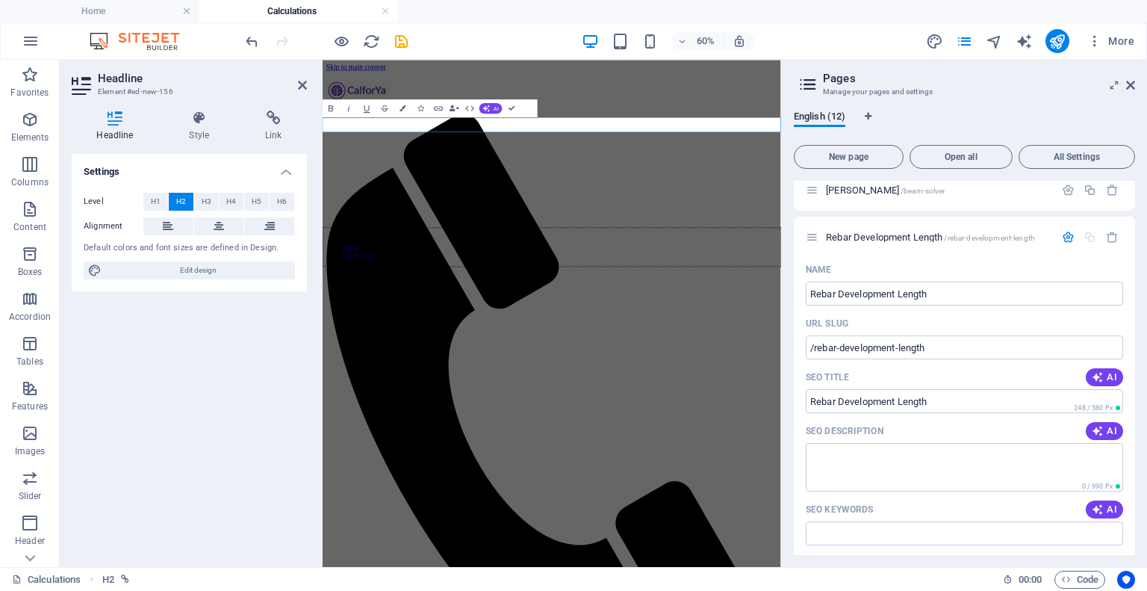
click at [314, 120] on div "Headline Style Link Settings Level H1 H2 H3 H4 H5 H6 Alignment Default colors a…" at bounding box center [189, 333] width 259 height 468
click at [299, 122] on icon at bounding box center [273, 118] width 66 height 15
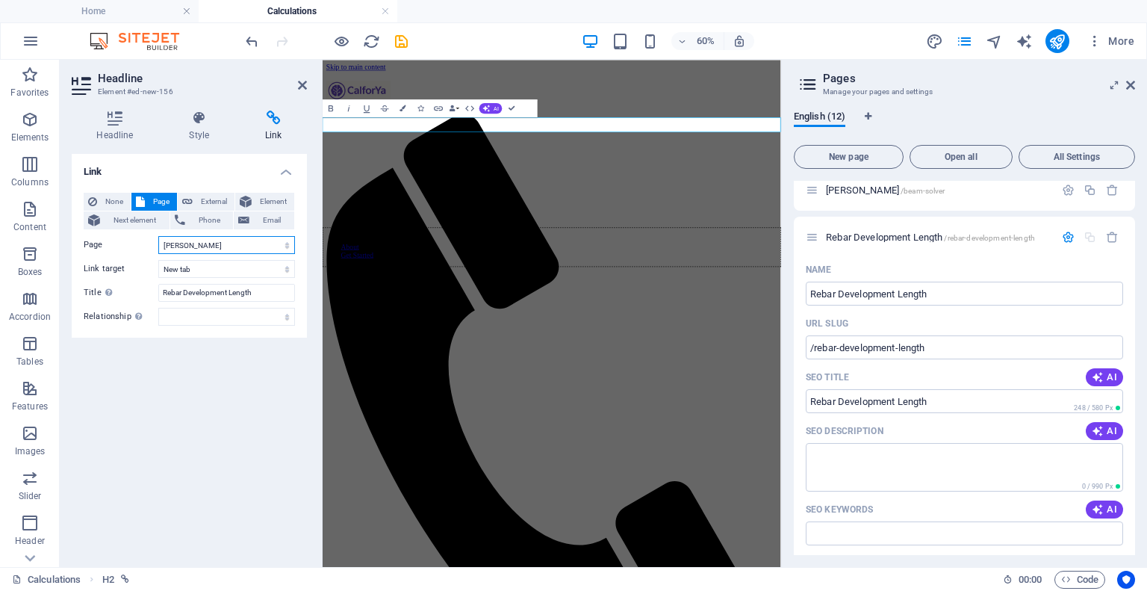
click at [241, 245] on select "Home Subpage Legal Notice Privacy Calculations Beam Solver Rebar Development Le…" at bounding box center [226, 245] width 137 height 18
select select "6"
click at [158, 236] on select "Home Subpage Legal Notice Privacy Calculations Beam Solver Rebar Development Le…" at bounding box center [226, 245] width 137 height 18
click at [400, 35] on icon "save" at bounding box center [401, 41] width 17 height 17
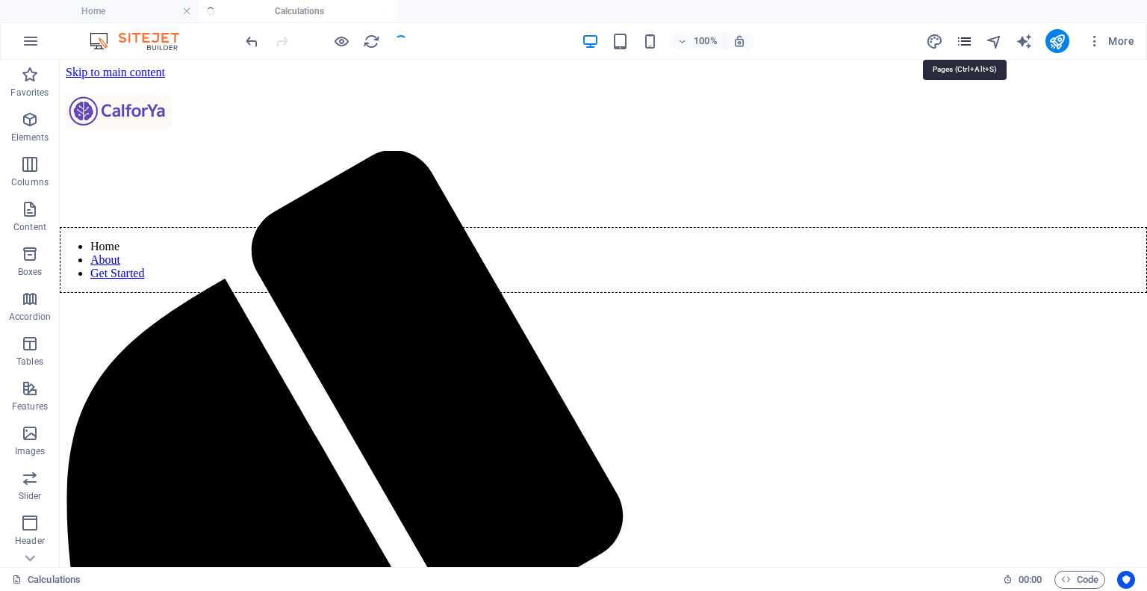
click at [963, 37] on icon "pages" at bounding box center [964, 41] width 17 height 17
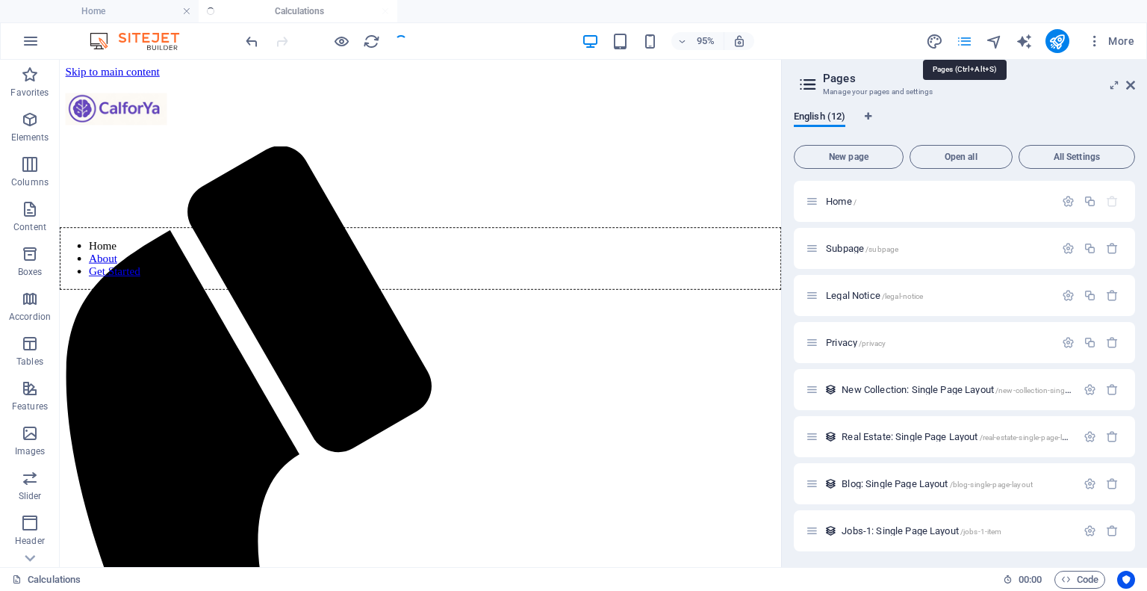
scroll to position [407, 0]
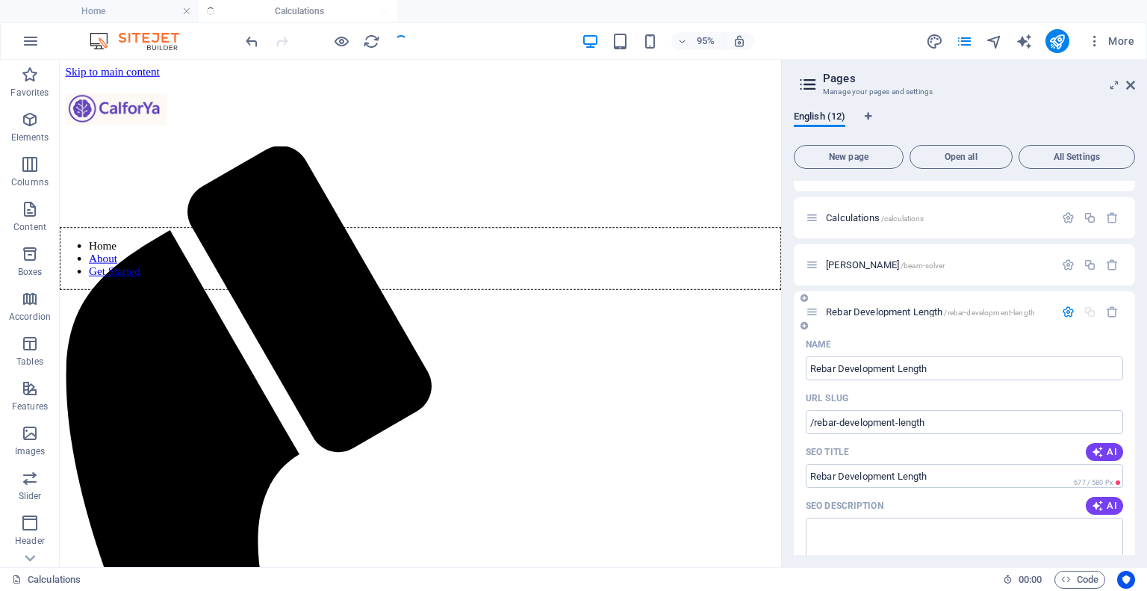
click at [869, 317] on div "Rebar Development Length /rebar-development-length" at bounding box center [930, 311] width 249 height 17
click at [871, 306] on span "Rebar Development Length /rebar-development-length" at bounding box center [930, 311] width 209 height 11
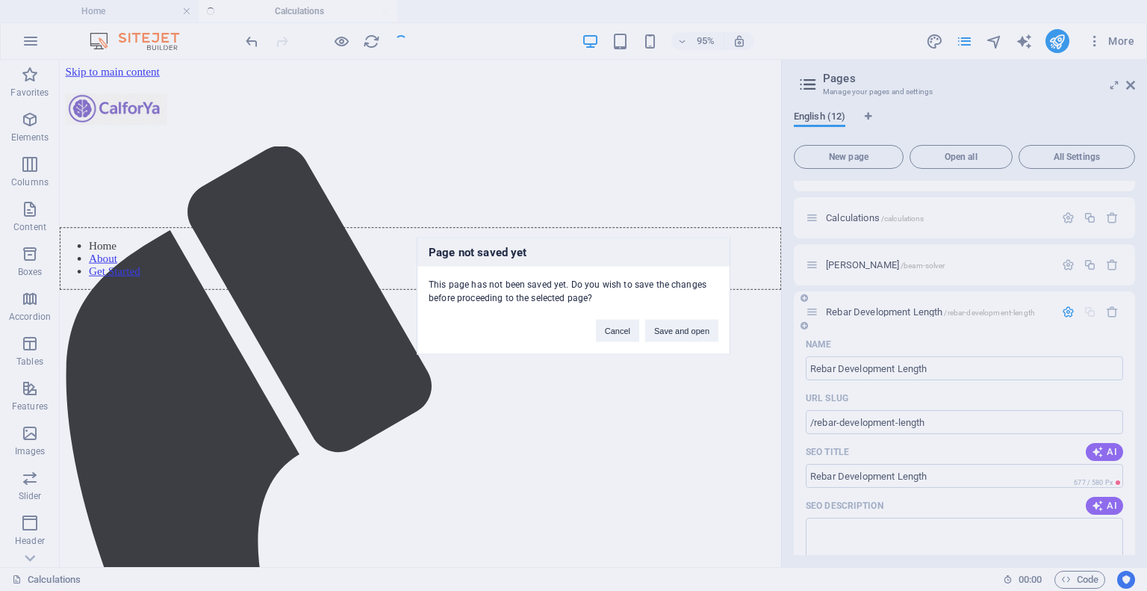
click at [871, 306] on div "Page not saved yet This page has not been saved yet. Do you wish to save the ch…" at bounding box center [573, 295] width 1147 height 591
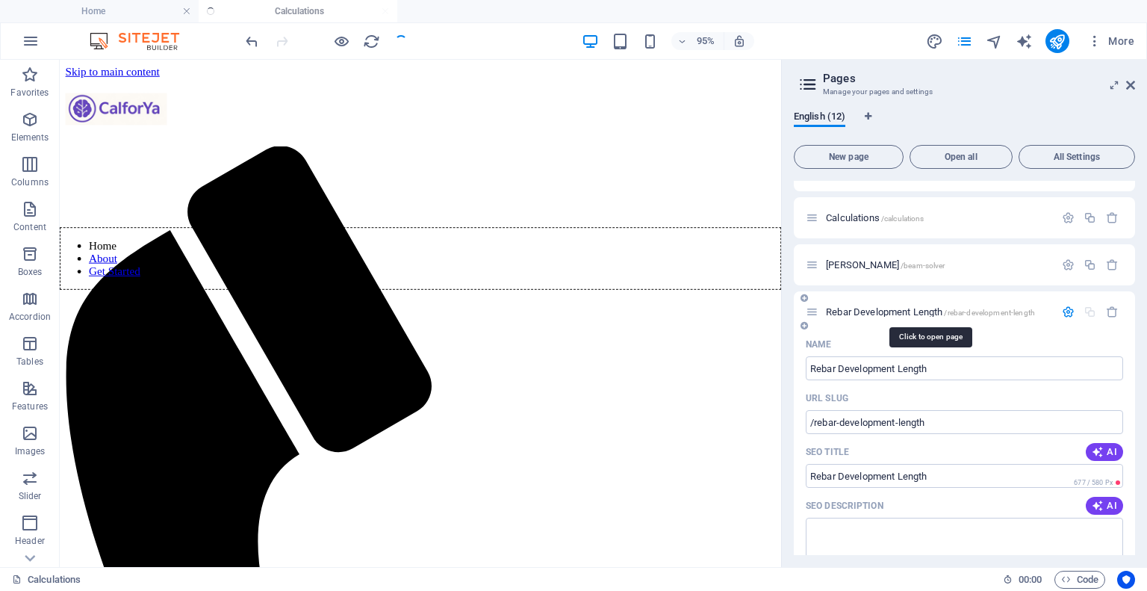
click at [871, 306] on span "Rebar Development Length /rebar-development-length" at bounding box center [930, 311] width 209 height 11
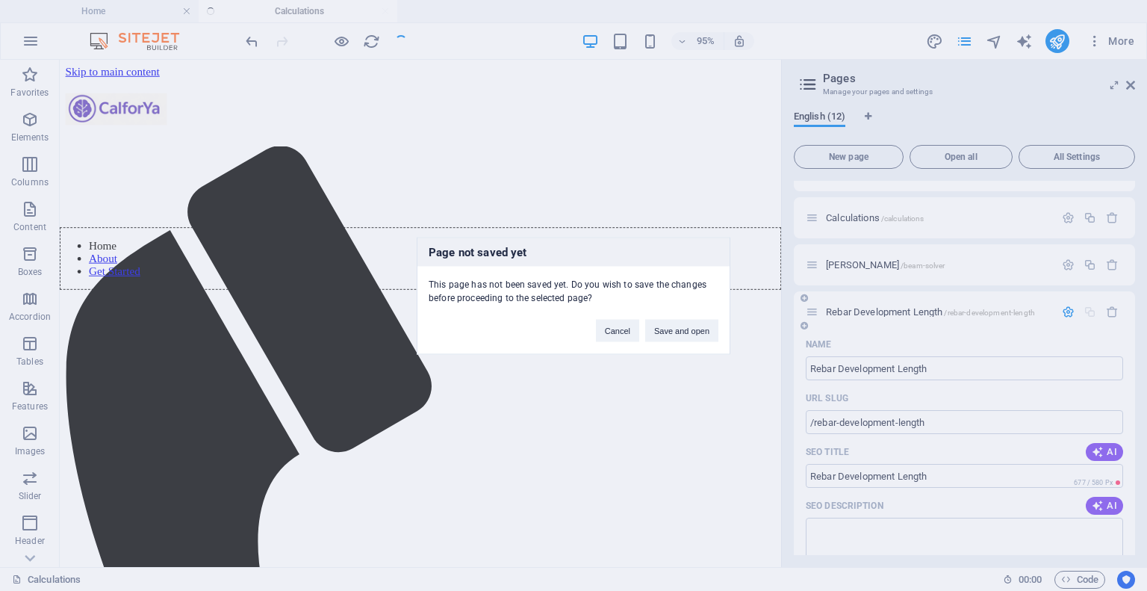
click at [871, 306] on div "Page not saved yet This page has not been saved yet. Do you wish to save the ch…" at bounding box center [573, 295] width 1147 height 591
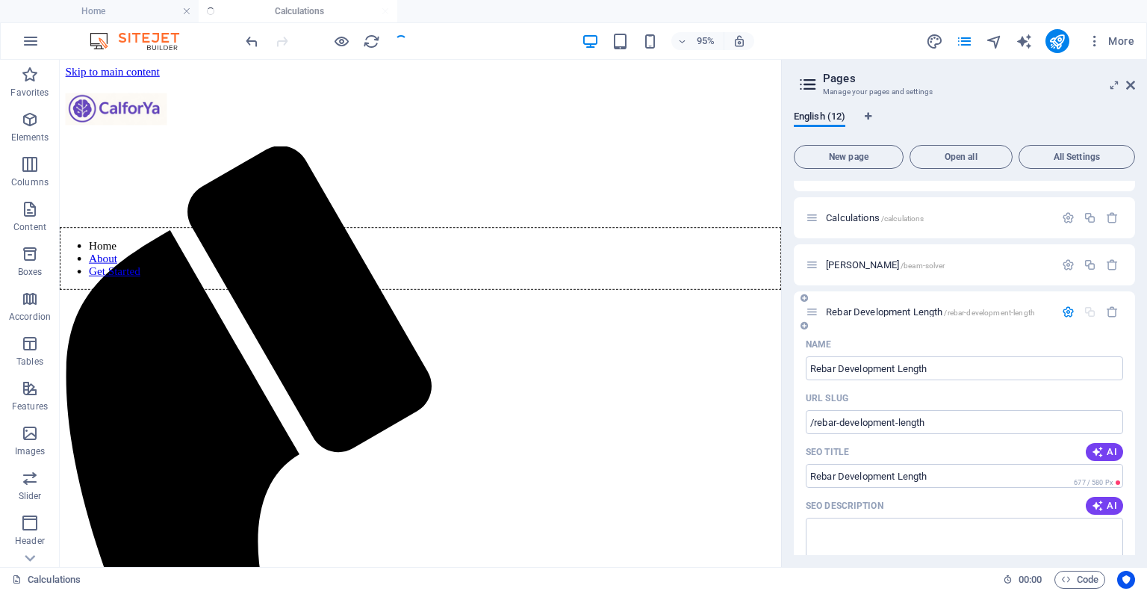
click at [971, 308] on span "/rebar-development-length" at bounding box center [989, 312] width 90 height 8
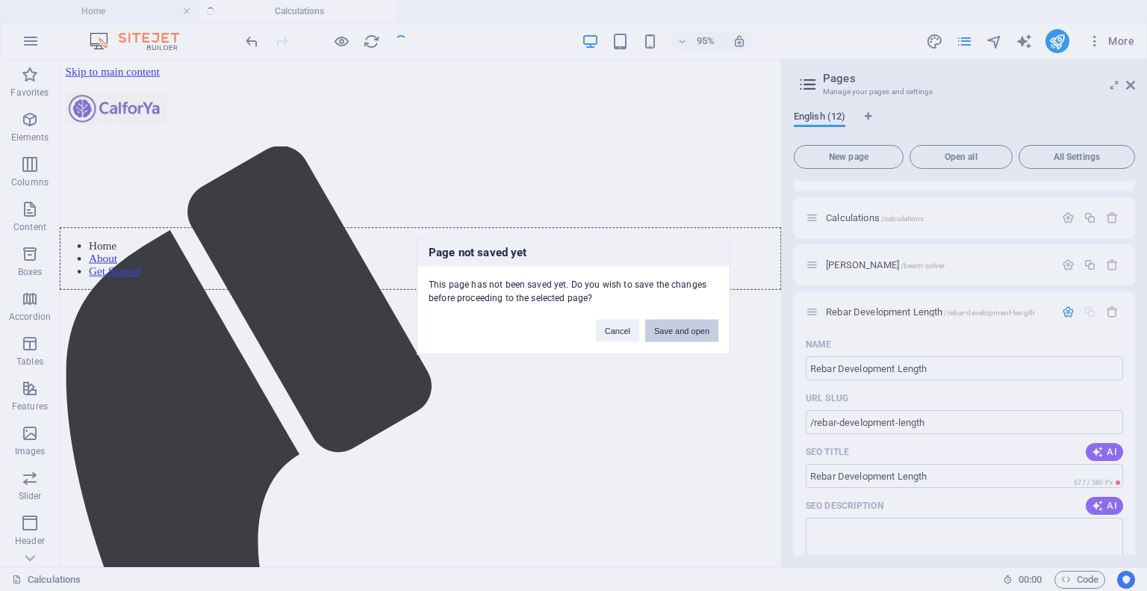
click at [668, 329] on button "Save and open" at bounding box center [681, 330] width 73 height 22
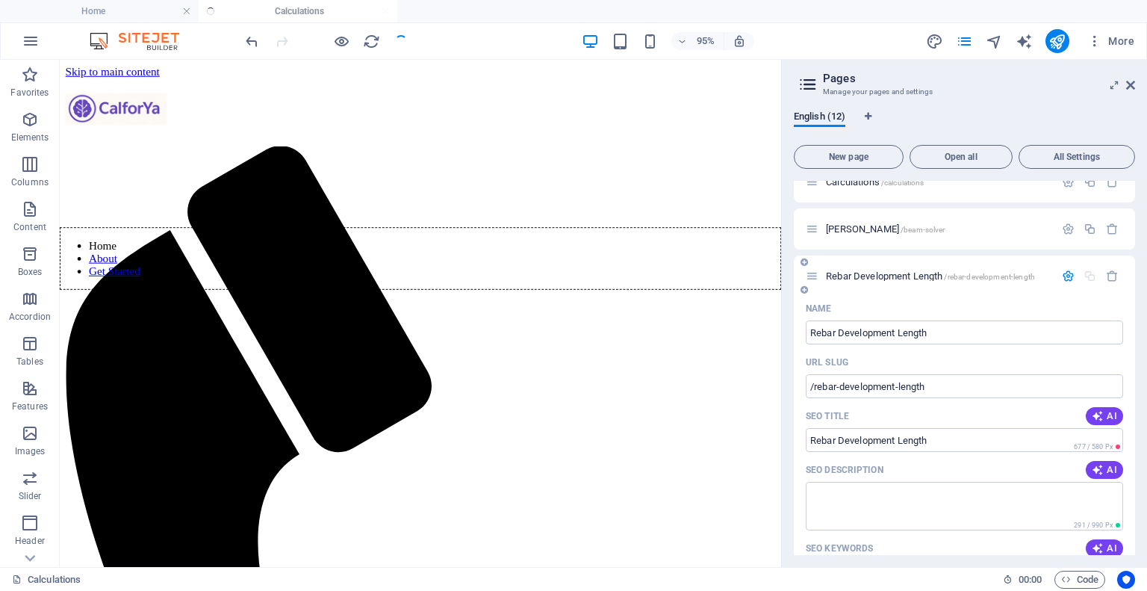
scroll to position [355, 0]
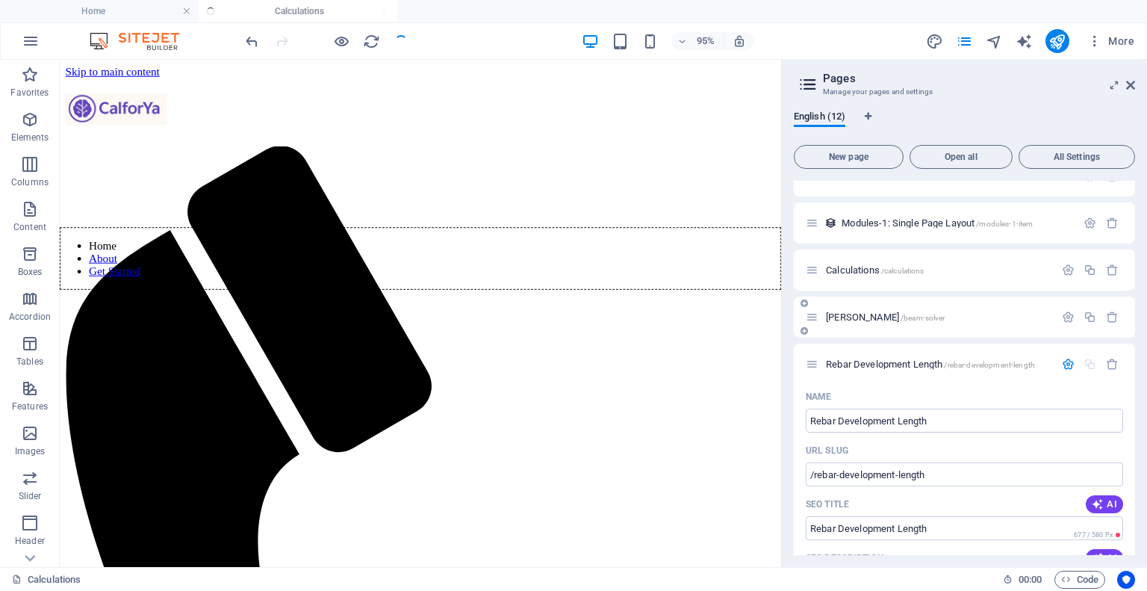
click at [874, 323] on div "Beam Solver /beam-solver" at bounding box center [930, 316] width 249 height 17
click at [845, 312] on span "Beam Solver /beam-solver" at bounding box center [885, 316] width 119 height 11
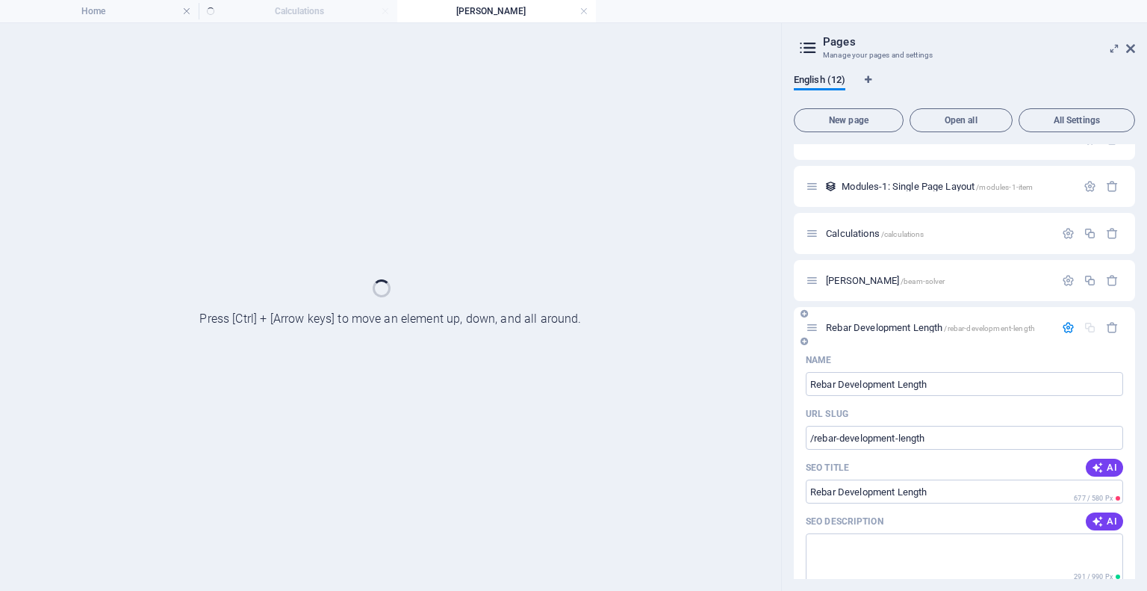
click at [850, 331] on span "Rebar Development Length /rebar-development-length" at bounding box center [930, 327] width 209 height 11
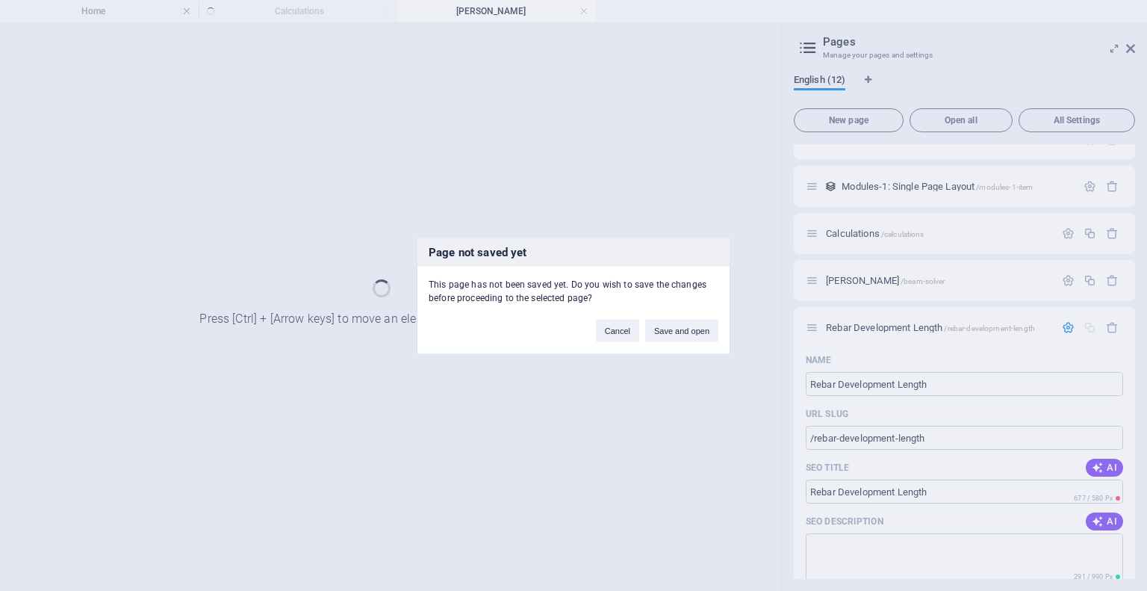
click at [1060, 438] on div "Page not saved yet This page has not been saved yet. Do you wish to save the ch…" at bounding box center [573, 295] width 1147 height 591
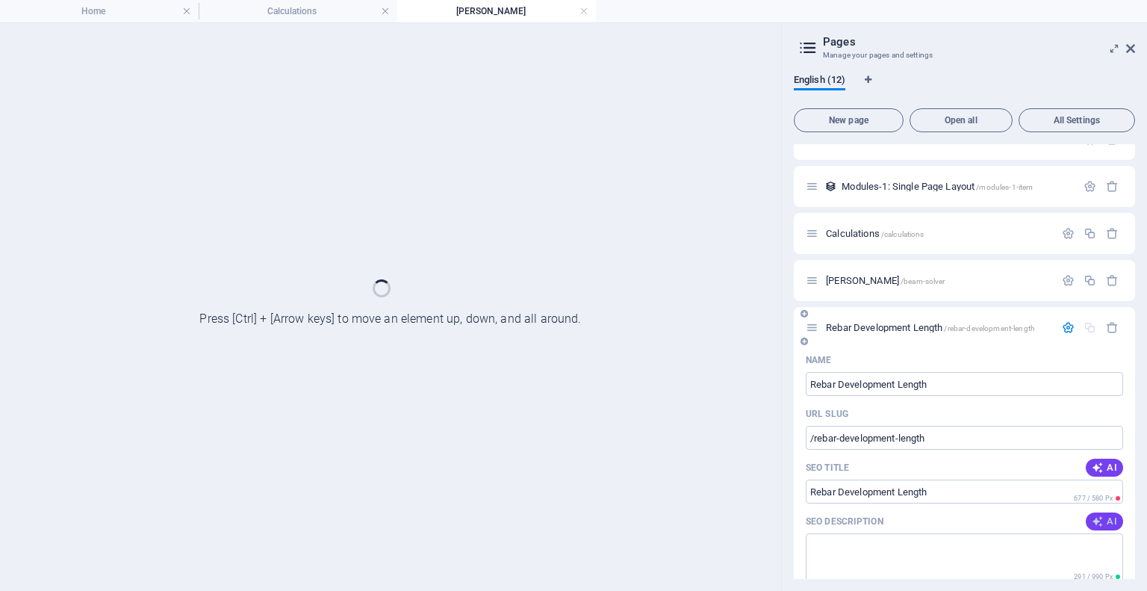
click at [1101, 517] on span "AI" at bounding box center [1104, 521] width 25 height 12
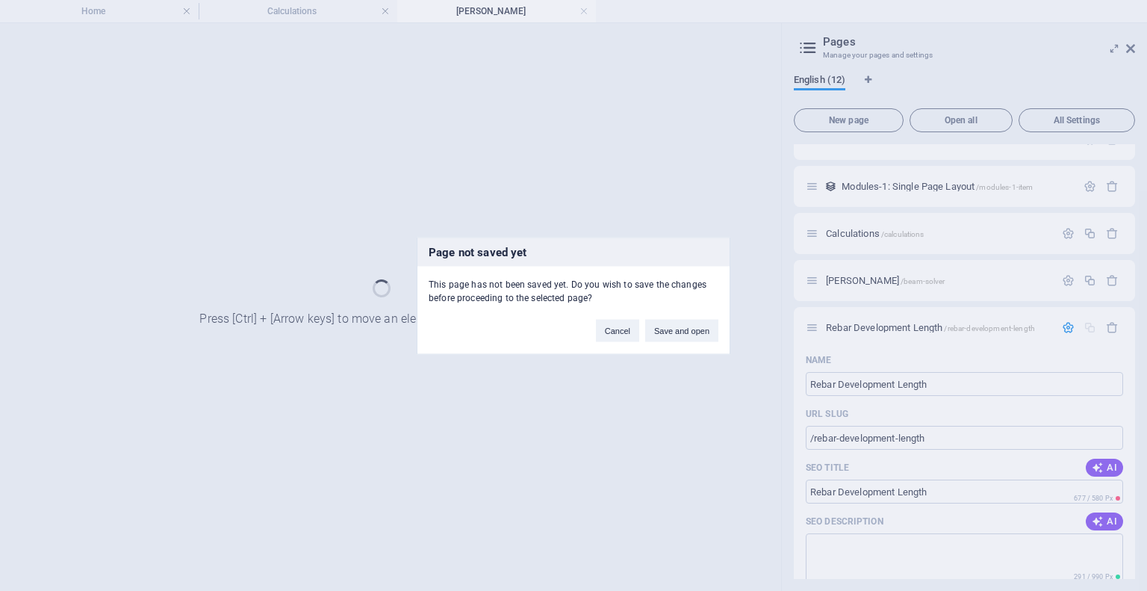
click at [666, 325] on button "Save and open" at bounding box center [681, 330] width 73 height 22
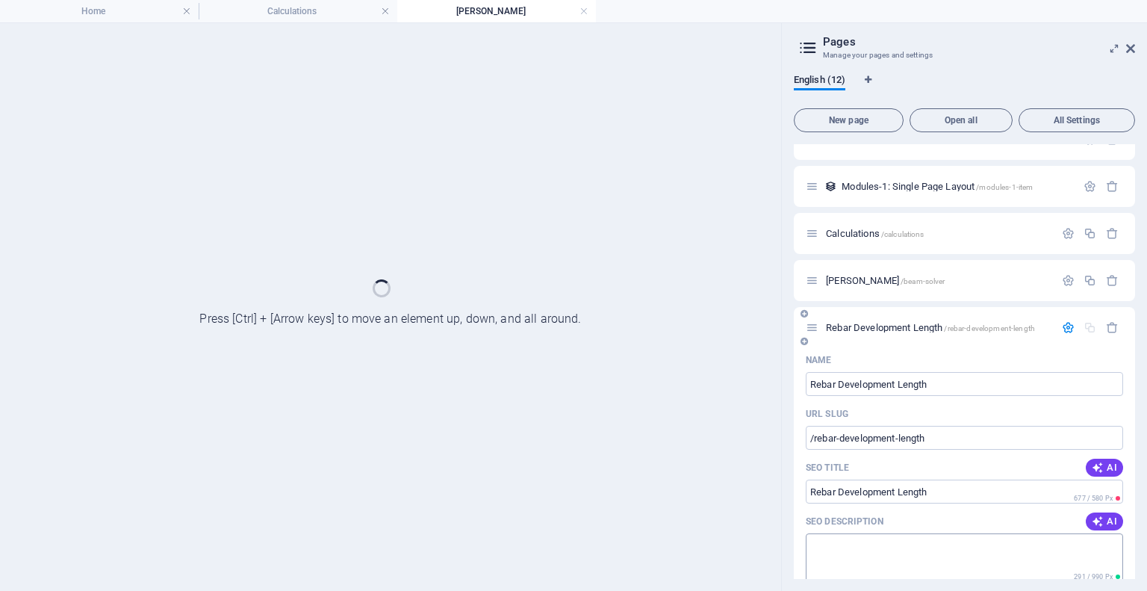
click at [870, 553] on textarea "SEO Description" at bounding box center [964, 557] width 317 height 49
type textarea "D"
type textarea "Rebar Develo"
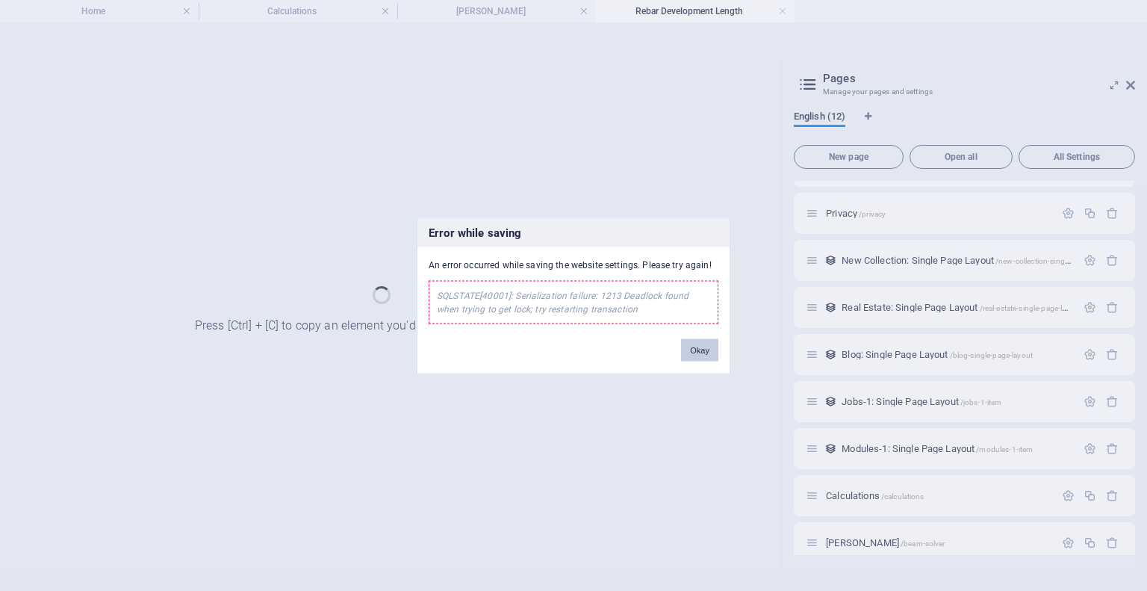
scroll to position [0, 0]
click at [697, 346] on button "Okay" at bounding box center [699, 349] width 37 height 22
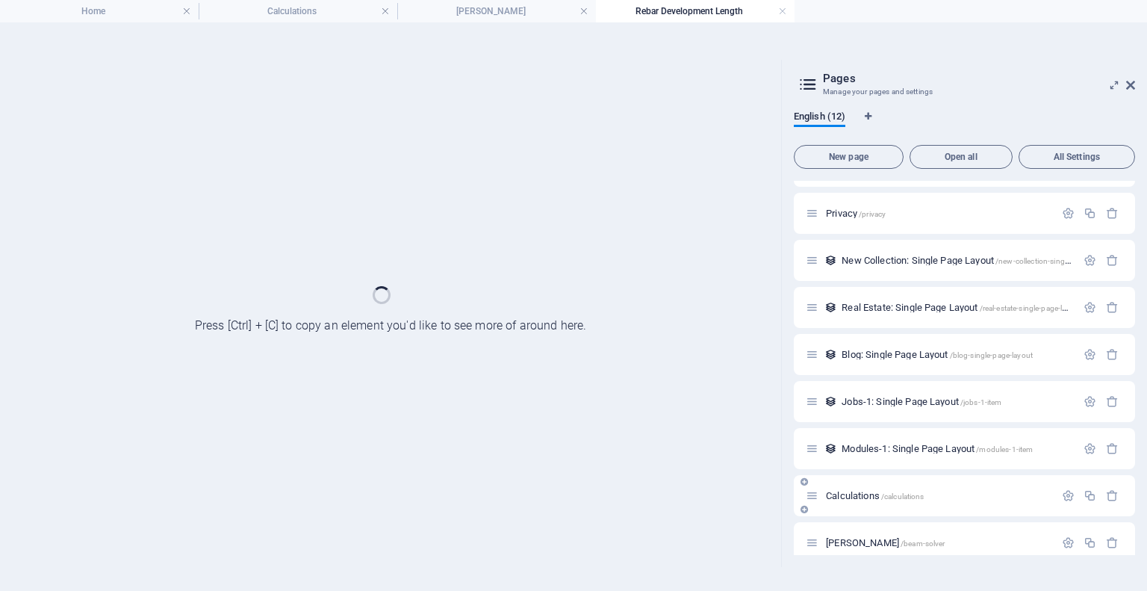
scroll to position [190, 0]
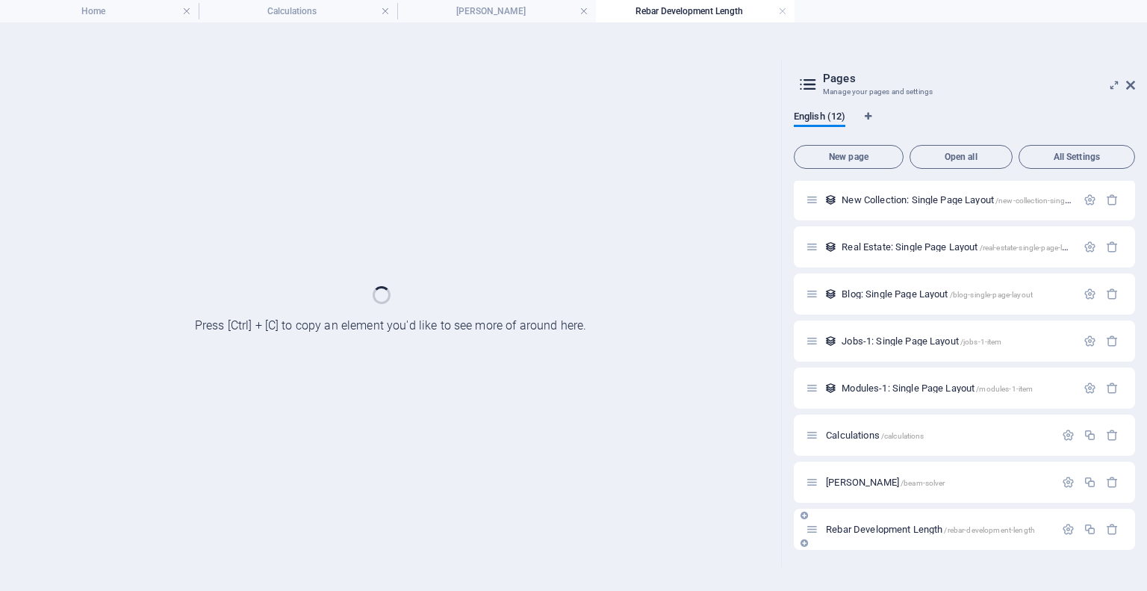
click at [909, 530] on span "Rebar Development Length /rebar-development-length" at bounding box center [930, 528] width 209 height 11
click at [497, 11] on h4 "[PERSON_NAME]" at bounding box center [496, 11] width 199 height 16
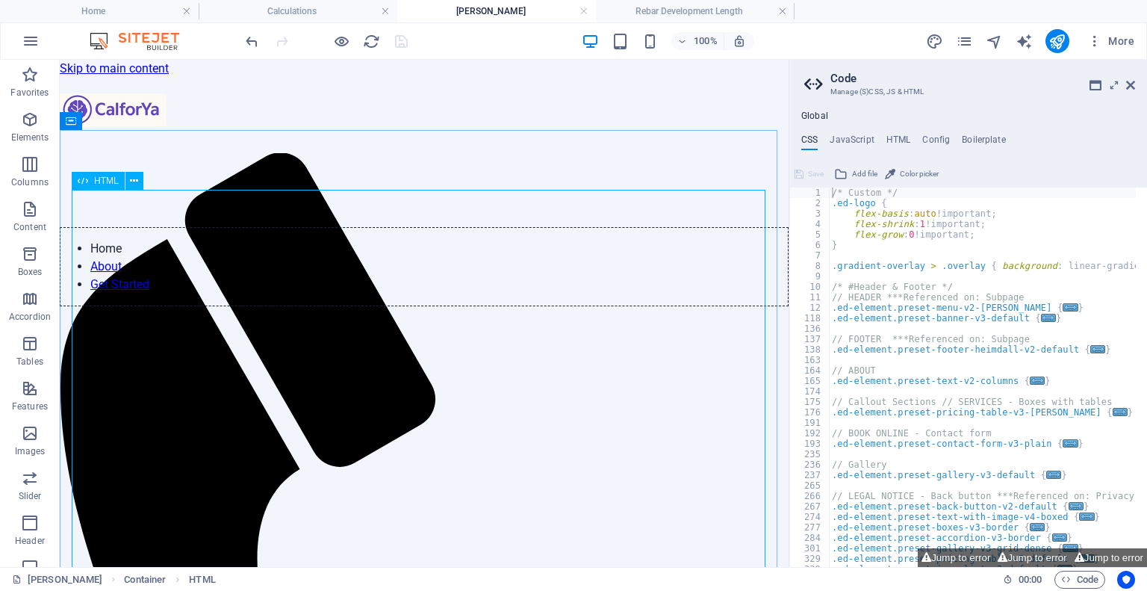
click at [95, 178] on span "HTML" at bounding box center [106, 180] width 25 height 9
click at [136, 180] on icon at bounding box center [134, 181] width 8 height 16
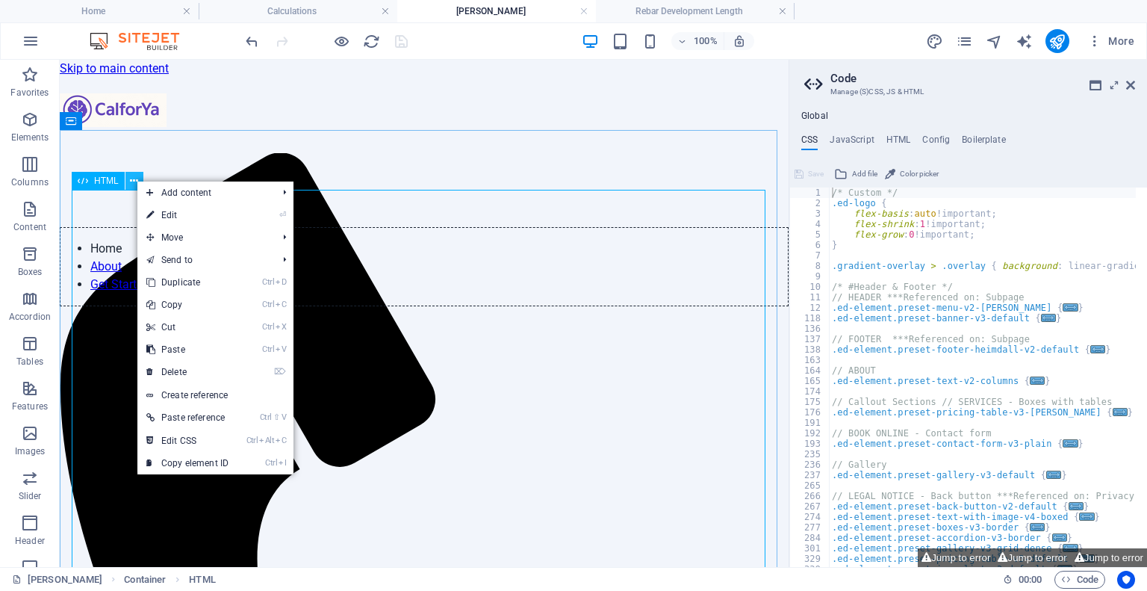
click at [130, 181] on icon at bounding box center [134, 181] width 8 height 16
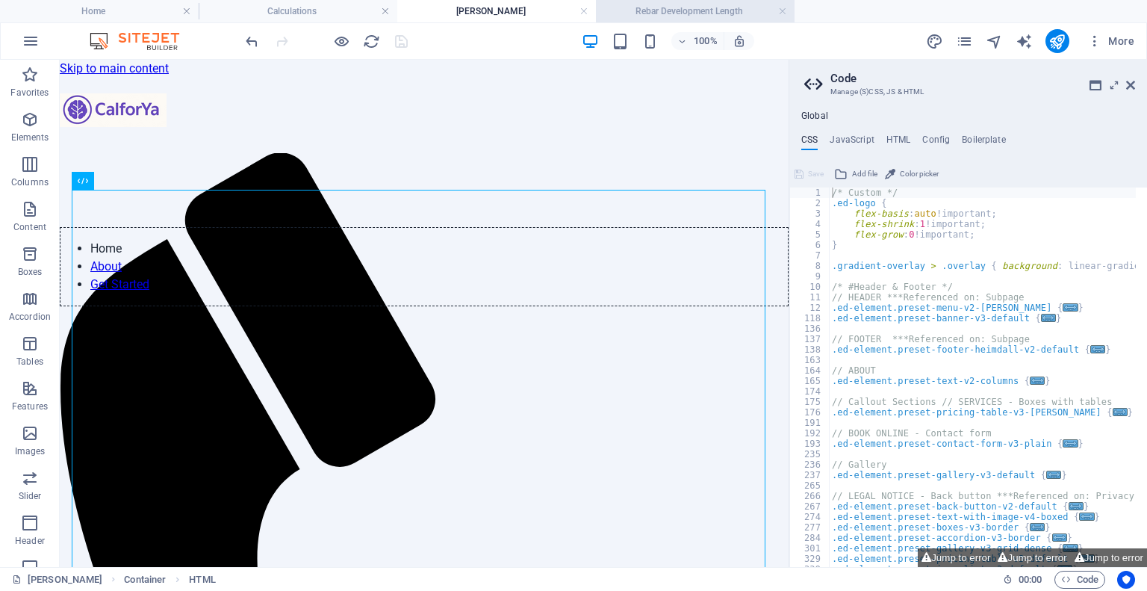
click at [663, 11] on h4 "Rebar Development Length" at bounding box center [695, 11] width 199 height 16
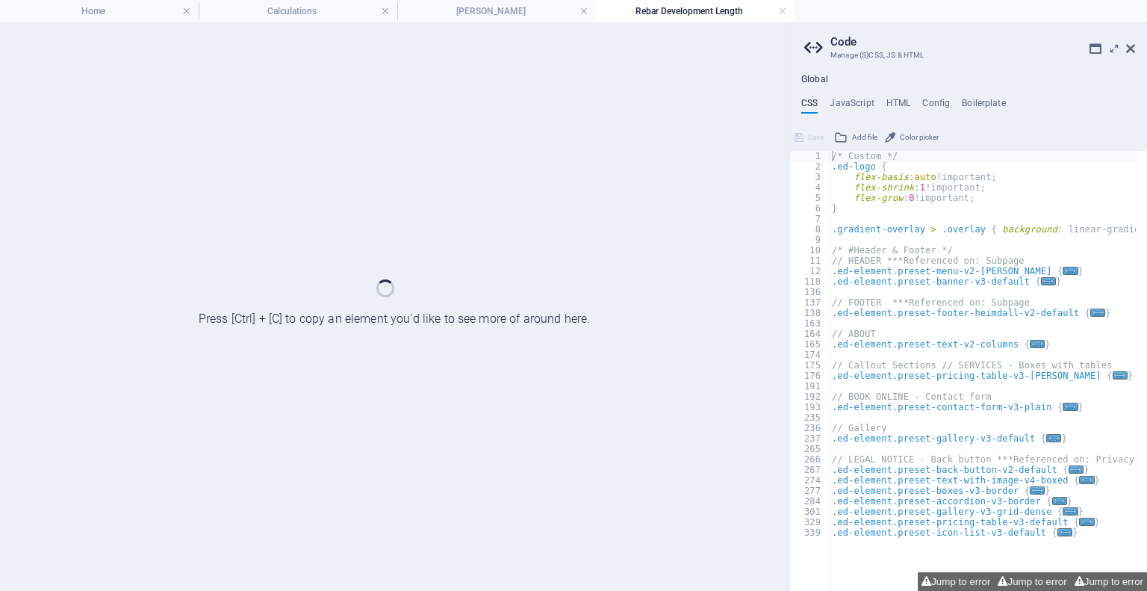
click at [491, 69] on div at bounding box center [394, 306] width 789 height 567
click at [372, 307] on div at bounding box center [394, 306] width 789 height 567
click at [830, 102] on h4 "JavaScript" at bounding box center [852, 106] width 44 height 16
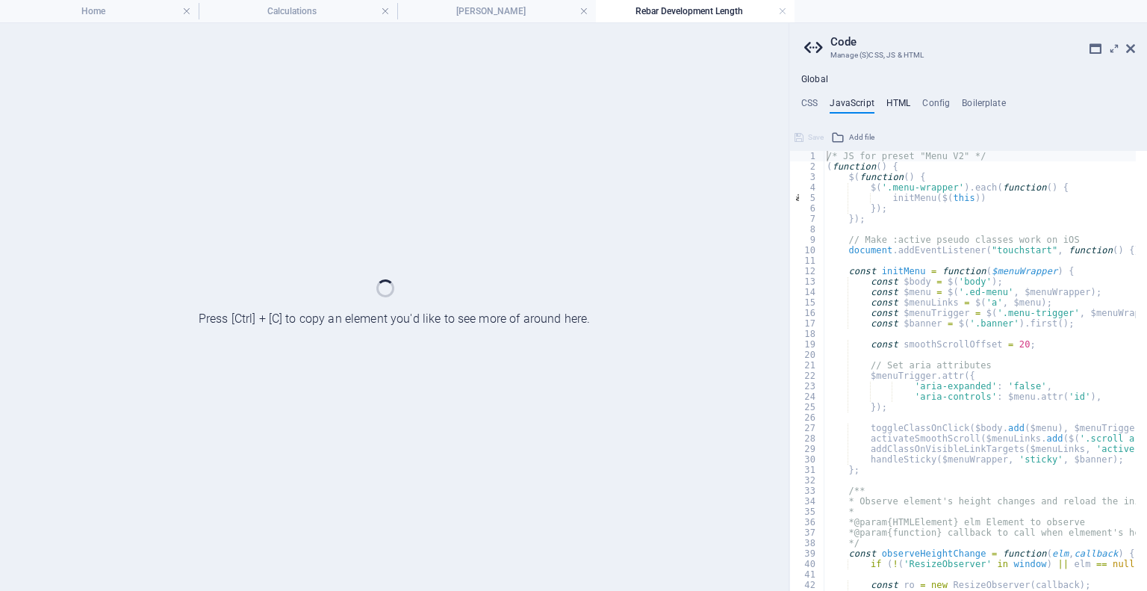
click at [892, 104] on h4 "HTML" at bounding box center [898, 106] width 25 height 16
type textarea "<a href="#main-content" class="wv-link-content button">Skip to main content</a>"
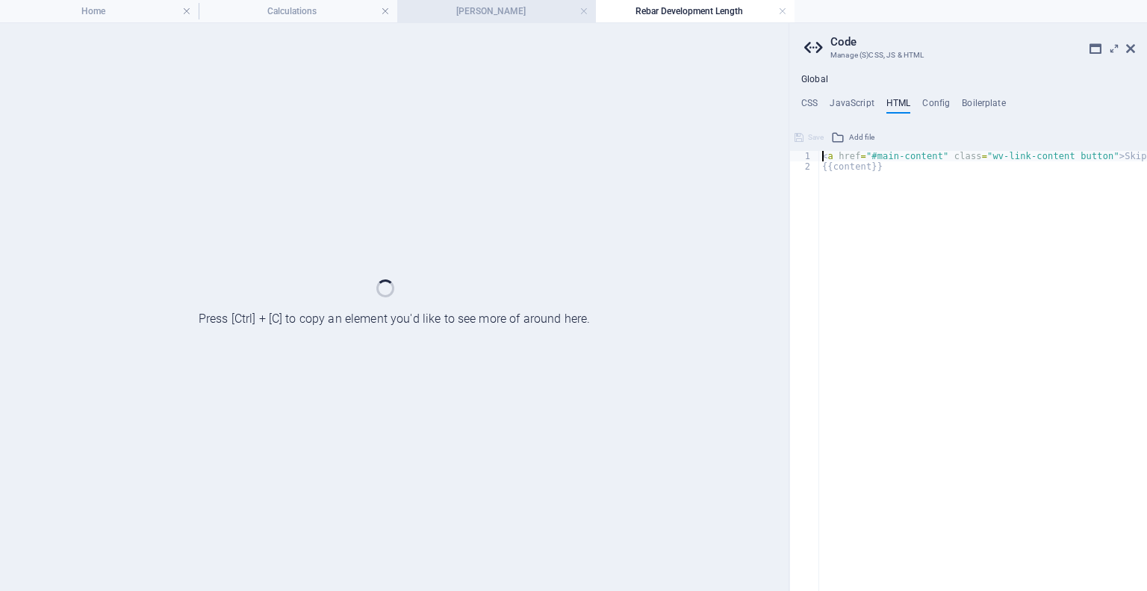
click at [497, 10] on h4 "[PERSON_NAME]" at bounding box center [496, 11] width 199 height 16
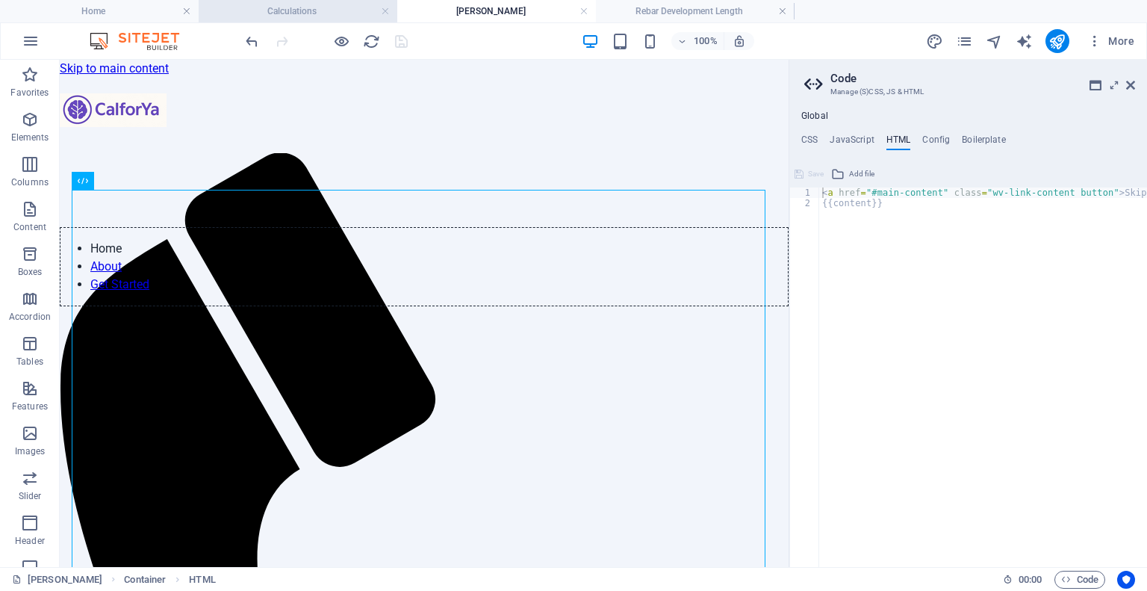
click at [309, 3] on h4 "Calculations" at bounding box center [298, 11] width 199 height 16
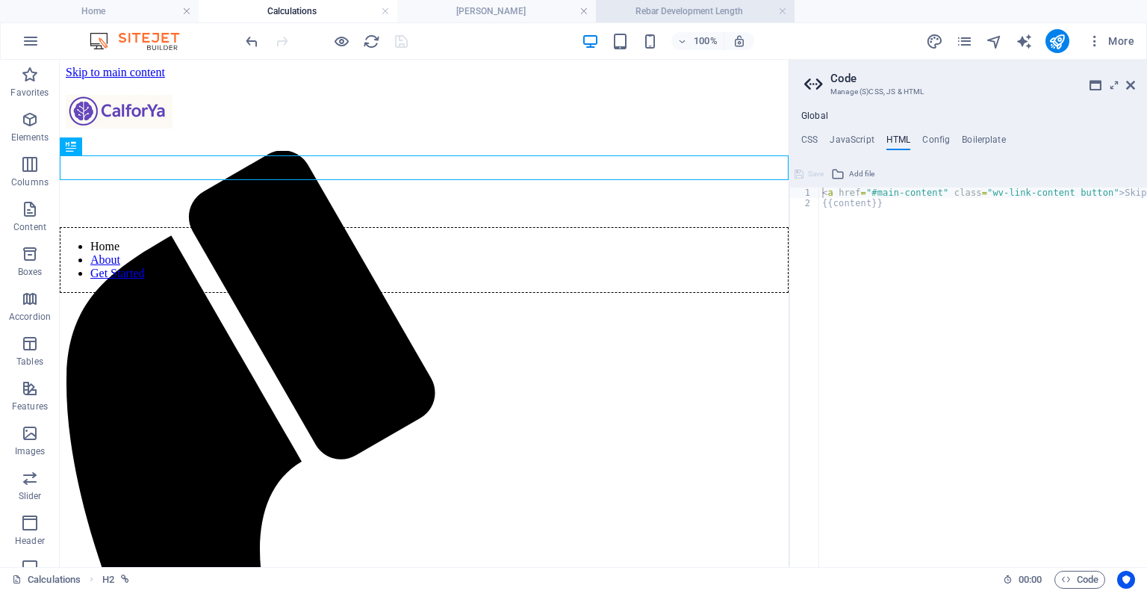
click at [643, 15] on h4 "Rebar Development Length" at bounding box center [695, 11] width 199 height 16
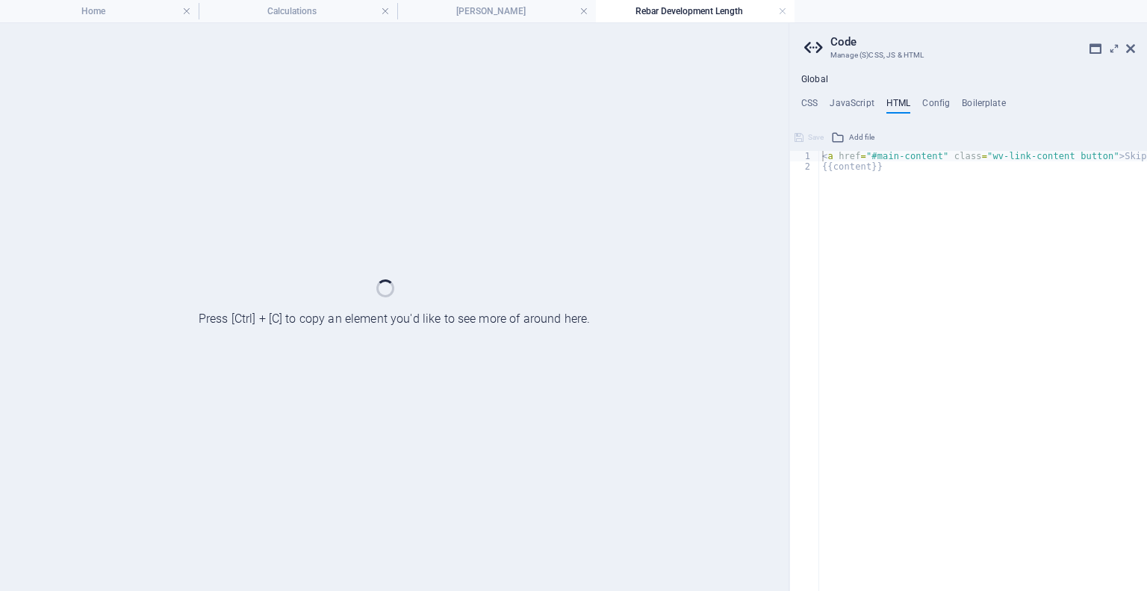
click at [517, 23] on div at bounding box center [394, 306] width 789 height 567
click at [523, 7] on h4 "[PERSON_NAME]" at bounding box center [496, 11] width 199 height 16
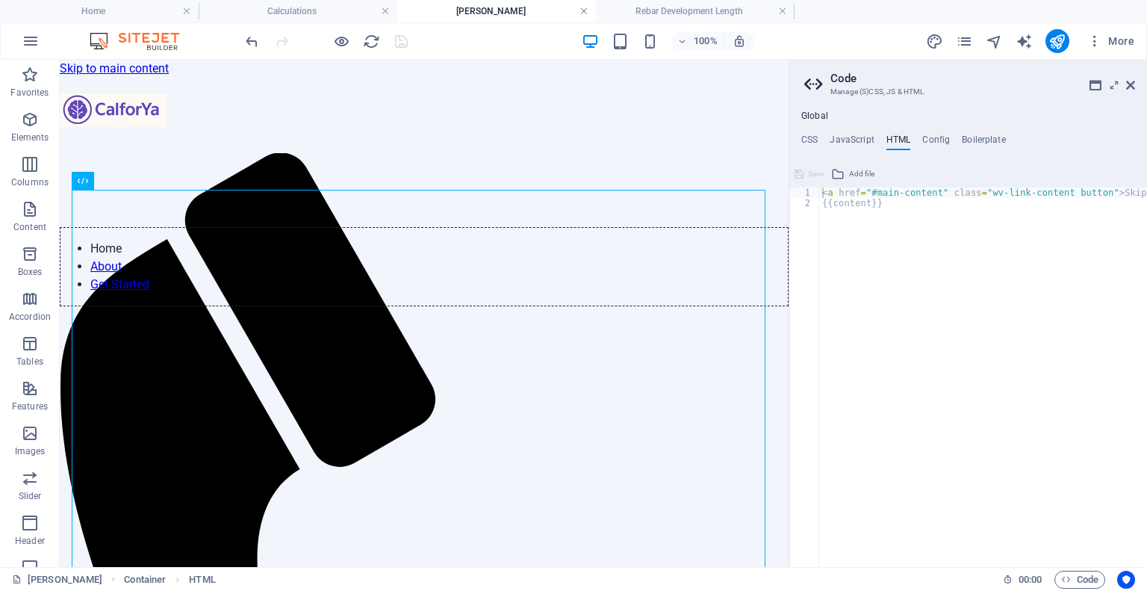
click at [581, 11] on link at bounding box center [583, 11] width 9 height 14
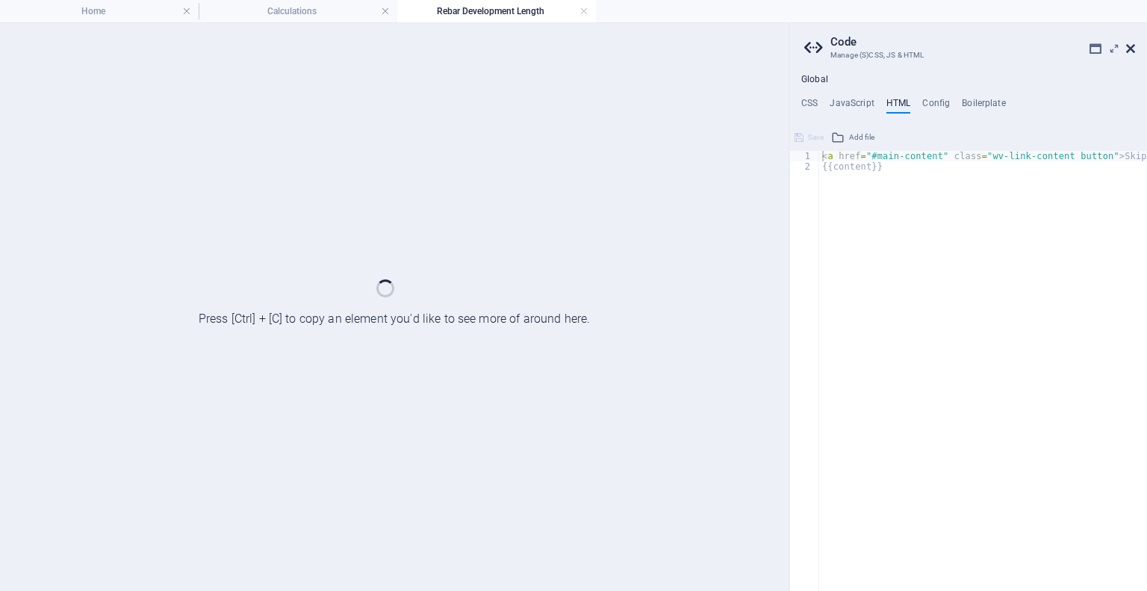
click at [1130, 51] on icon at bounding box center [1130, 49] width 9 height 12
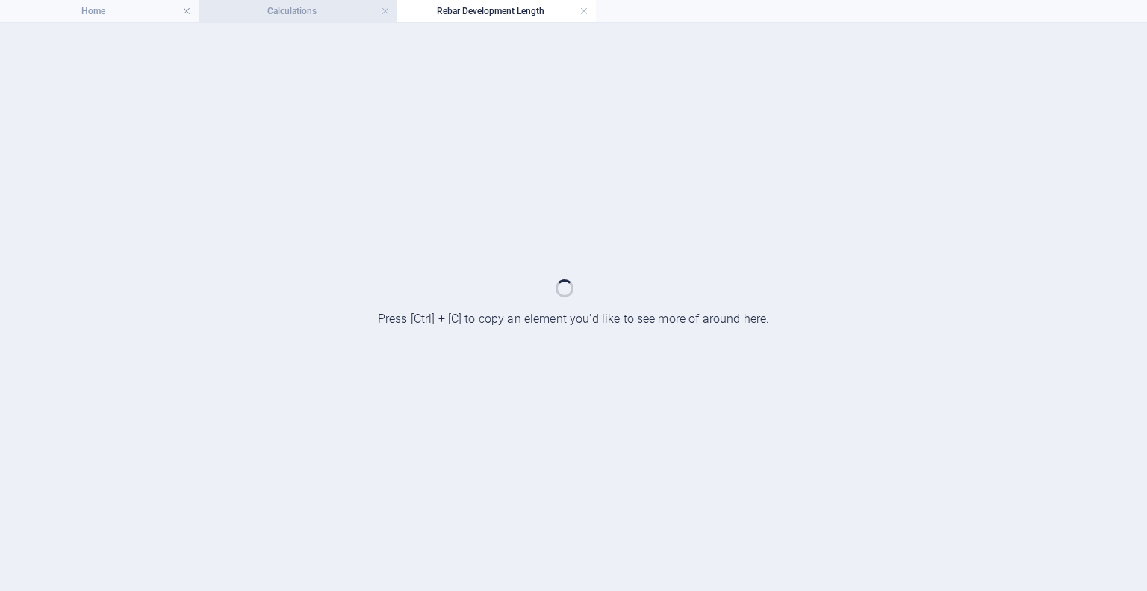
click at [286, 11] on h4 "Calculations" at bounding box center [298, 11] width 199 height 16
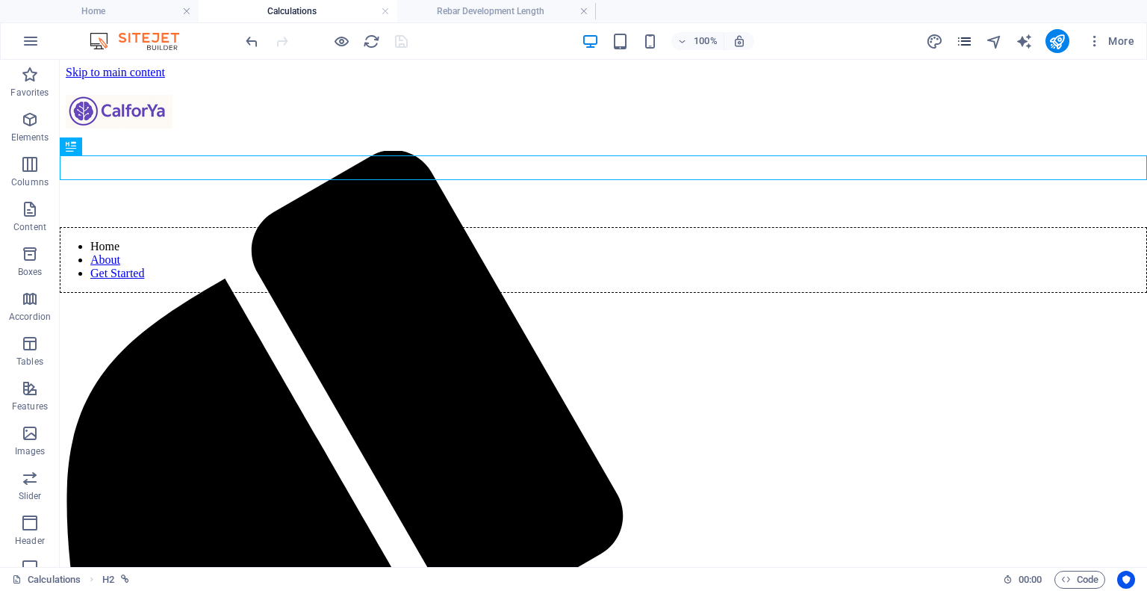
click at [965, 44] on icon "pages" at bounding box center [964, 41] width 17 height 17
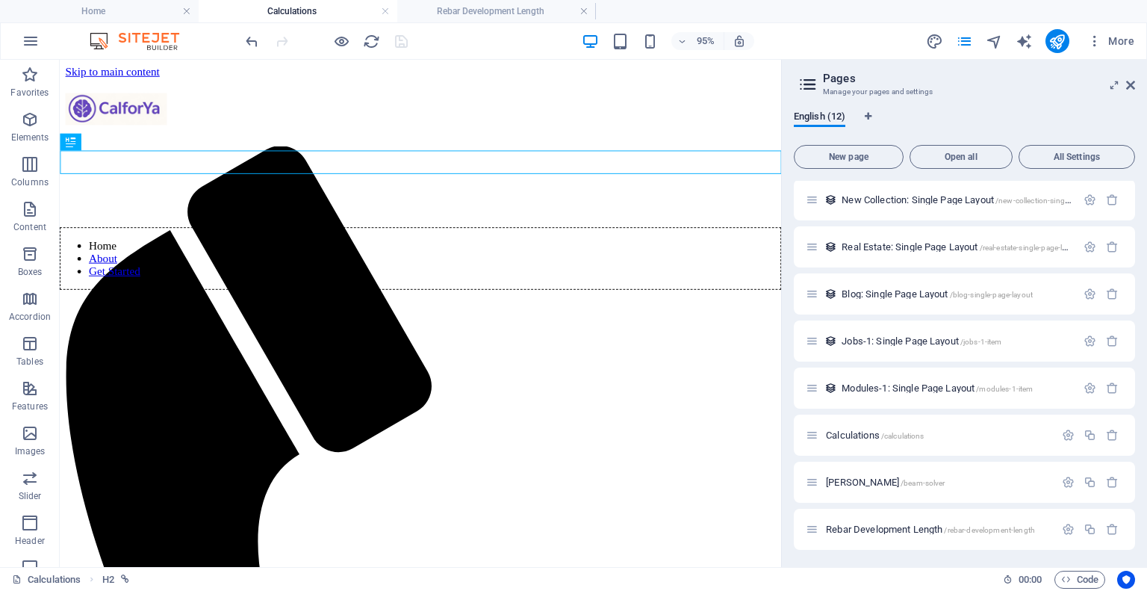
click at [913, 530] on span "Rebar Development Length /rebar-development-length" at bounding box center [930, 528] width 209 height 11
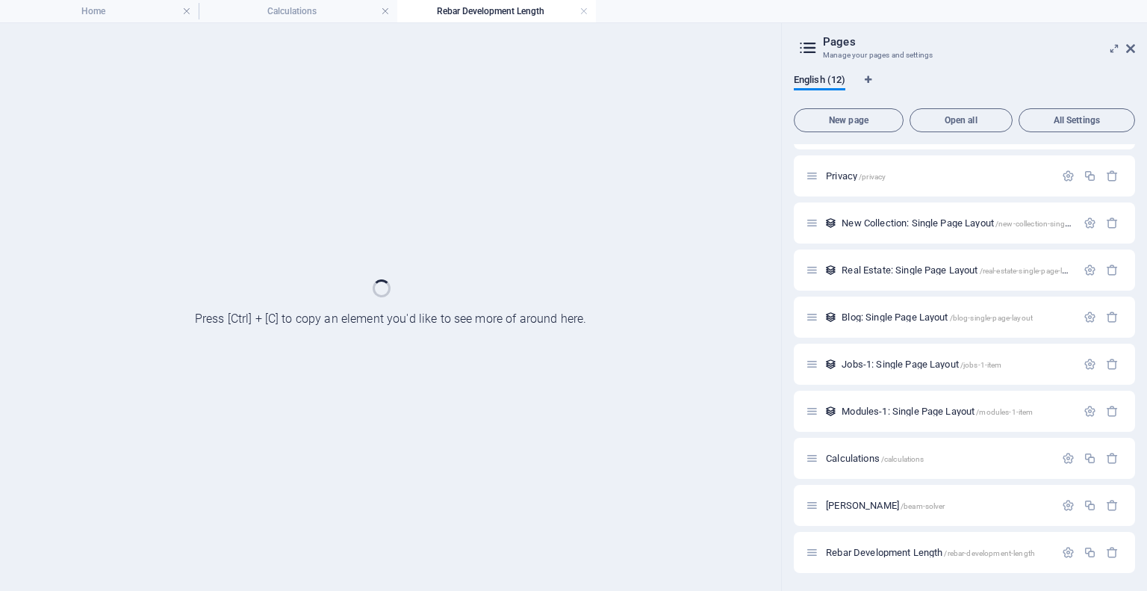
scroll to position [129, 0]
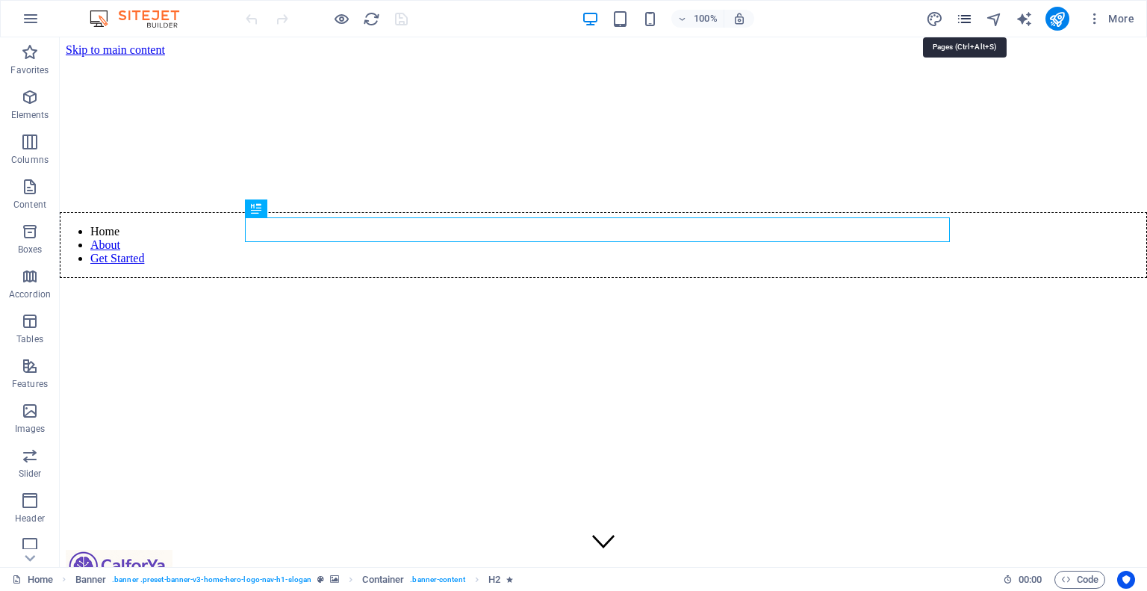
click at [972, 17] on icon "pages" at bounding box center [964, 18] width 17 height 17
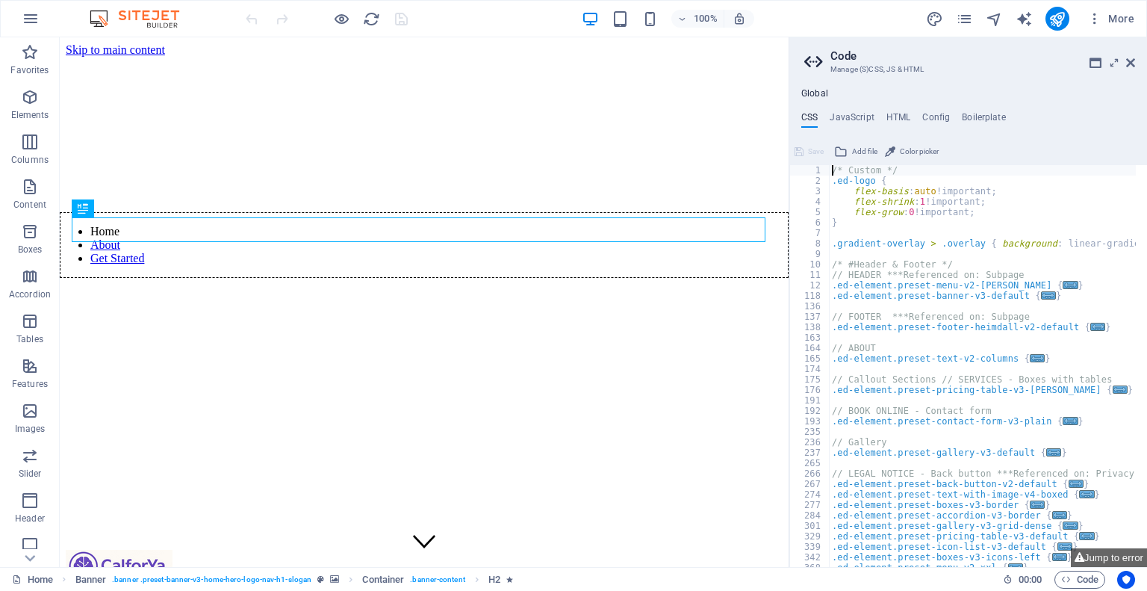
scroll to position [134, 0]
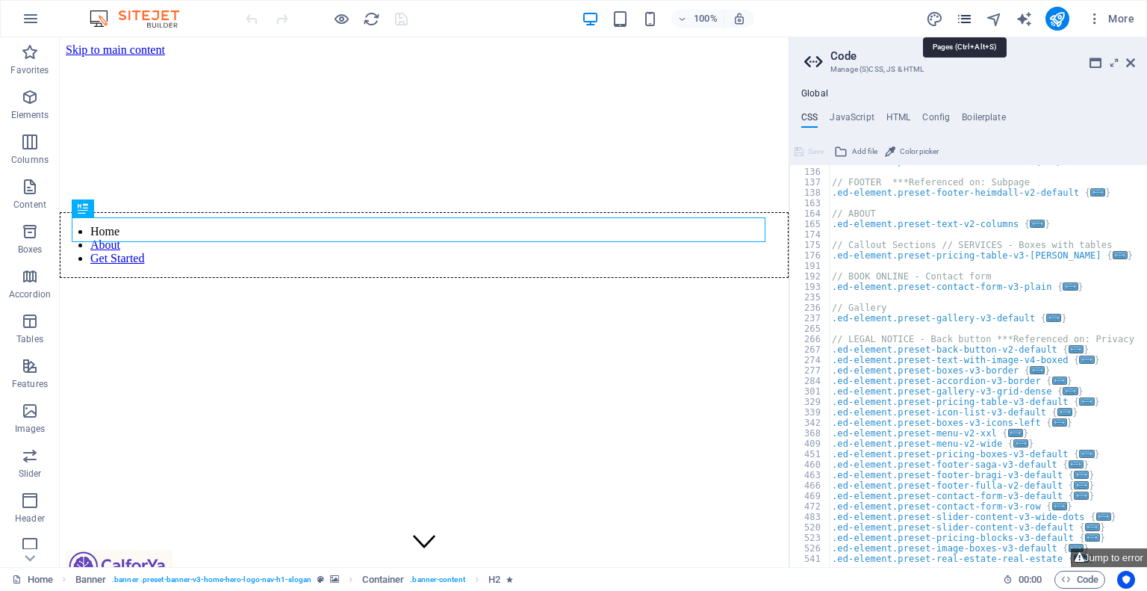
click at [963, 20] on icon "pages" at bounding box center [964, 18] width 17 height 17
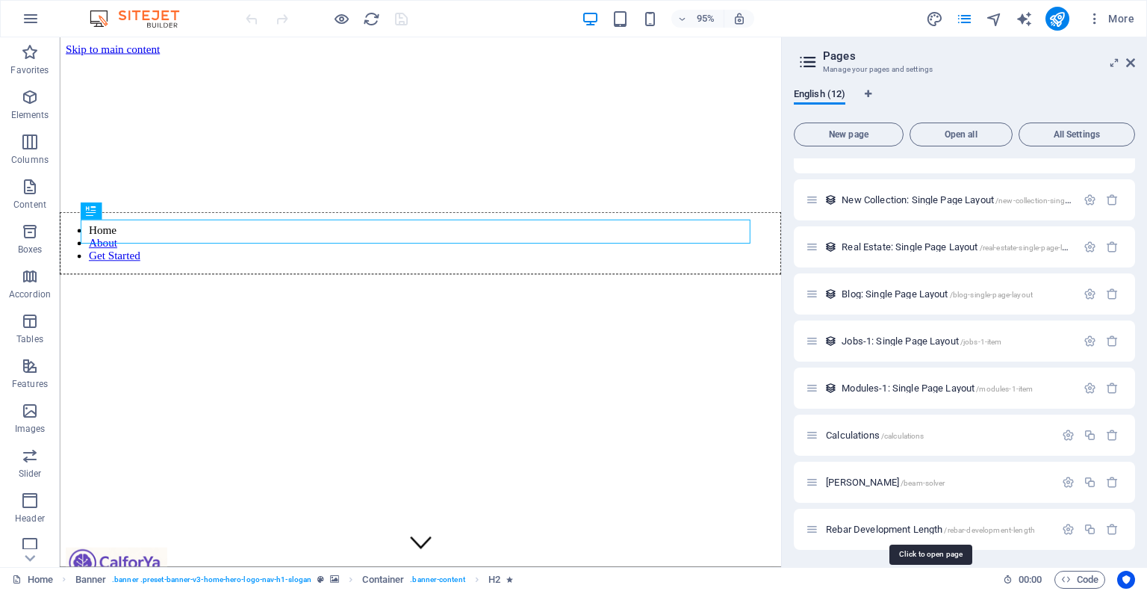
click at [895, 529] on span "Rebar Development Length /rebar-development-length" at bounding box center [930, 528] width 209 height 11
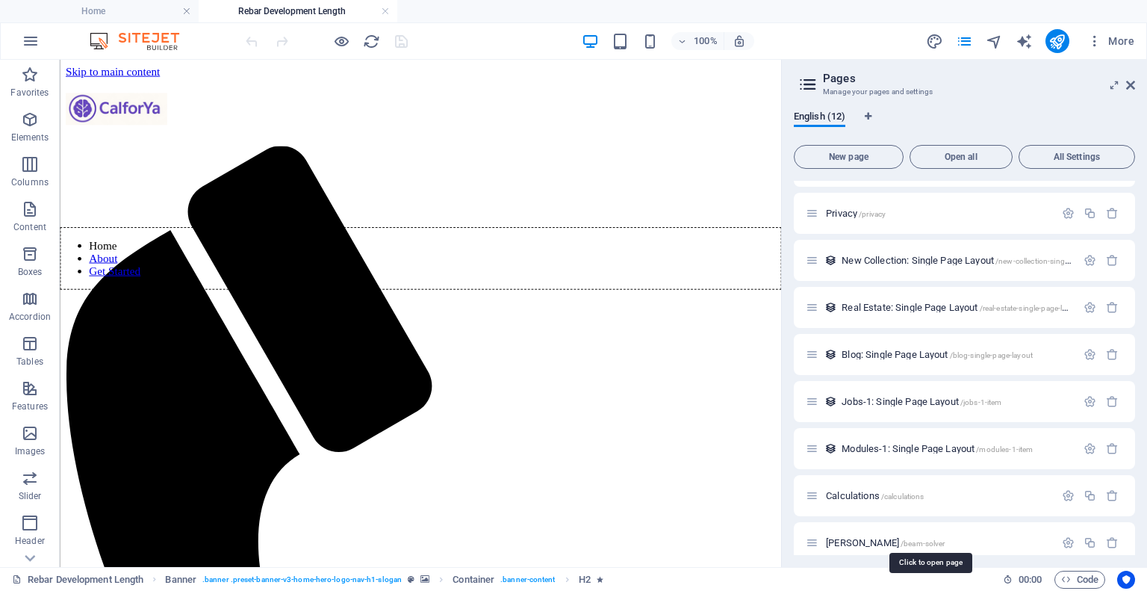
scroll to position [0, 0]
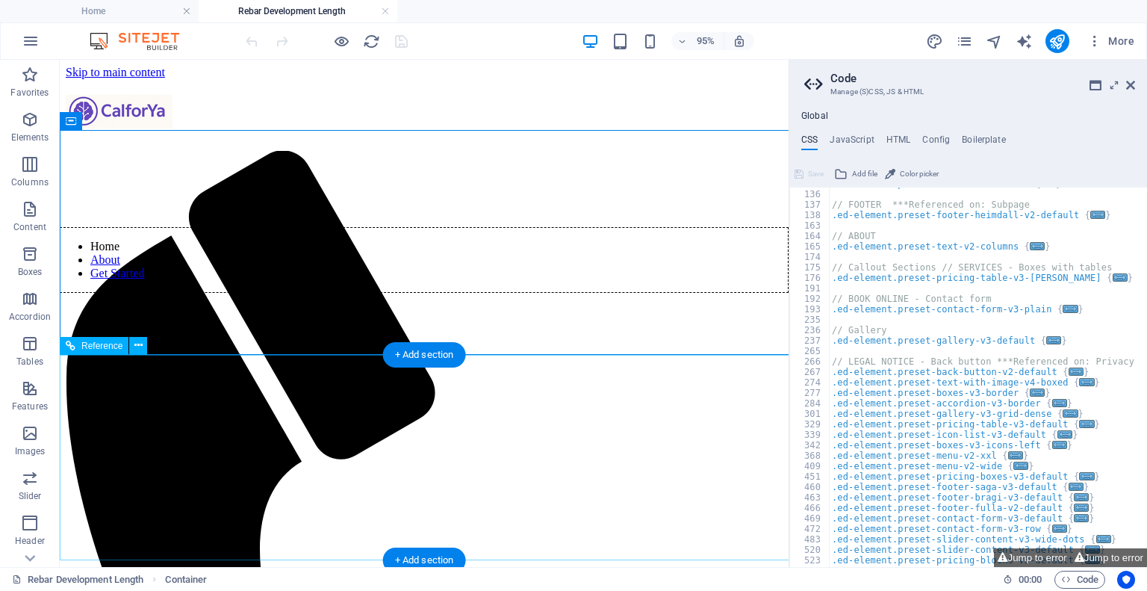
scroll to position [134, 0]
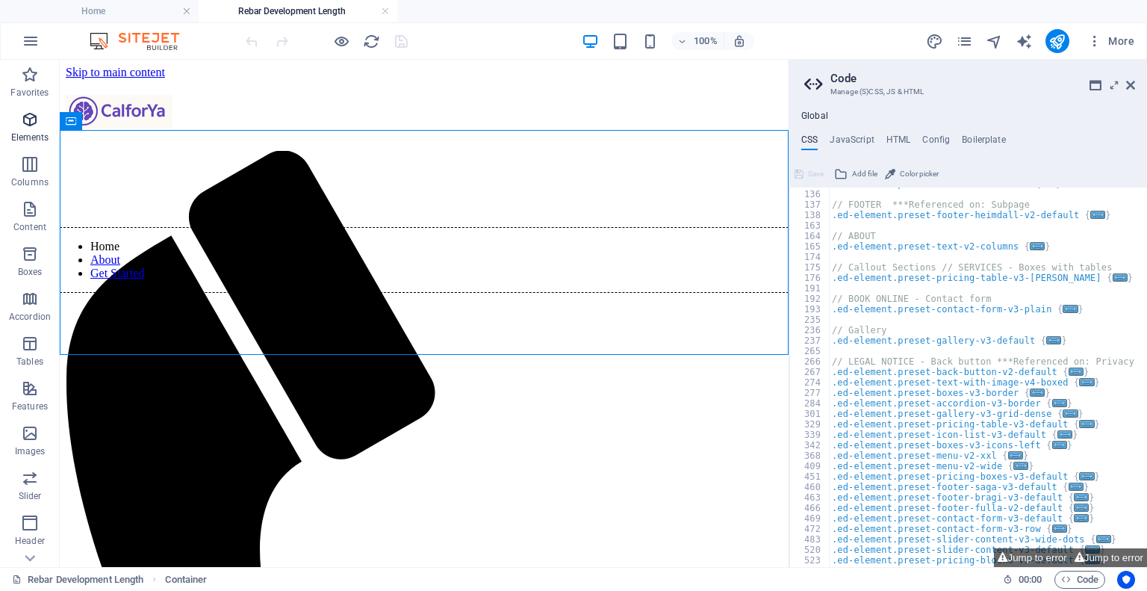
click at [34, 122] on icon "button" at bounding box center [30, 120] width 18 height 18
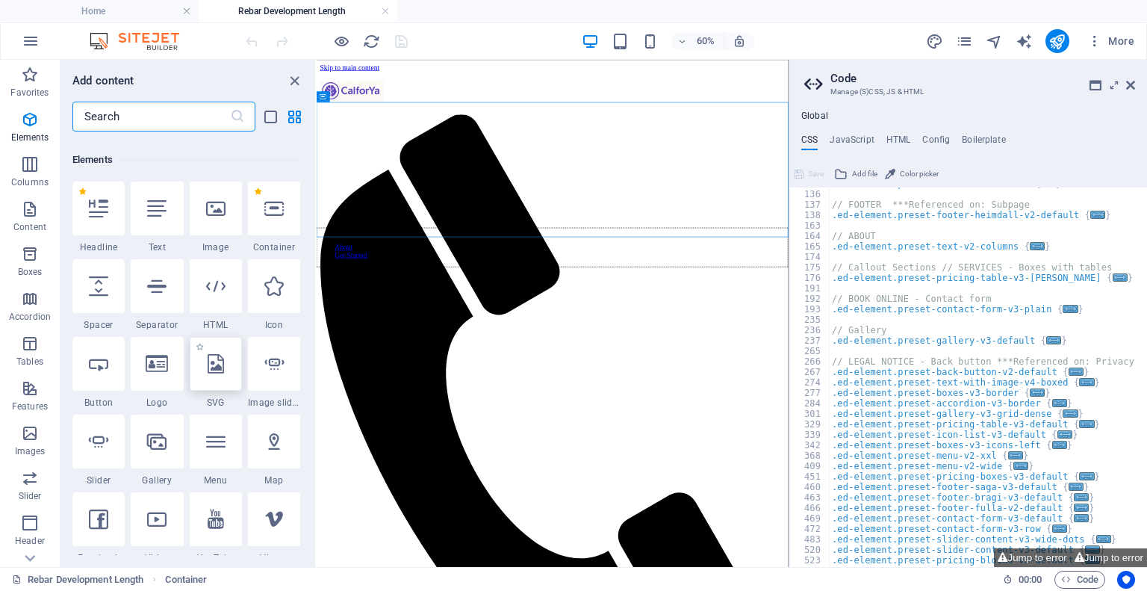
scroll to position [158, 0]
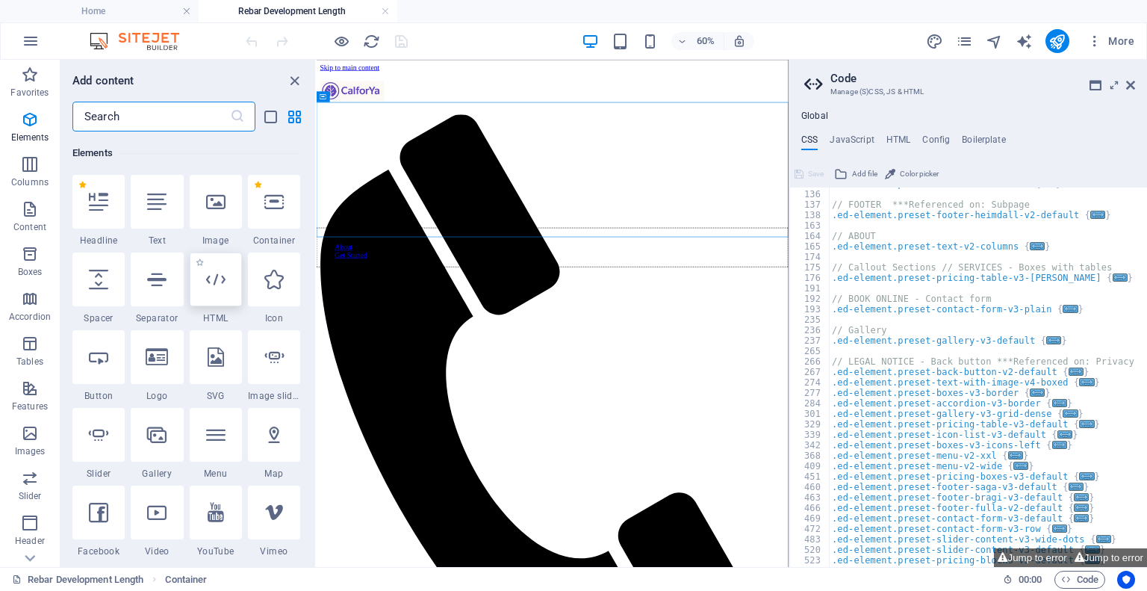
click at [216, 278] on icon at bounding box center [215, 279] width 19 height 19
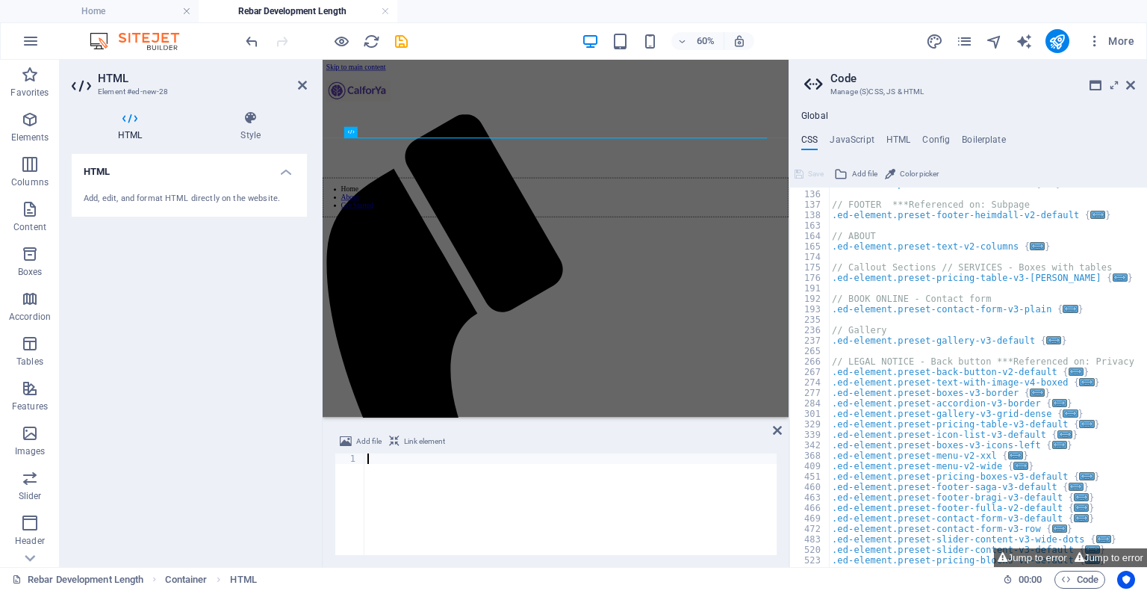
click at [455, 497] on div at bounding box center [570, 514] width 412 height 122
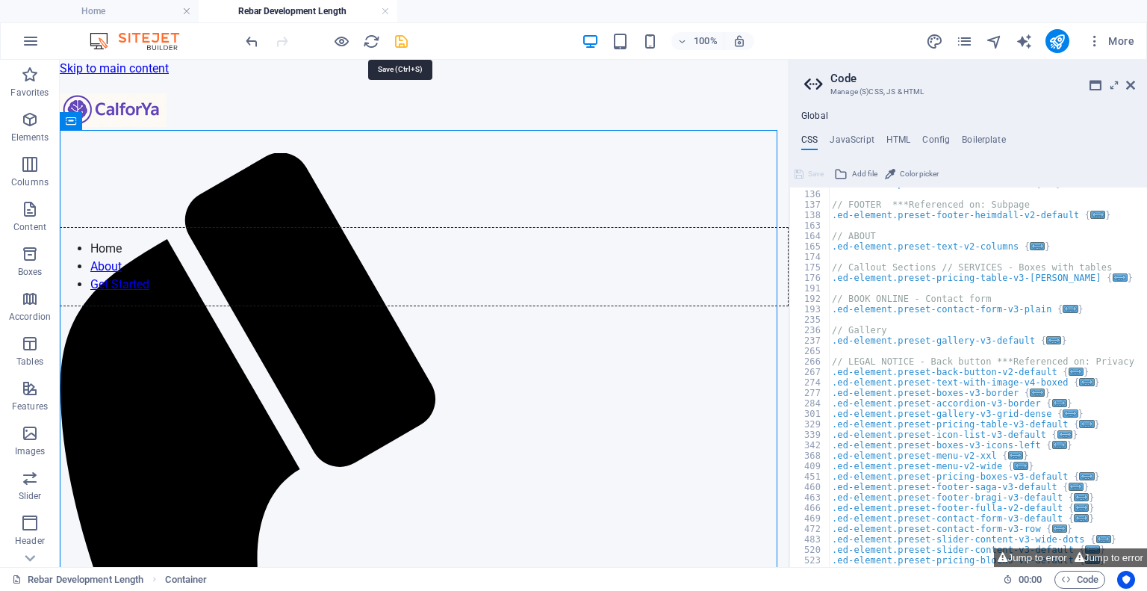
click at [408, 42] on icon "save" at bounding box center [401, 41] width 17 height 17
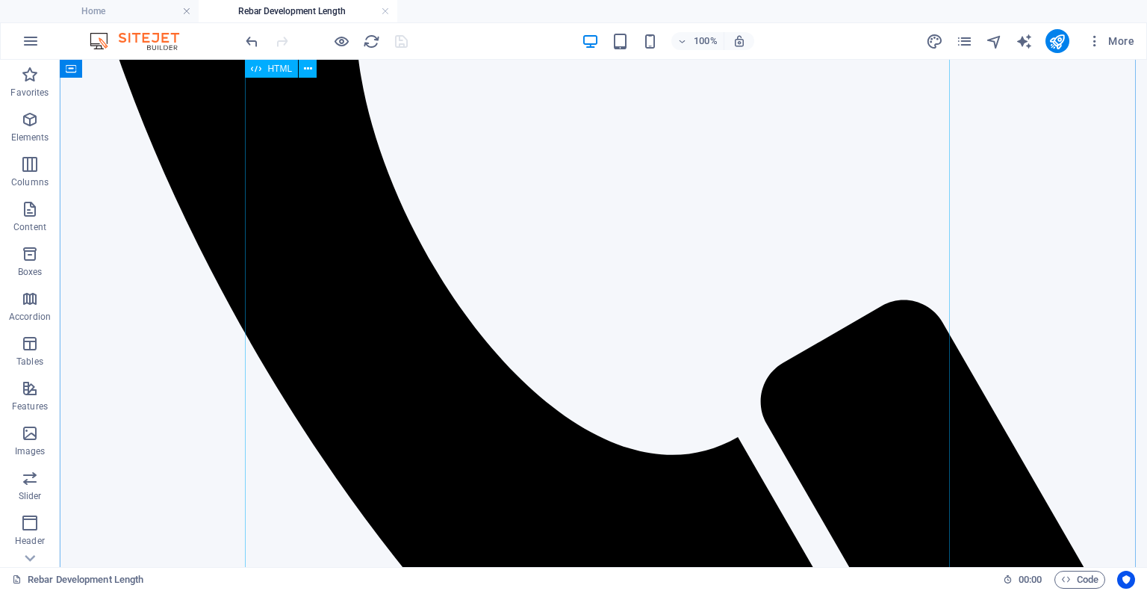
scroll to position [747, 0]
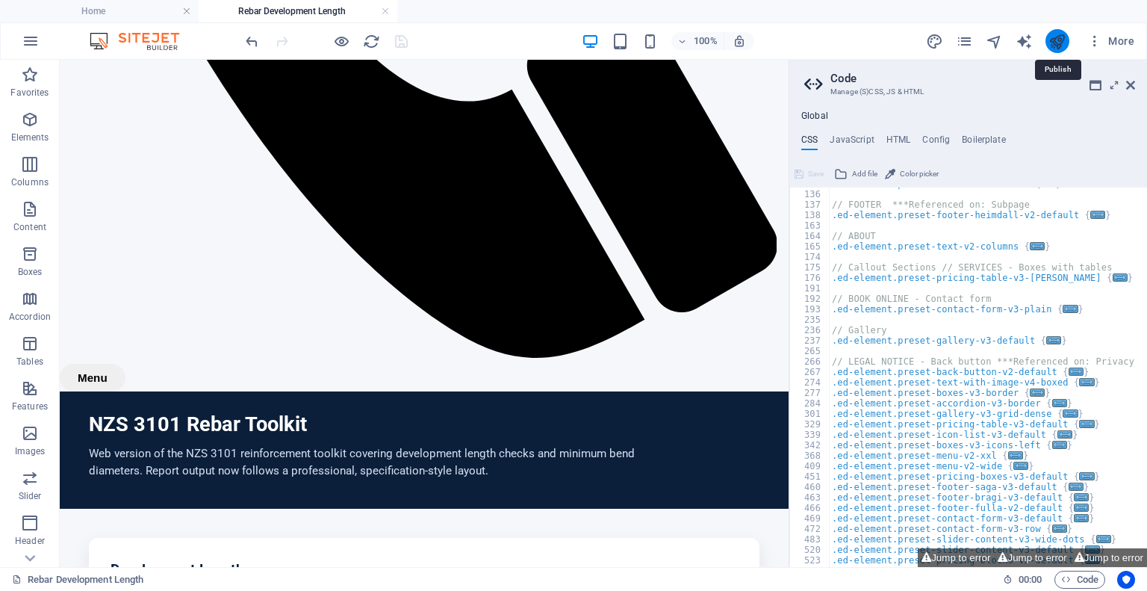
click at [1057, 43] on icon "publish" at bounding box center [1056, 41] width 17 height 17
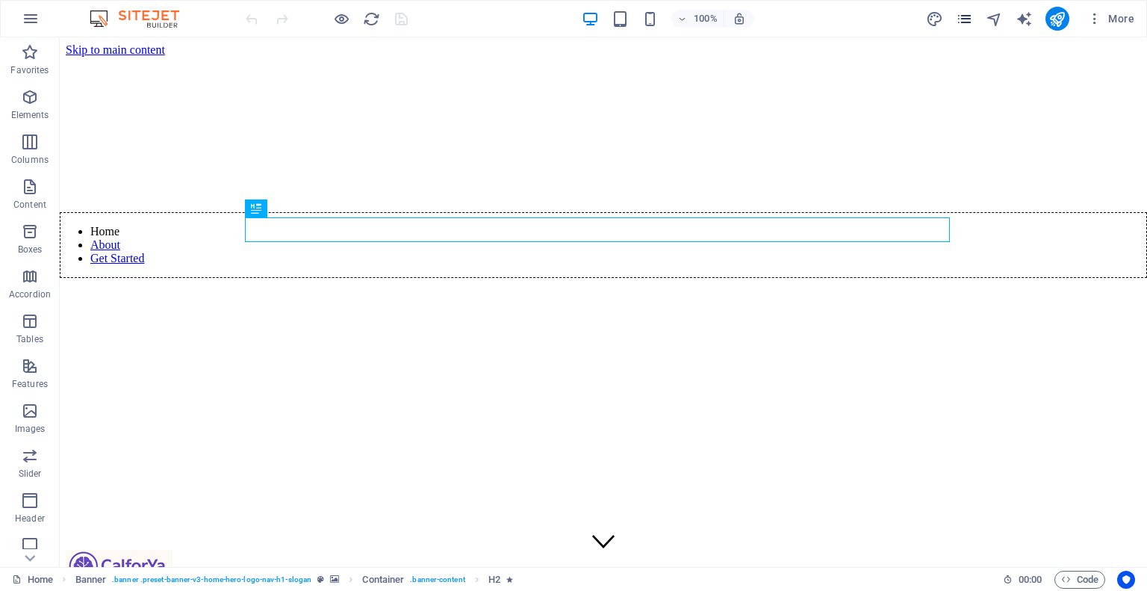
click at [965, 19] on icon "pages" at bounding box center [964, 18] width 17 height 17
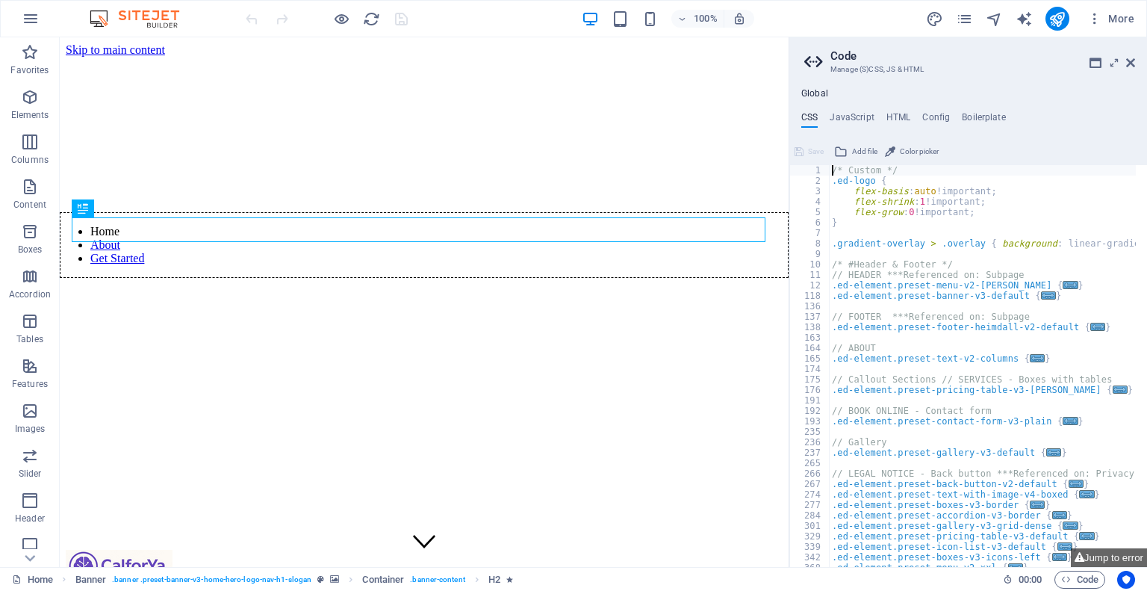
scroll to position [90, 0]
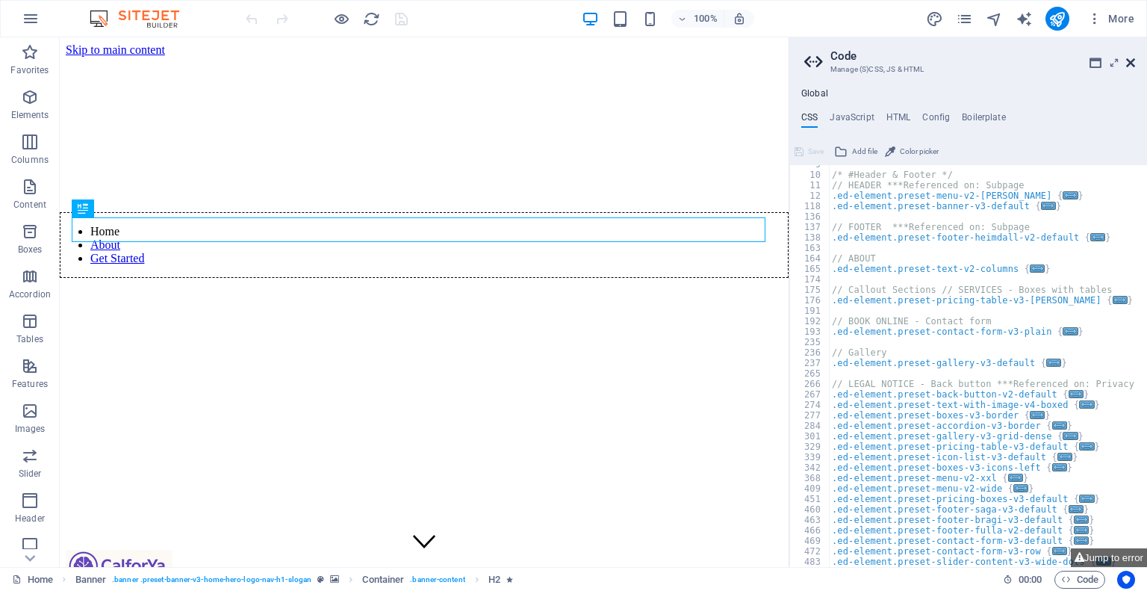
drag, startPoint x: 1128, startPoint y: 63, endPoint x: 1008, endPoint y: 72, distance: 120.6
click at [1128, 63] on icon at bounding box center [1130, 63] width 9 height 12
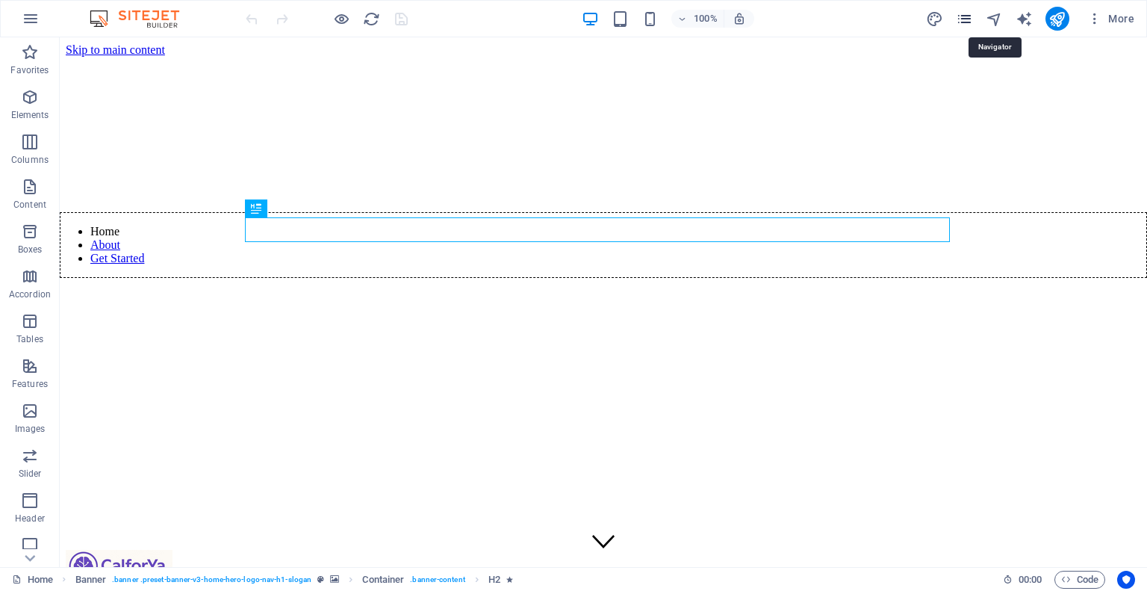
click at [969, 19] on icon "pages" at bounding box center [964, 18] width 17 height 17
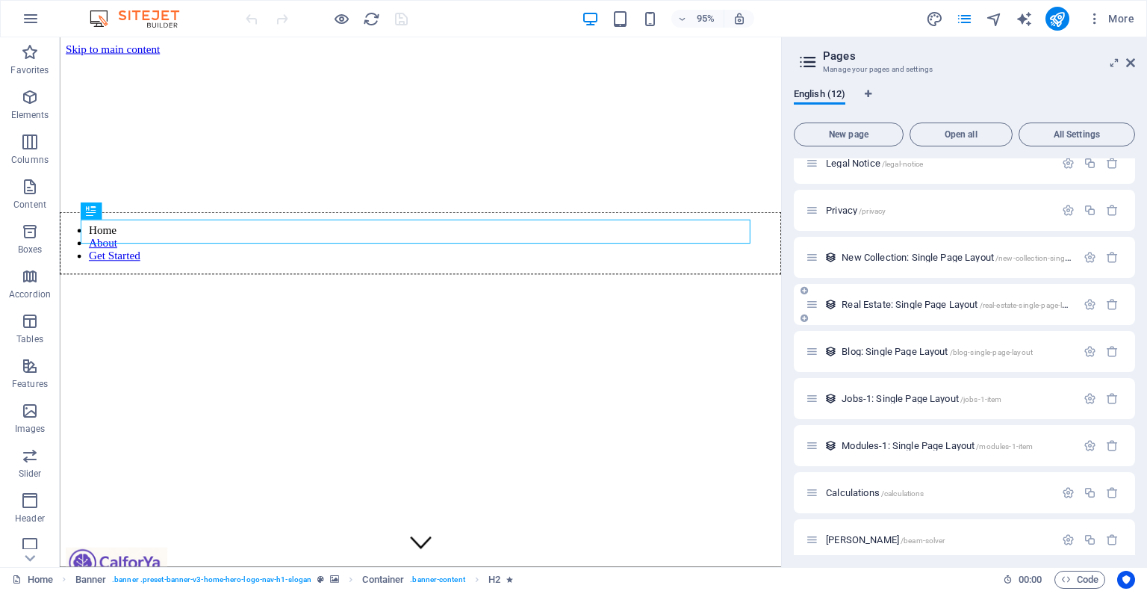
scroll to position [167, 0]
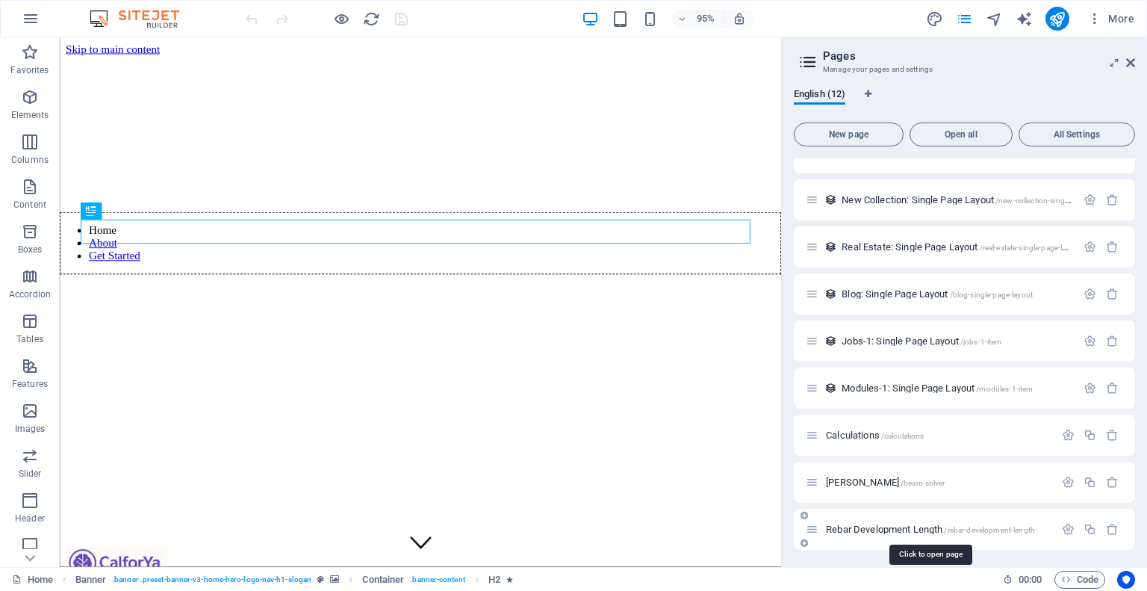
click at [989, 531] on span "/rebar-development-length" at bounding box center [989, 530] width 90 height 8
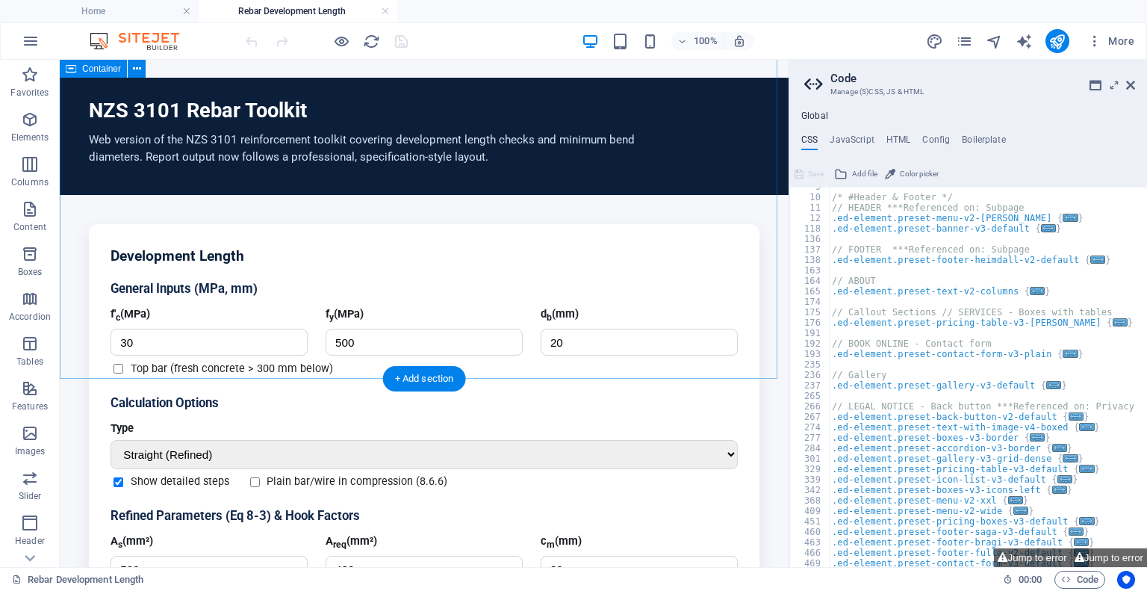
scroll to position [90, 0]
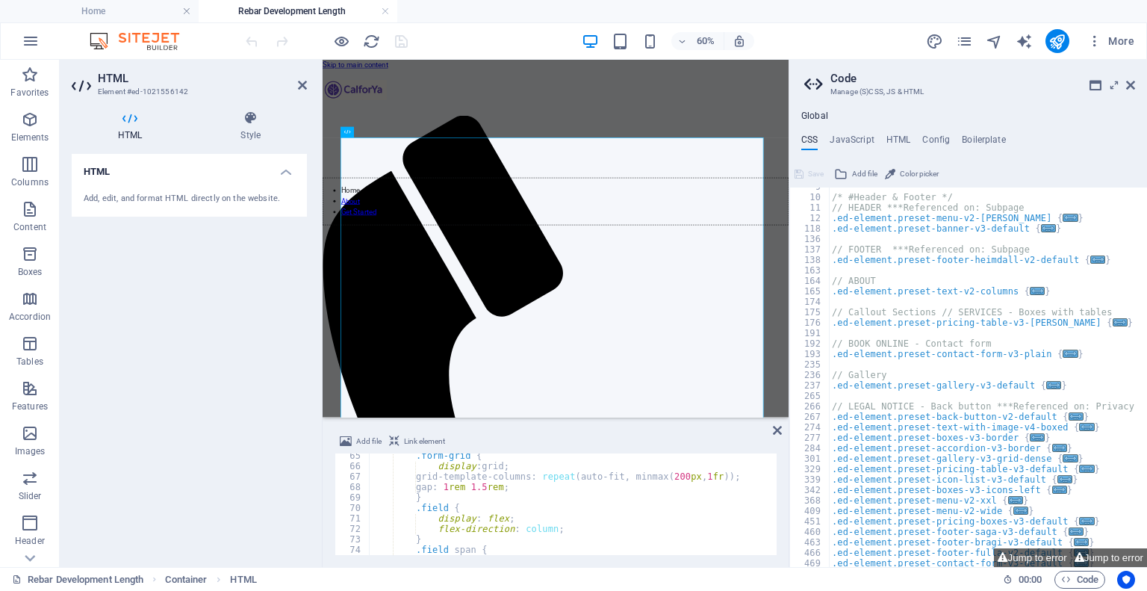
scroll to position [762, 0]
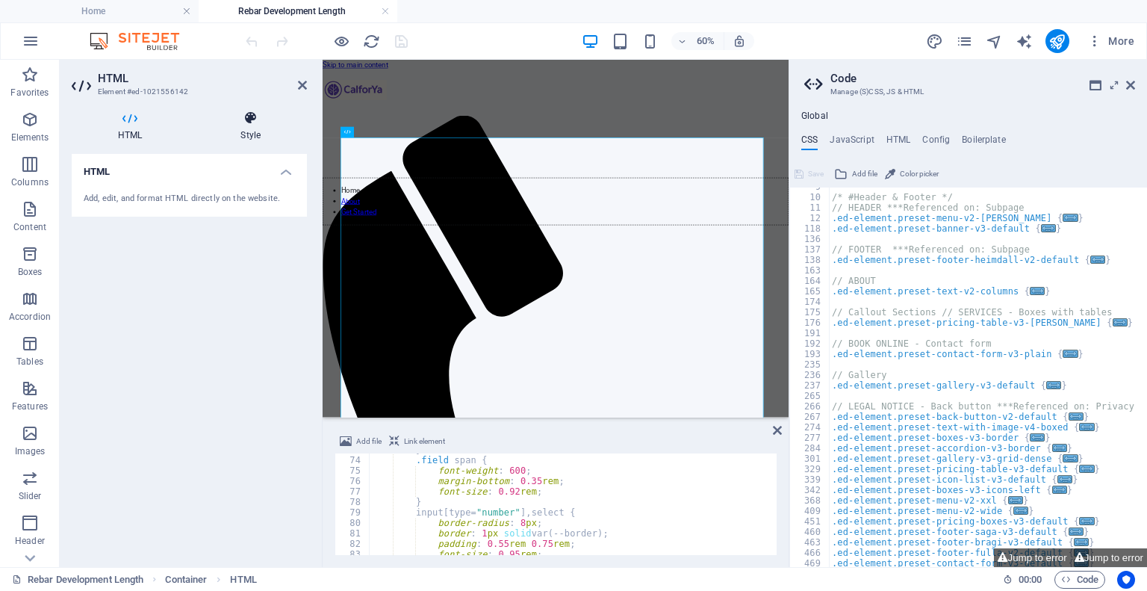
click at [249, 125] on h4 "Style" at bounding box center [250, 126] width 113 height 31
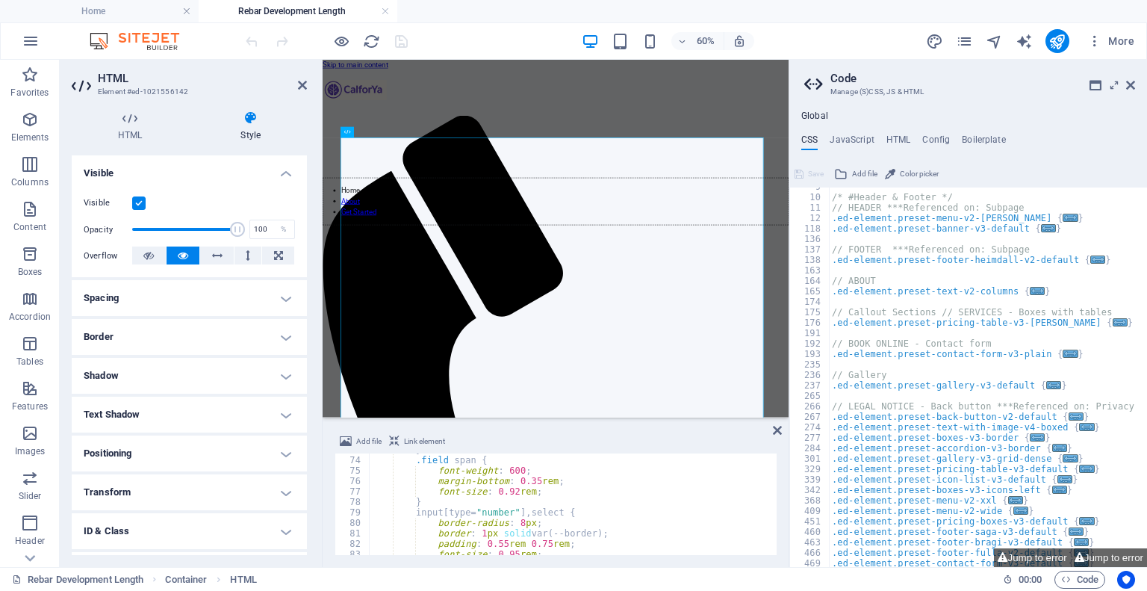
scroll to position [229, 0]
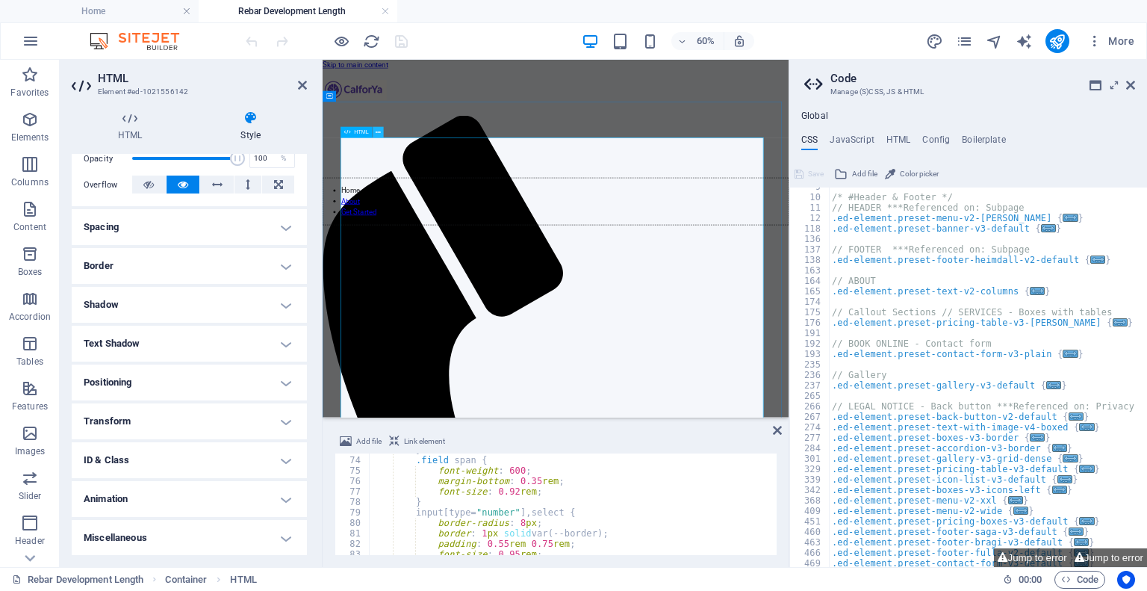
click at [379, 132] on icon at bounding box center [378, 133] width 5 height 10
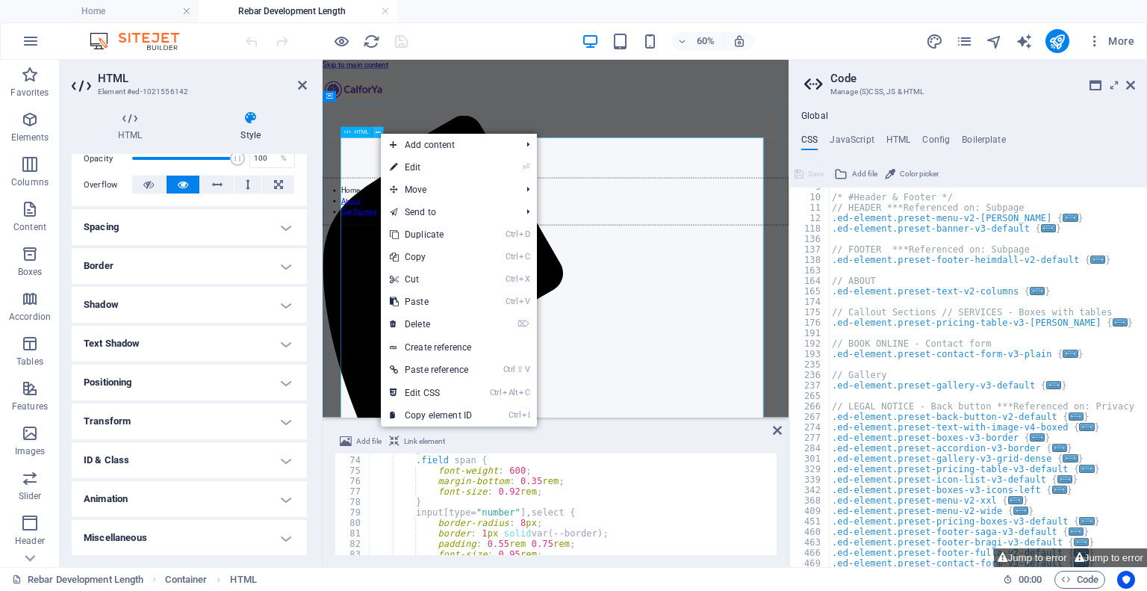
click at [379, 130] on icon at bounding box center [378, 133] width 5 height 10
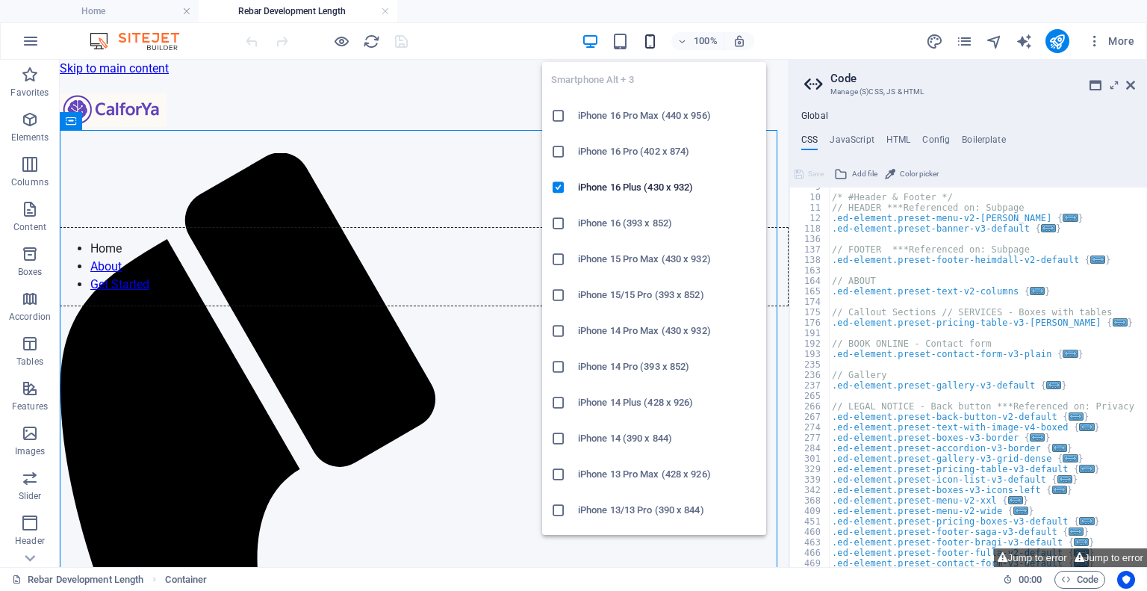
click at [650, 42] on icon "button" at bounding box center [649, 41] width 17 height 17
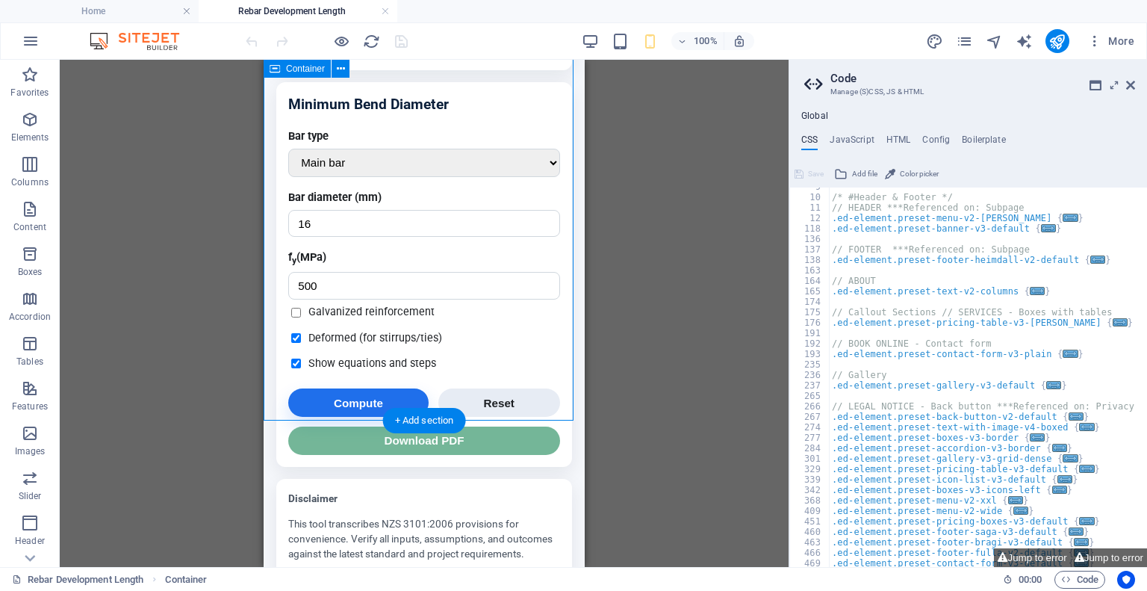
scroll to position [1801, 0]
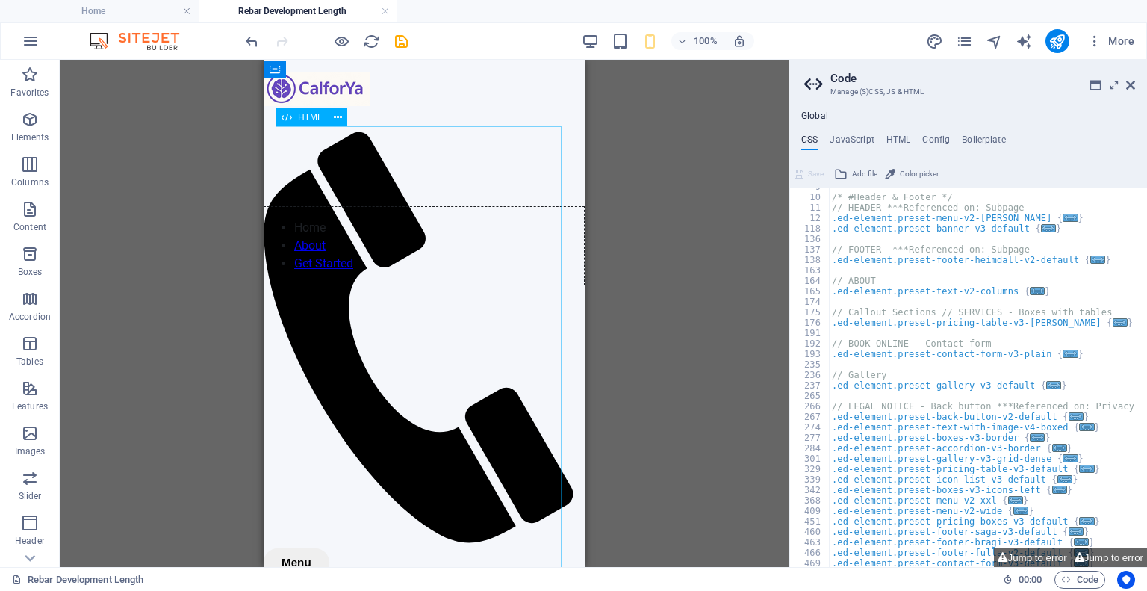
scroll to position [0, 0]
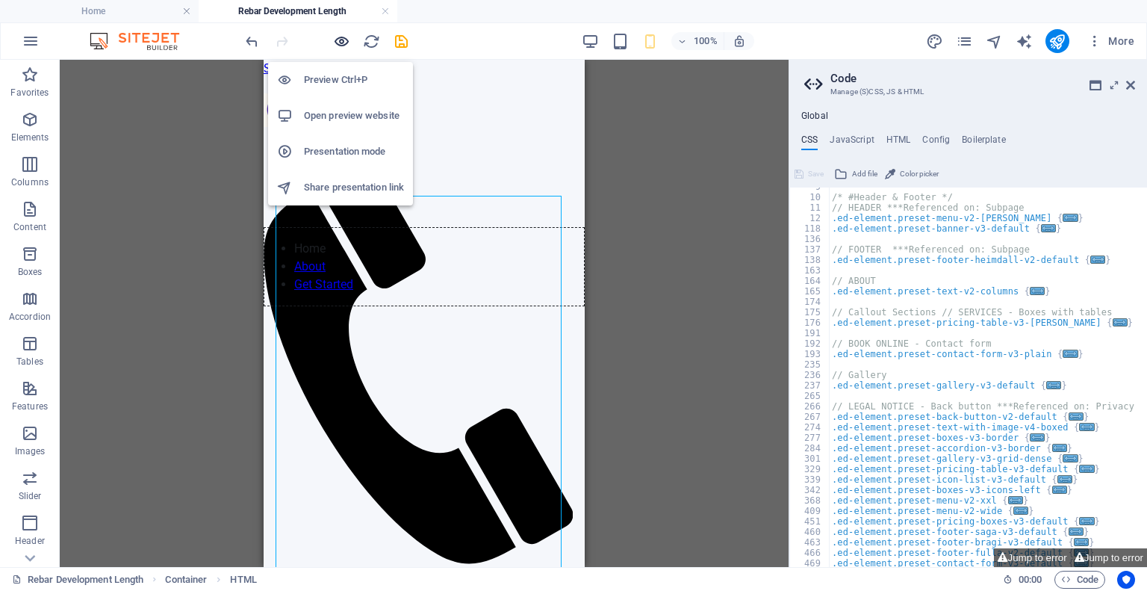
click at [341, 33] on icon "button" at bounding box center [341, 41] width 17 height 17
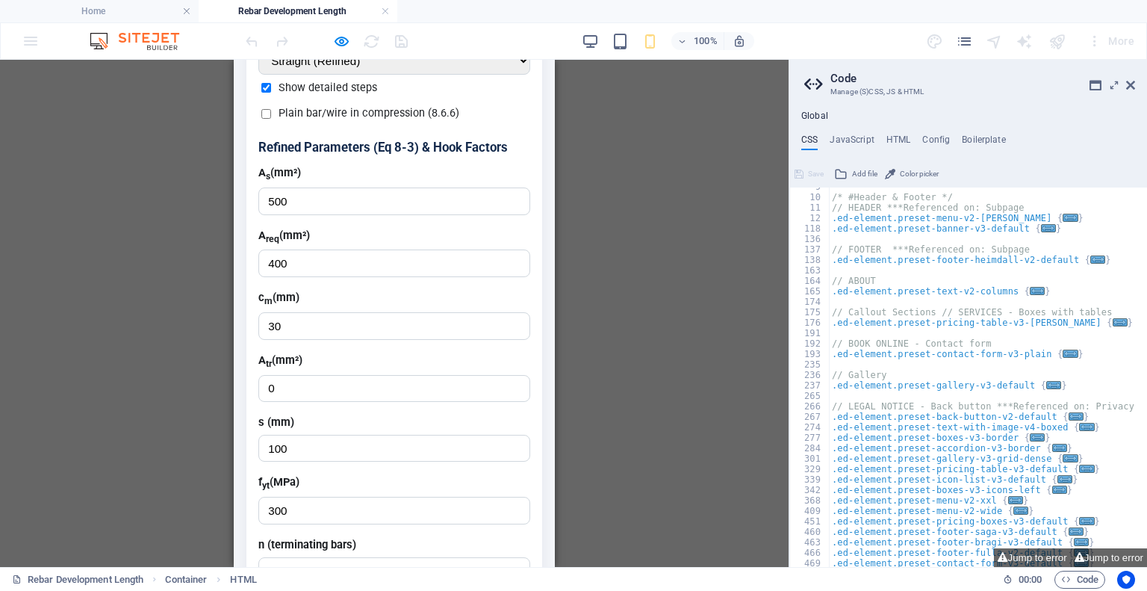
scroll to position [1120, 0]
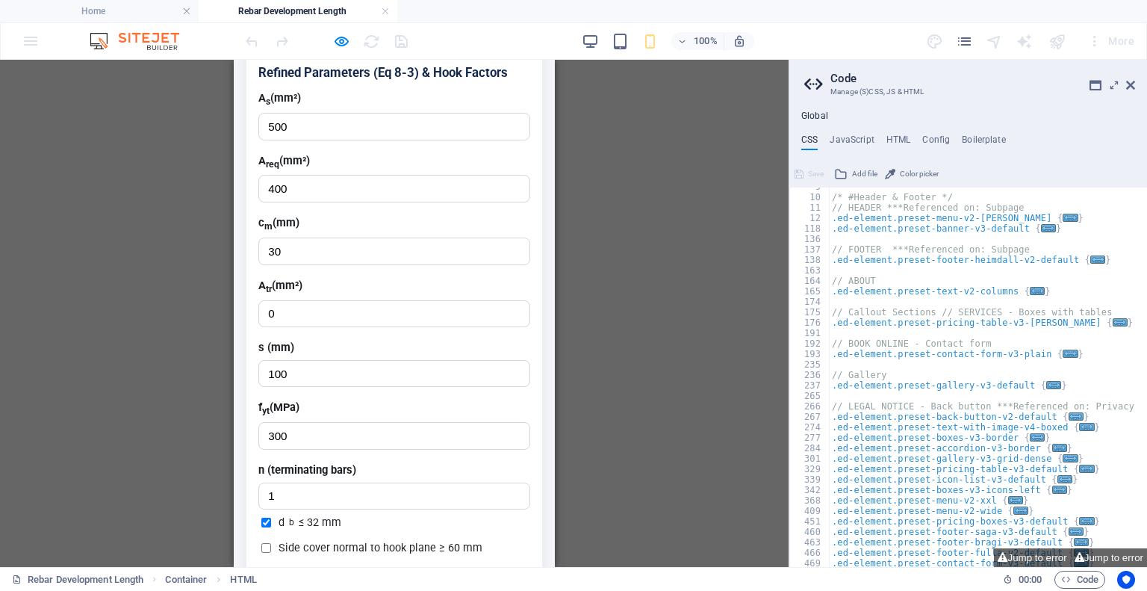
type input "27"
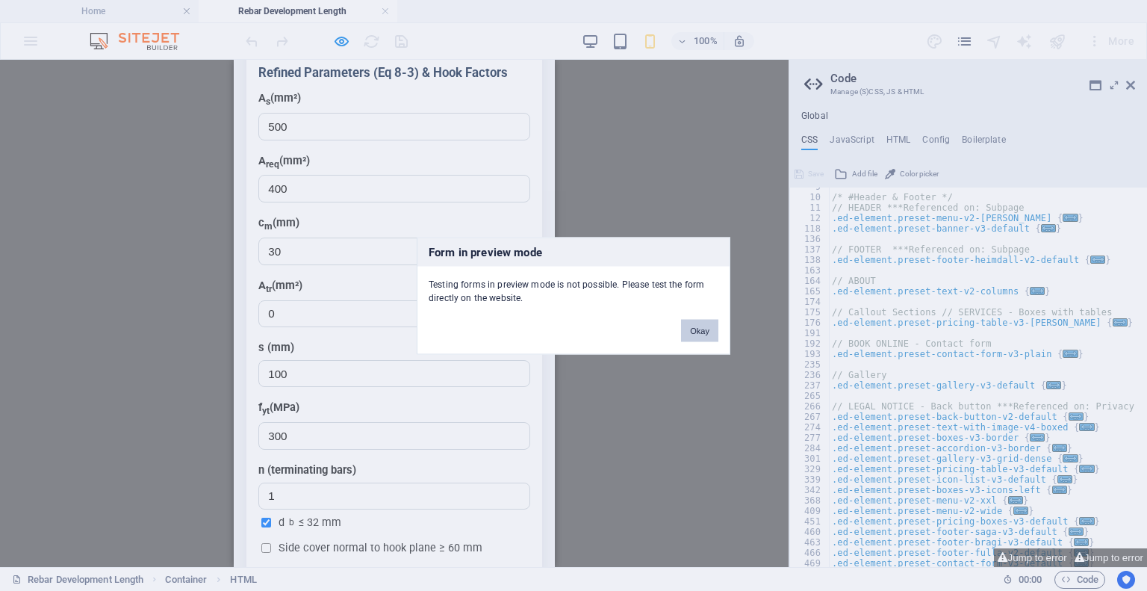
click at [693, 325] on button "Okay" at bounding box center [699, 330] width 37 height 22
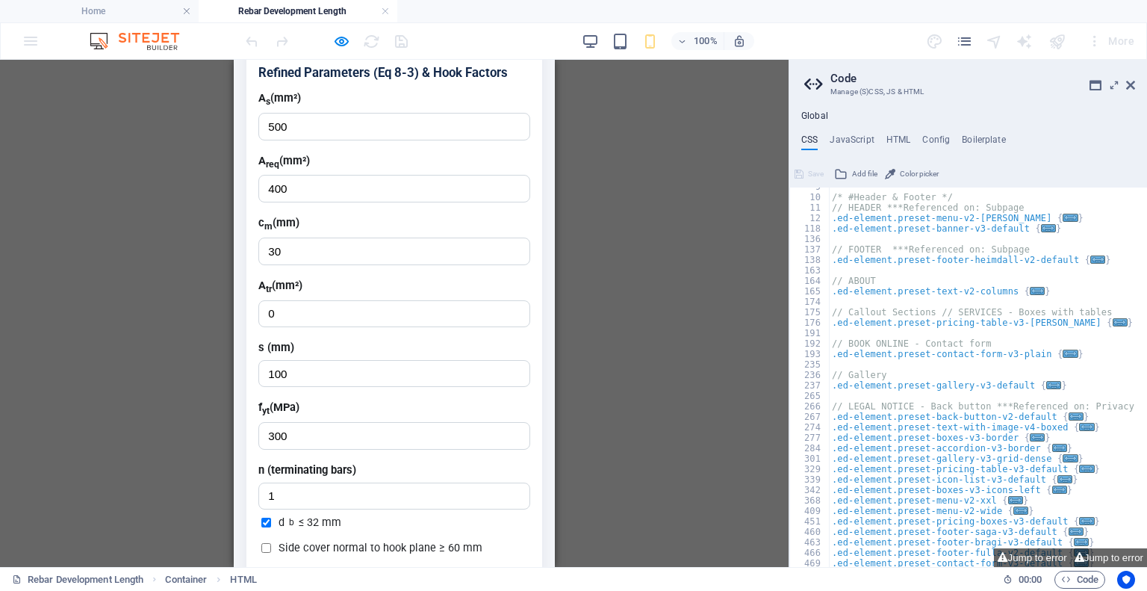
scroll to position [672, 0]
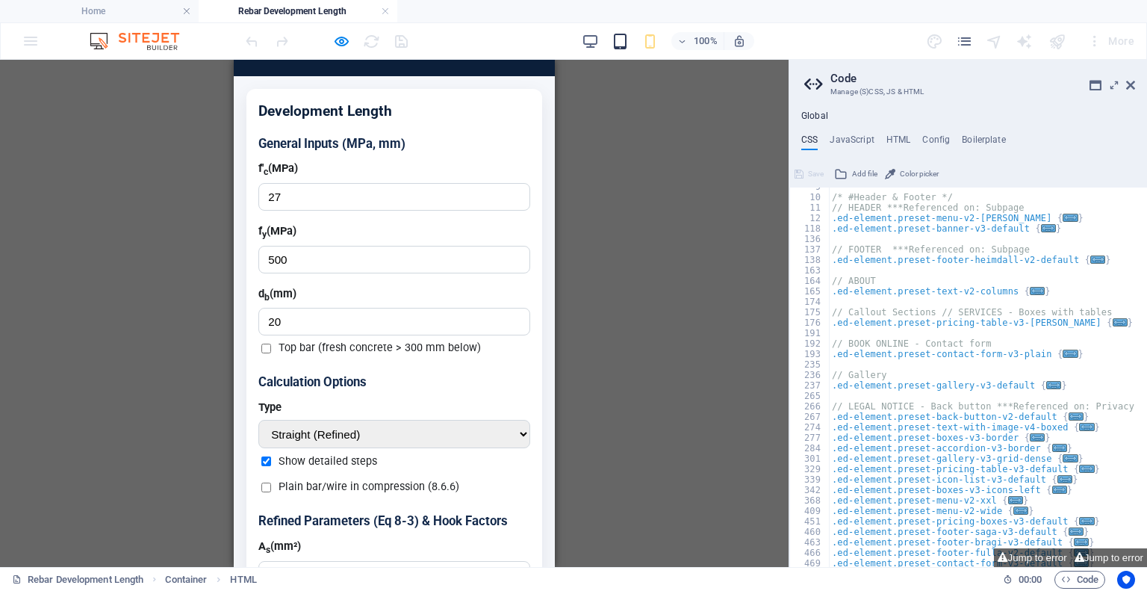
click at [621, 35] on icon "button" at bounding box center [620, 41] width 17 height 17
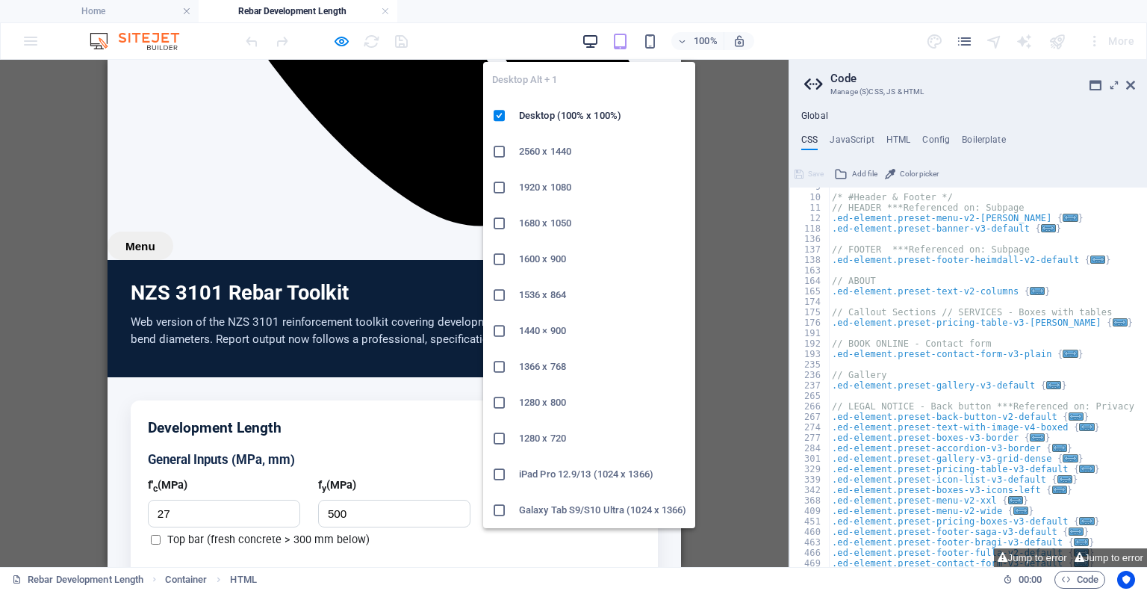
click at [586, 41] on icon "button" at bounding box center [590, 41] width 17 height 17
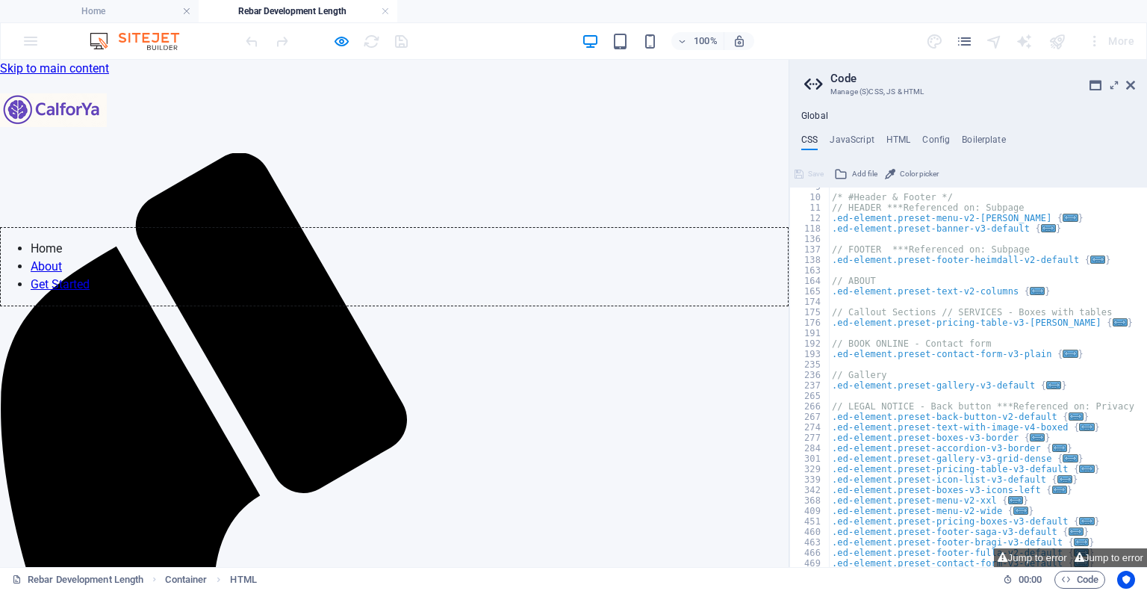
scroll to position [0, 0]
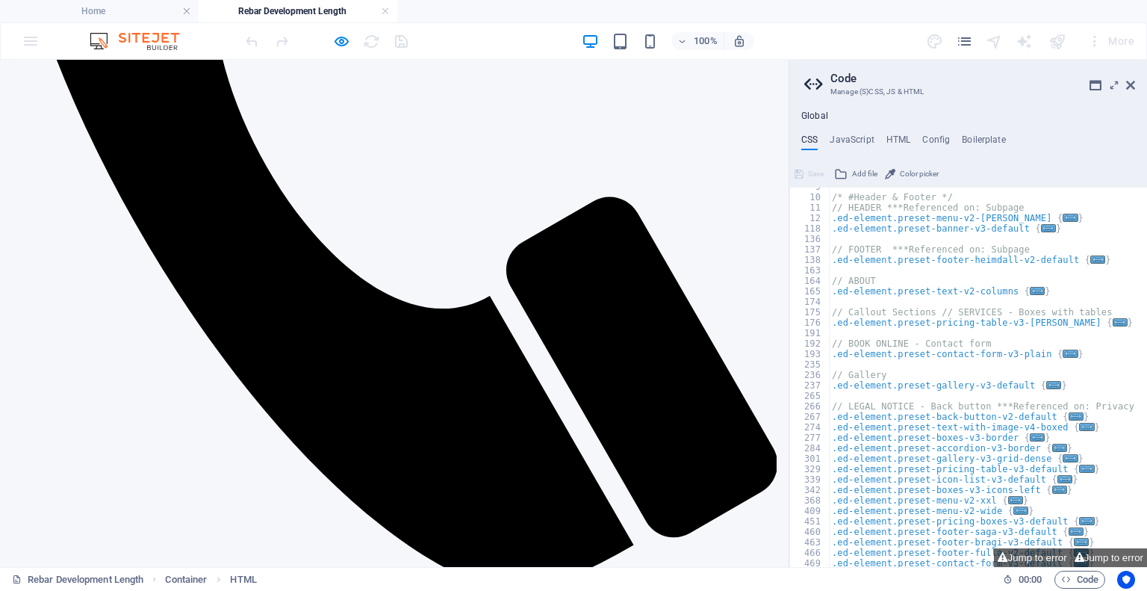
scroll to position [299, 0]
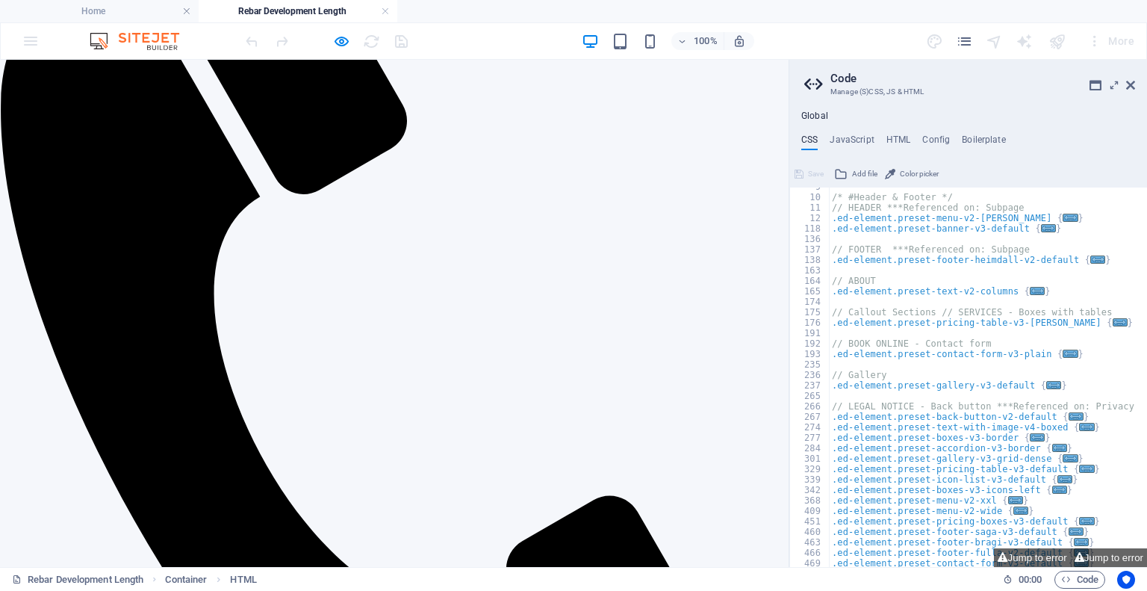
select select "Hooked (Standard)"
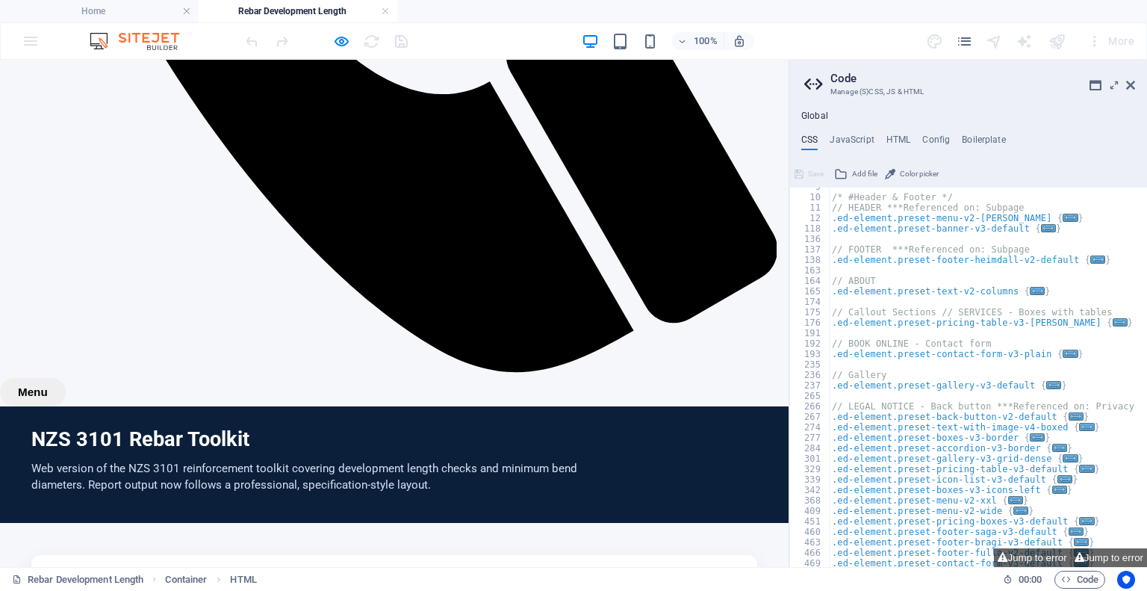
scroll to position [851, 0]
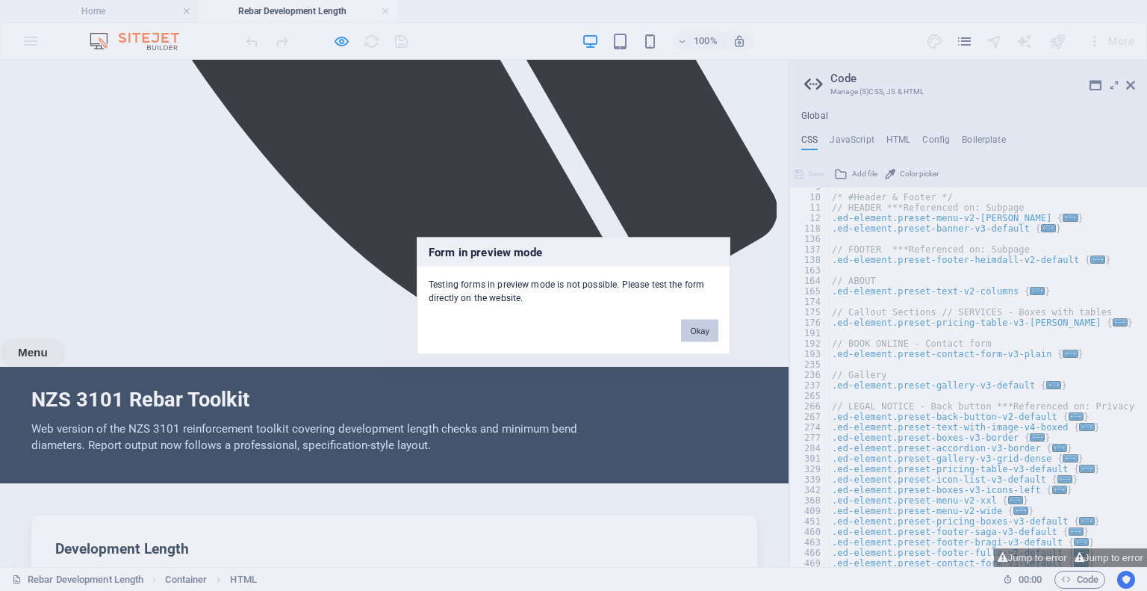
click at [687, 335] on button "Okay" at bounding box center [699, 330] width 37 height 22
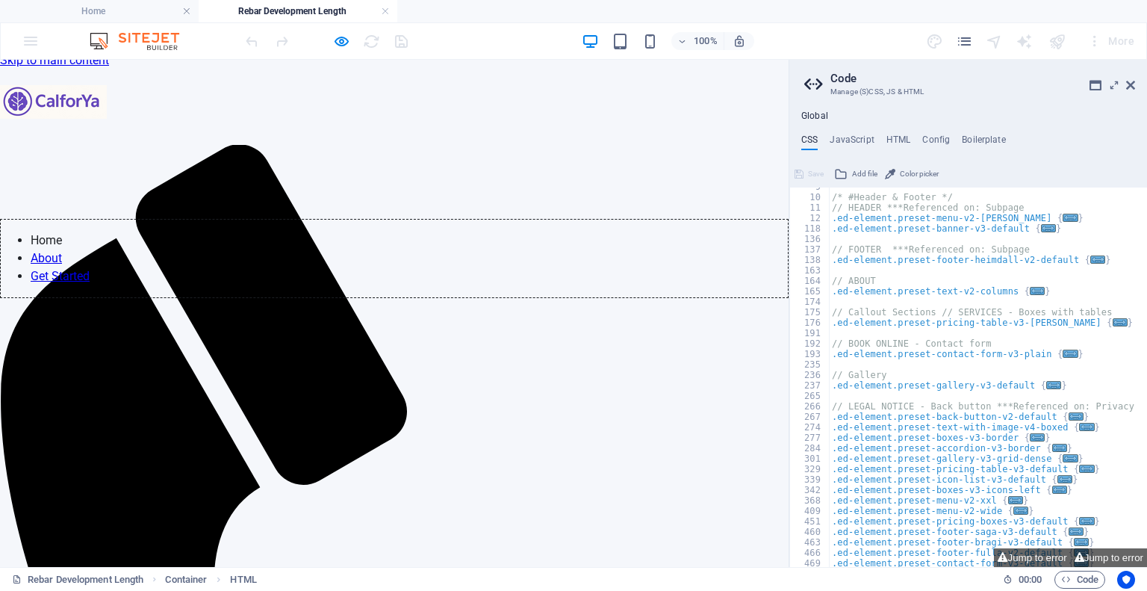
scroll to position [0, 0]
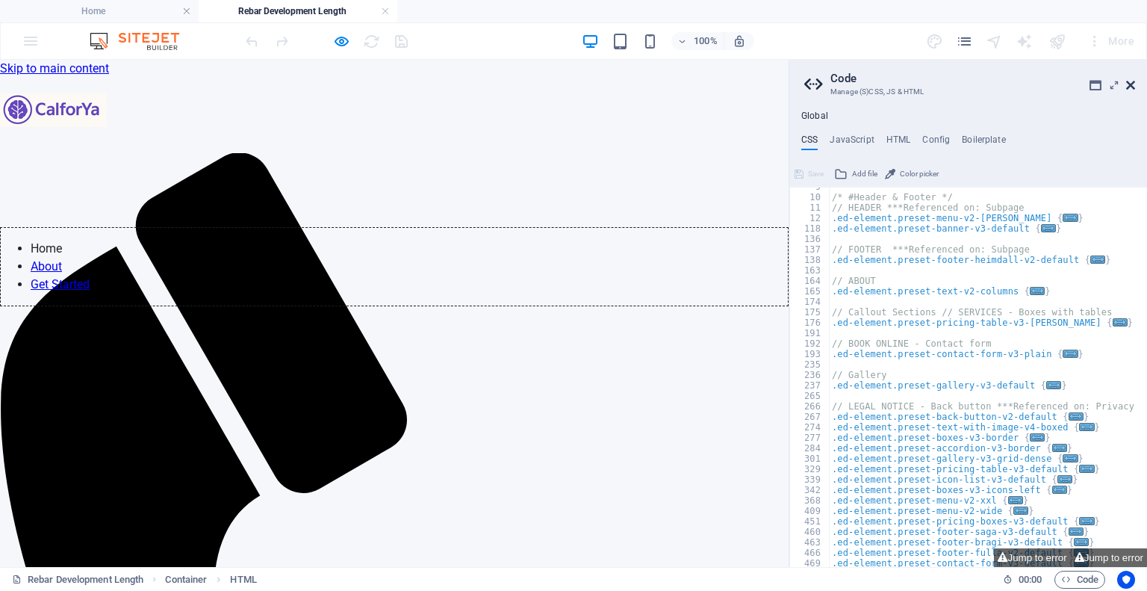
click at [1129, 87] on icon at bounding box center [1130, 85] width 9 height 12
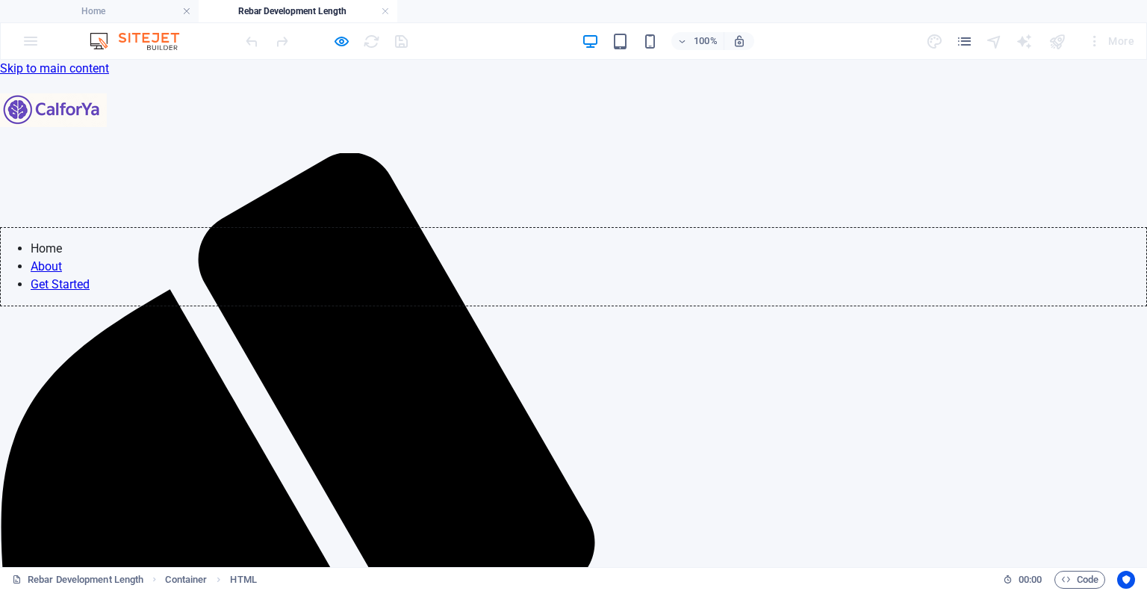
click at [959, 52] on div "More" at bounding box center [1033, 41] width 214 height 24
click at [963, 36] on icon "pages" at bounding box center [964, 41] width 17 height 17
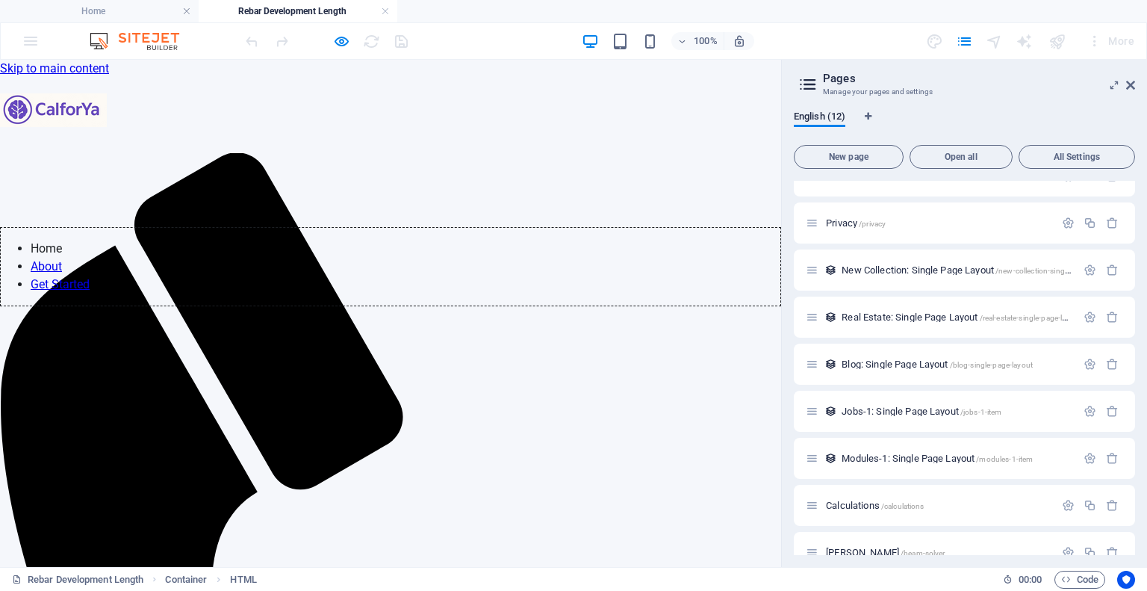
scroll to position [190, 0]
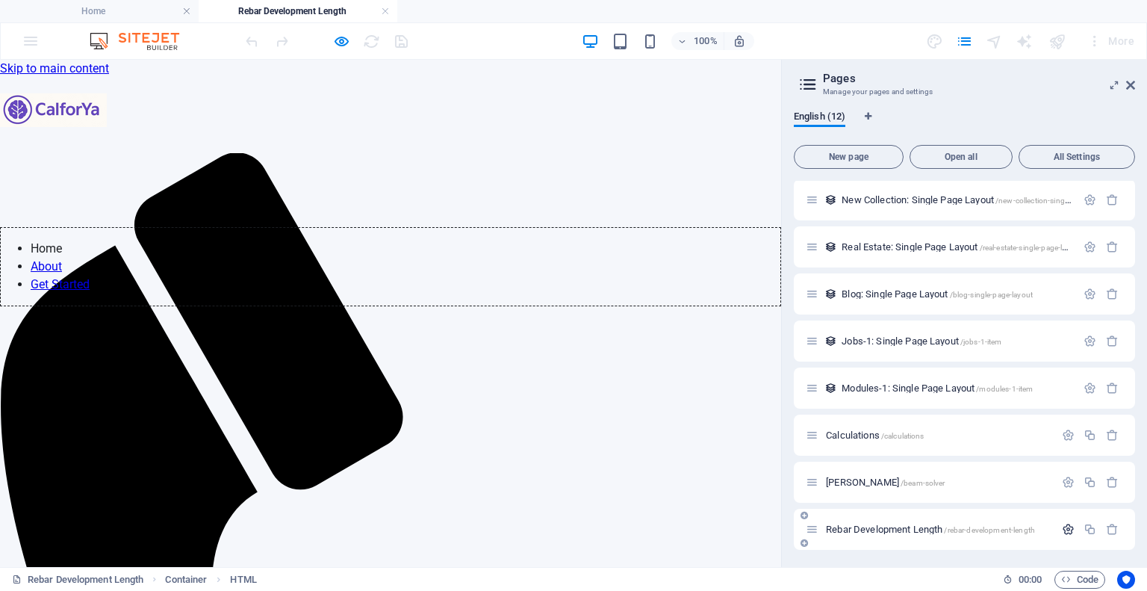
click at [1063, 526] on icon "button" at bounding box center [1068, 529] width 13 height 13
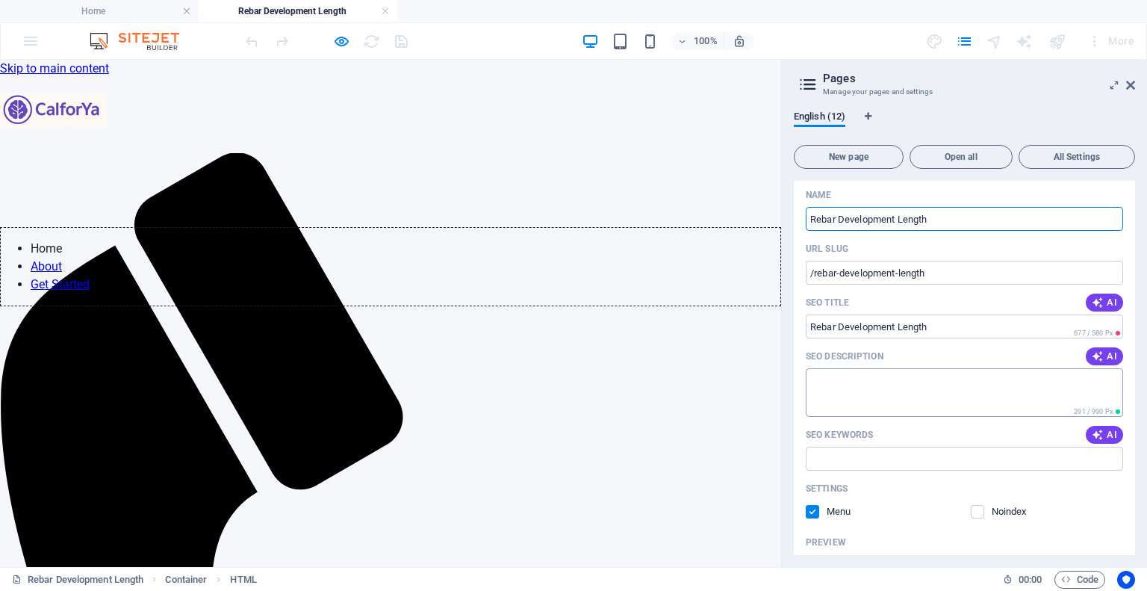
scroll to position [258, 0]
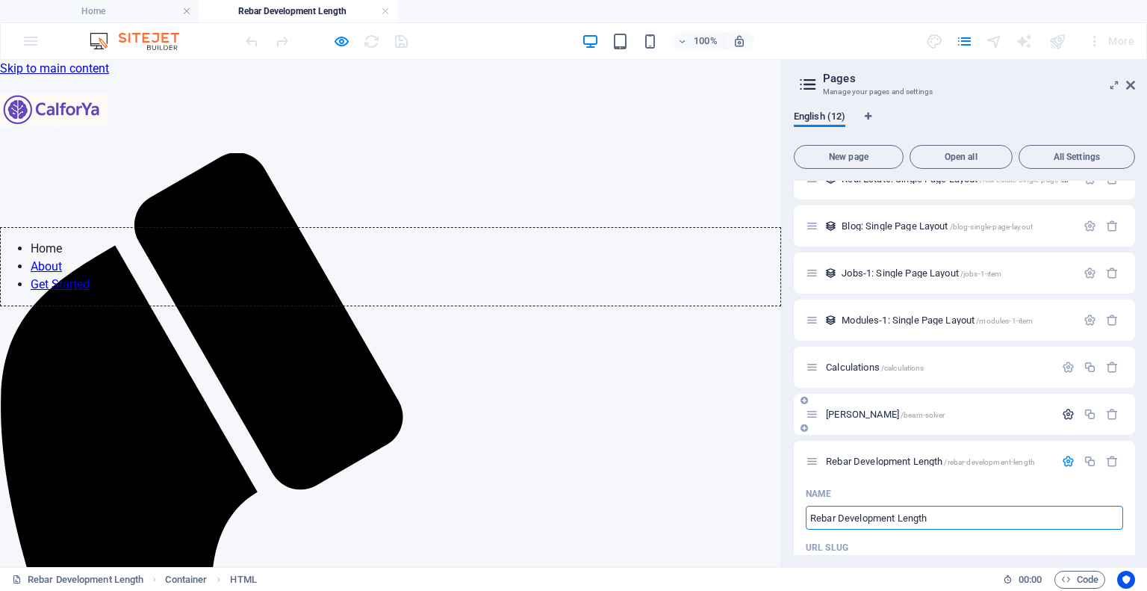
click at [1067, 414] on icon "button" at bounding box center [1068, 414] width 13 height 13
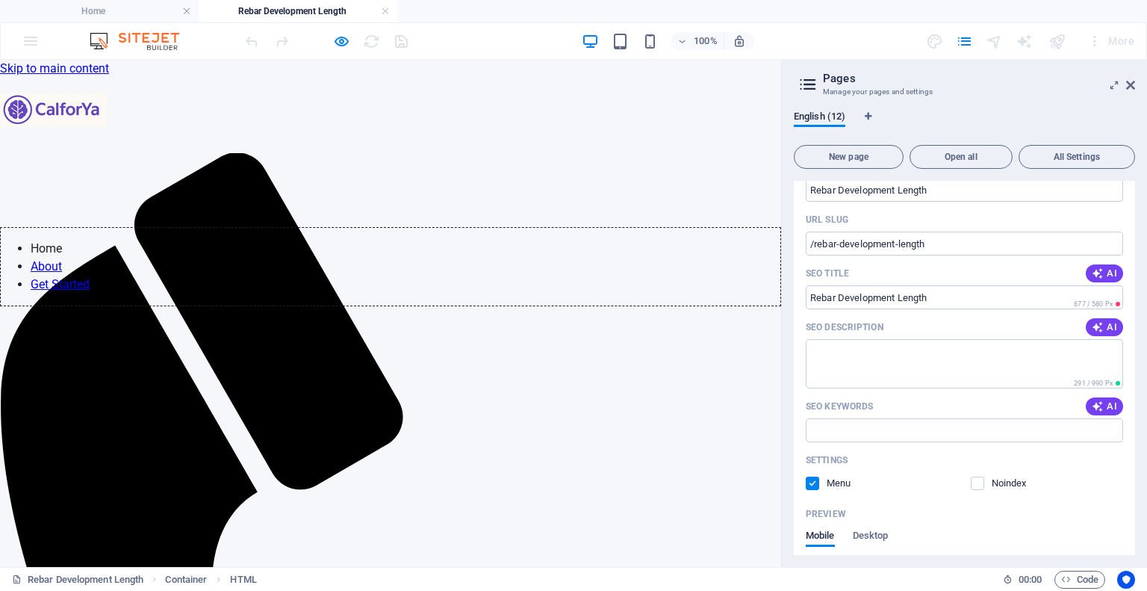
scroll to position [1416, 0]
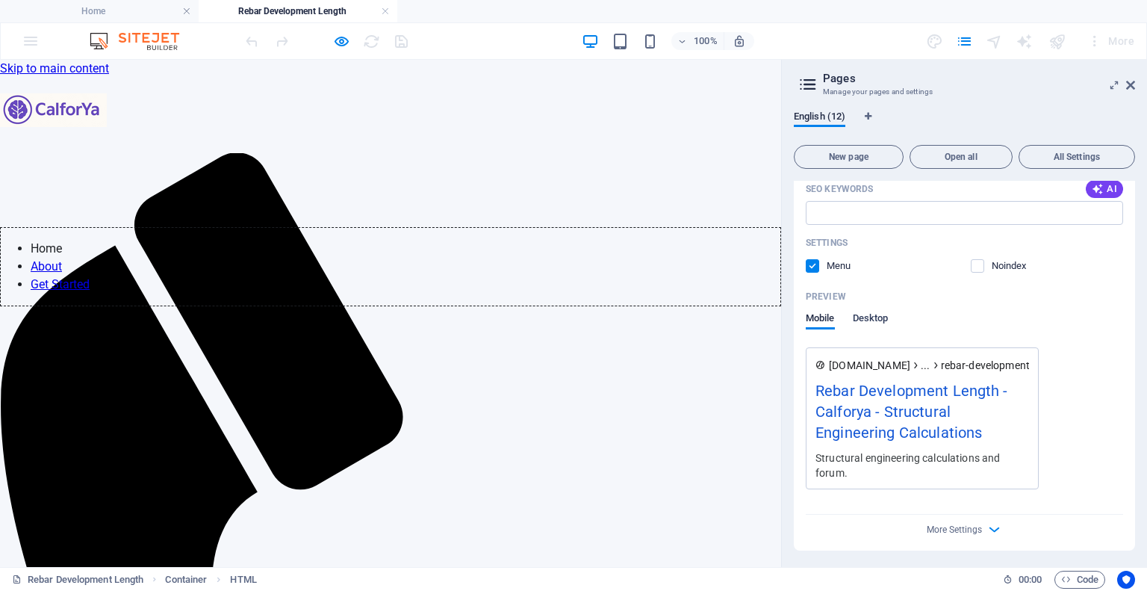
click at [865, 317] on span "Desktop" at bounding box center [871, 319] width 36 height 21
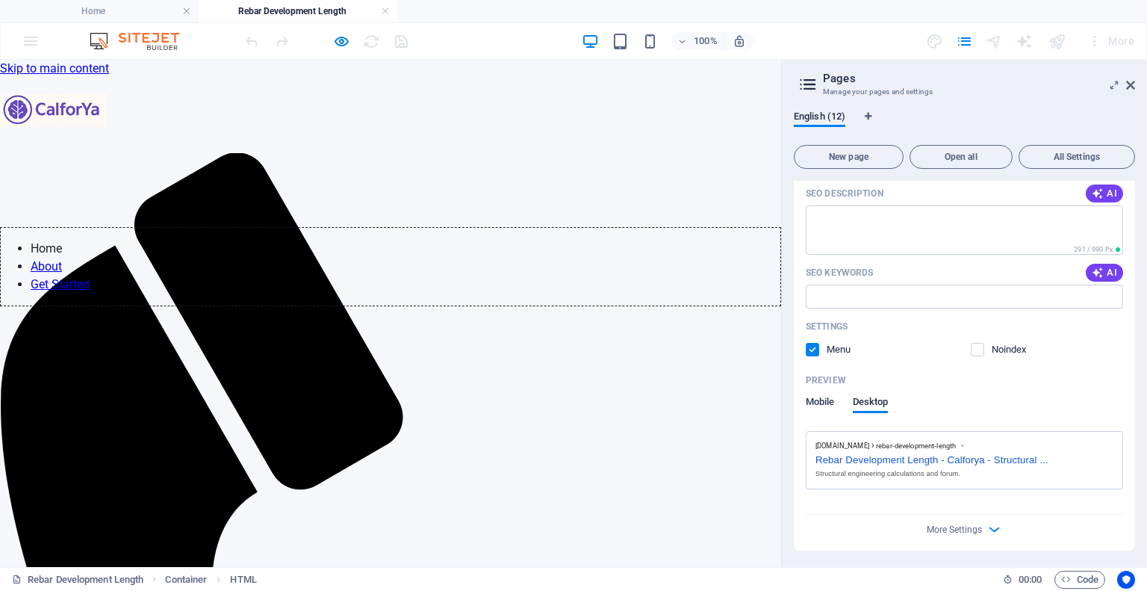
click at [827, 400] on span "Mobile" at bounding box center [820, 403] width 29 height 21
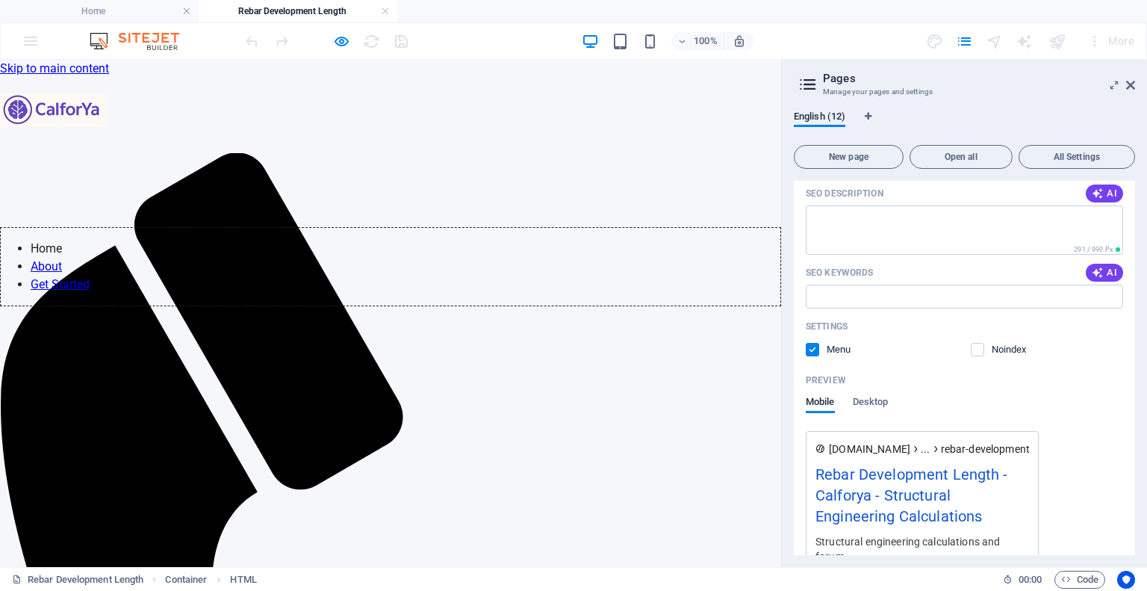
click at [986, 346] on span at bounding box center [987, 349] width 7 height 7
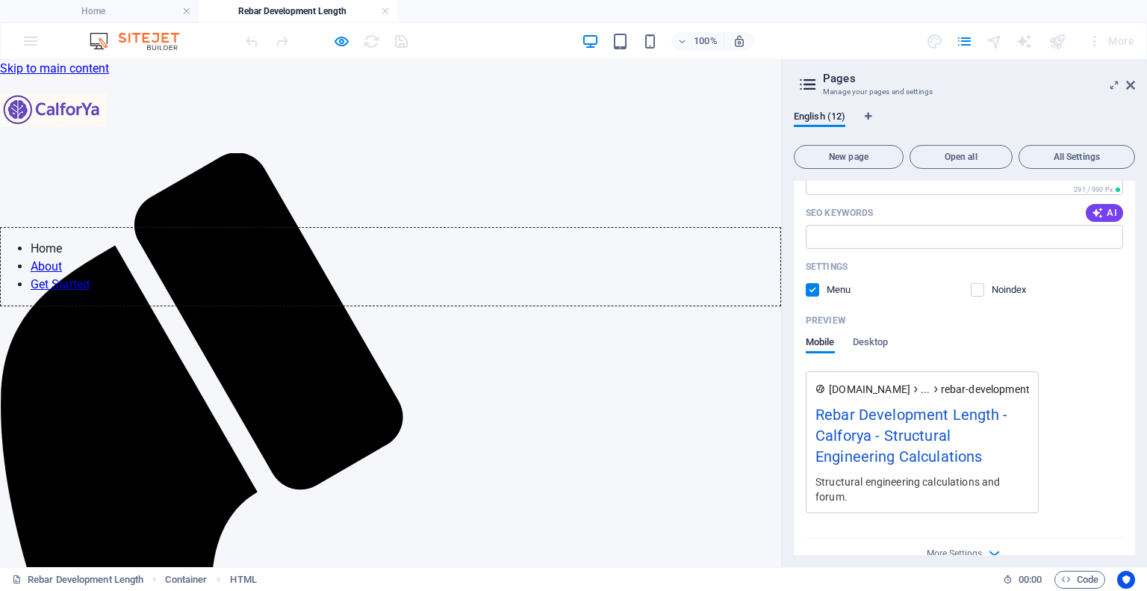
scroll to position [1416, 0]
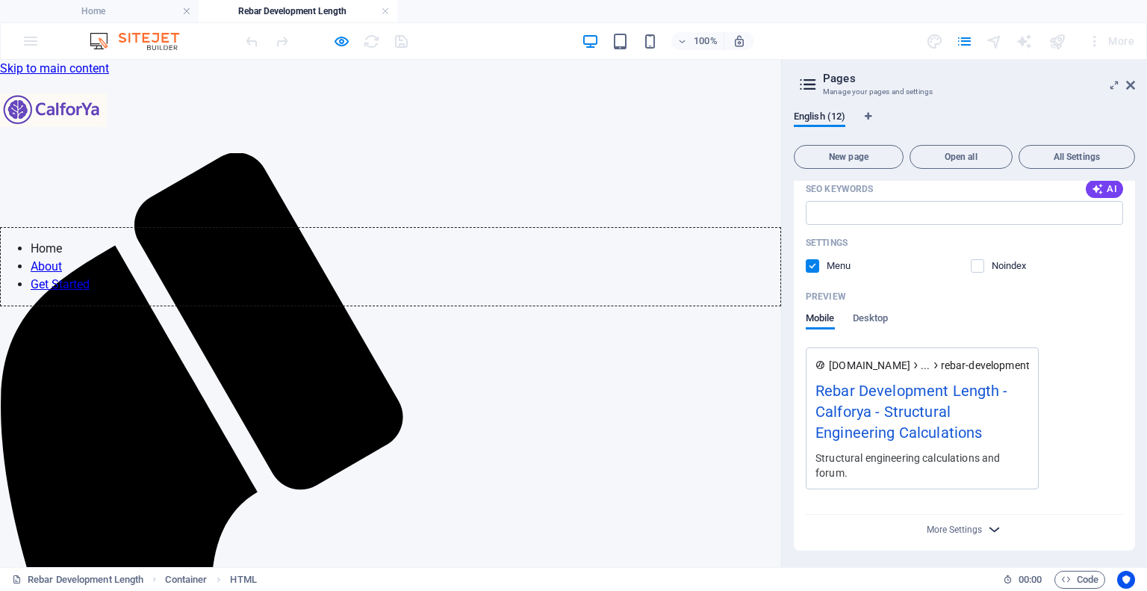
click at [956, 522] on span "More Settings" at bounding box center [965, 528] width 18 height 17
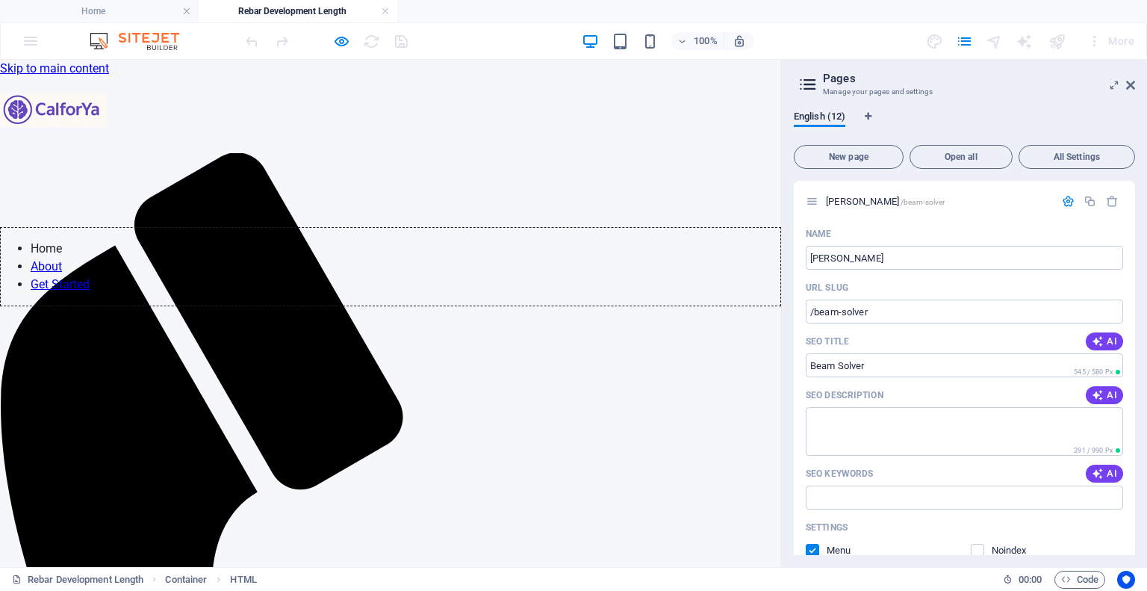
scroll to position [286, 0]
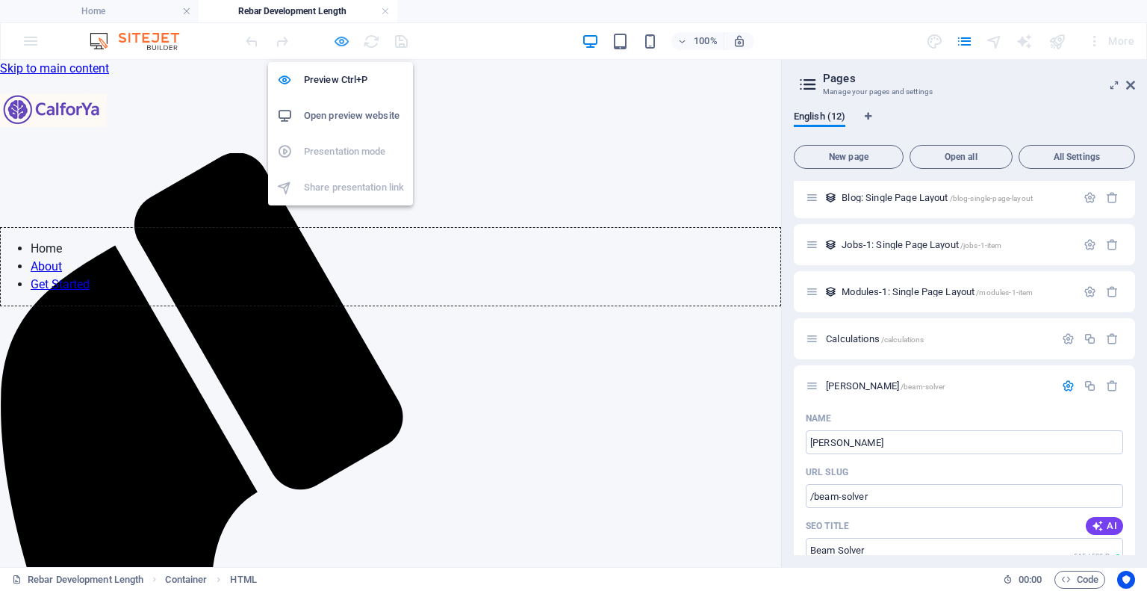
click at [347, 41] on icon "button" at bounding box center [341, 41] width 17 height 17
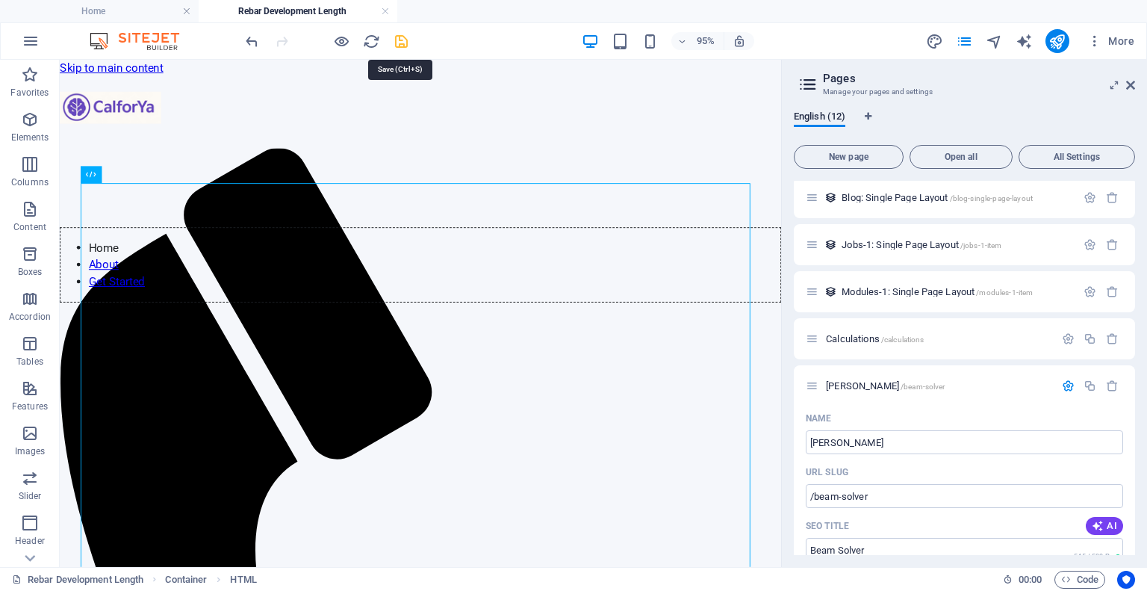
click at [403, 40] on icon "save" at bounding box center [401, 41] width 17 height 17
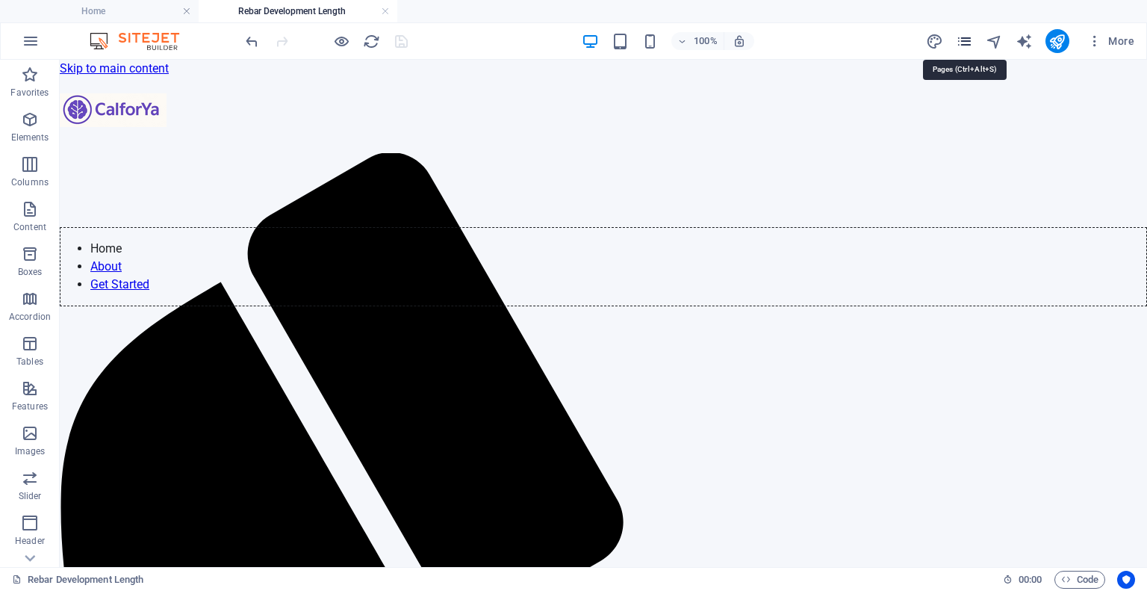
click at [964, 37] on icon "pages" at bounding box center [964, 41] width 17 height 17
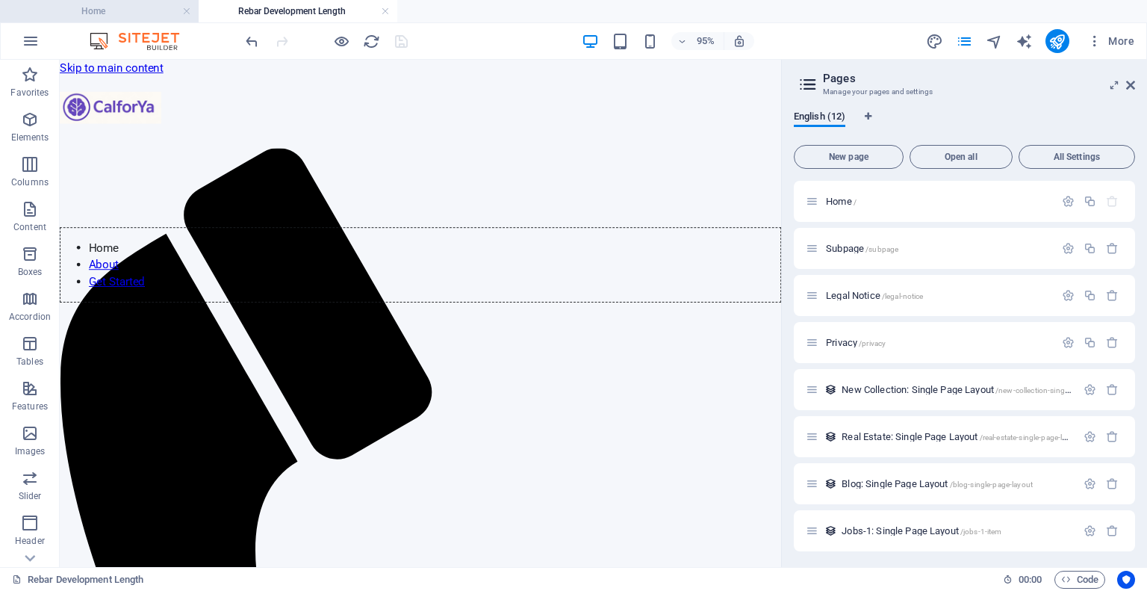
click at [109, 13] on h4 "Home" at bounding box center [99, 11] width 199 height 16
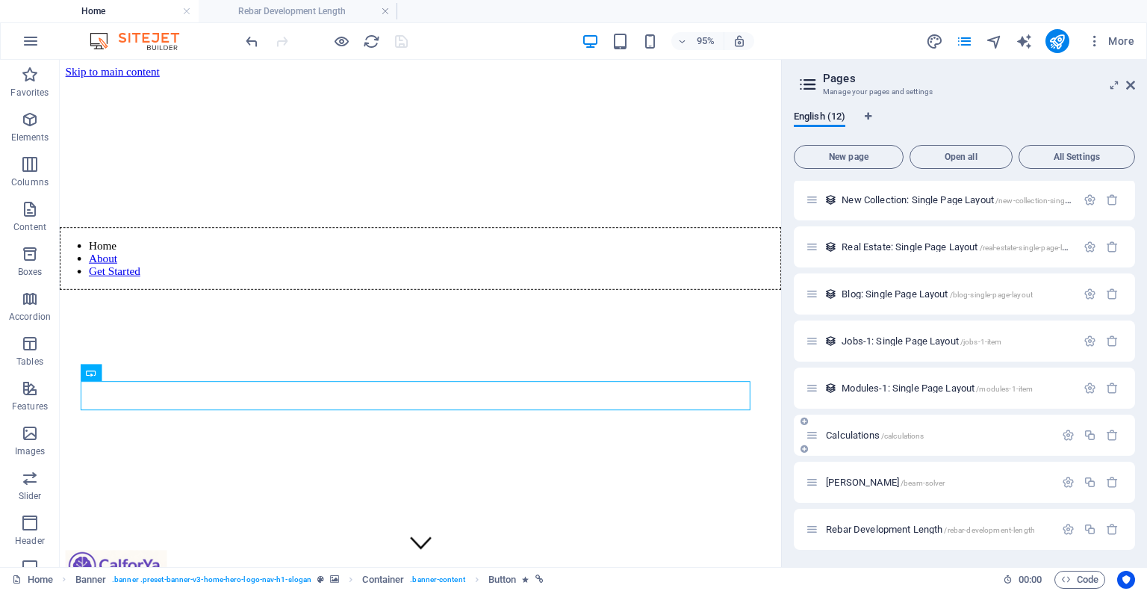
click at [850, 432] on span "Calculations /calculations" at bounding box center [875, 434] width 98 height 11
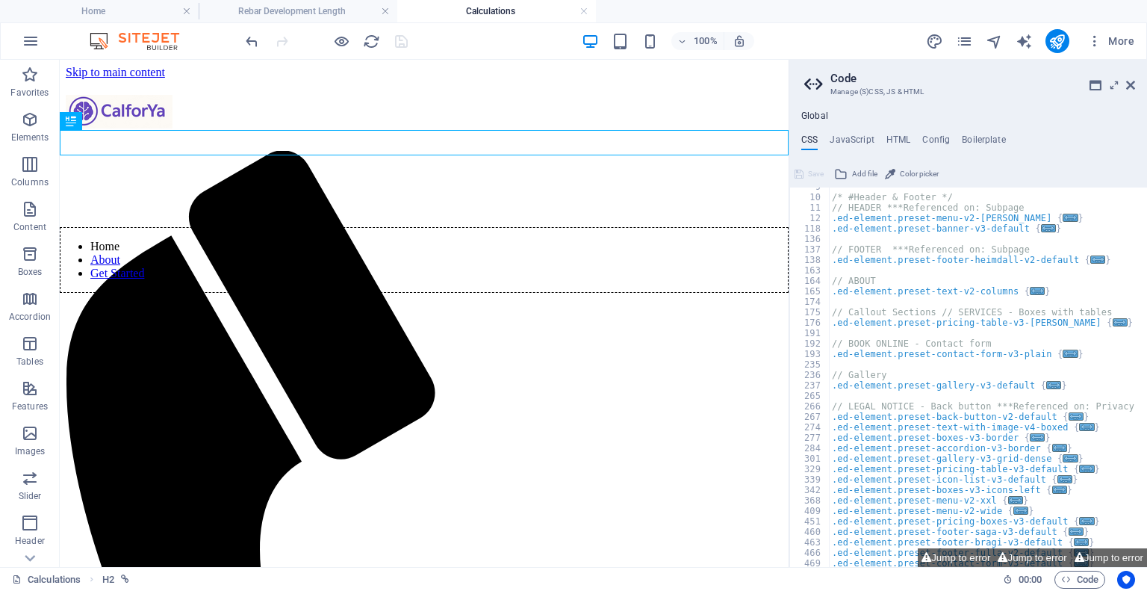
scroll to position [0, 0]
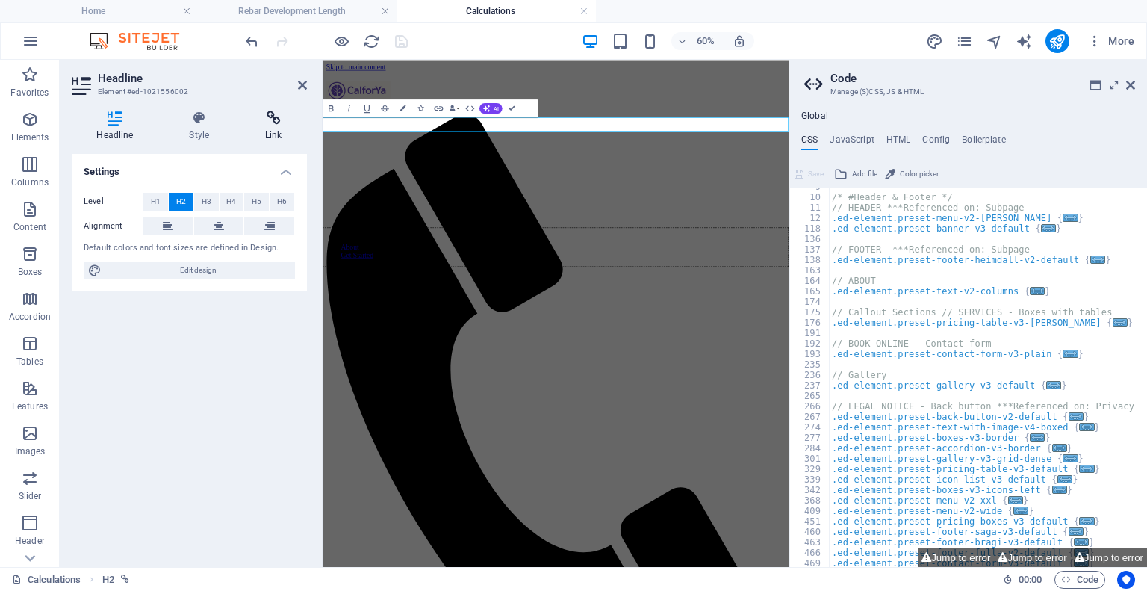
click at [275, 121] on icon at bounding box center [273, 118] width 66 height 15
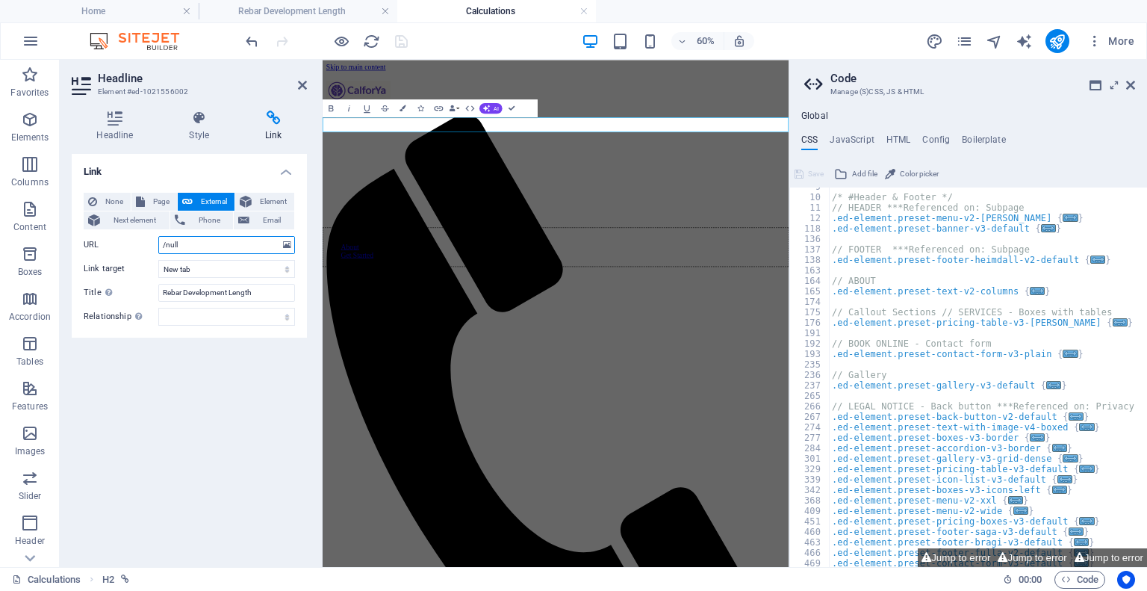
click at [206, 242] on input "/null" at bounding box center [226, 245] width 137 height 18
click at [291, 242] on button at bounding box center [287, 245] width 14 height 16
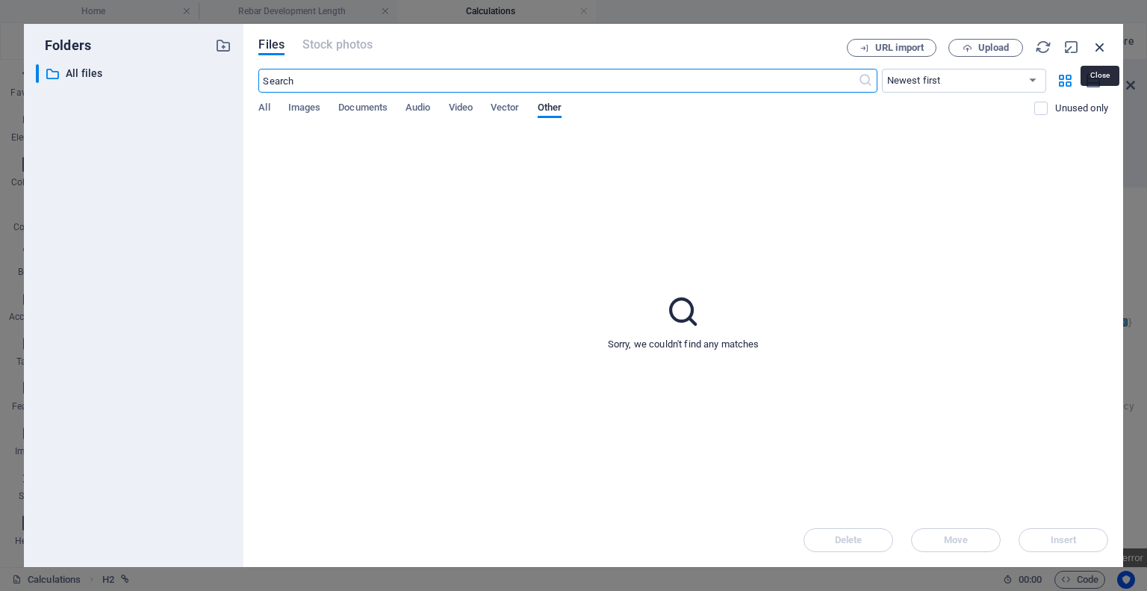
click at [1100, 44] on icon "button" at bounding box center [1100, 47] width 16 height 16
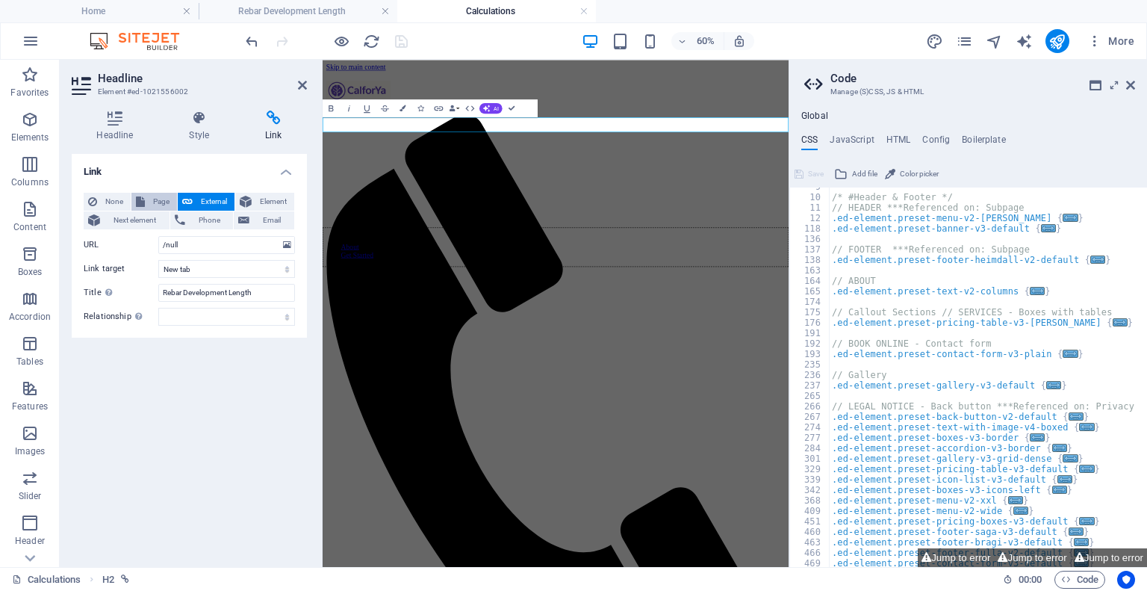
click at [162, 195] on span "Page" at bounding box center [160, 202] width 23 height 18
select select
click at [218, 250] on select "Home Subpage Legal Notice Privacy Calculations Beam Solver Rebar Development Le…" at bounding box center [226, 245] width 137 height 18
select select "6"
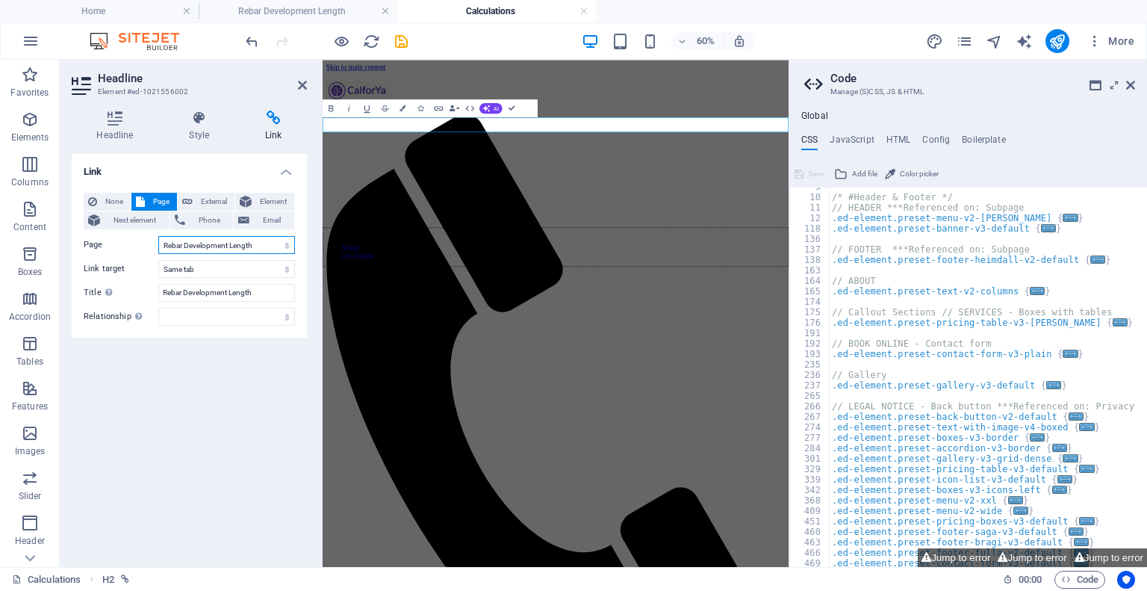
click at [158, 236] on select "Home Subpage Legal Notice Privacy Calculations Beam Solver Rebar Development Le…" at bounding box center [226, 245] width 137 height 18
click at [393, 40] on icon "save" at bounding box center [401, 41] width 17 height 17
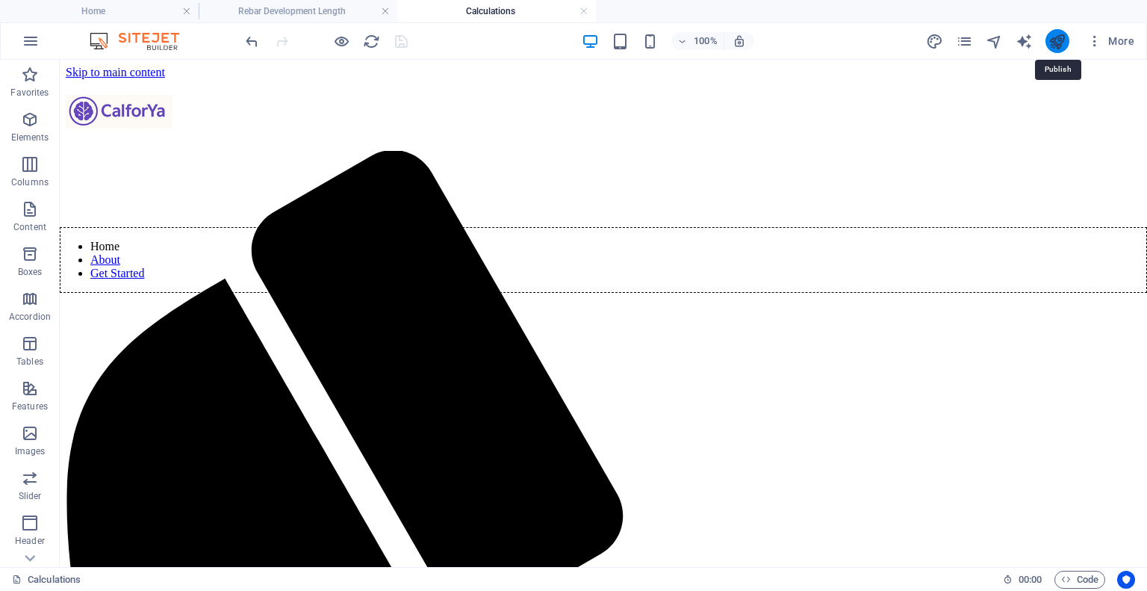
click at [1056, 39] on icon "publish" at bounding box center [1056, 41] width 17 height 17
